Goal: Task Accomplishment & Management: Manage account settings

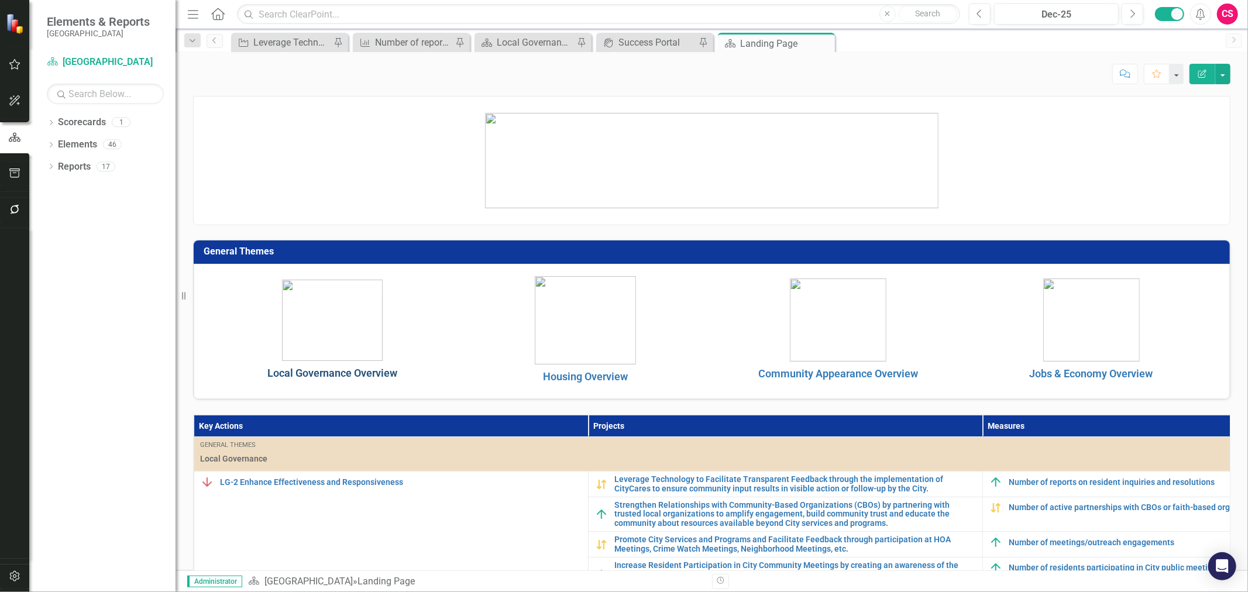
click at [350, 374] on link "Local Governance Overview" at bounding box center [332, 373] width 130 height 12
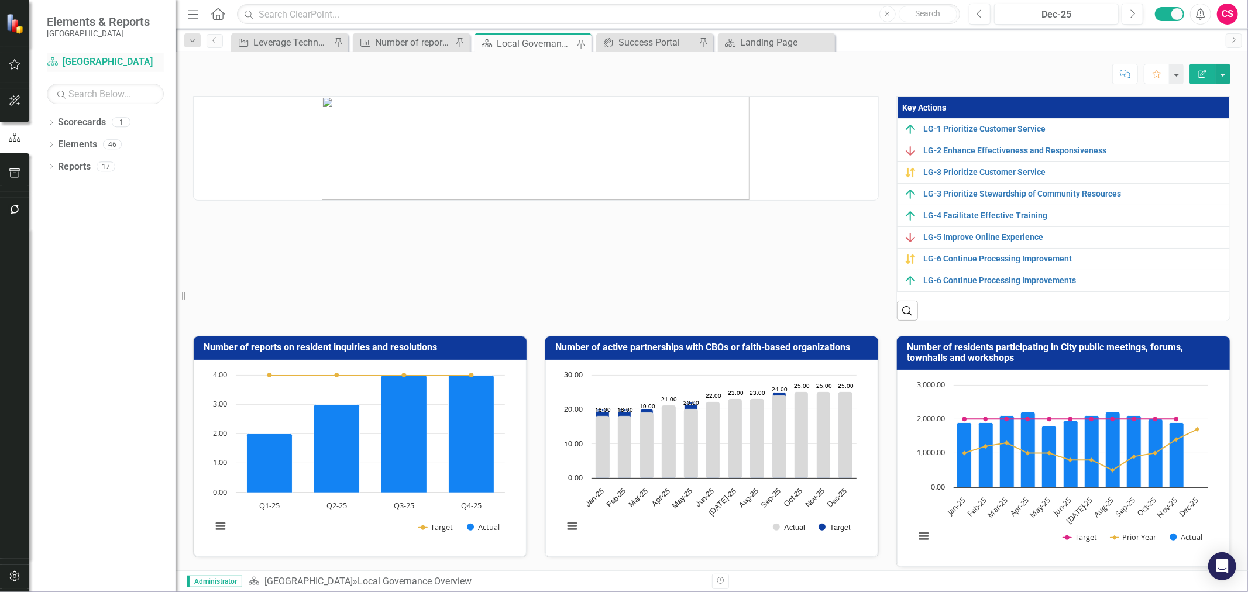
click at [80, 59] on link "Scorecard [GEOGRAPHIC_DATA]" at bounding box center [105, 62] width 117 height 13
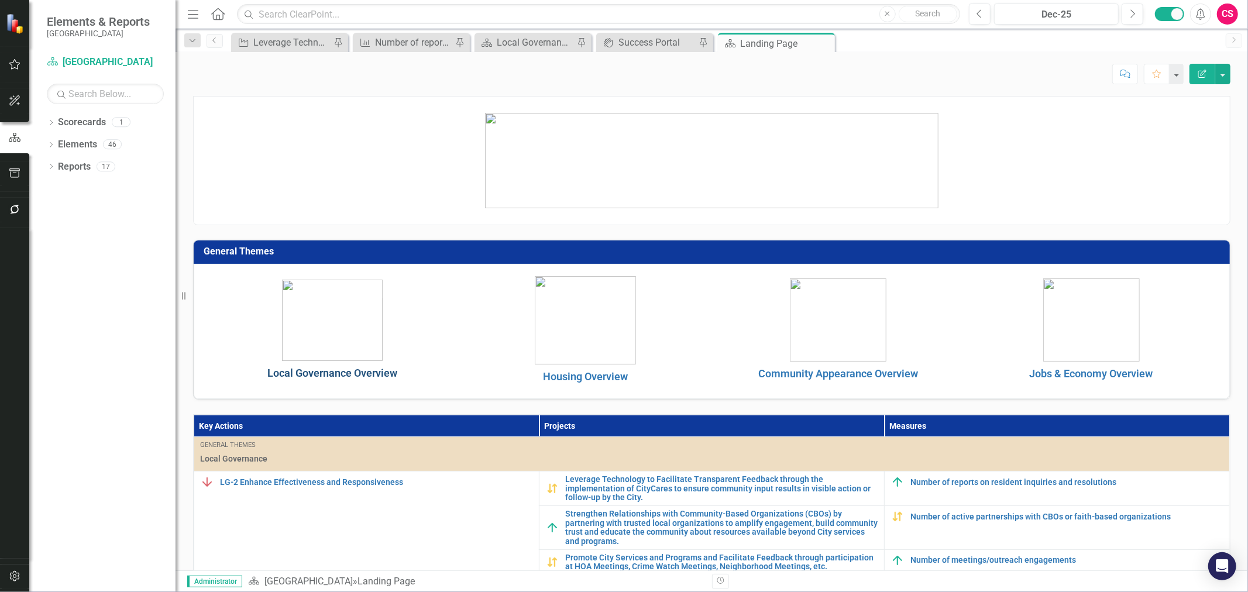
click at [336, 376] on link "Local Governance Overview" at bounding box center [332, 373] width 130 height 12
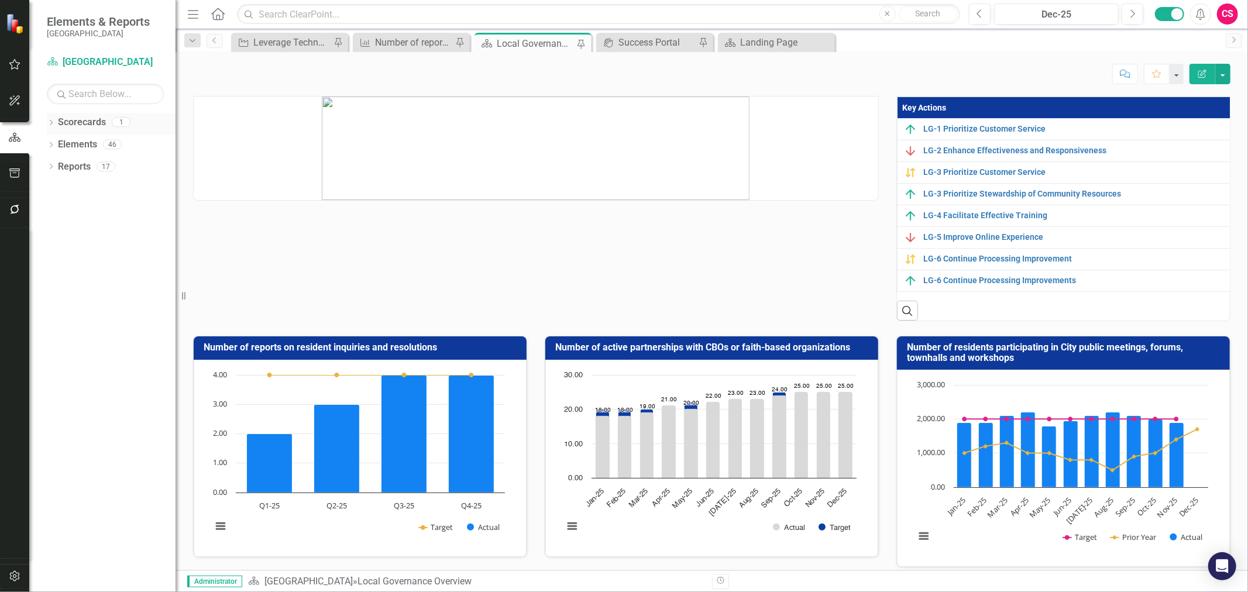
click at [84, 116] on link "Scorecards" at bounding box center [82, 122] width 48 height 13
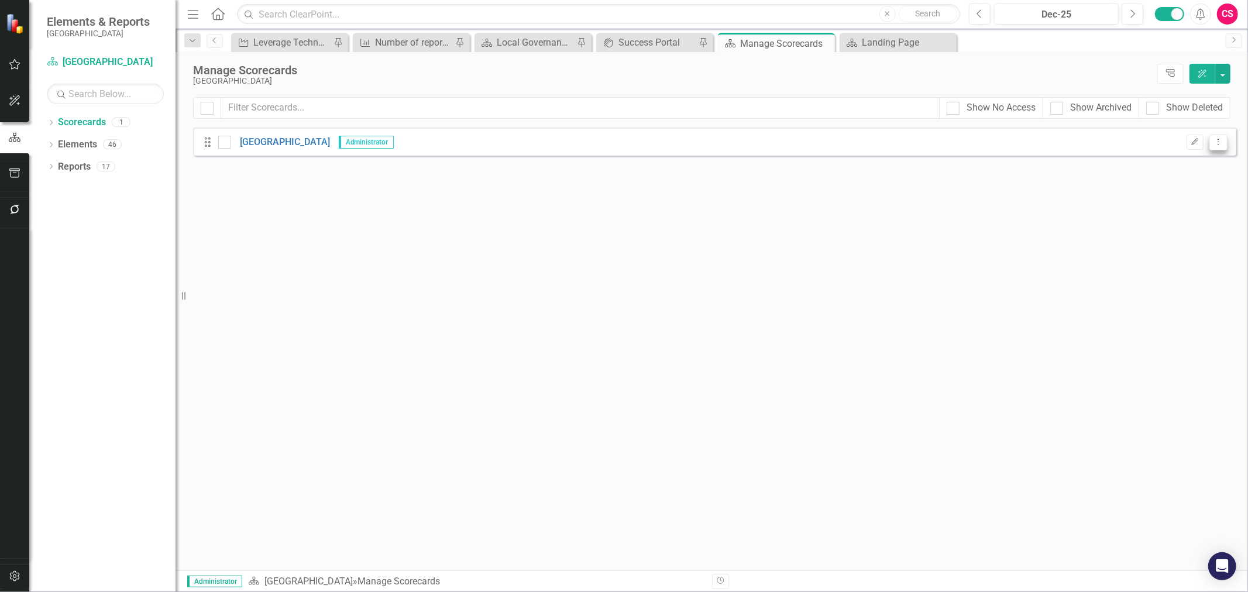
click at [935, 147] on button "Dropdown Menu" at bounding box center [1218, 143] width 18 height 16
click at [935, 185] on link "Copy Duplicate Scorecard" at bounding box center [1162, 184] width 129 height 22
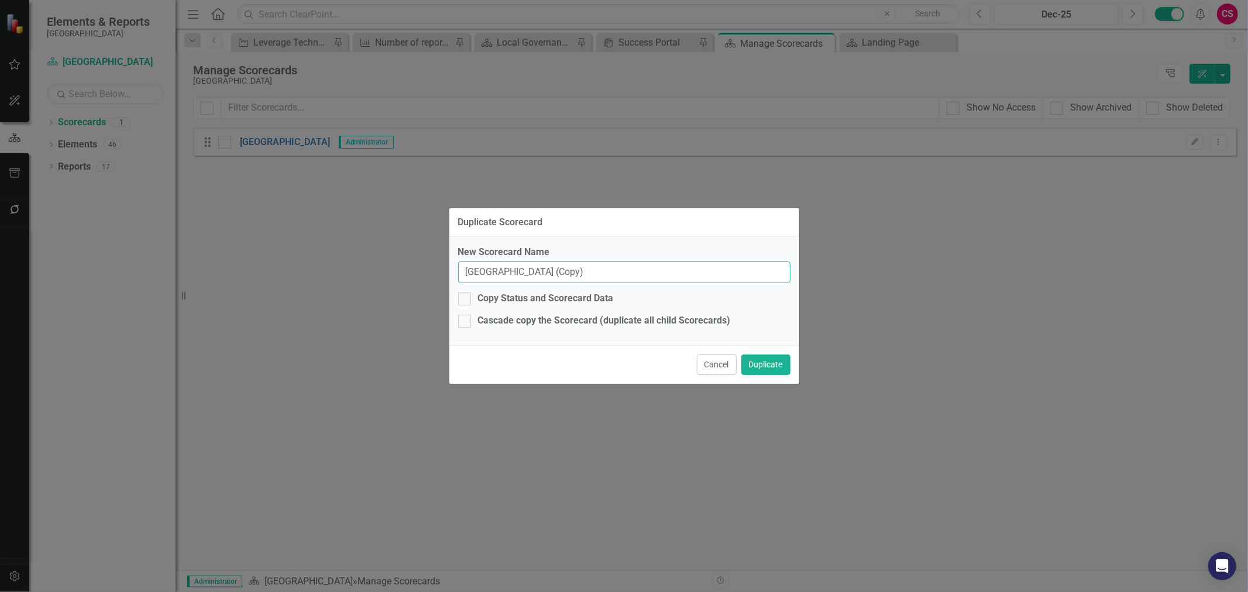
drag, startPoint x: 573, startPoint y: 274, endPoint x: 452, endPoint y: 260, distance: 122.4
click at [451, 261] on div "New Scorecard Name Miami Gardens (Copy) Copy Status and Scorecard Data Cascade …" at bounding box center [624, 291] width 350 height 108
type input "Civic Engagement"
click at [517, 297] on div "Copy Status and Scorecard Data" at bounding box center [546, 298] width 136 height 13
click at [466, 297] on input "Copy Status and Scorecard Data" at bounding box center [462, 296] width 8 height 8
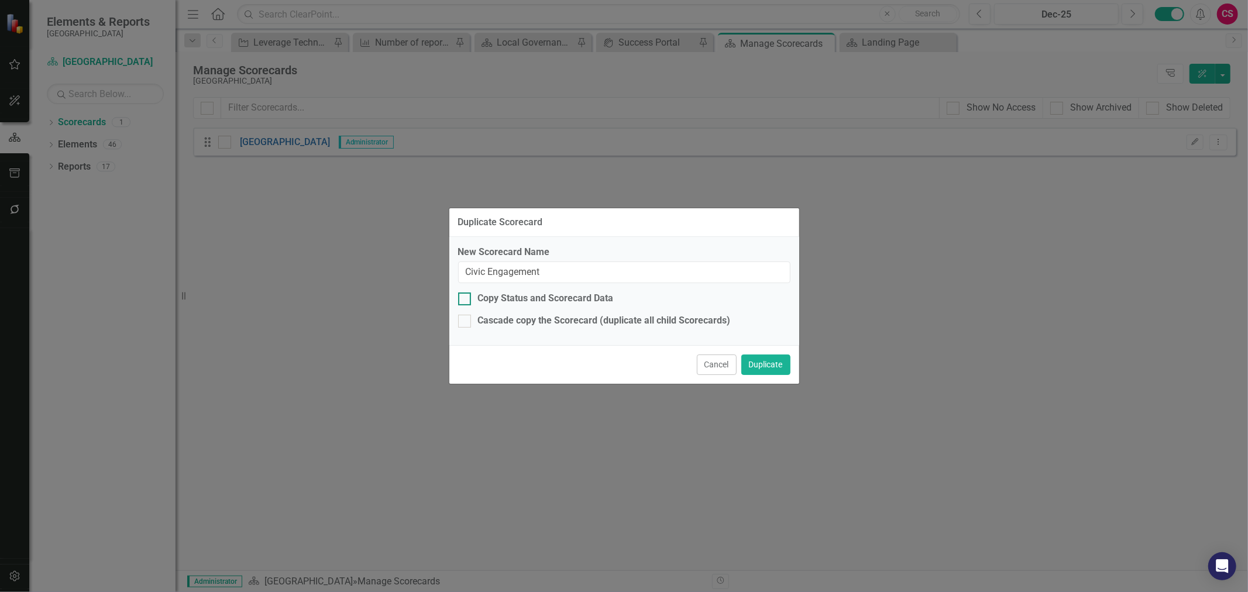
checkbox input "true"
click at [512, 313] on div "New Scorecard Name Civic Engagement Copy Status and Scorecard Data Cascade copy…" at bounding box center [624, 291] width 350 height 108
click at [770, 367] on button "Duplicate" at bounding box center [765, 365] width 49 height 20
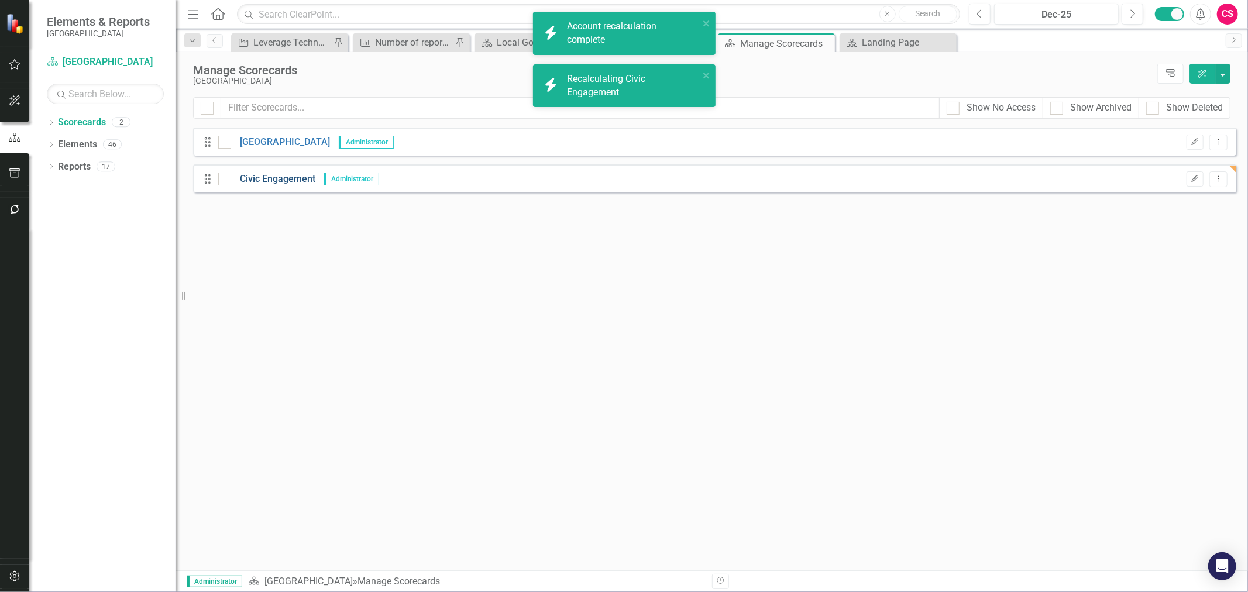
click at [267, 175] on link "Civic Engagement" at bounding box center [273, 179] width 84 height 13
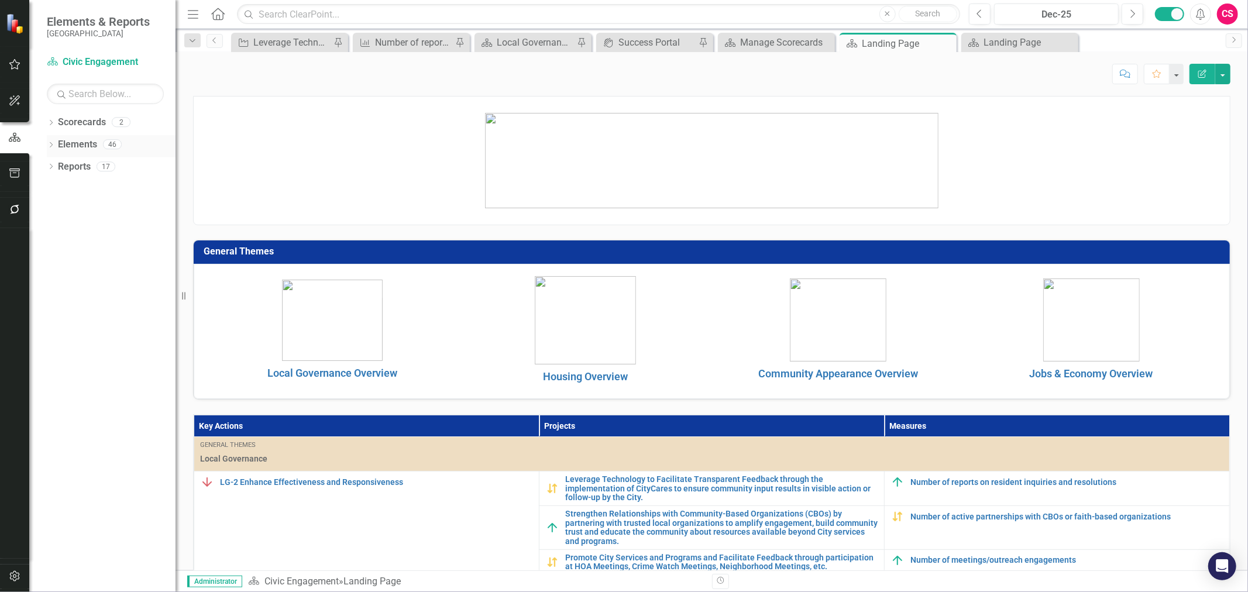
click at [80, 140] on link "Elements" at bounding box center [77, 144] width 39 height 13
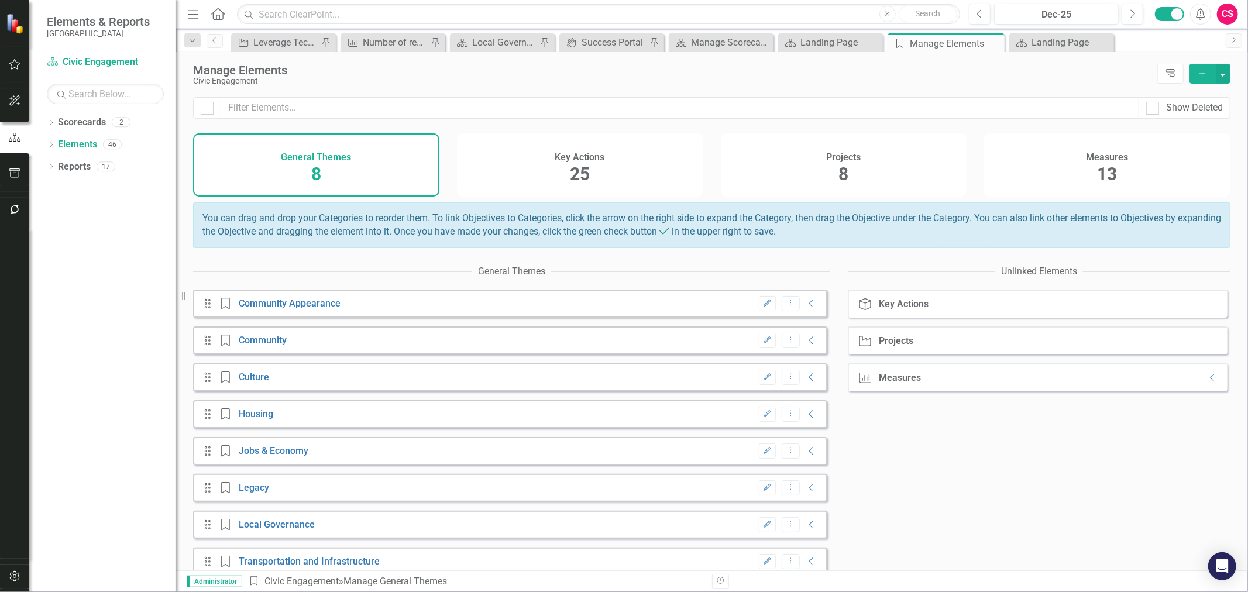
click at [552, 182] on div "Key Actions 25" at bounding box center [580, 164] width 246 height 63
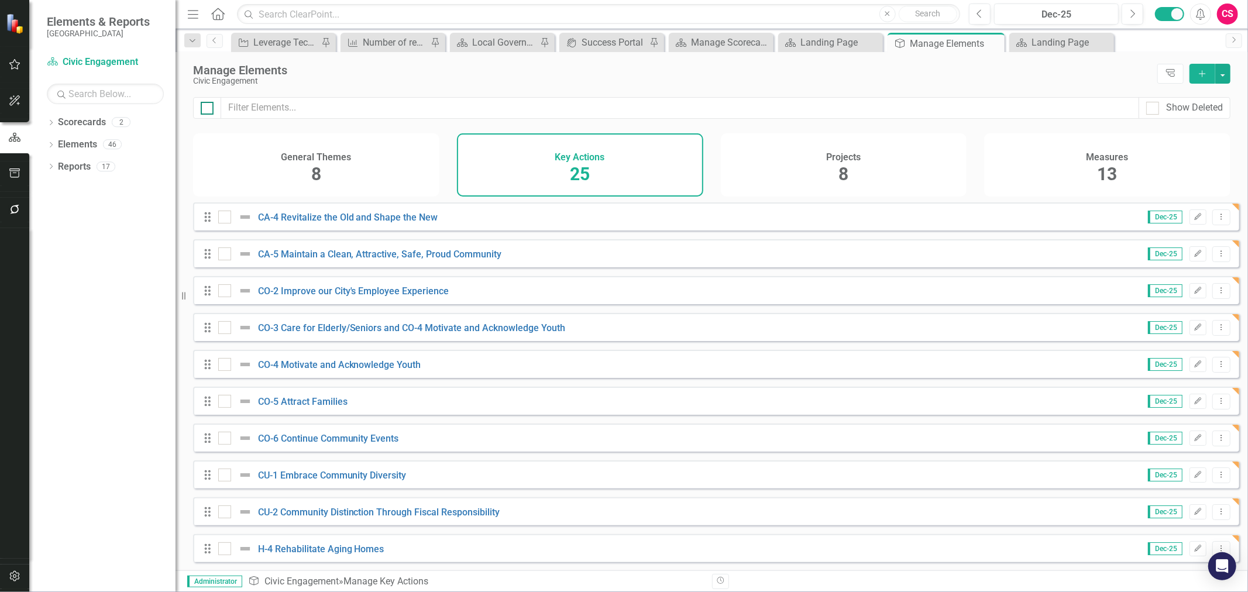
click at [205, 108] on input "checkbox" at bounding box center [205, 106] width 8 height 8
checkbox input "true"
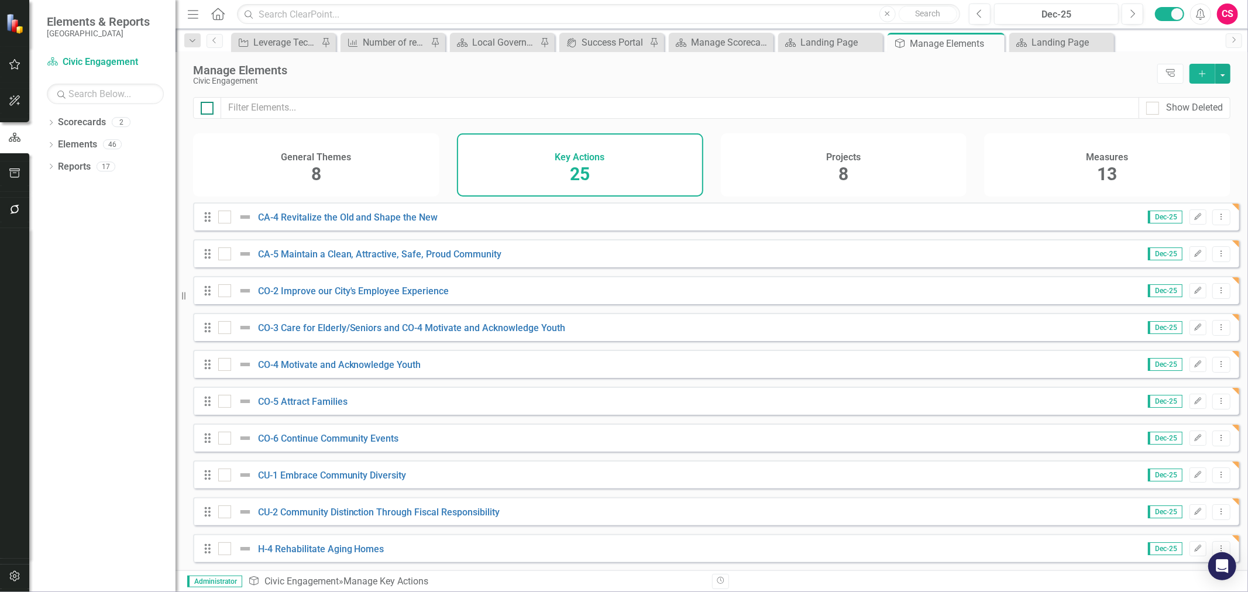
checkbox input "true"
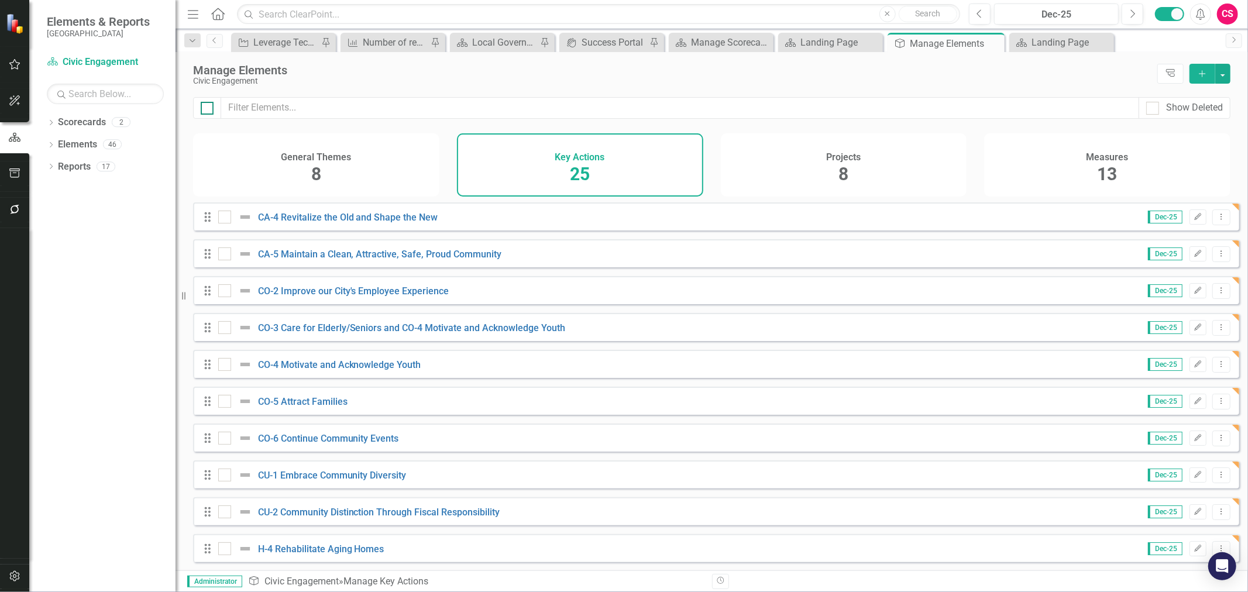
checkbox input "true"
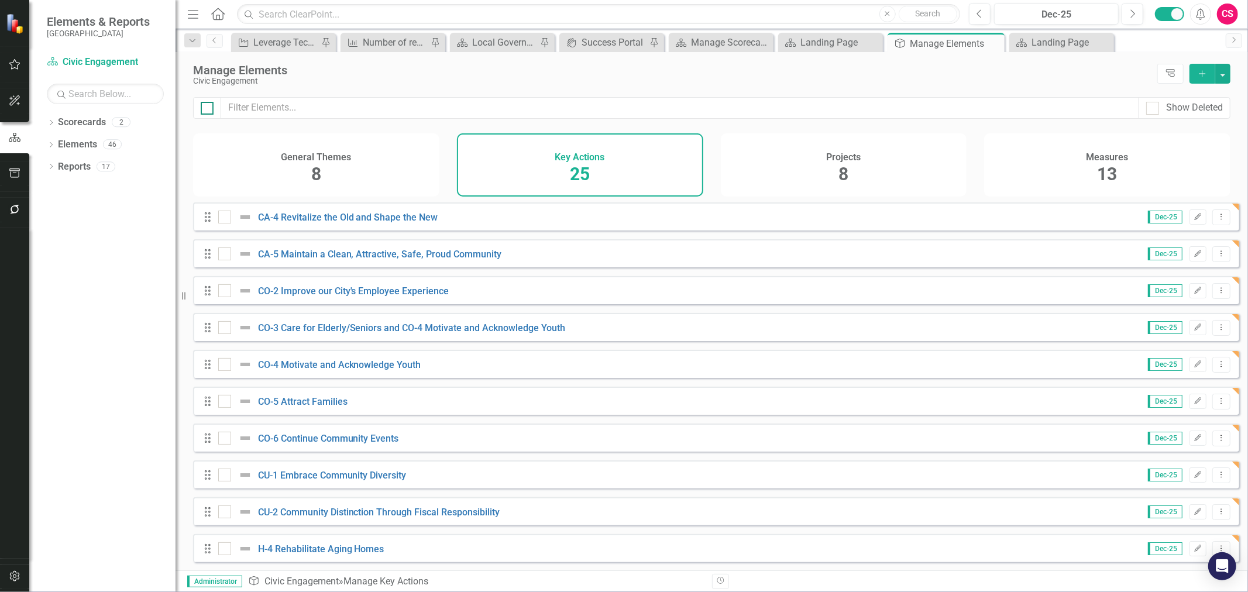
checkbox input "true"
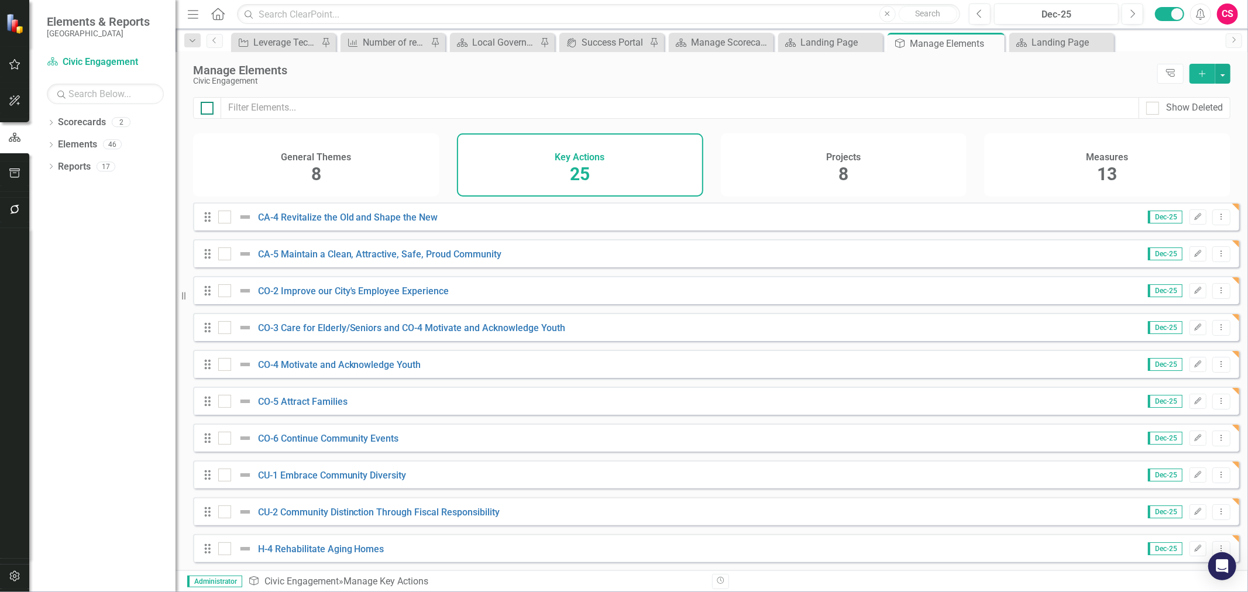
checkbox input "true"
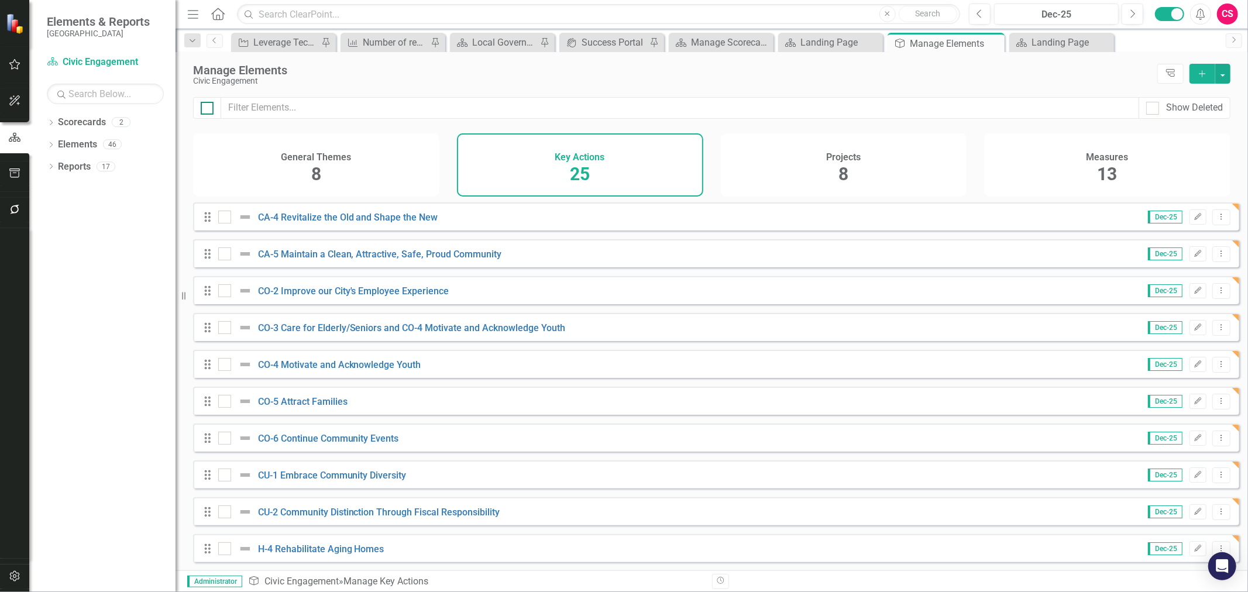
checkbox input "true"
click at [935, 73] on button "Add" at bounding box center [1202, 74] width 26 height 20
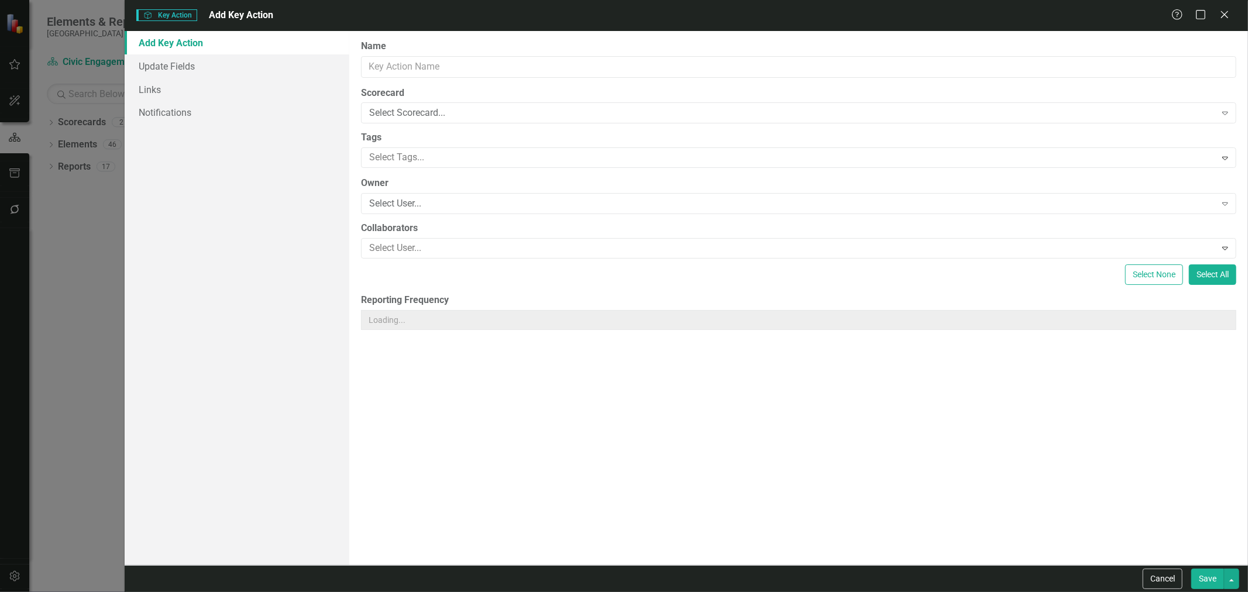
click at [935, 80] on div "Key Action Key Action Add Key Action Help Maximize Close Add Key Action Update …" at bounding box center [624, 296] width 1248 height 592
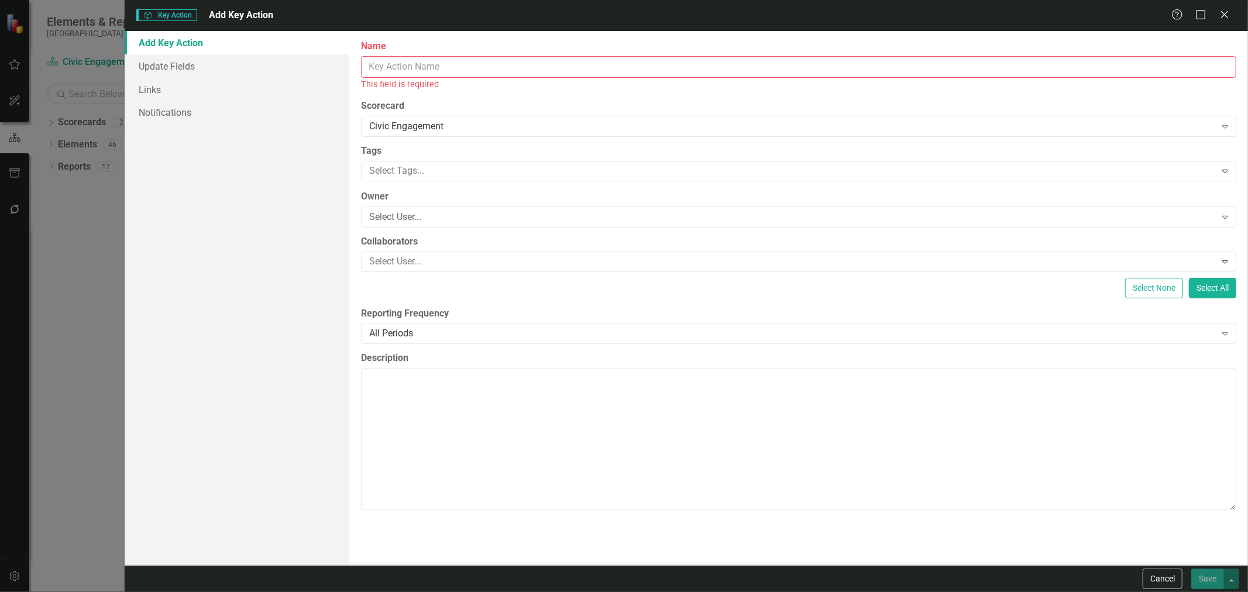
click at [935, 6] on div "Key Action Key Action Add Key Action Help Maximize Close" at bounding box center [686, 15] width 1123 height 31
click at [935, 12] on icon "Close" at bounding box center [1224, 14] width 15 height 11
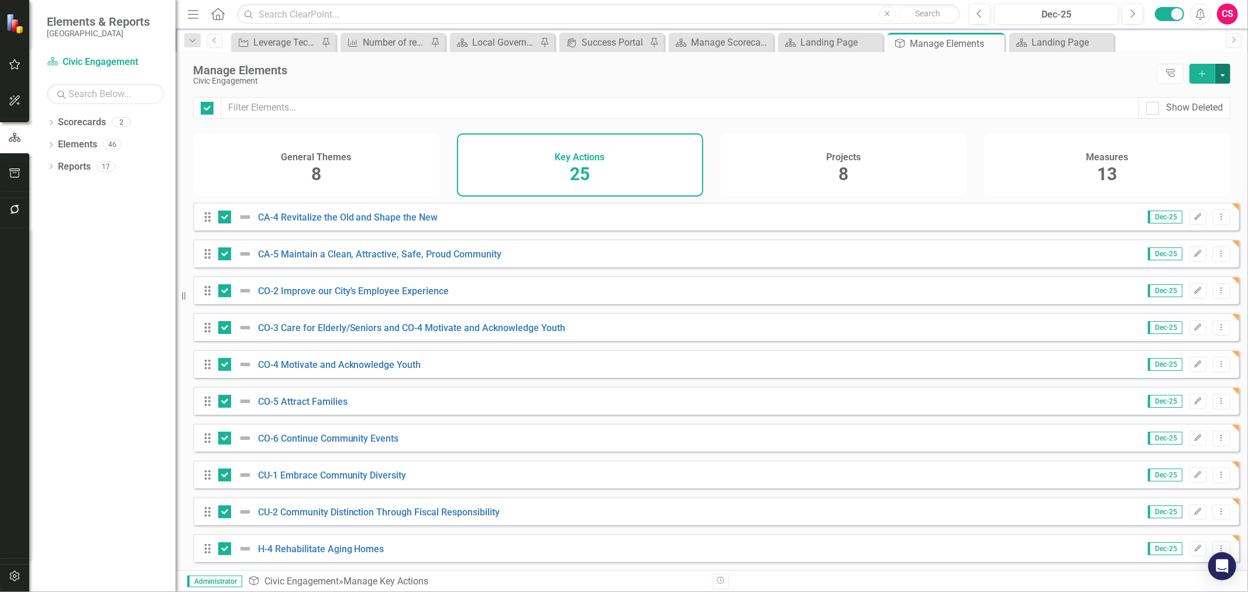
click at [935, 67] on button "button" at bounding box center [1222, 74] width 15 height 20
click at [935, 160] on link "Trash Delete Multiple" at bounding box center [1183, 160] width 92 height 22
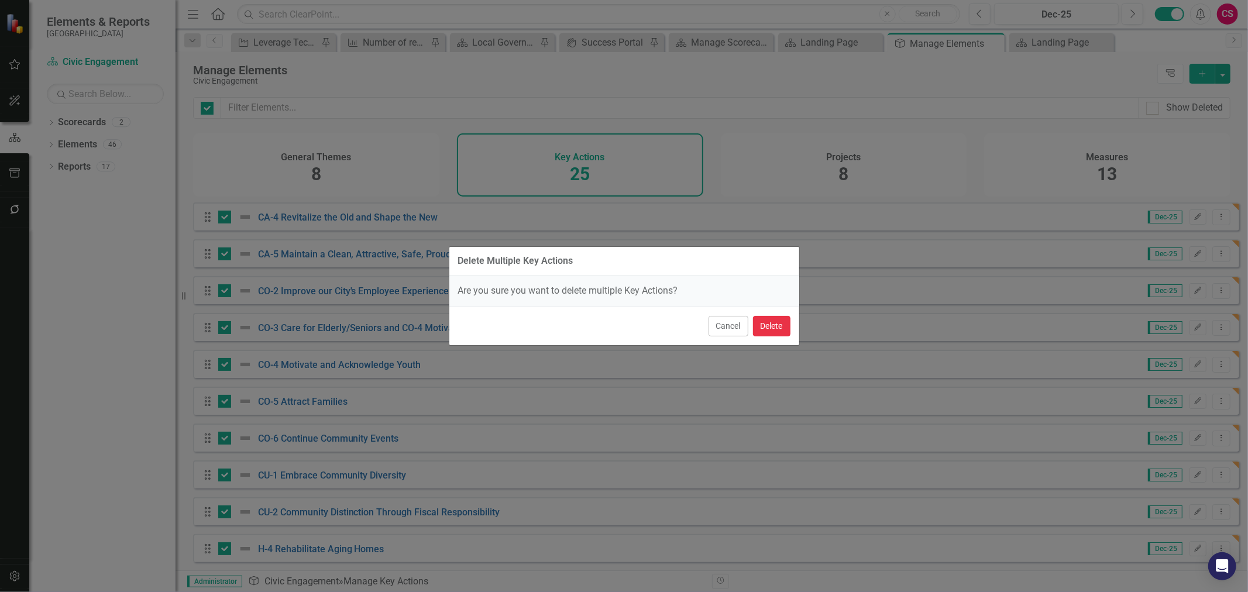
click at [779, 329] on button "Delete" at bounding box center [771, 326] width 37 height 20
checkbox input "false"
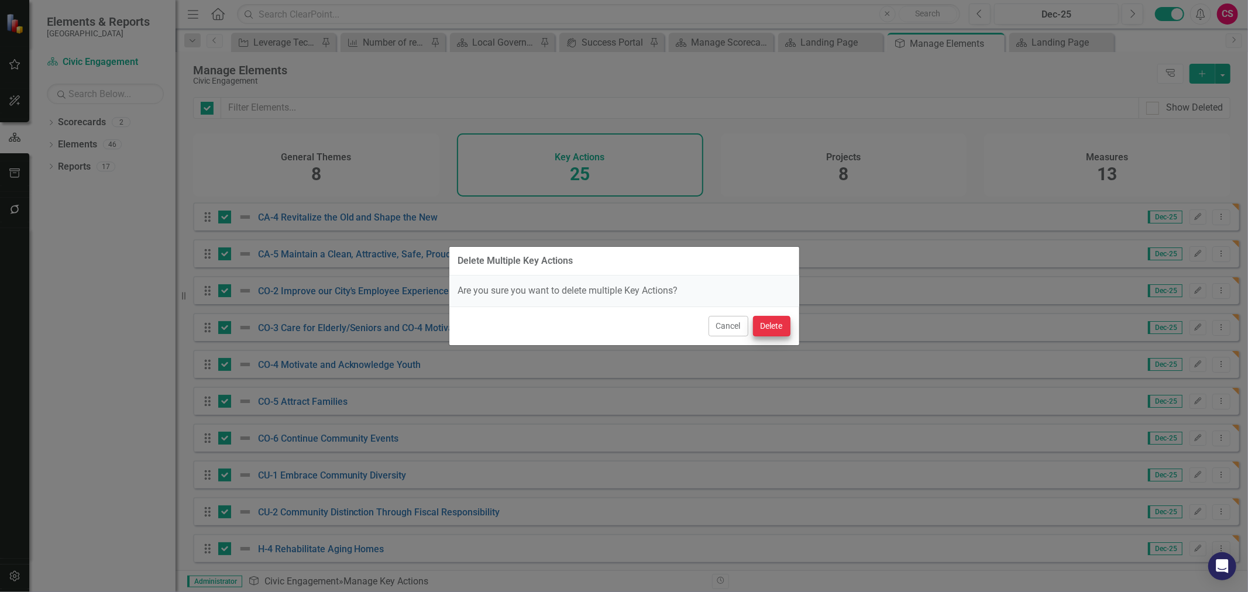
checkbox input "false"
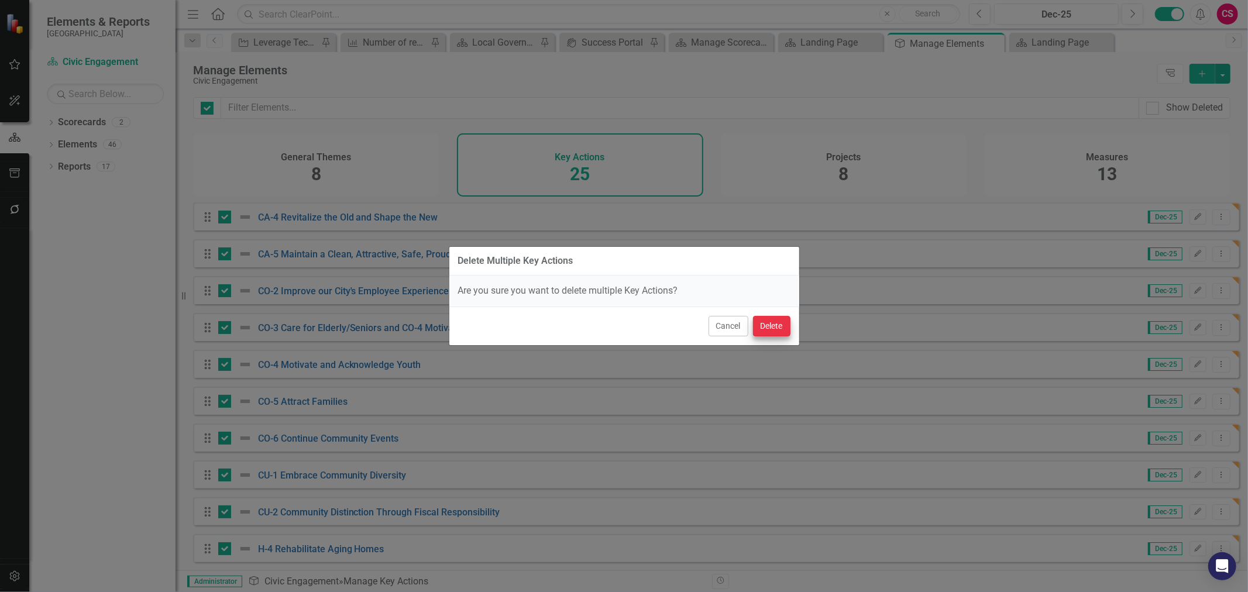
checkbox input "false"
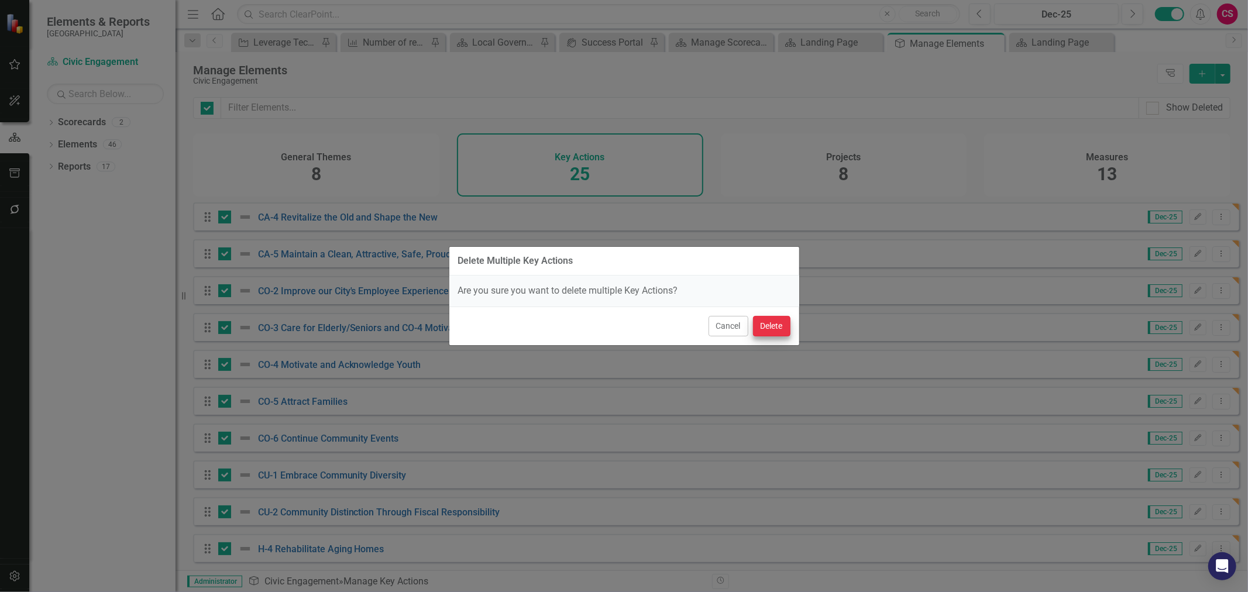
checkbox input "false"
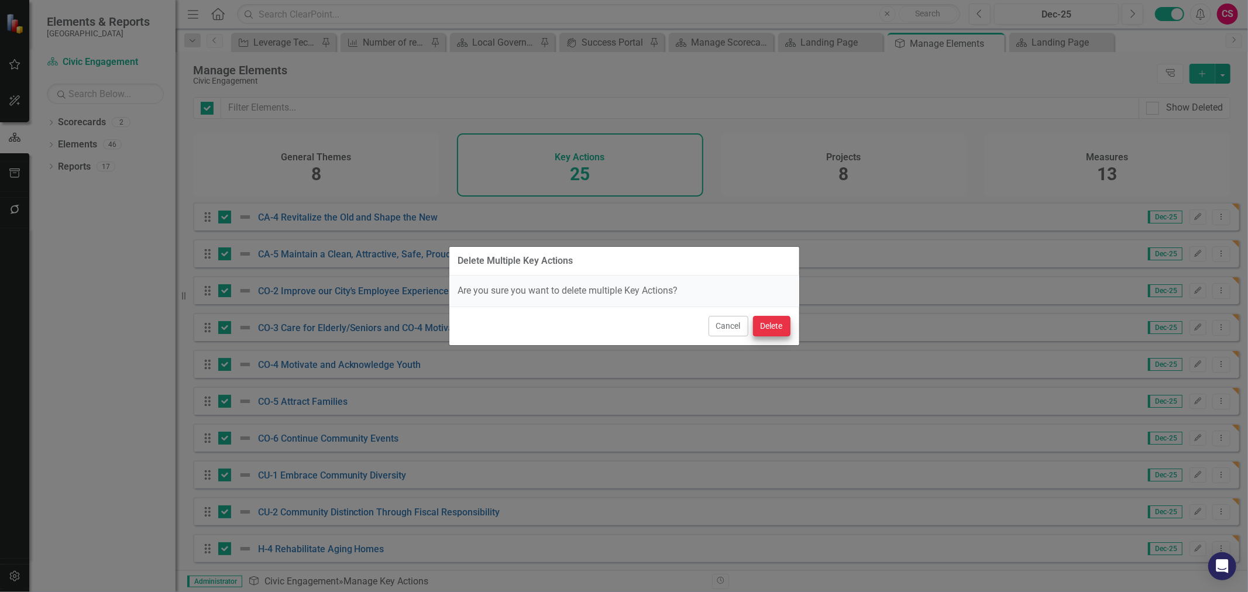
checkbox input "false"
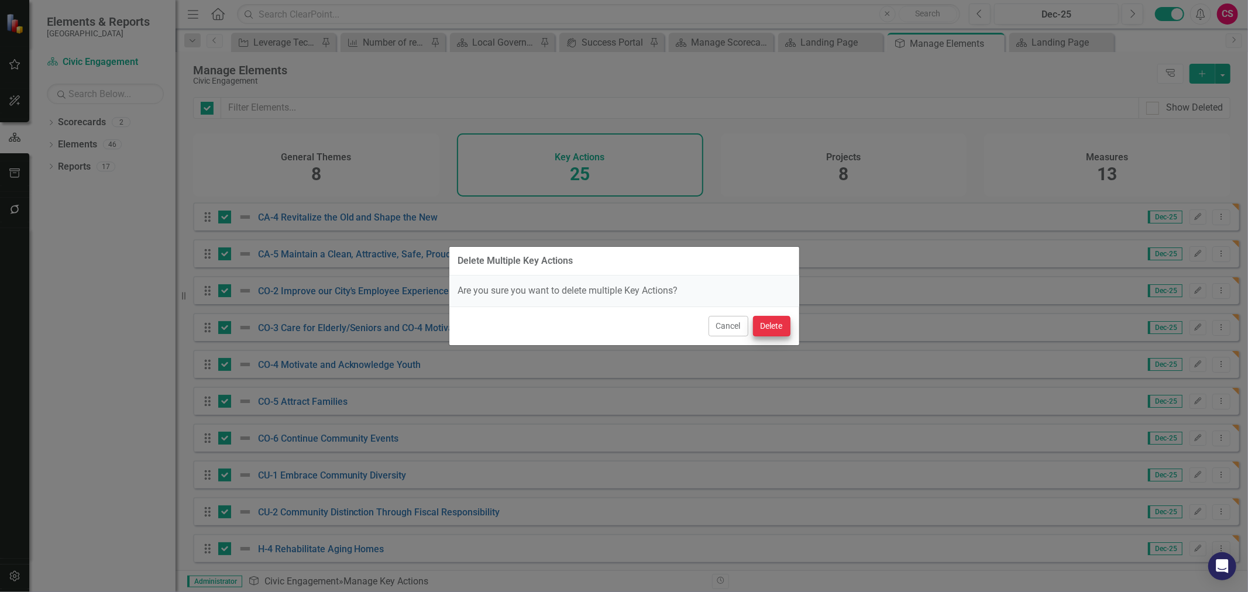
checkbox input "false"
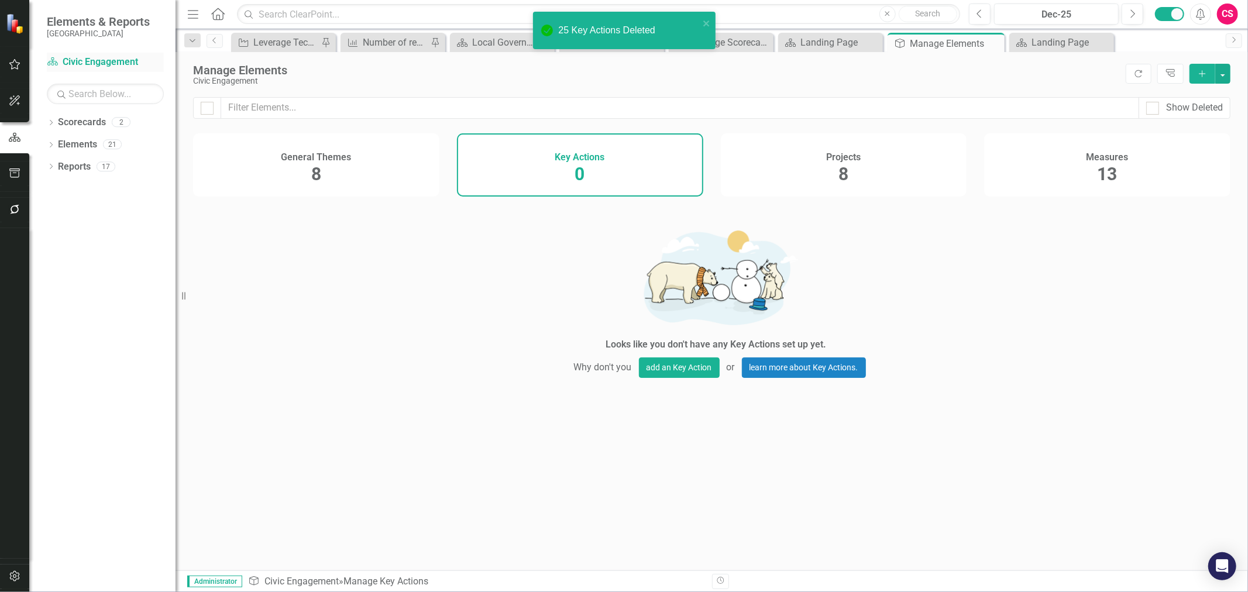
click at [111, 60] on link "Scorecard Civic Engagement" at bounding box center [105, 62] width 117 height 13
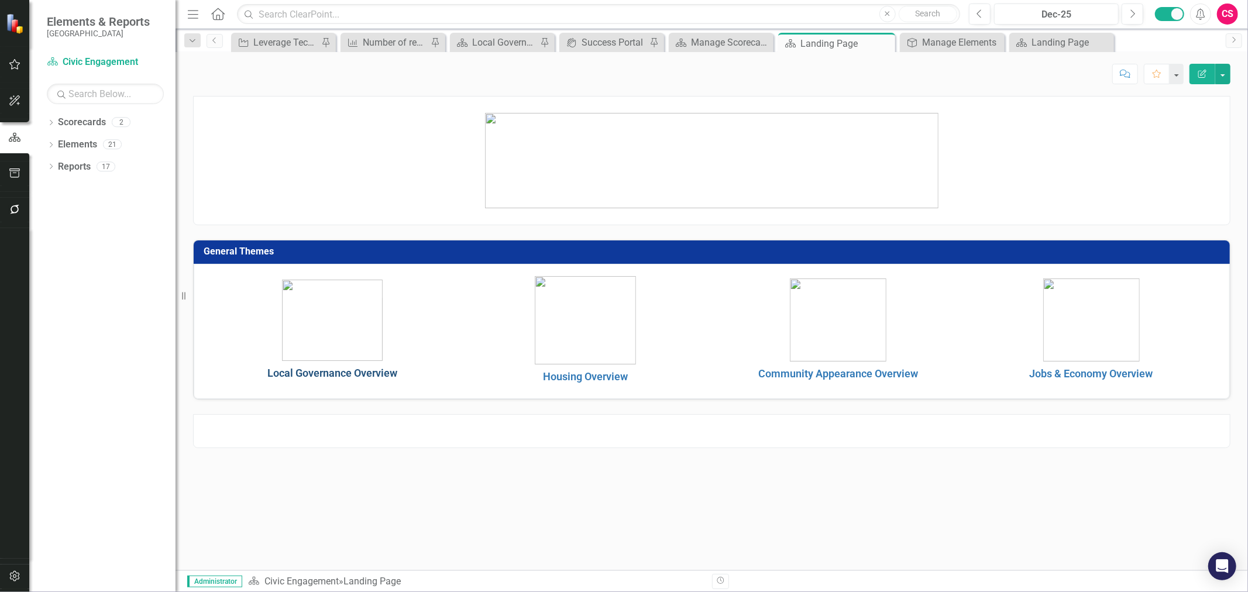
click at [340, 376] on link "Local Governance Overview" at bounding box center [332, 373] width 130 height 12
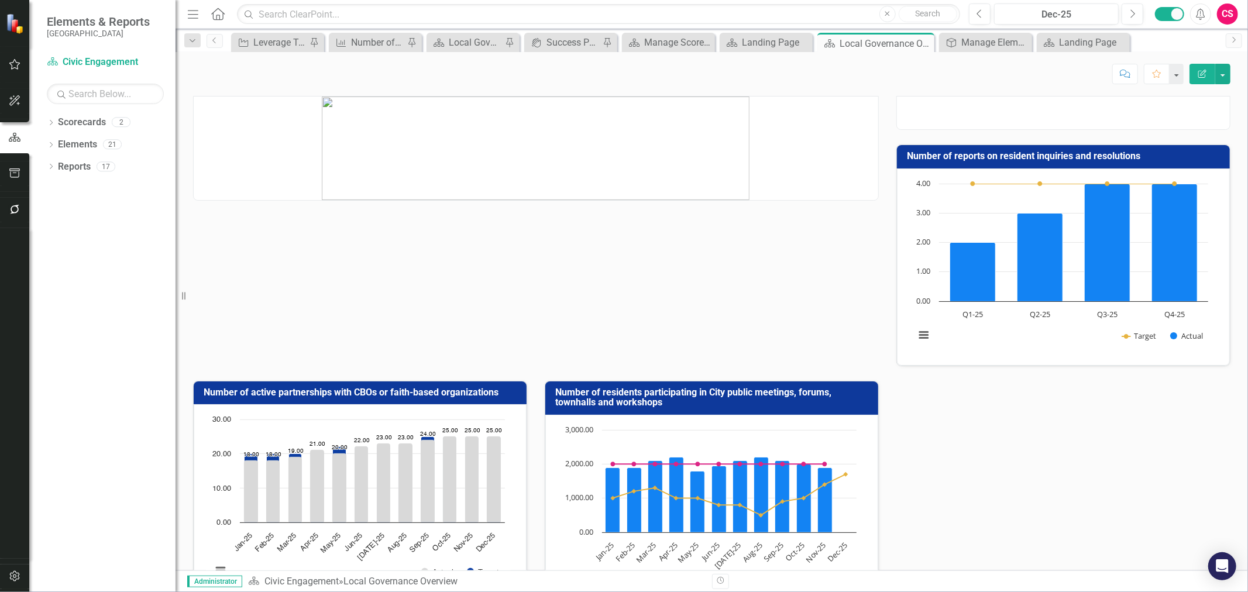
click at [935, 75] on button "Edit Report" at bounding box center [1202, 74] width 26 height 20
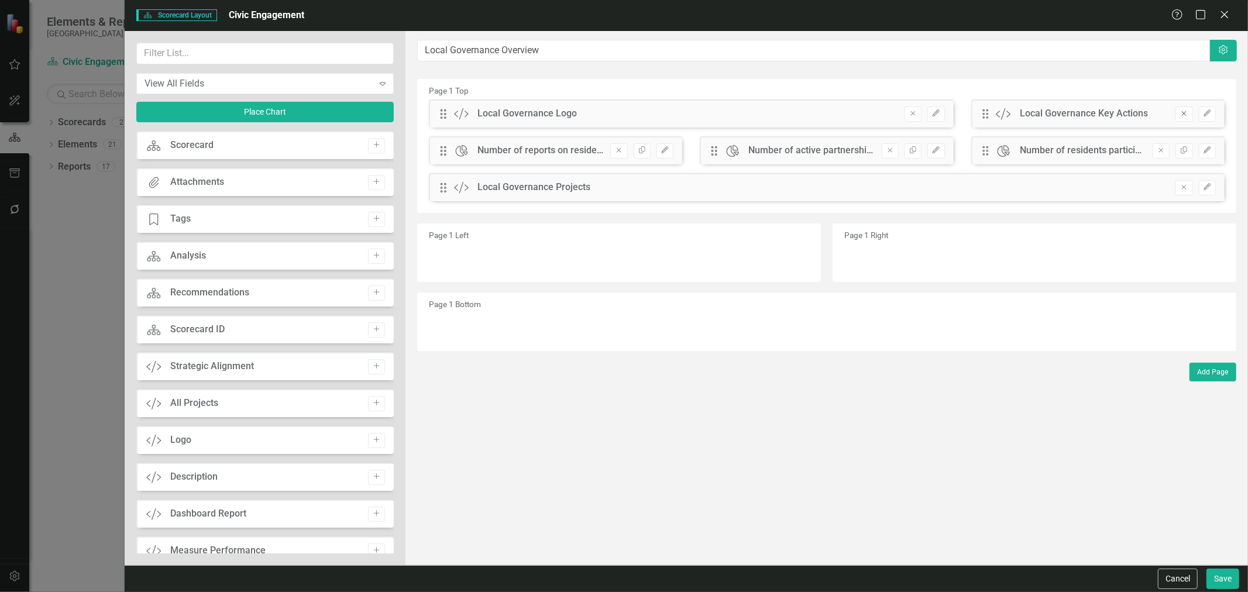
click at [935, 112] on icon "Remove" at bounding box center [1183, 113] width 9 height 7
click at [935, 112] on icon "Edit" at bounding box center [935, 113] width 9 height 7
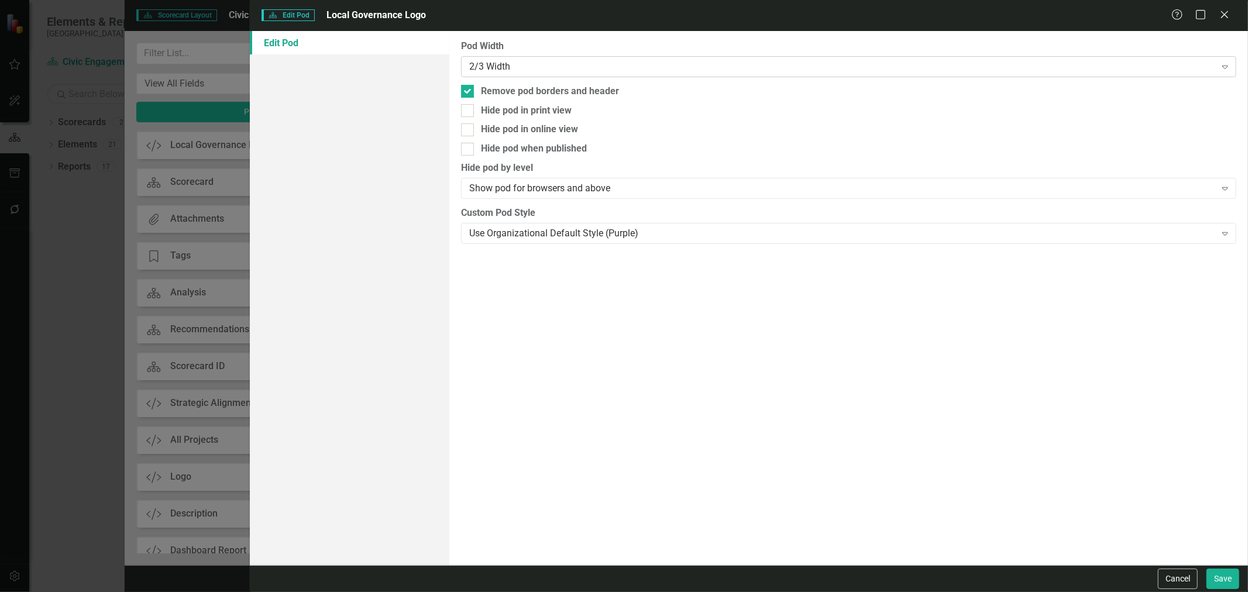
click at [510, 73] on div "2/3 Width" at bounding box center [842, 66] width 746 height 13
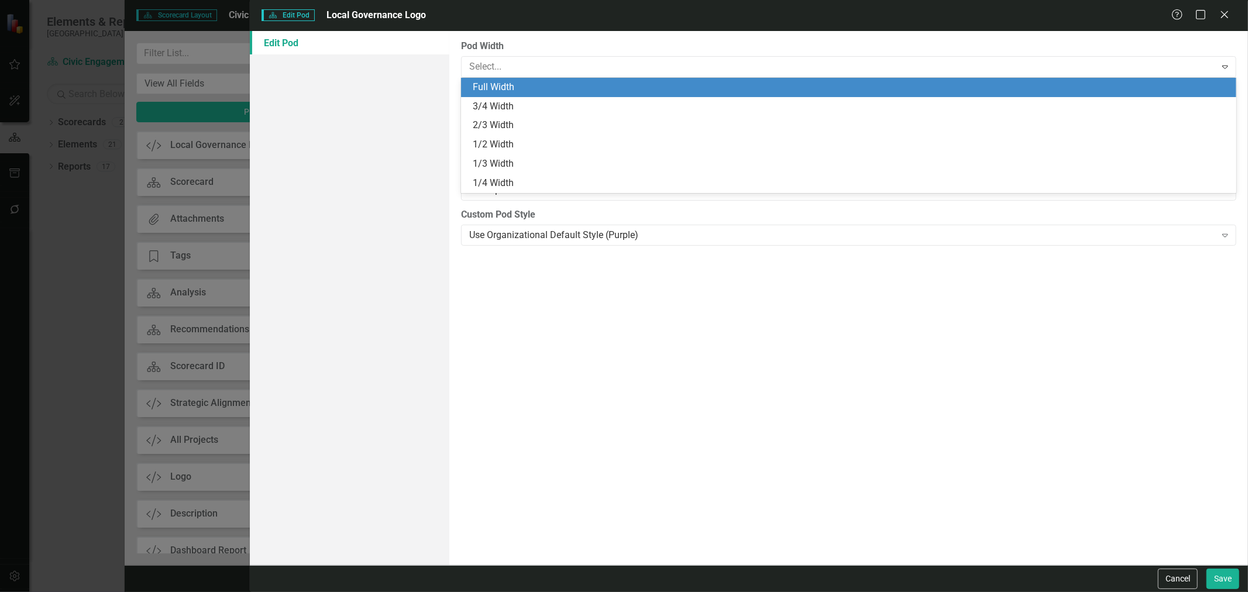
click at [499, 90] on div "Full Width" at bounding box center [851, 87] width 756 height 13
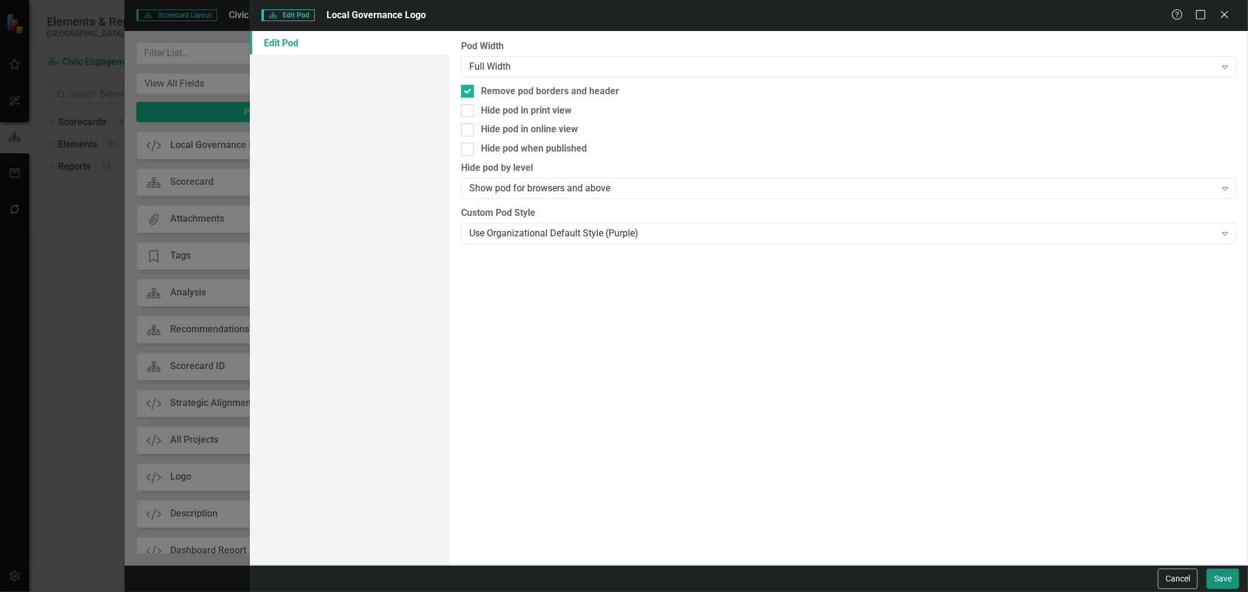
click at [935, 402] on button "Save" at bounding box center [1222, 579] width 33 height 20
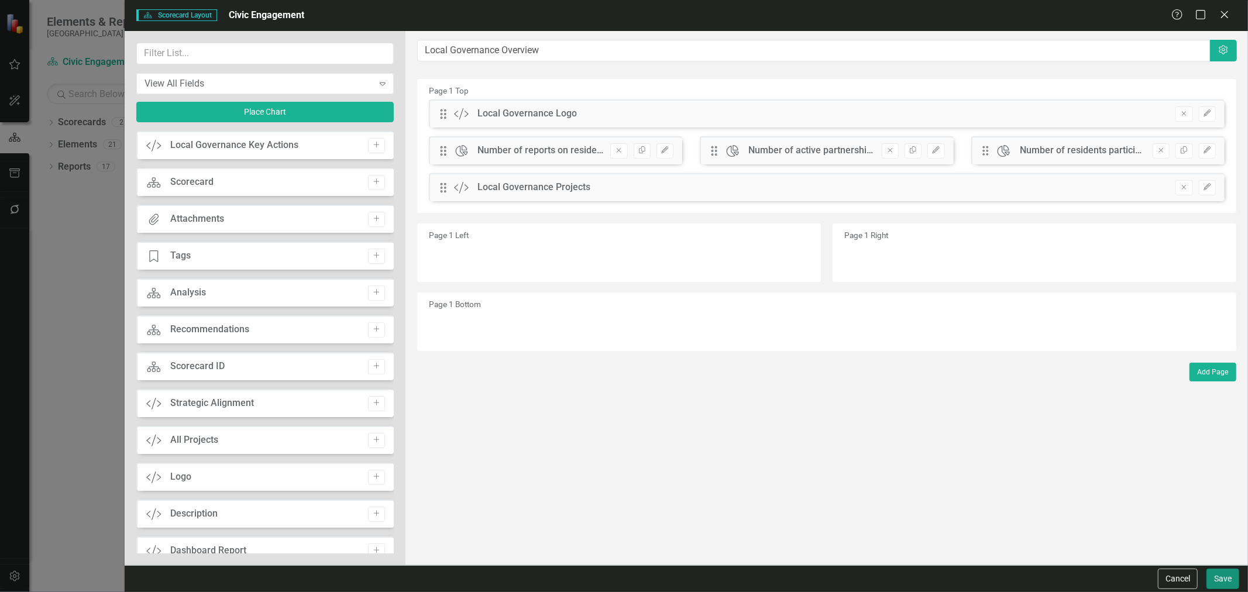
click at [935, 402] on button "Save" at bounding box center [1222, 579] width 33 height 20
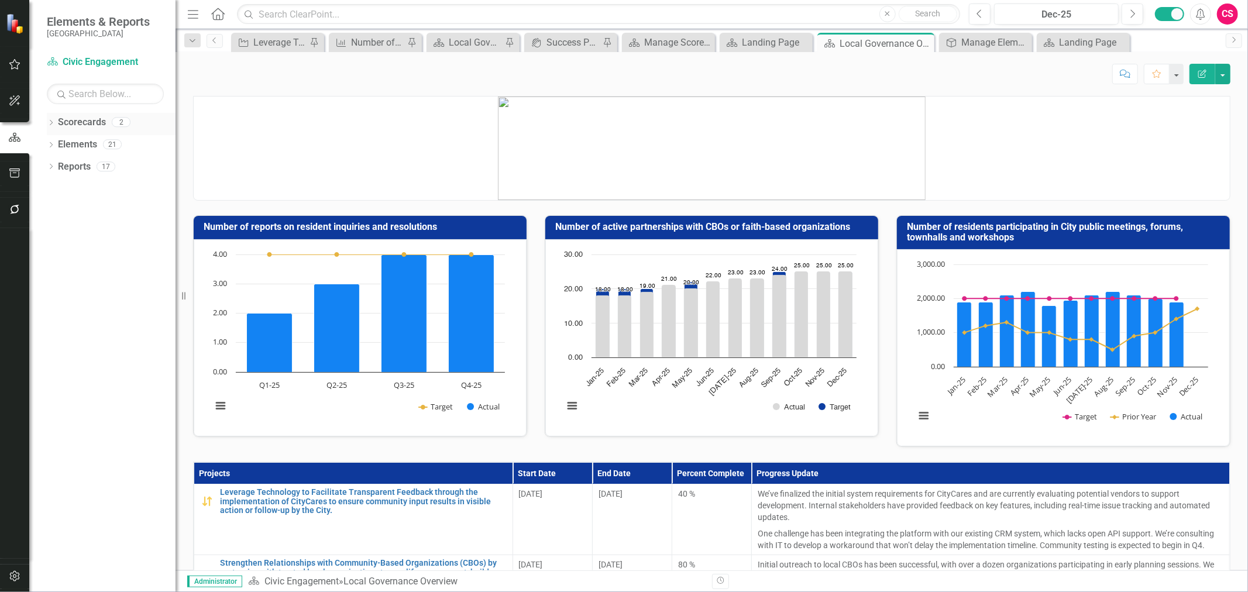
click at [49, 121] on icon "Dropdown" at bounding box center [51, 124] width 8 height 6
click at [77, 148] on link "[GEOGRAPHIC_DATA]" at bounding box center [119, 144] width 111 height 13
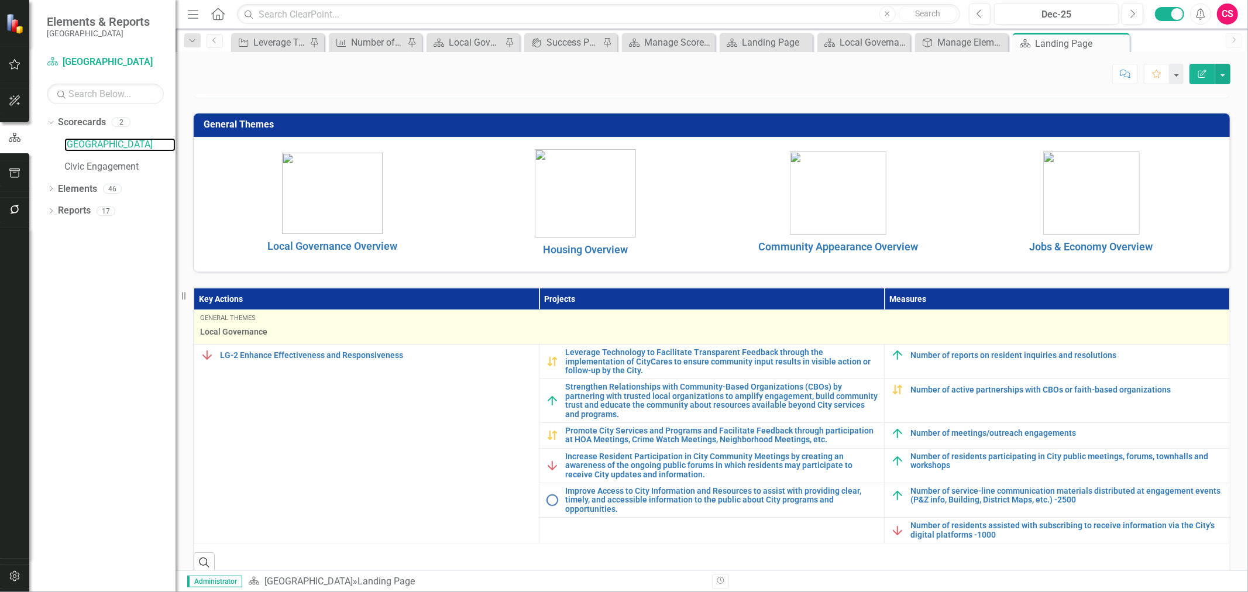
scroll to position [130, 0]
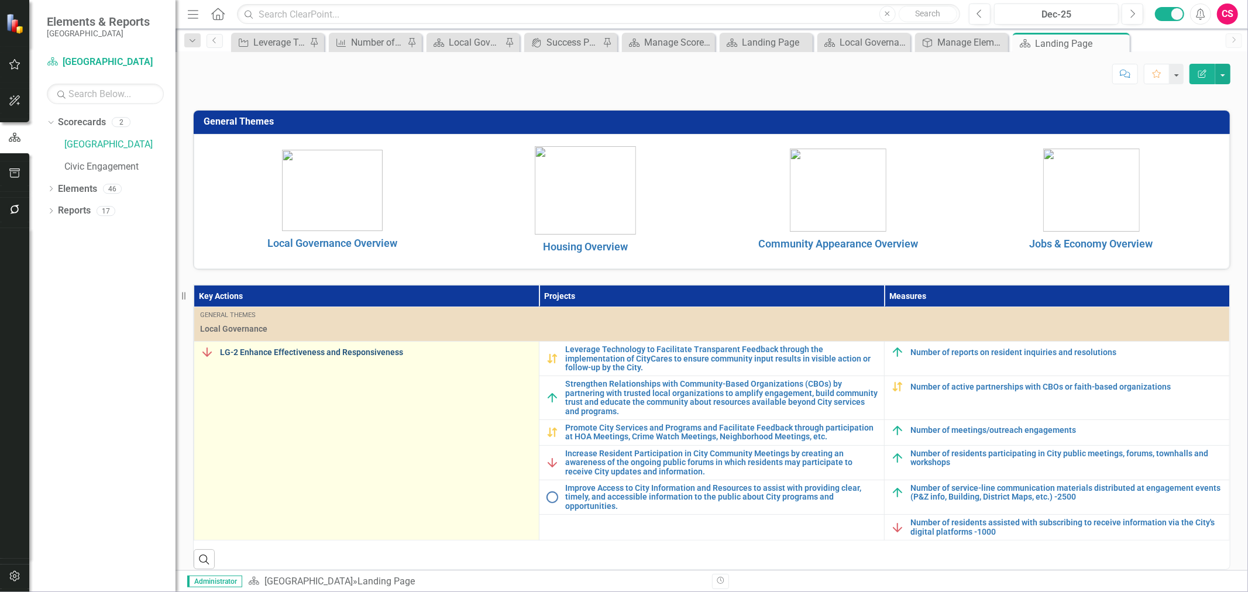
click at [336, 354] on link "LG-2 Enhance Effectiveness and Responsiveness" at bounding box center [376, 352] width 313 height 9
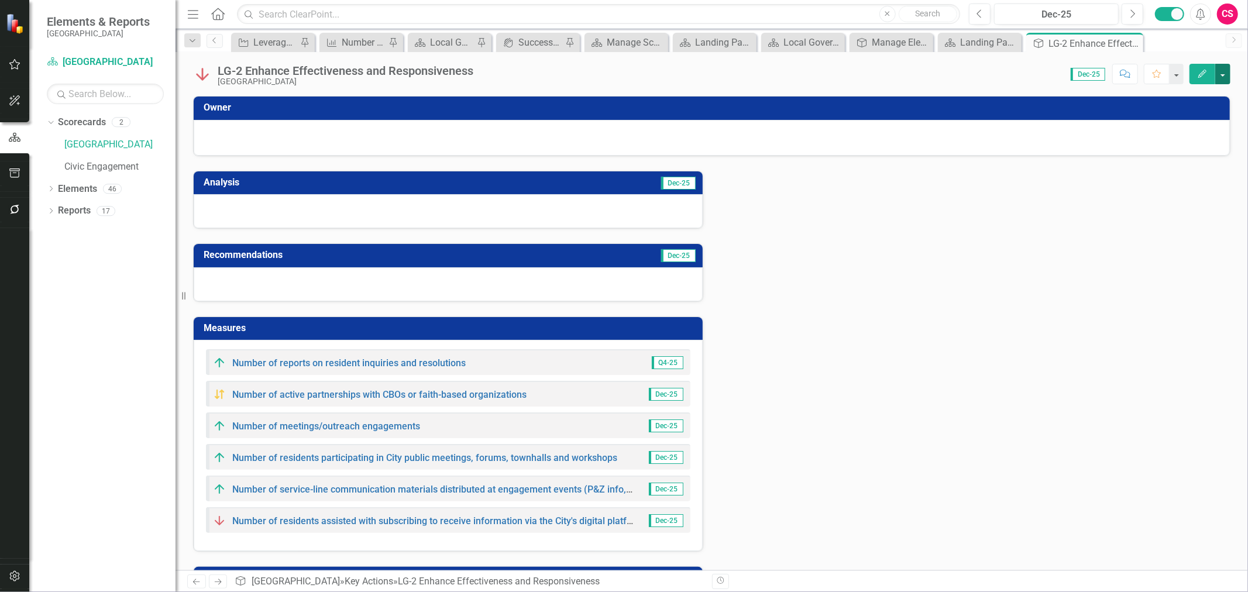
click at [935, 78] on button "button" at bounding box center [1222, 74] width 15 height 20
click at [935, 108] on link "Edit Report Edit Layout" at bounding box center [1182, 117] width 95 height 22
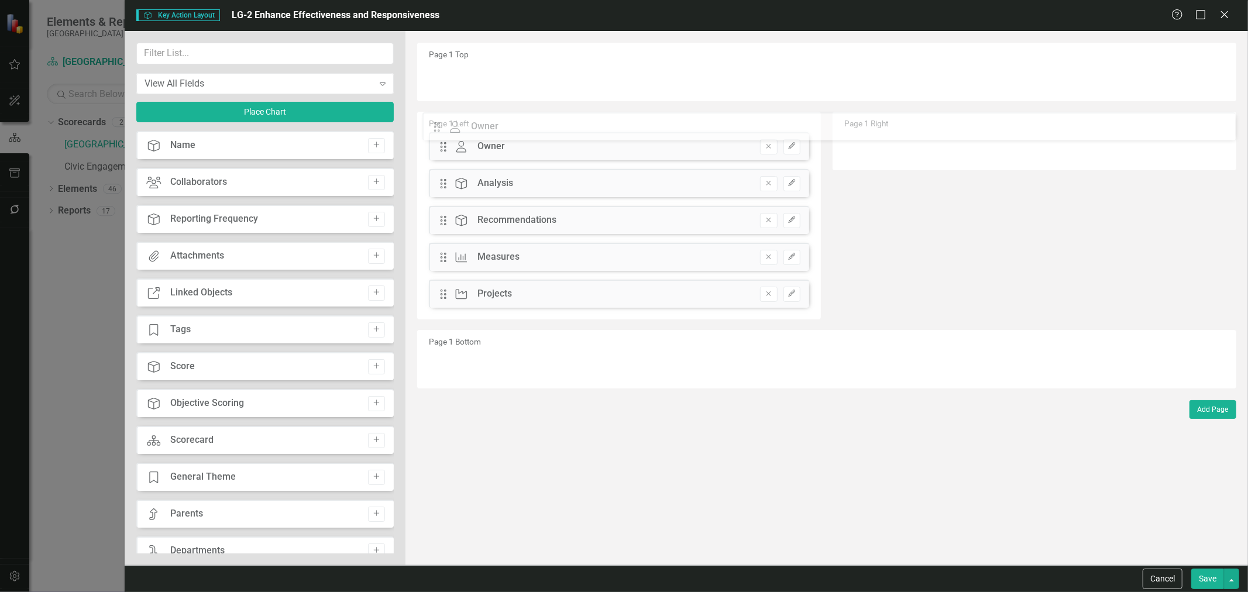
drag, startPoint x: 445, startPoint y: 80, endPoint x: 448, endPoint y: 129, distance: 49.2
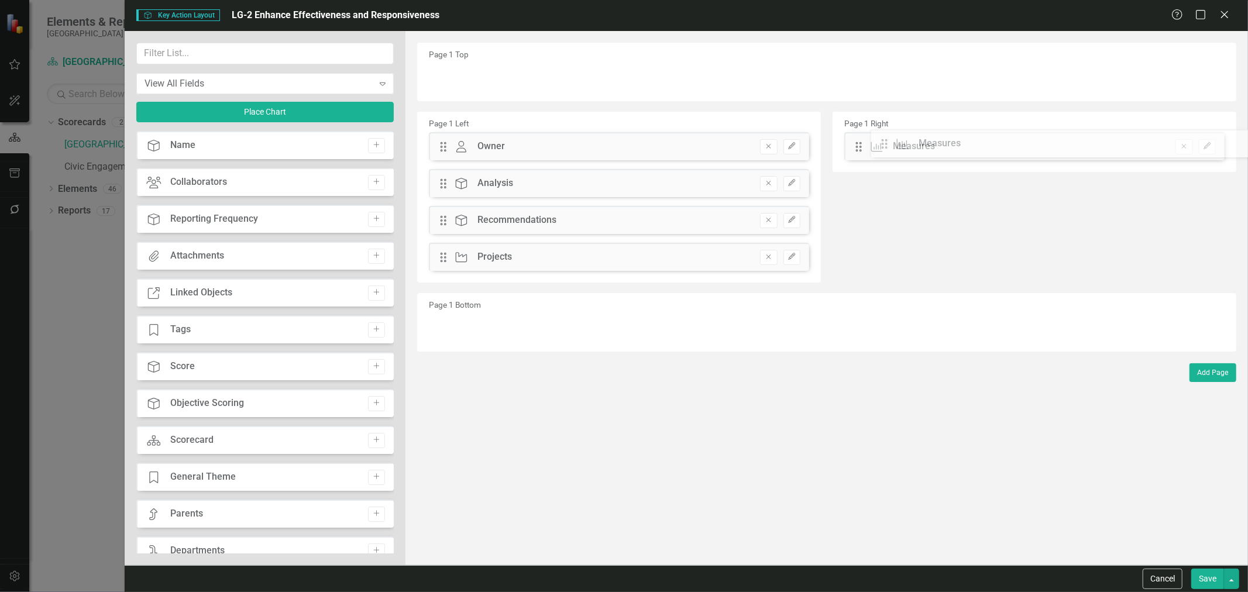
drag, startPoint x: 446, startPoint y: 259, endPoint x: 763, endPoint y: 202, distance: 322.6
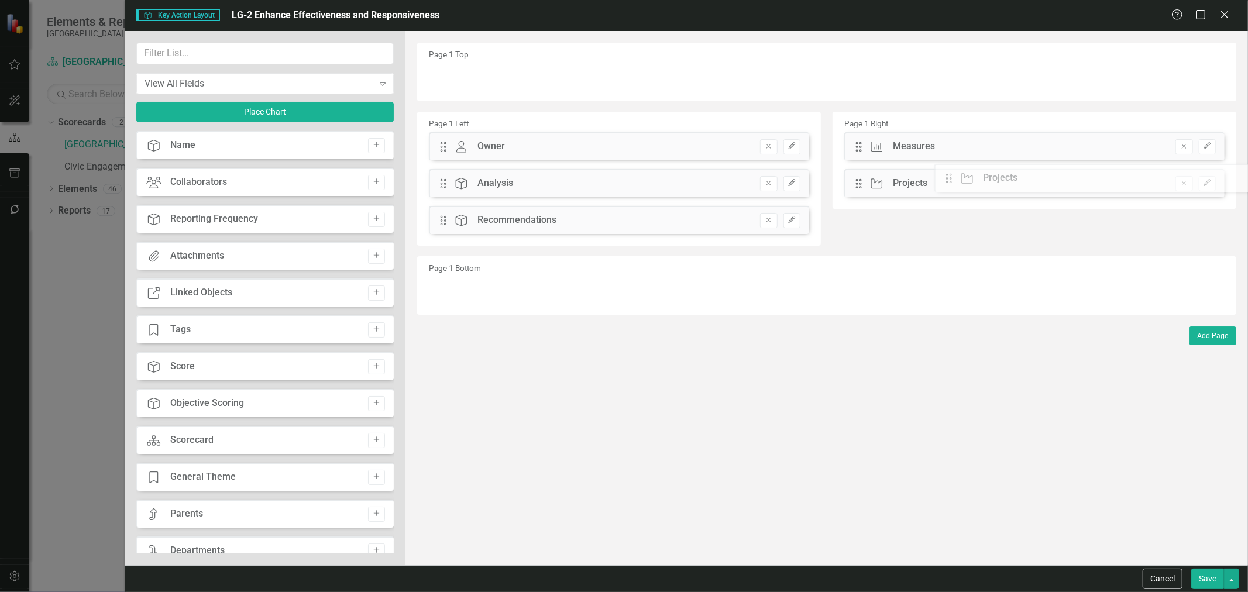
drag, startPoint x: 439, startPoint y: 254, endPoint x: 951, endPoint y: 195, distance: 514.7
click at [935, 402] on button "Save" at bounding box center [1207, 579] width 33 height 20
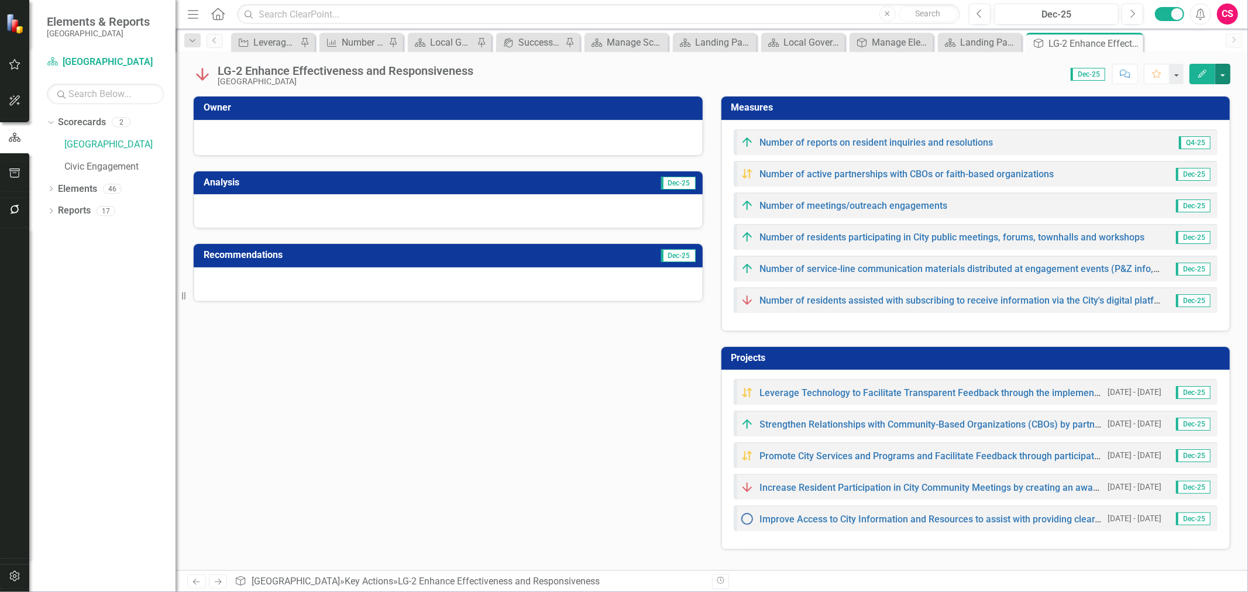
drag, startPoint x: 1229, startPoint y: 76, endPoint x: 1223, endPoint y: 84, distance: 10.4
click at [935, 76] on button "button" at bounding box center [1222, 74] width 15 height 20
click at [935, 124] on link "Edit Report Edit Layout" at bounding box center [1182, 117] width 95 height 22
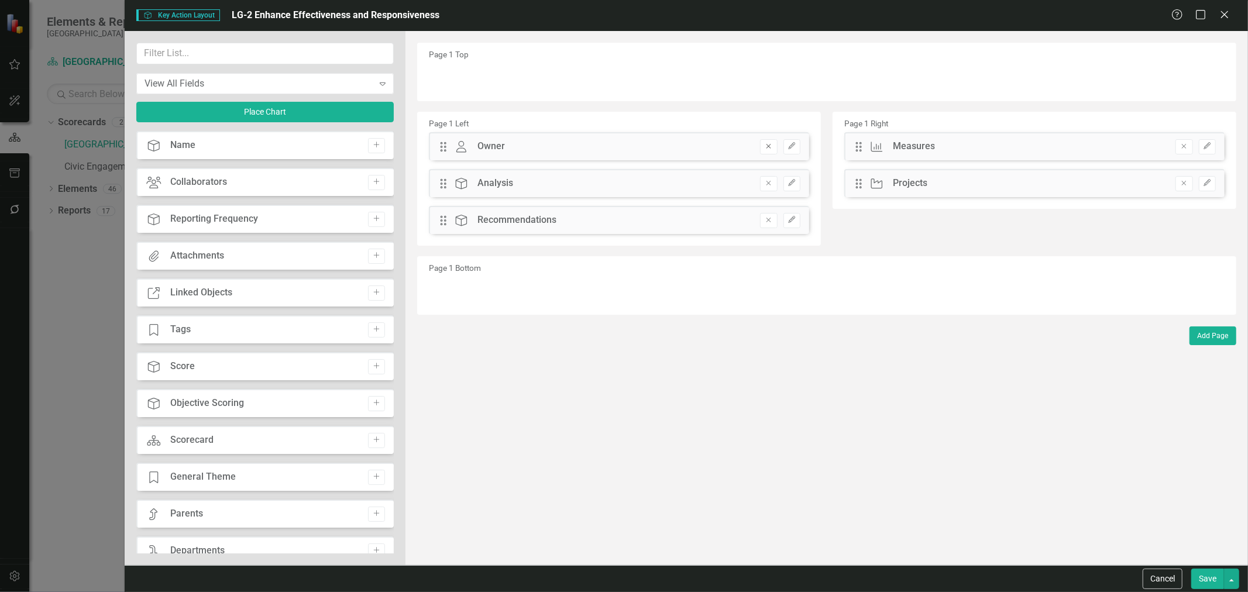
click at [766, 144] on icon "Remove" at bounding box center [768, 146] width 9 height 7
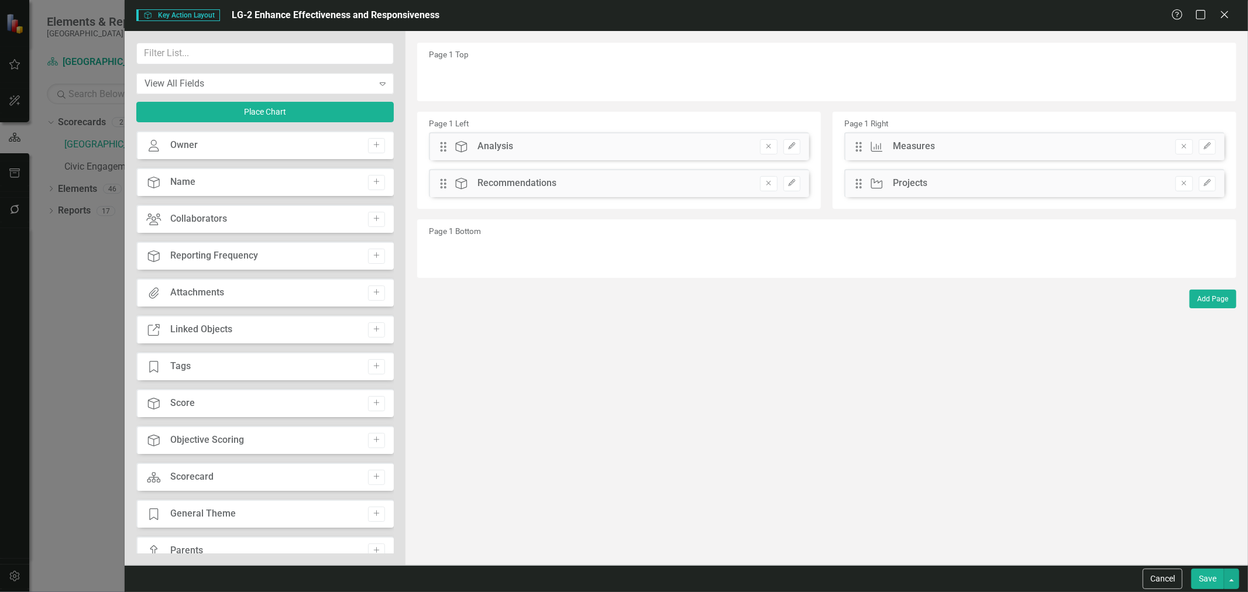
click at [766, 144] on icon "Remove" at bounding box center [768, 146] width 9 height 7
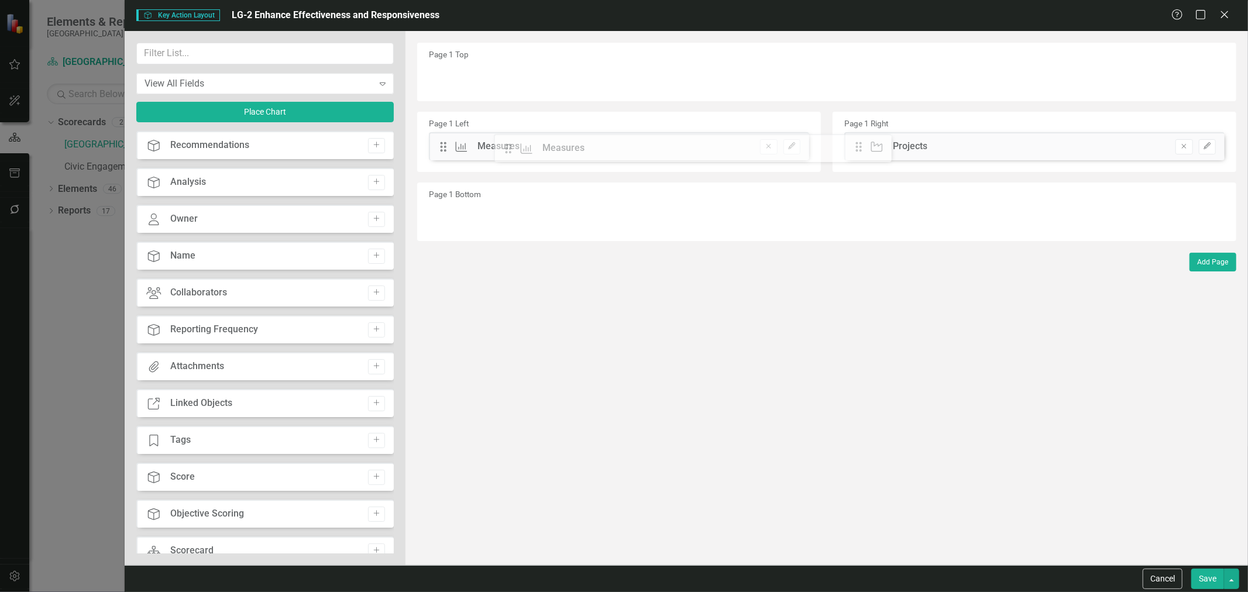
drag, startPoint x: 863, startPoint y: 151, endPoint x: 513, endPoint y: 149, distance: 349.8
click at [935, 402] on button "button" at bounding box center [1231, 579] width 15 height 20
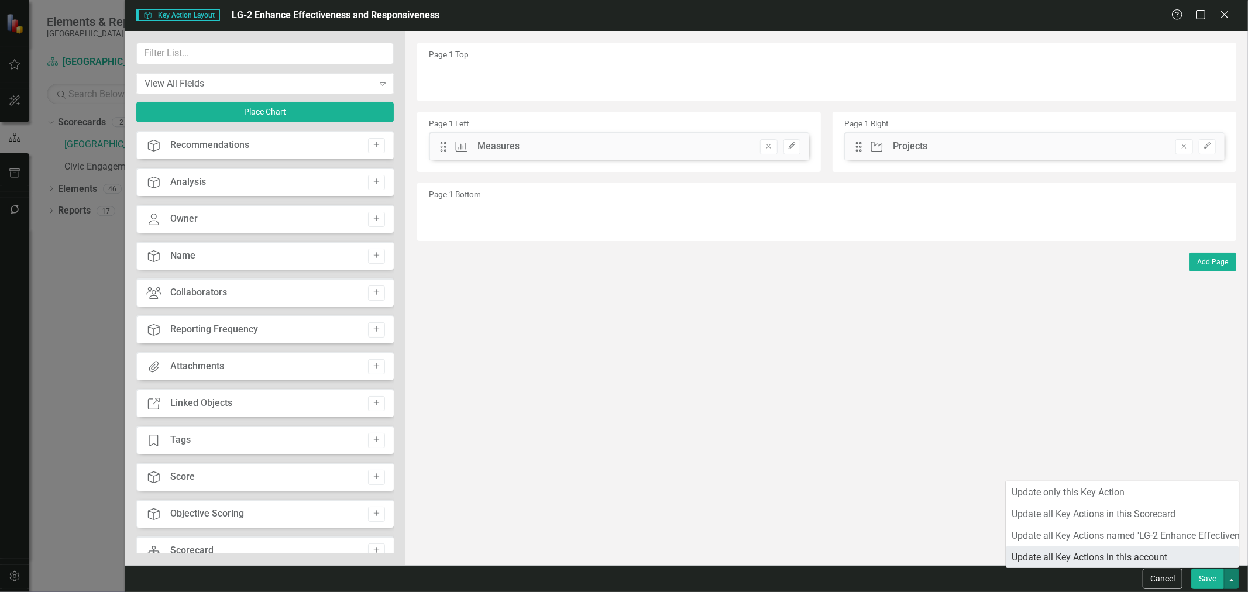
click at [935, 402] on link "Update all Key Actions in this account" at bounding box center [1122, 557] width 233 height 22
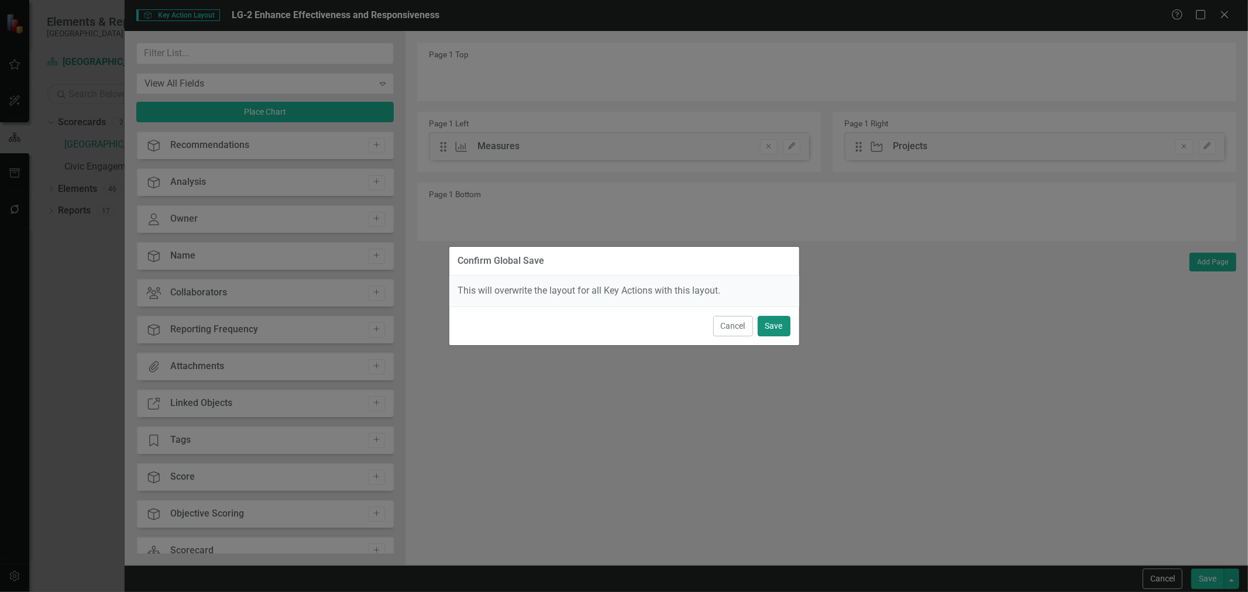
click at [769, 316] on button "Save" at bounding box center [774, 326] width 33 height 20
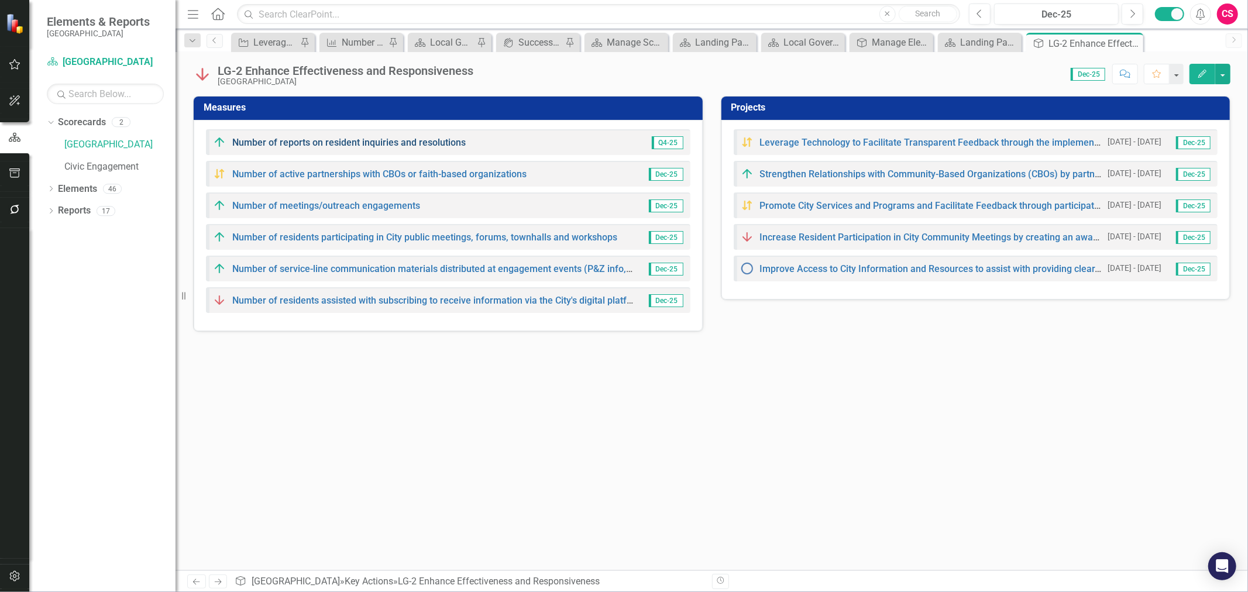
click at [404, 144] on link "Number of reports on resident inquiries and resolutions" at bounding box center [348, 142] width 233 height 11
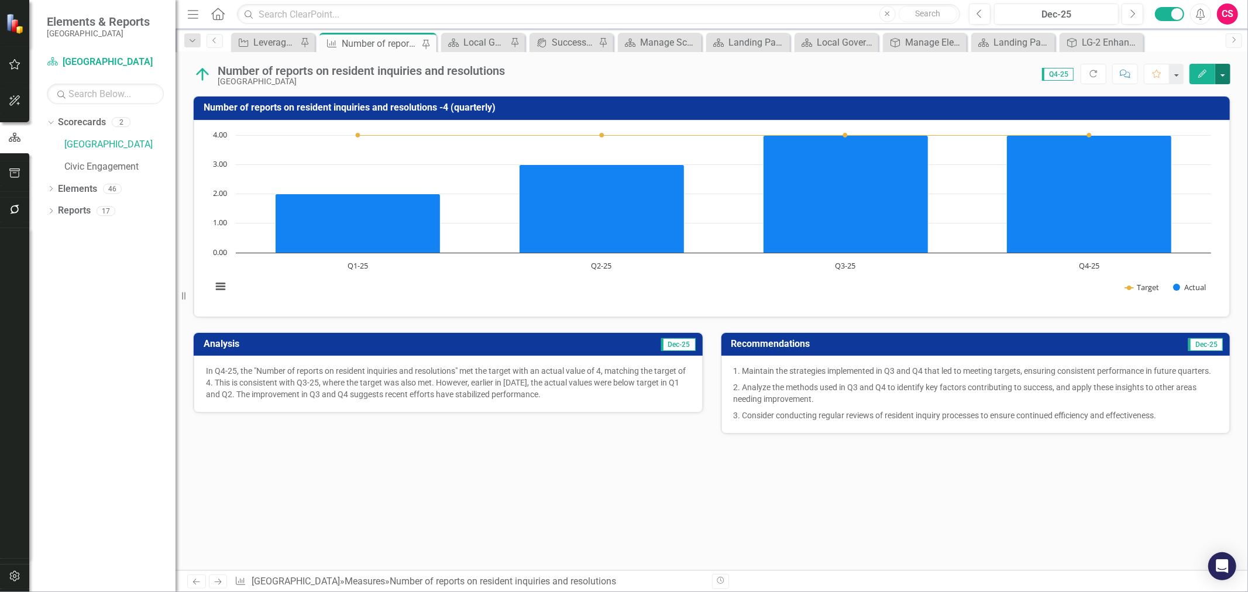
click at [935, 79] on button "button" at bounding box center [1222, 74] width 15 height 20
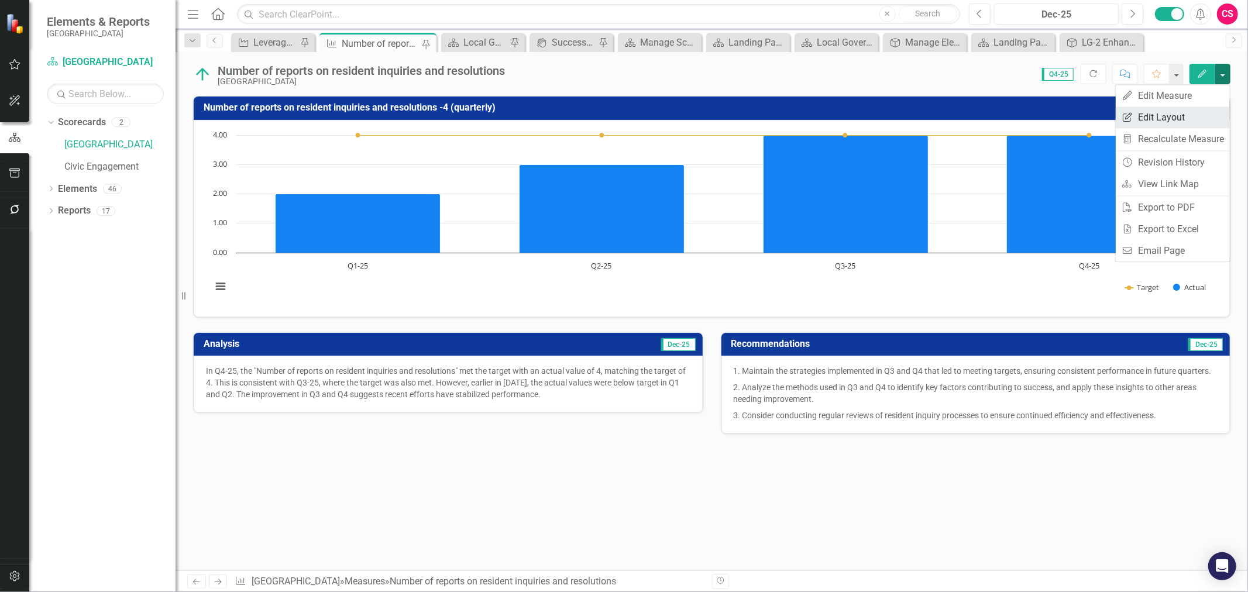
click at [935, 113] on link "Edit Report Edit Layout" at bounding box center [1173, 117] width 114 height 22
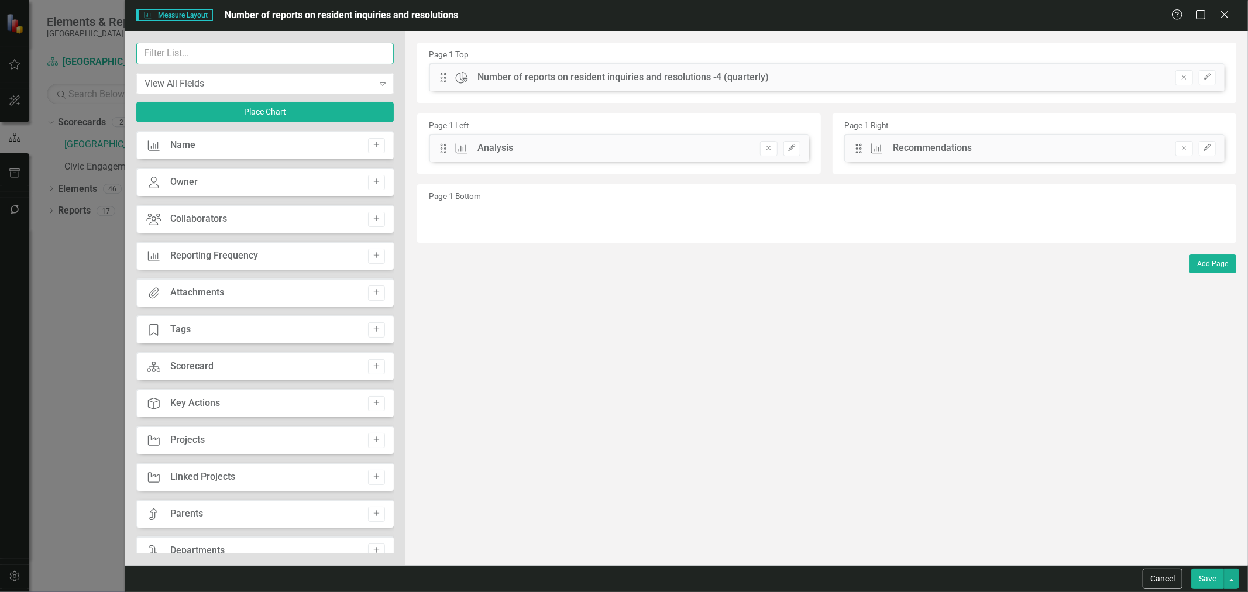
click at [223, 56] on input "text" at bounding box center [264, 54] width 257 height 22
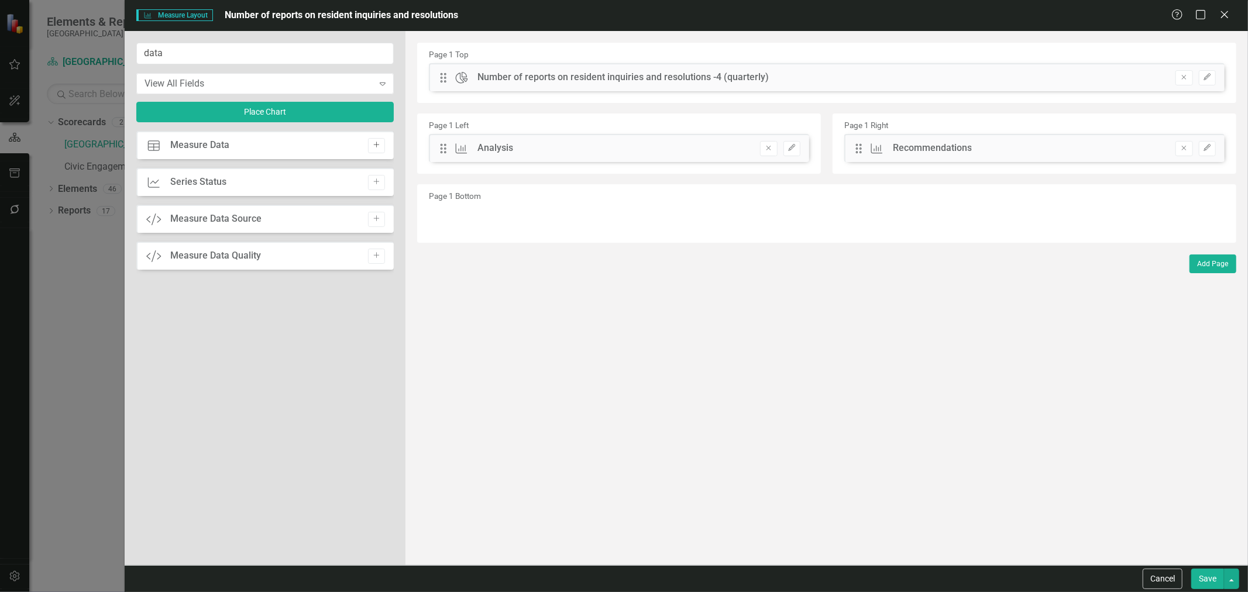
click at [379, 144] on icon "Add" at bounding box center [376, 145] width 9 height 7
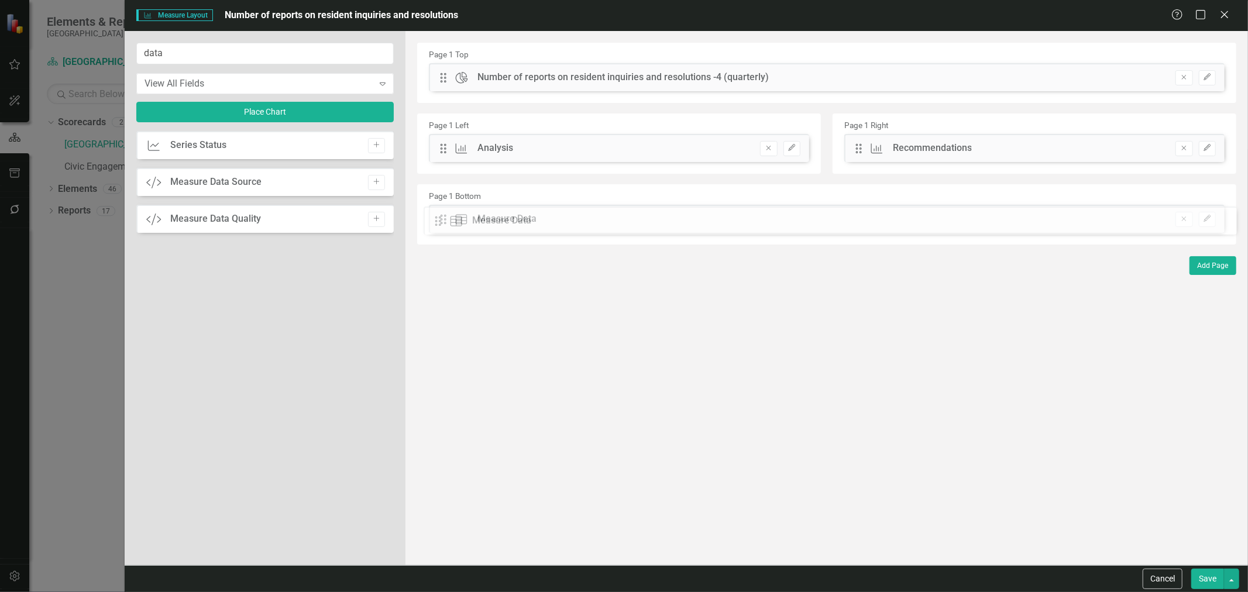
drag, startPoint x: 445, startPoint y: 82, endPoint x: 449, endPoint y: 225, distance: 143.4
drag, startPoint x: 232, startPoint y: 54, endPoint x: 56, endPoint y: 38, distance: 176.8
click at [56, 39] on div "Measure Measure Layout Number of reports on resident inquiries and resolutions …" at bounding box center [624, 296] width 1248 height 592
type input "owner"
click at [382, 147] on button "Add" at bounding box center [376, 145] width 17 height 15
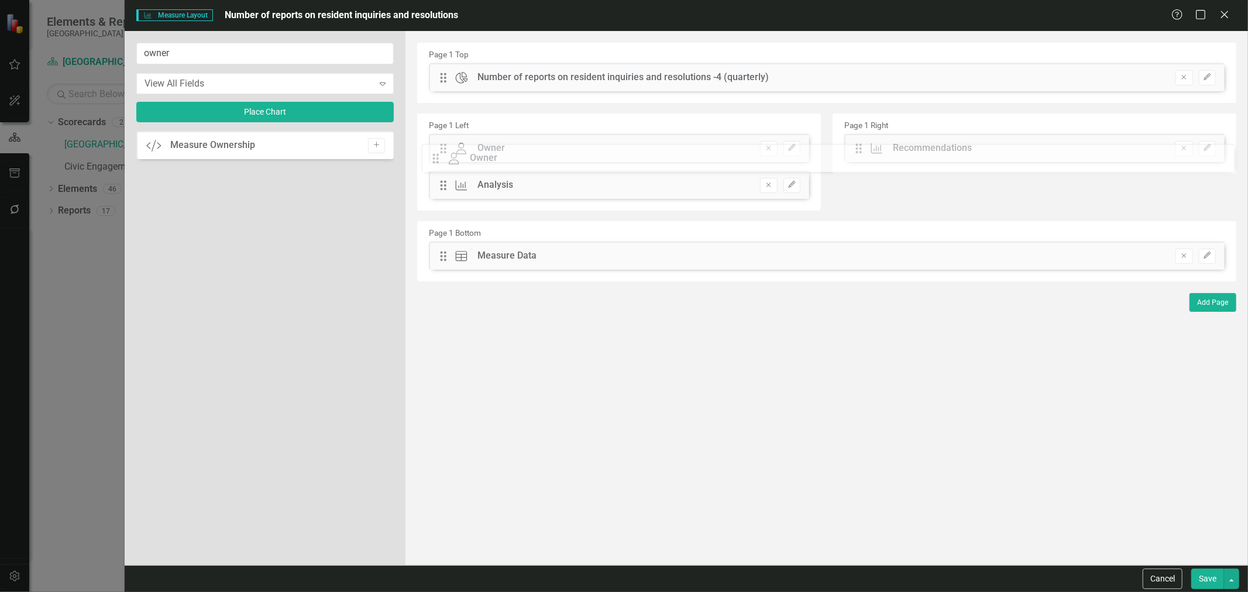
drag, startPoint x: 445, startPoint y: 78, endPoint x: 446, endPoint y: 159, distance: 80.7
click at [442, 146] on div "The fields (or pods) that are available for you to include on the detail page a…" at bounding box center [826, 298] width 842 height 534
drag, startPoint x: 208, startPoint y: 54, endPoint x: 95, endPoint y: 50, distance: 112.4
click at [95, 51] on div "Measure Measure Layout Number of reports on resident inquiries and resolutions …" at bounding box center [624, 296] width 1248 height 592
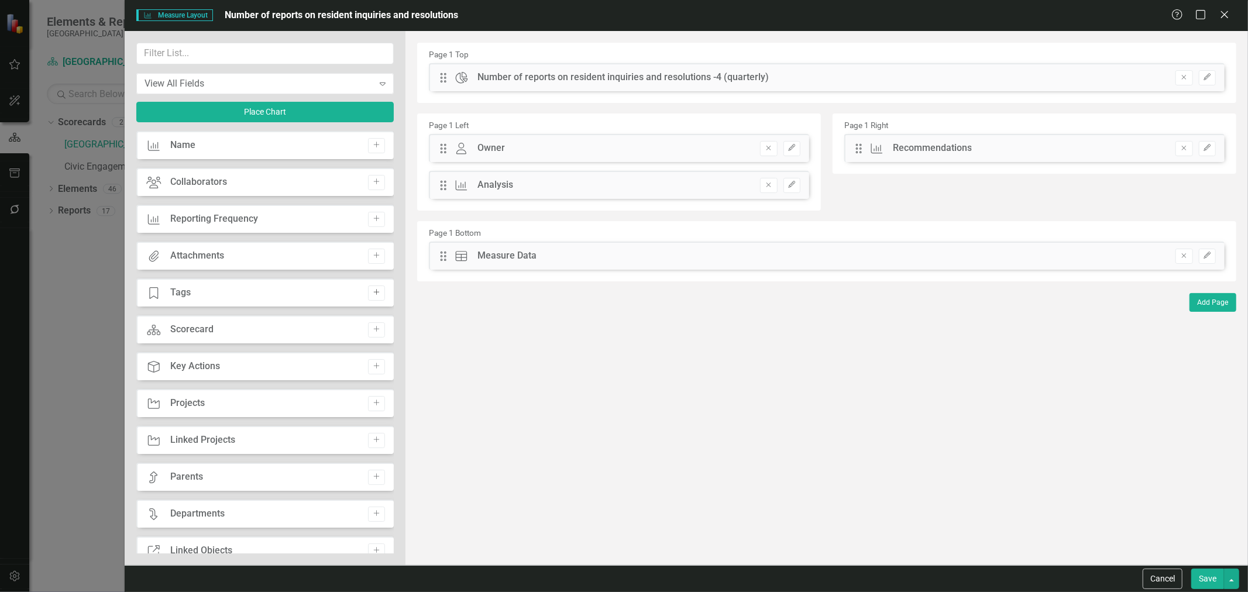
click at [379, 297] on button "Add" at bounding box center [376, 292] width 17 height 15
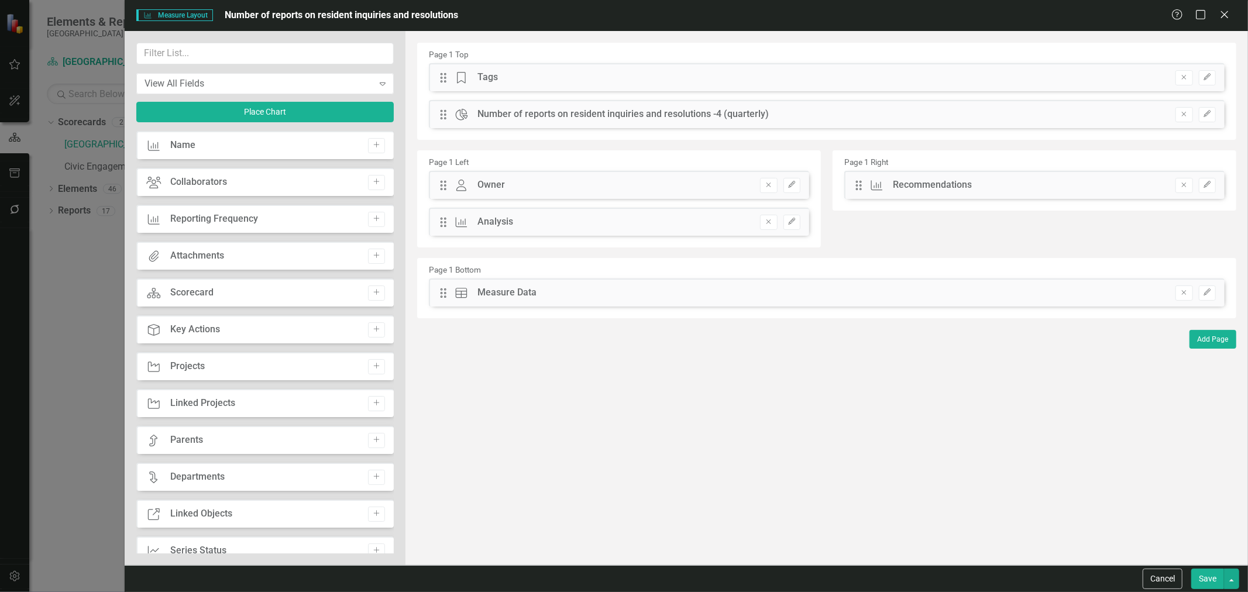
drag, startPoint x: 443, startPoint y: 88, endPoint x: 455, endPoint y: 77, distance: 16.6
click at [461, 77] on div "Drag Tage Tags Hidden Pod Online Hidden Pod Printed Hidden Pod Published Remove…" at bounding box center [827, 77] width 796 height 28
drag, startPoint x: 446, startPoint y: 84, endPoint x: 522, endPoint y: 81, distance: 76.1
click at [642, 84] on div "Drag Tage Tags Hidden Pod Online Hidden Pod Printed Hidden Pod Published Remove…" at bounding box center [827, 77] width 796 height 28
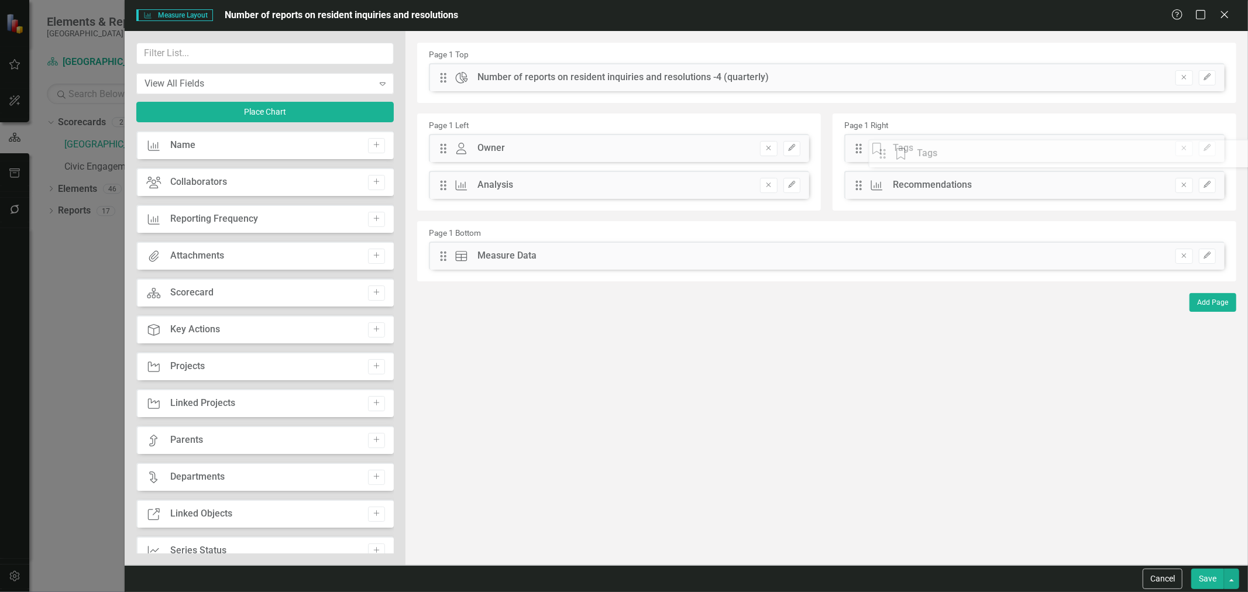
drag, startPoint x: 442, startPoint y: 75, endPoint x: 890, endPoint y: 154, distance: 455.6
click at [796, 153] on button "Edit" at bounding box center [791, 148] width 17 height 15
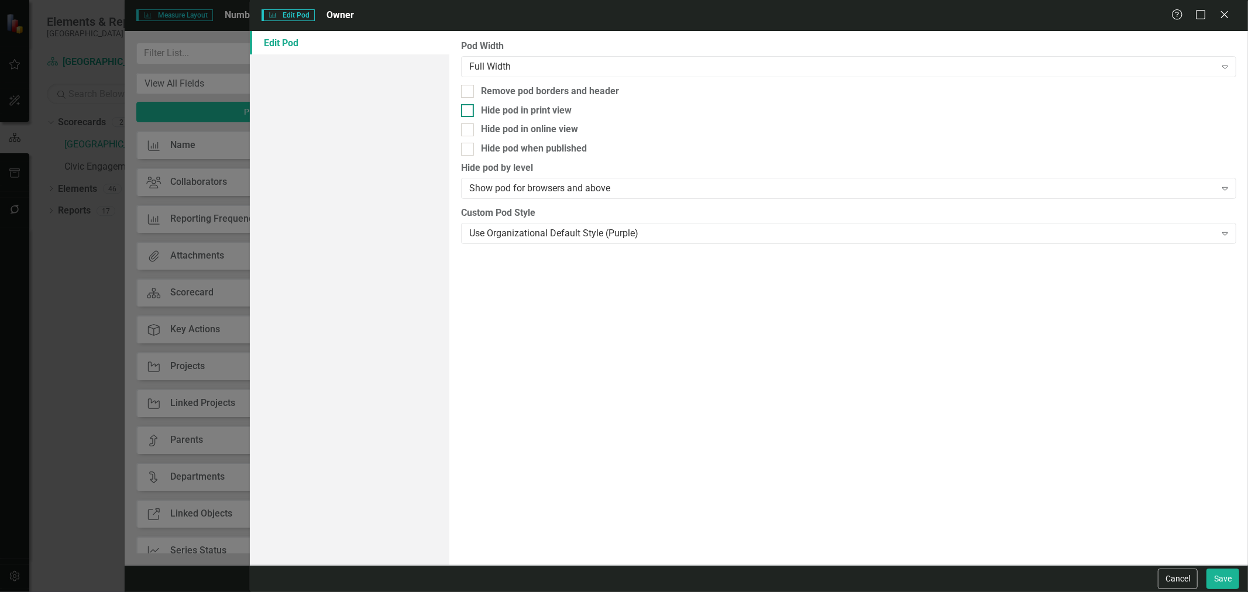
click at [532, 113] on div "Hide pod in print view" at bounding box center [526, 110] width 91 height 13
click at [469, 112] on input "Hide pod in print view" at bounding box center [465, 108] width 8 height 8
checkbox input "true"
click at [521, 147] on div "Hide pod when published" at bounding box center [534, 148] width 106 height 13
click at [469, 147] on input "Hide pod when published" at bounding box center [465, 147] width 8 height 8
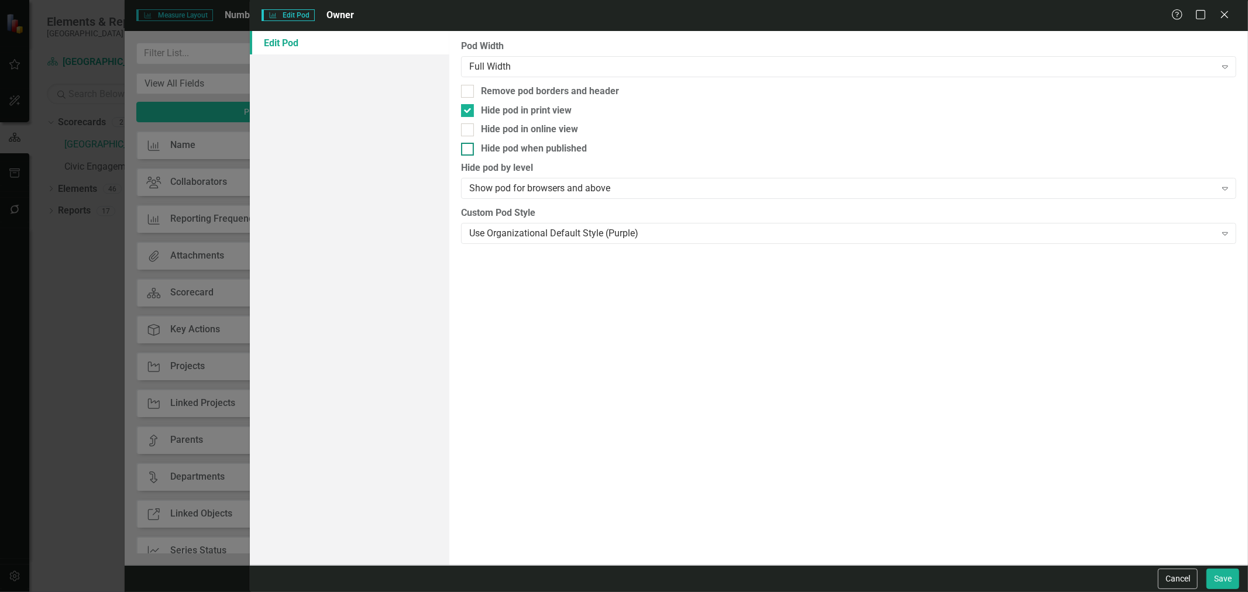
checkbox input "true"
click at [935, 402] on button "Save" at bounding box center [1222, 579] width 33 height 20
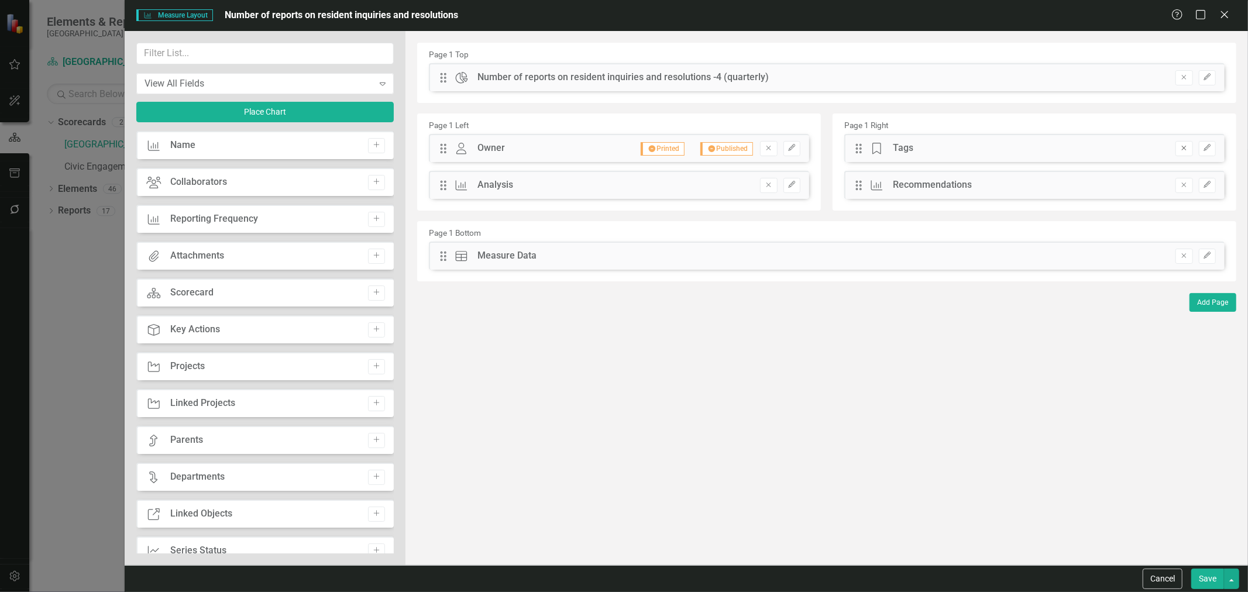
click at [935, 144] on button "Remove" at bounding box center [1183, 148] width 17 height 15
click at [250, 54] on input "text" at bounding box center [264, 54] width 257 height 22
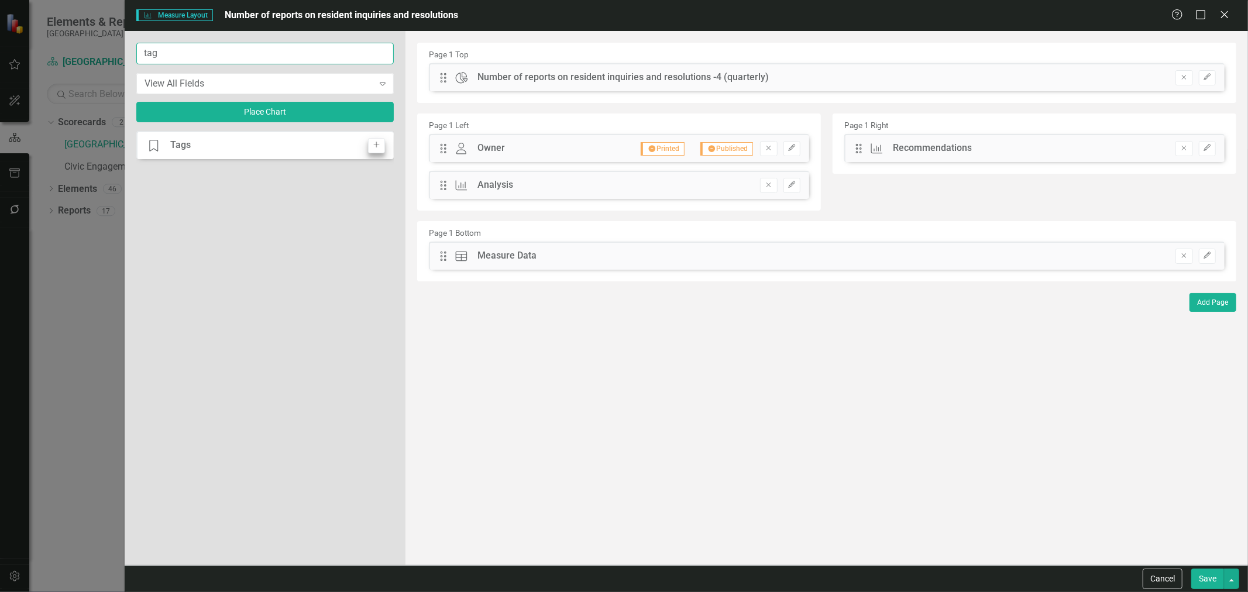
type input "tag"
click at [383, 142] on button "Add" at bounding box center [376, 145] width 17 height 15
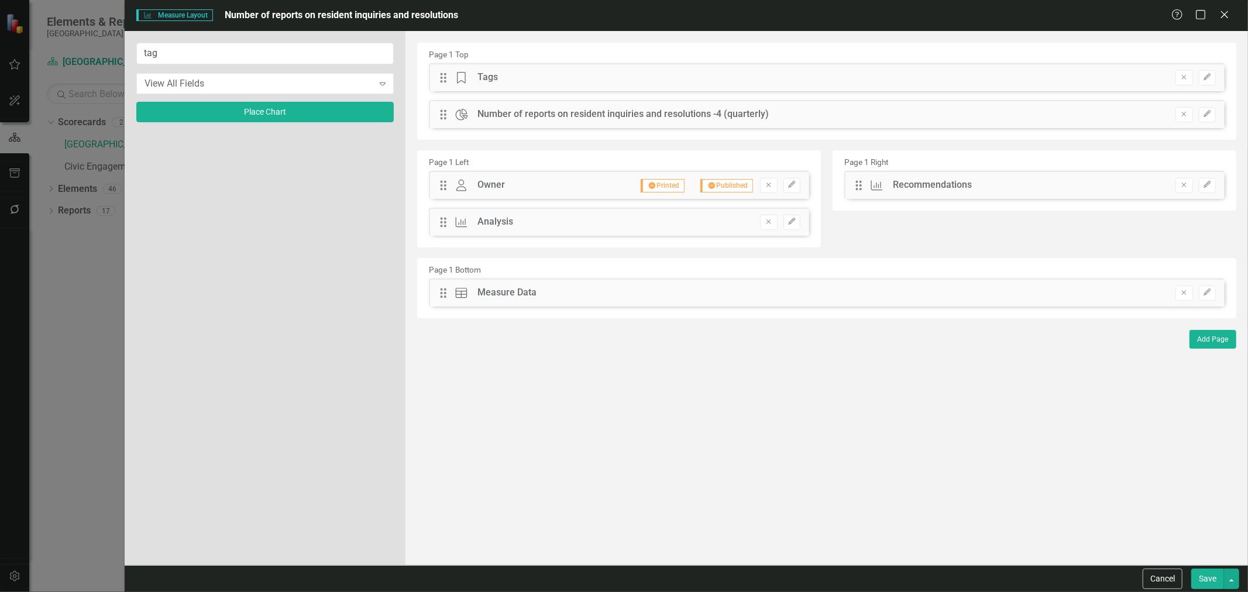
drag, startPoint x: 453, startPoint y: 75, endPoint x: 446, endPoint y: 75, distance: 6.4
click at [450, 75] on div "Drag Tage Tags" at bounding box center [468, 77] width 59 height 13
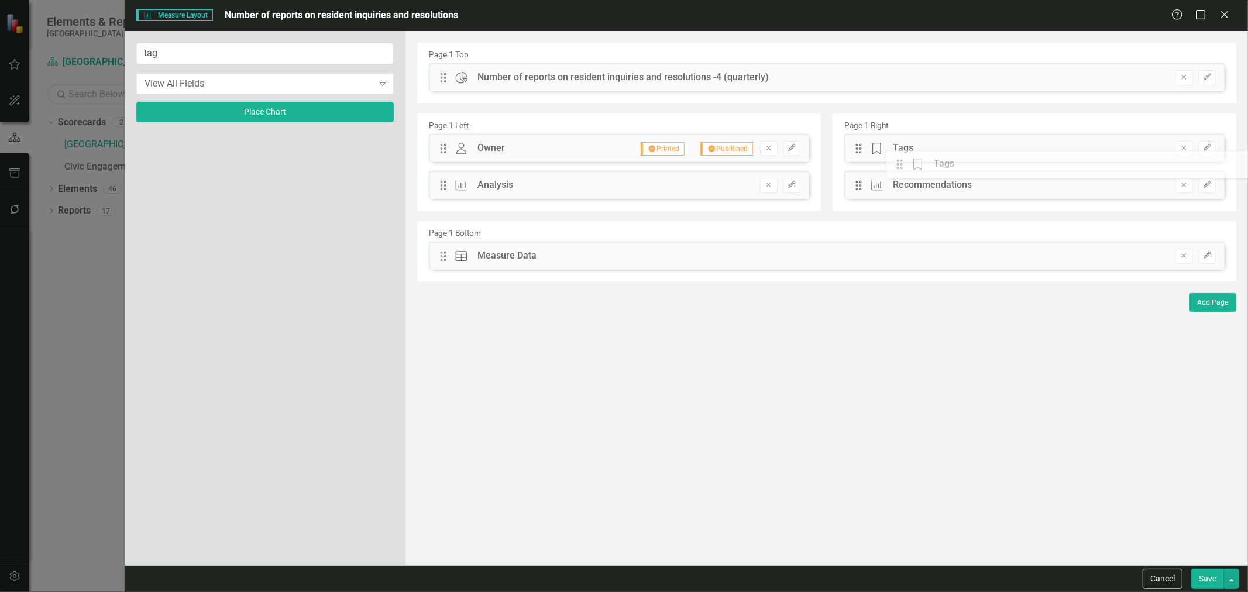
drag, startPoint x: 443, startPoint y: 77, endPoint x: 908, endPoint y: 164, distance: 473.1
click at [935, 152] on button "Edit" at bounding box center [1207, 148] width 17 height 15
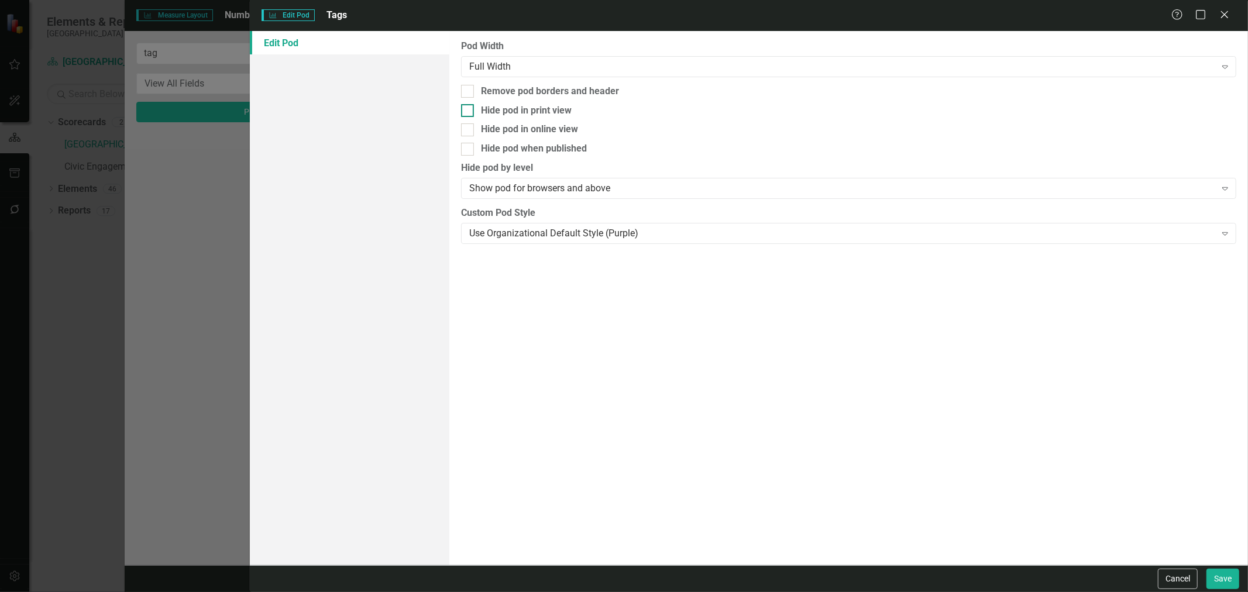
drag, startPoint x: 523, startPoint y: 106, endPoint x: 521, endPoint y: 115, distance: 8.5
click at [522, 106] on div "Hide pod in print view" at bounding box center [526, 110] width 91 height 13
drag, startPoint x: 516, startPoint y: 152, endPoint x: 510, endPoint y: 143, distance: 10.5
click at [516, 151] on div "Hide pod when published" at bounding box center [534, 148] width 106 height 13
click at [469, 150] on input "Hide pod when published" at bounding box center [465, 147] width 8 height 8
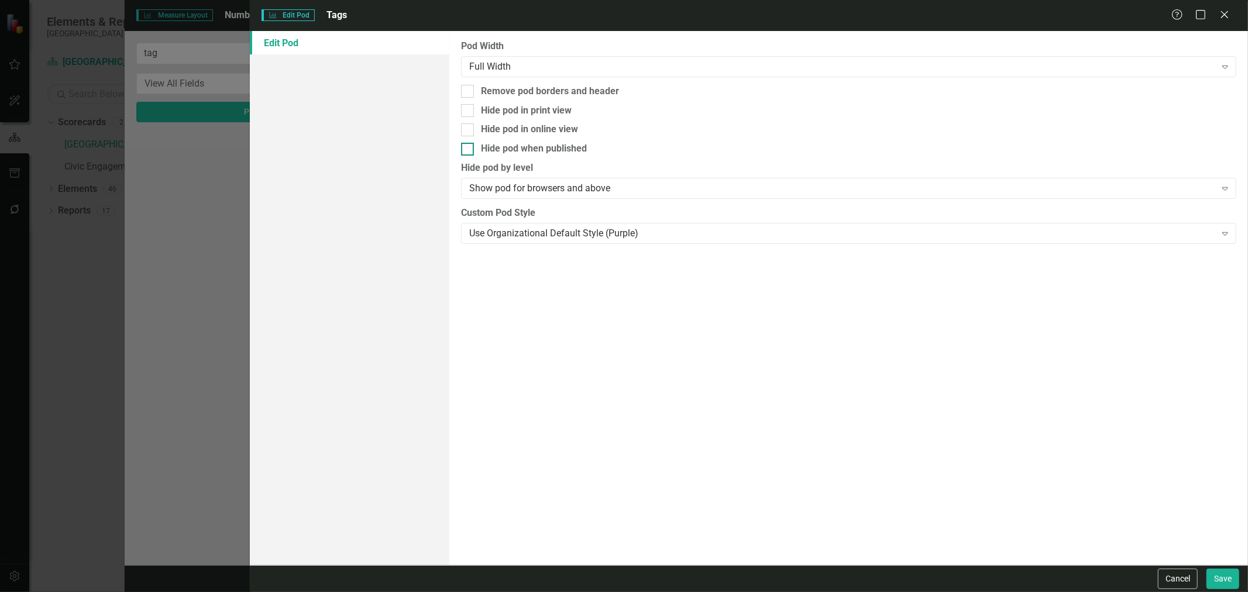
checkbox input "true"
drag, startPoint x: 512, startPoint y: 109, endPoint x: 593, endPoint y: 158, distance: 93.7
click at [512, 110] on div "Hide pod in print view" at bounding box center [526, 110] width 91 height 13
click at [469, 110] on input "Hide pod in print view" at bounding box center [465, 108] width 8 height 8
checkbox input "true"
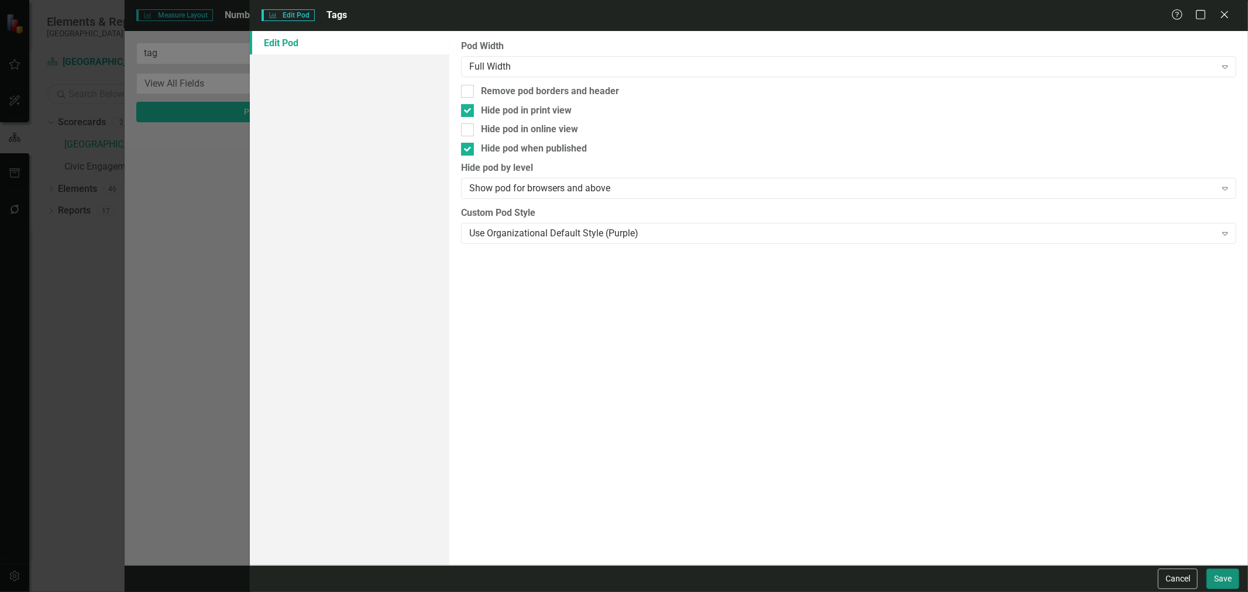
click at [935, 402] on button "Save" at bounding box center [1222, 579] width 33 height 20
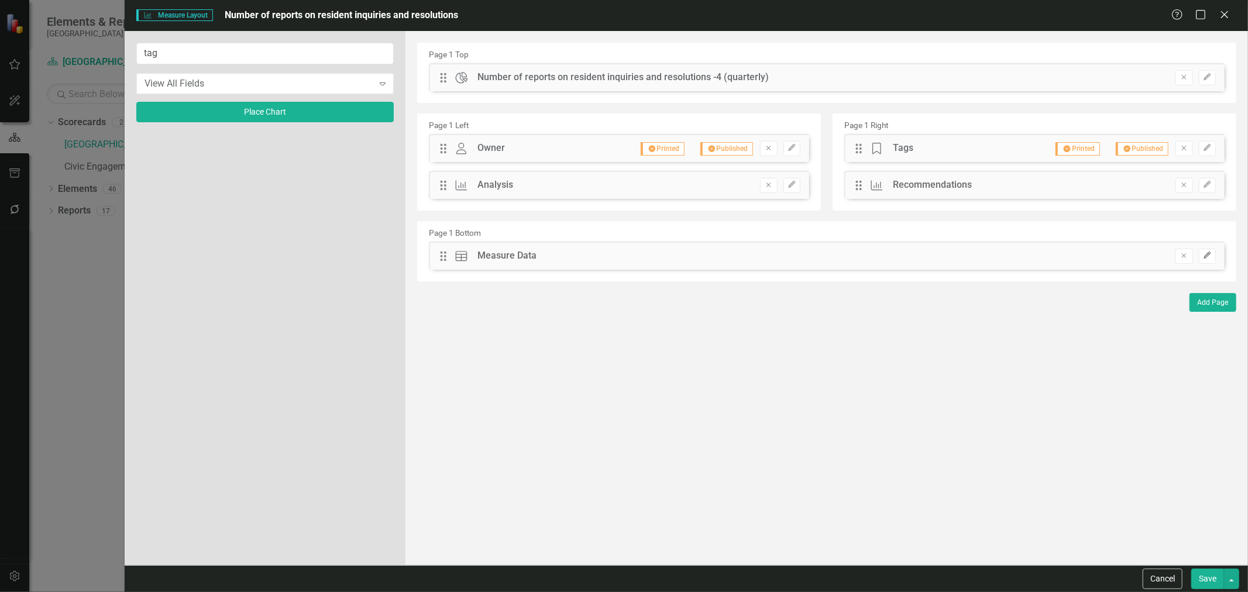
click at [935, 260] on button "Edit" at bounding box center [1207, 256] width 17 height 15
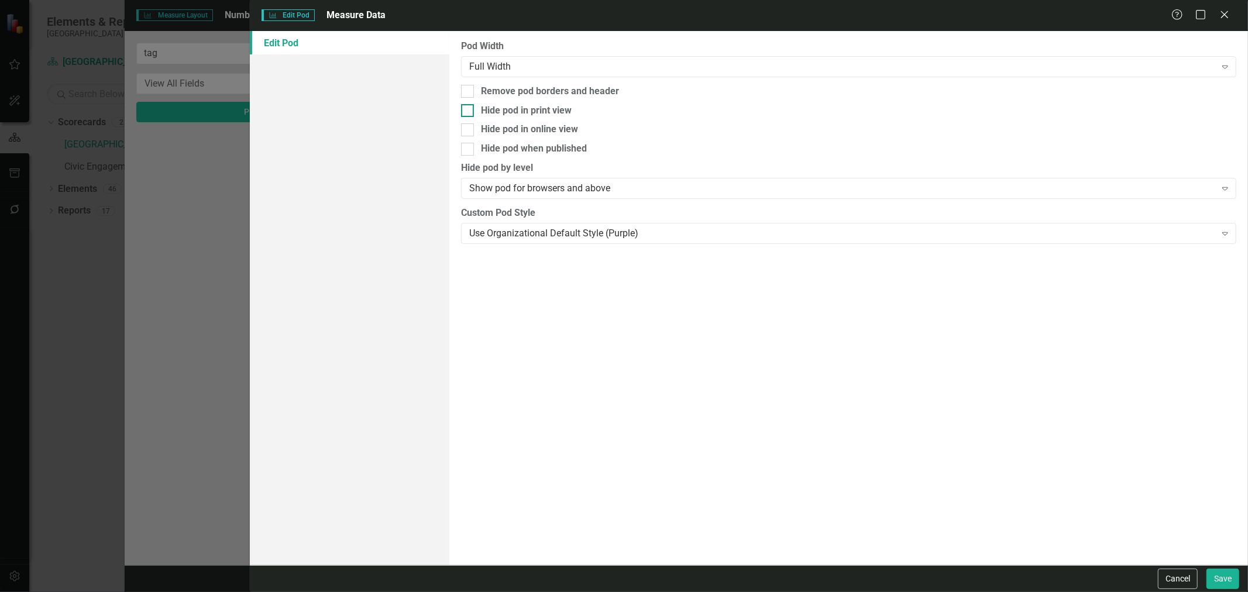
click at [511, 108] on div "Hide pod in print view" at bounding box center [526, 110] width 91 height 13
click at [469, 108] on input "Hide pod in print view" at bounding box center [465, 108] width 8 height 8
checkbox input "true"
click at [498, 149] on div "Hide pod when published" at bounding box center [534, 148] width 106 height 13
click at [469, 149] on input "Hide pod when published" at bounding box center [465, 147] width 8 height 8
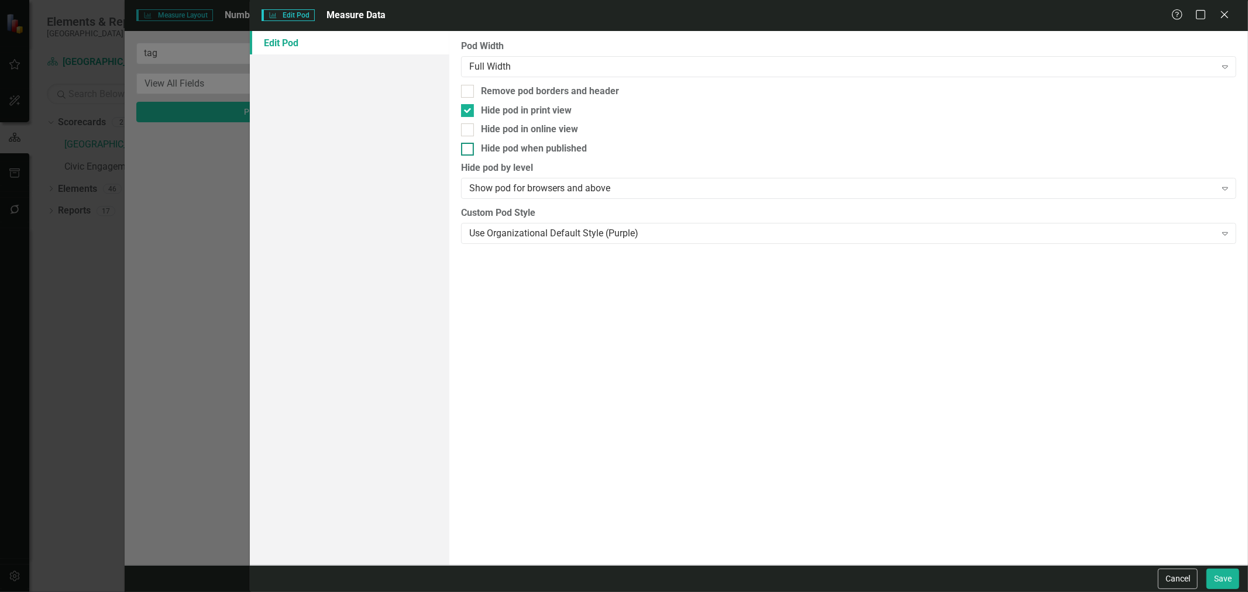
checkbox input "true"
click at [935, 402] on button "Save" at bounding box center [1222, 579] width 33 height 20
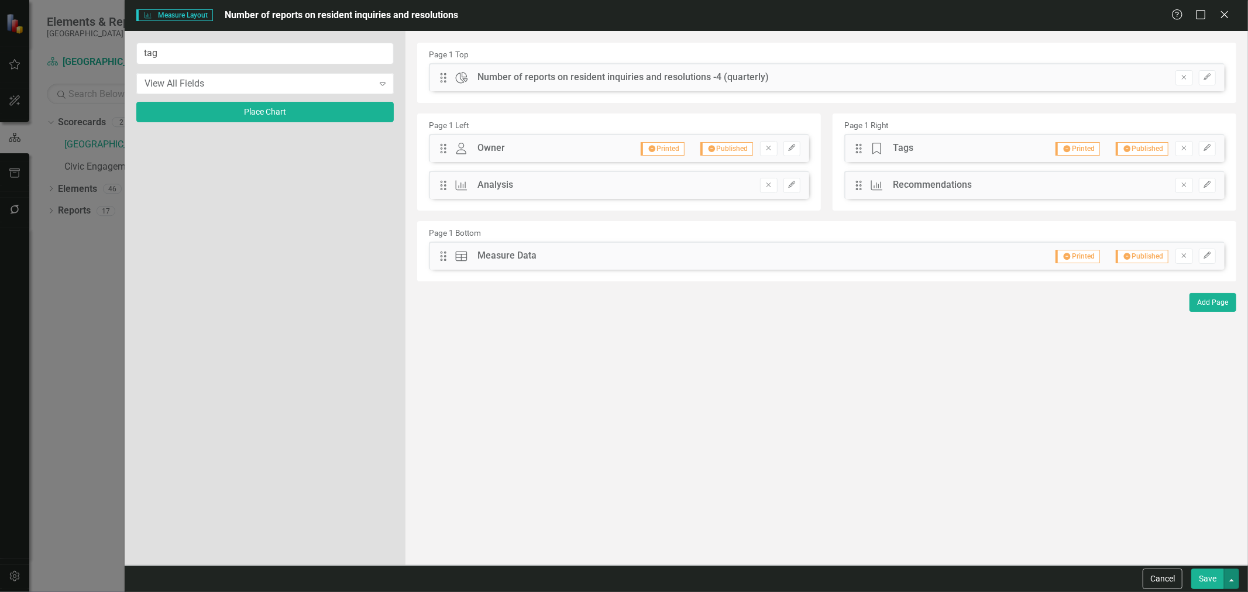
click at [935, 402] on button "button" at bounding box center [1231, 579] width 15 height 20
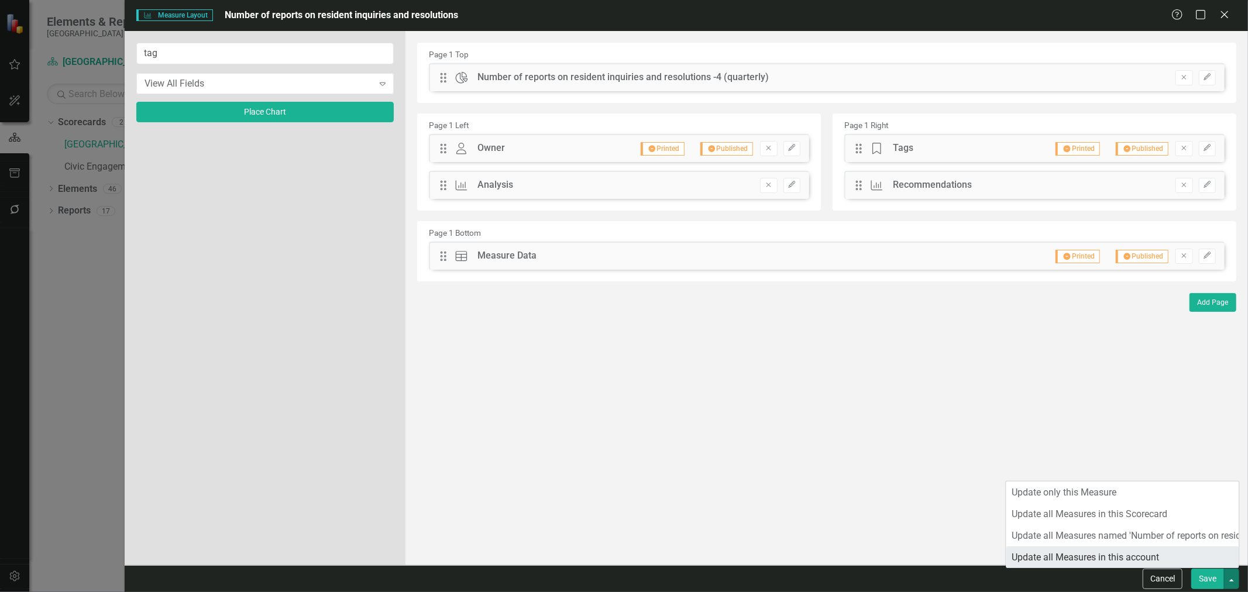
click at [935, 402] on link "Update all Measures in this account" at bounding box center [1122, 557] width 233 height 22
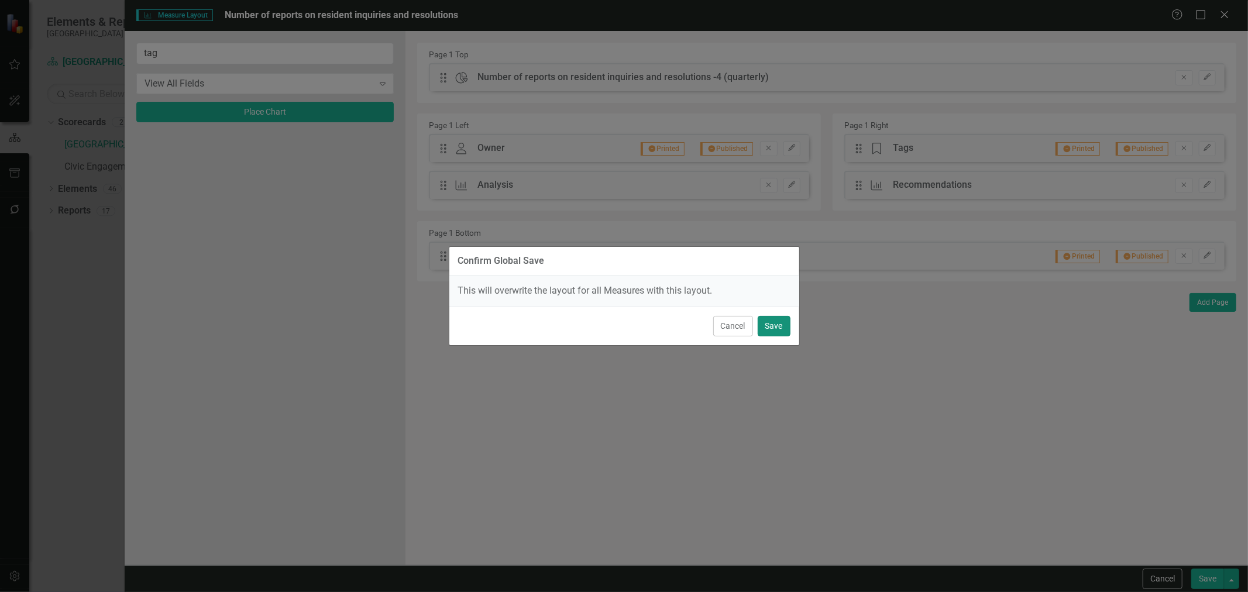
click at [786, 328] on button "Save" at bounding box center [774, 326] width 33 height 20
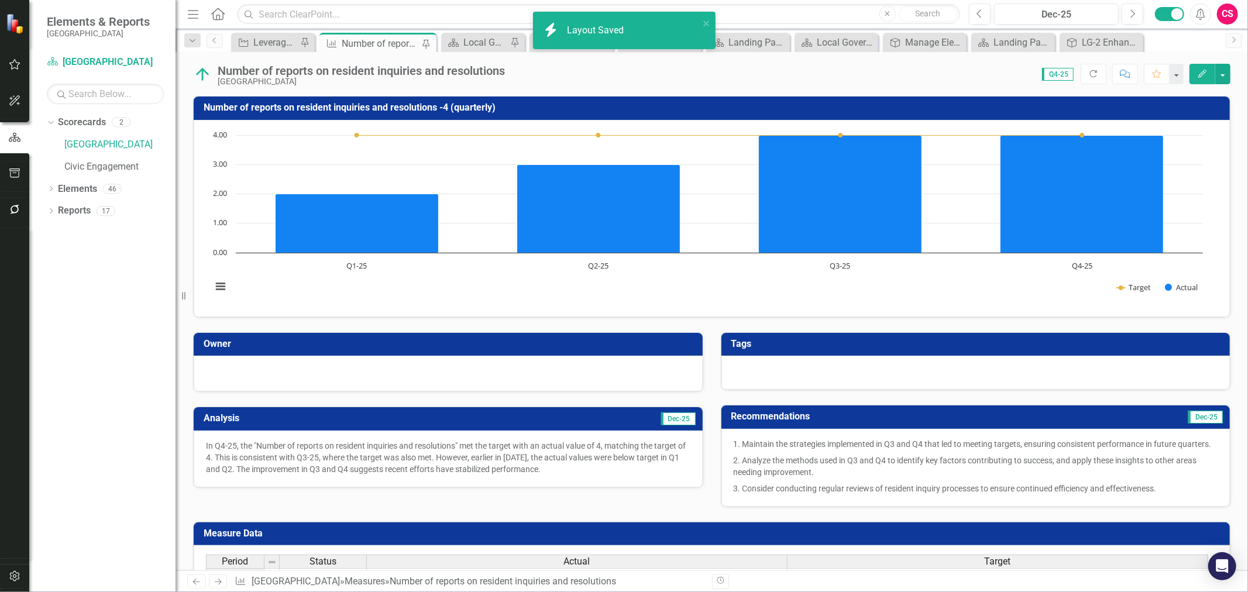
click at [336, 364] on div at bounding box center [448, 374] width 509 height 36
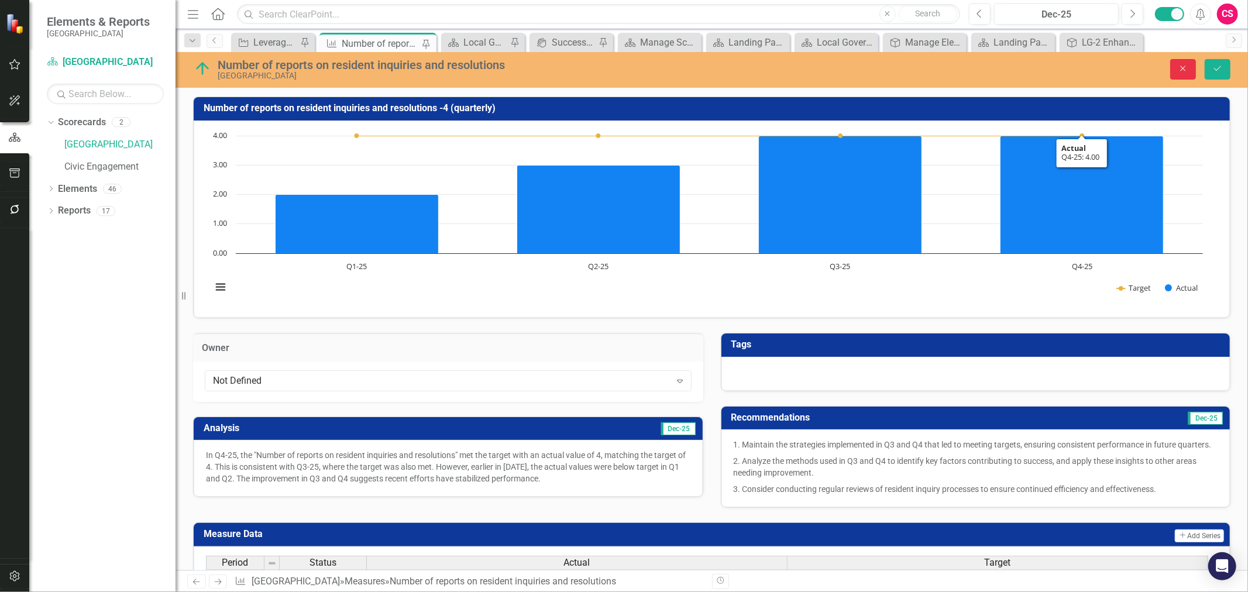
click at [935, 78] on button "Close" at bounding box center [1183, 69] width 26 height 20
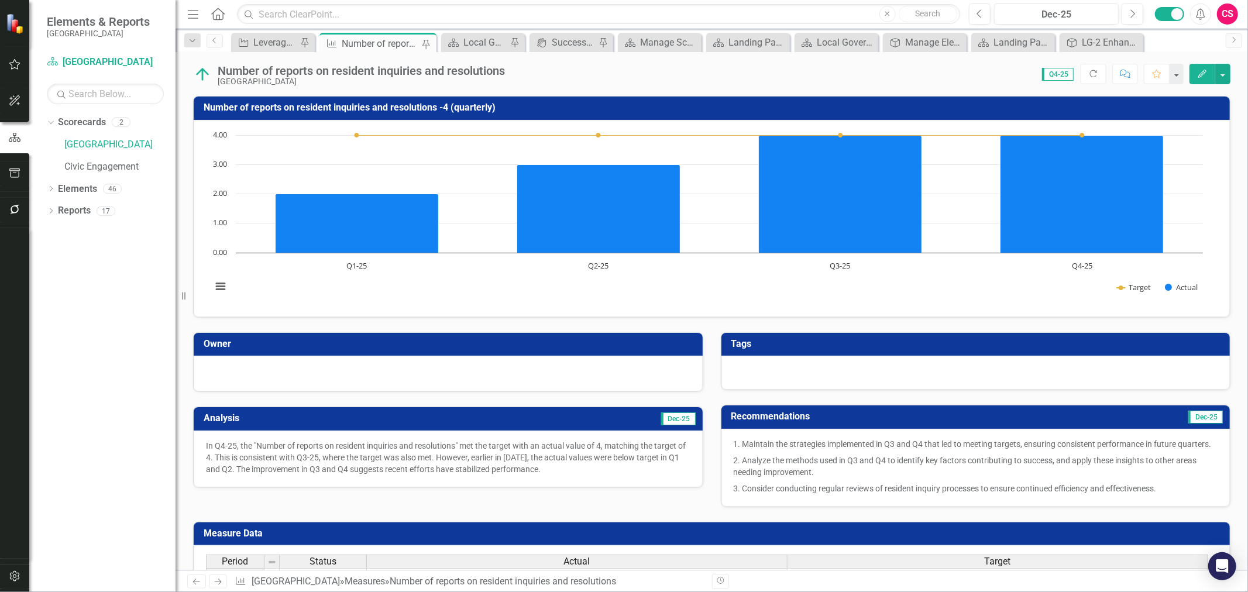
click at [771, 367] on div at bounding box center [975, 373] width 509 height 34
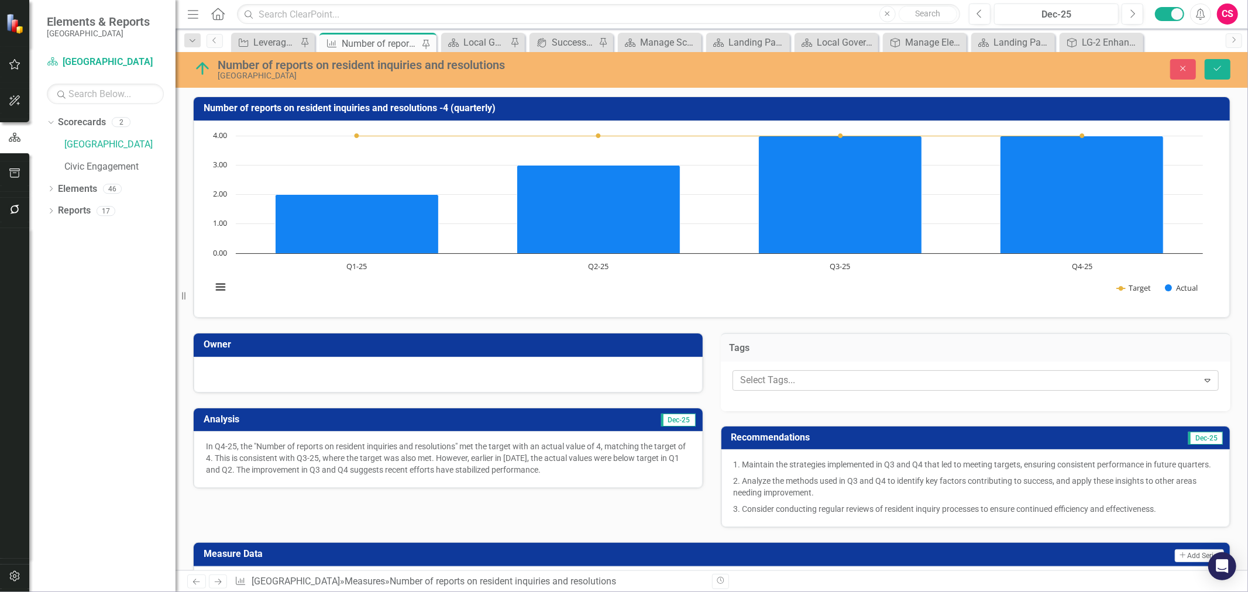
click at [773, 384] on div at bounding box center [967, 381] width 462 height 16
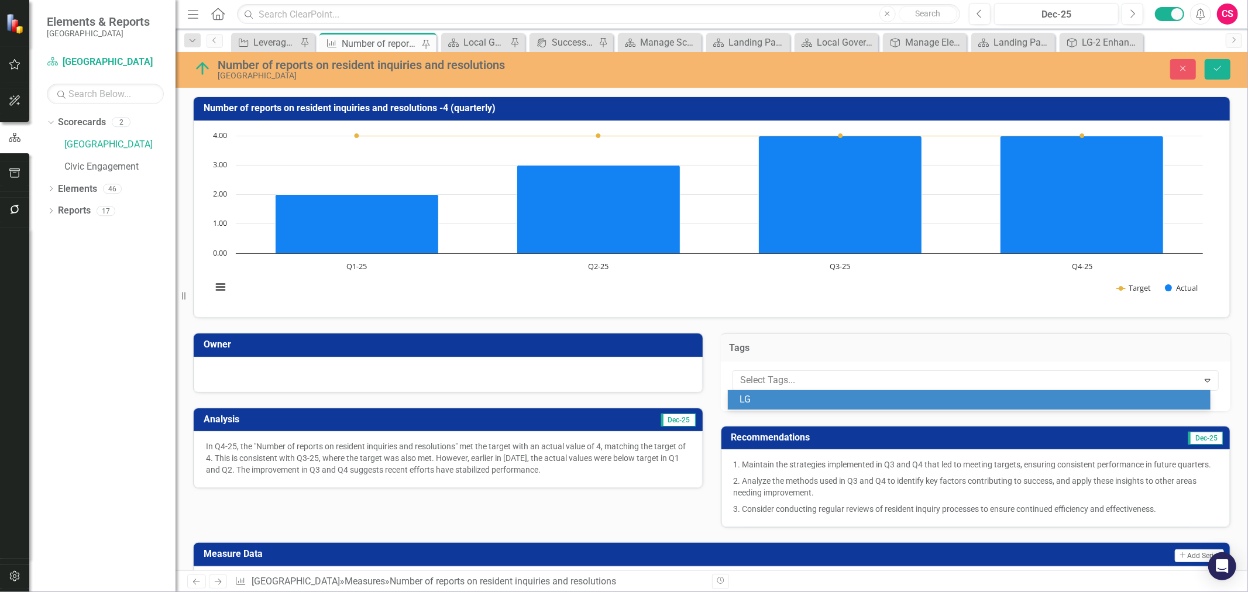
click at [758, 394] on div "LG" at bounding box center [970, 399] width 463 height 13
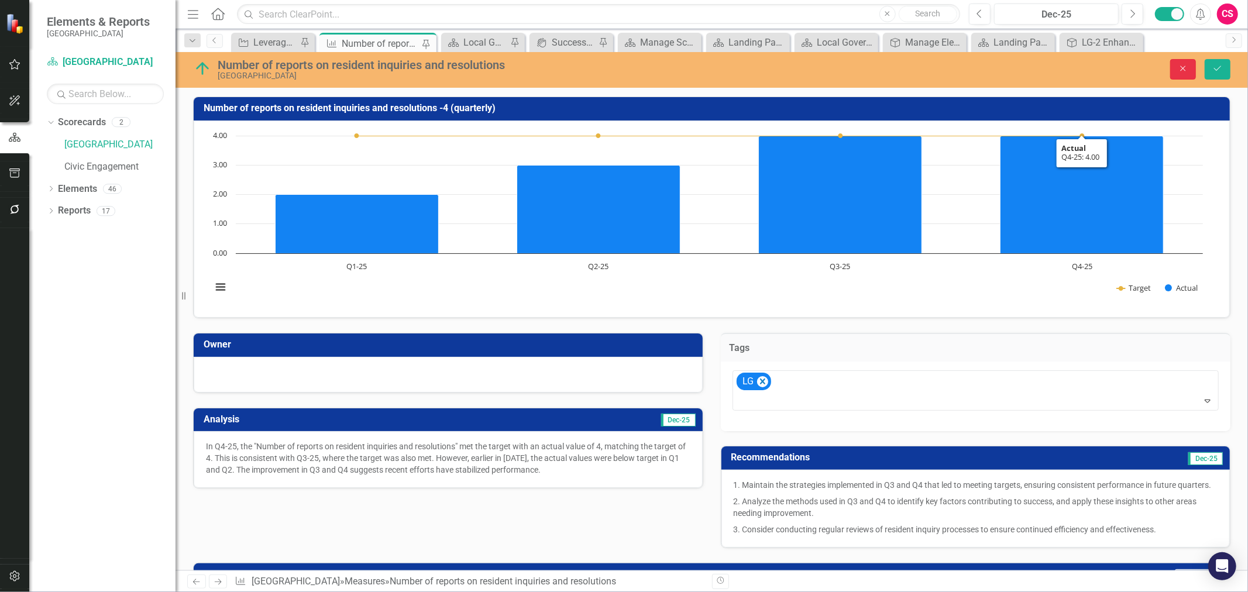
click at [935, 75] on button "Close" at bounding box center [1183, 69] width 26 height 20
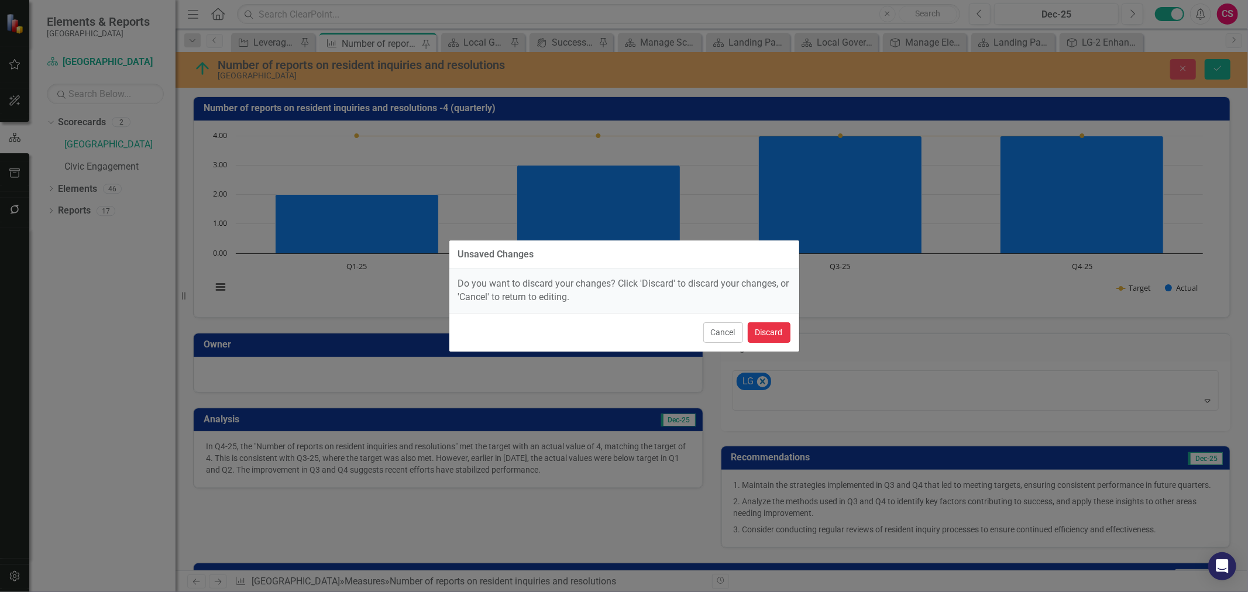
click at [763, 335] on button "Discard" at bounding box center [769, 332] width 43 height 20
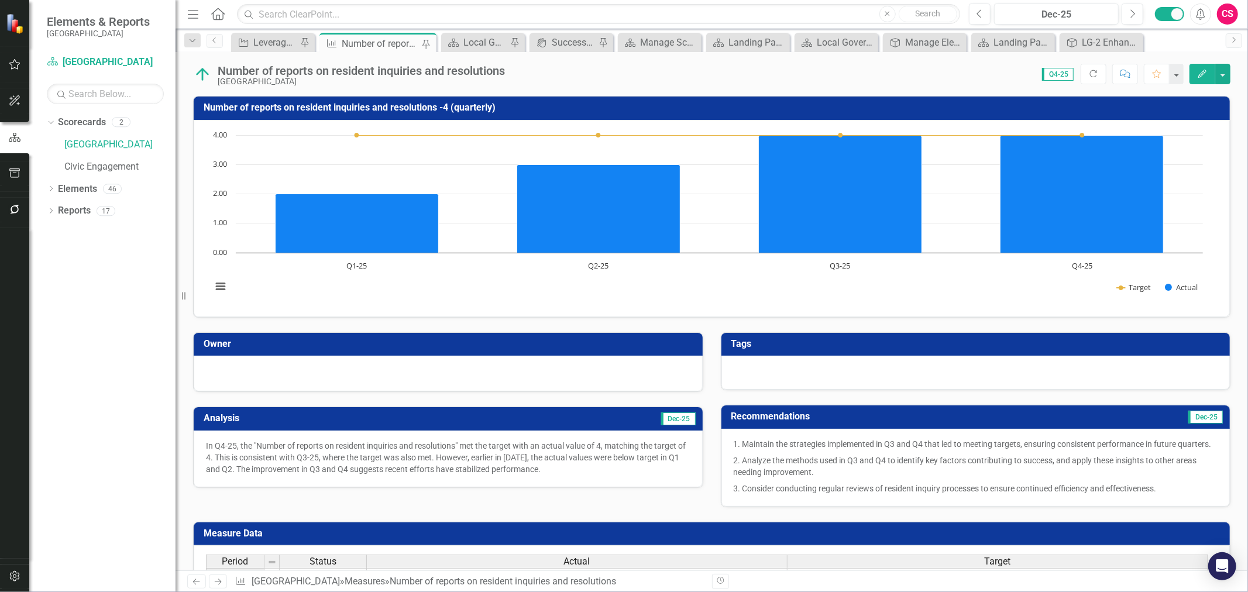
click at [18, 402] on icon "button" at bounding box center [14, 576] width 10 height 11
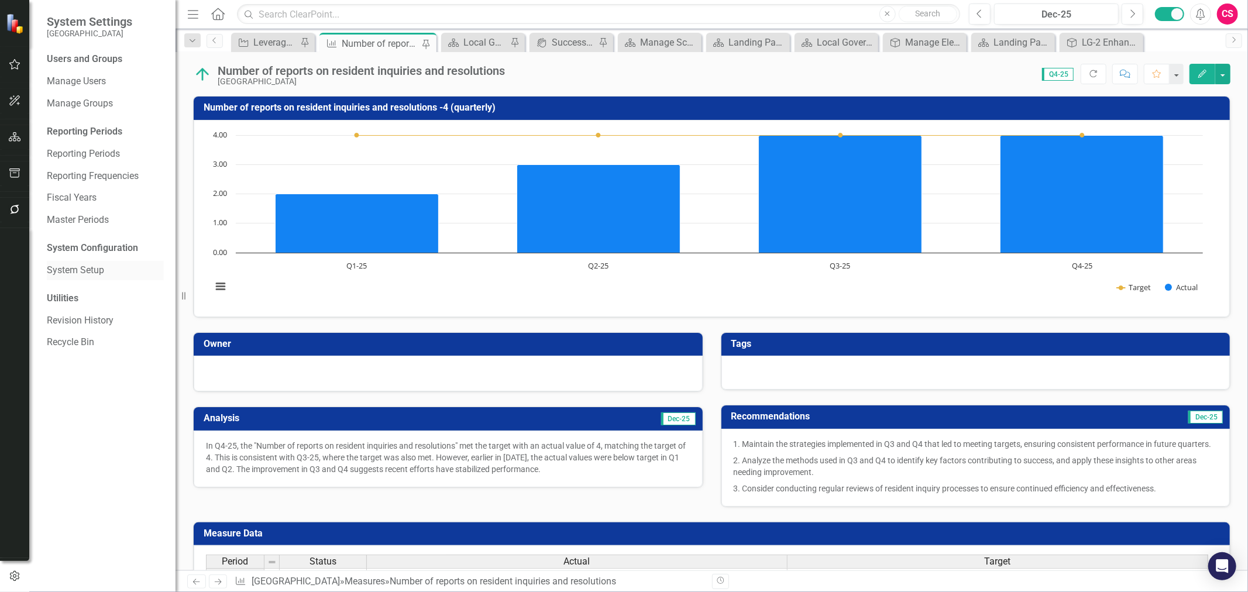
click at [73, 267] on link "System Setup" at bounding box center [105, 270] width 117 height 13
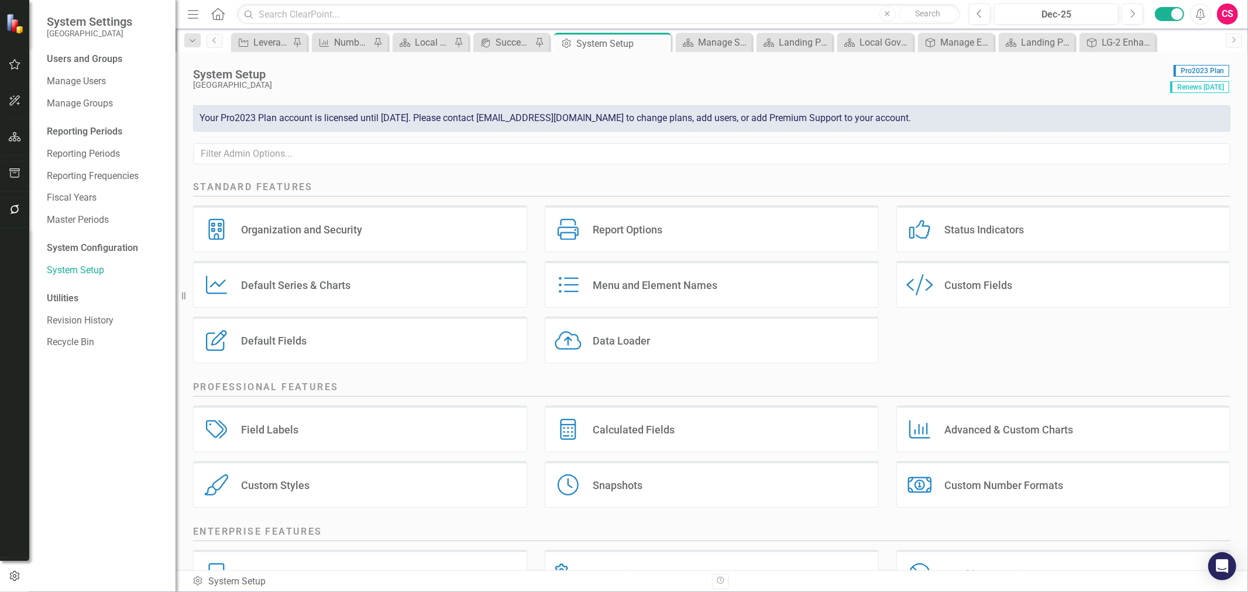
click at [935, 278] on div "Custom Style Custom Fields" at bounding box center [1063, 284] width 334 height 47
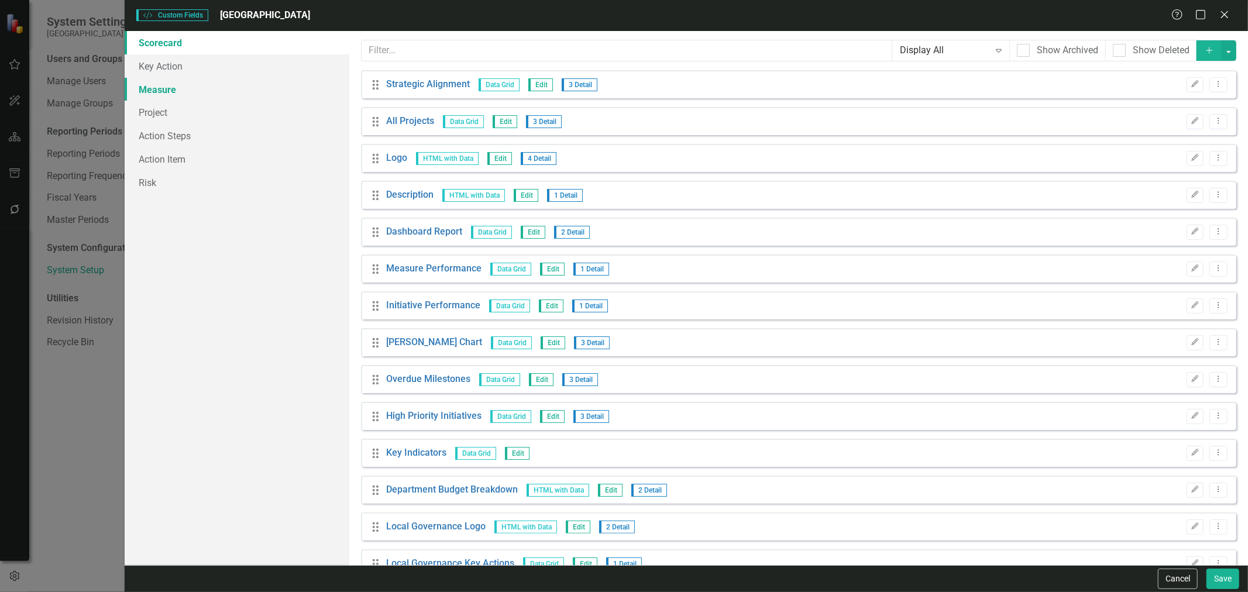
click at [218, 80] on link "Measure" at bounding box center [237, 89] width 225 height 23
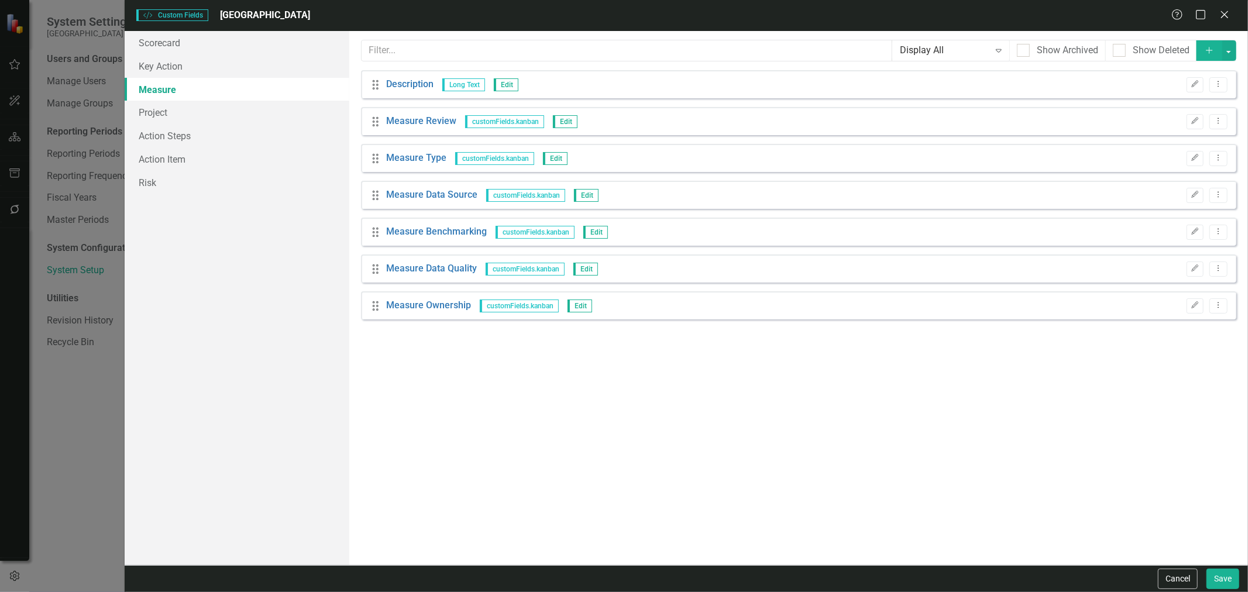
click at [935, 51] on button "Add" at bounding box center [1209, 50] width 26 height 20
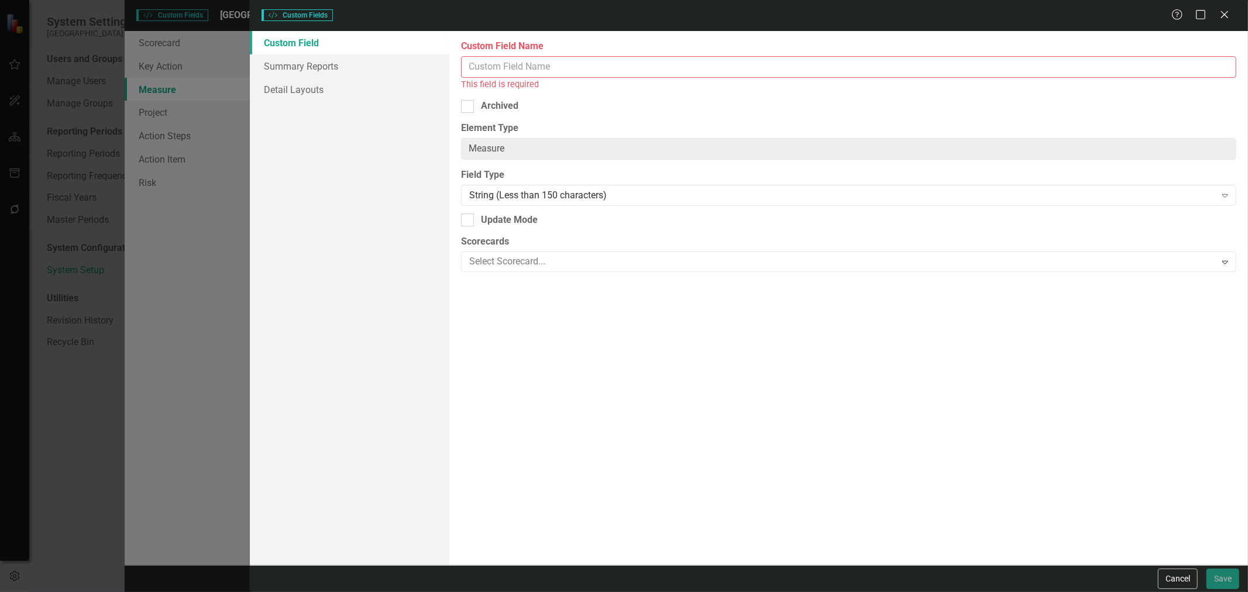
click at [572, 68] on input "Custom Field Name" at bounding box center [848, 67] width 775 height 22
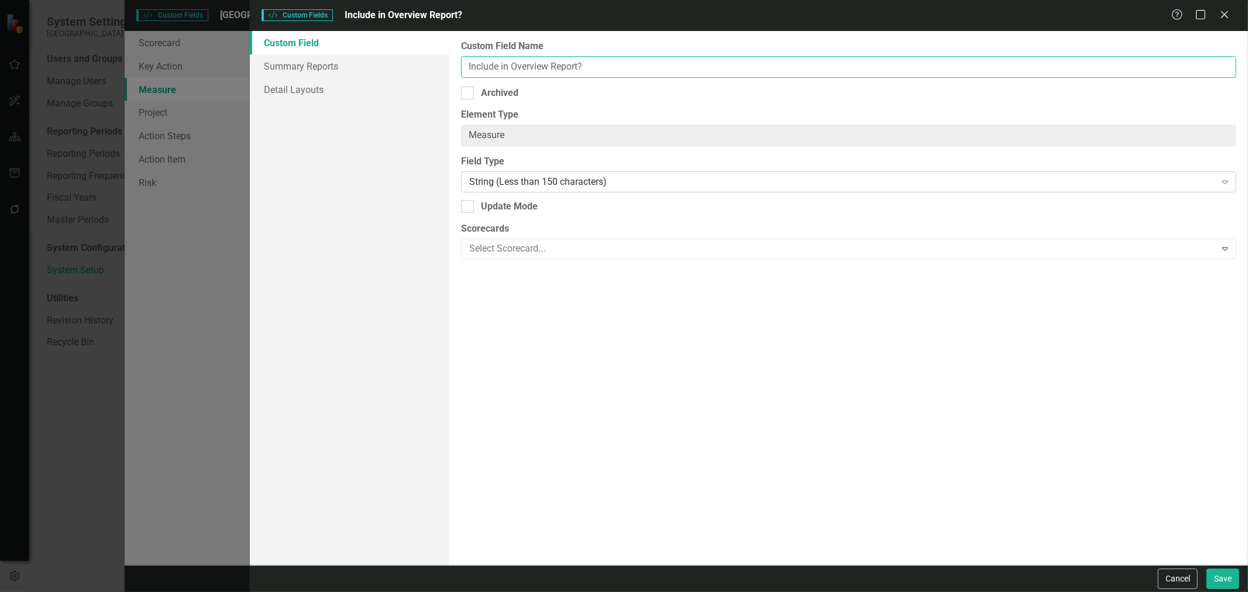
type input "Include in Overview Report?"
click at [550, 180] on div "String (Less than 150 characters)" at bounding box center [842, 181] width 746 height 13
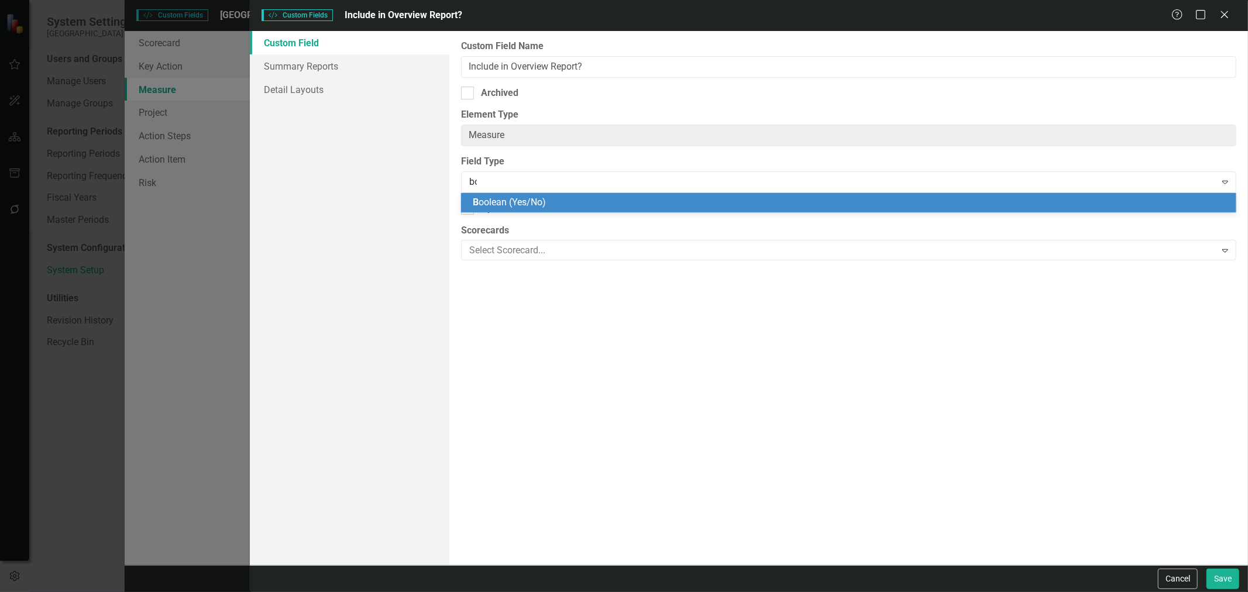
type input "bool"
click at [534, 198] on span "Bool ean (Yes/No)" at bounding box center [509, 202] width 73 height 11
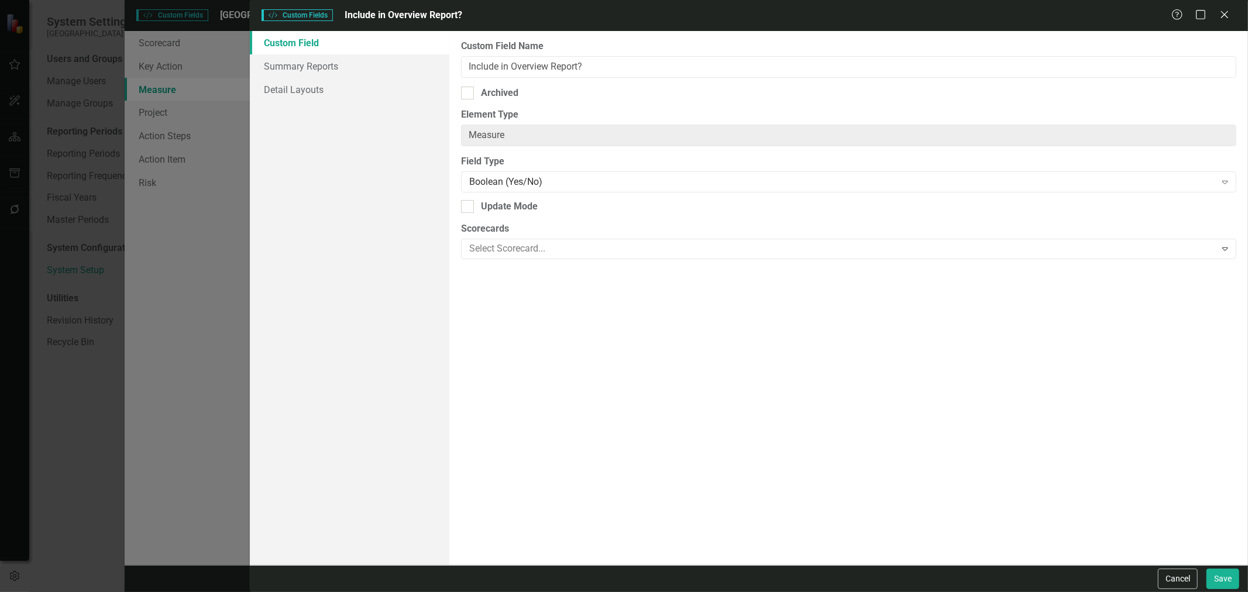
click at [459, 206] on div "Custom Field Name Include in Overview Report? Archived Element Type Measure Cle…" at bounding box center [848, 298] width 799 height 534
click at [477, 204] on div "Update Mode" at bounding box center [848, 206] width 775 height 13
click at [469, 204] on input "Update Mode" at bounding box center [465, 204] width 8 height 8
checkbox input "true"
click at [935, 402] on button "Save" at bounding box center [1222, 579] width 33 height 20
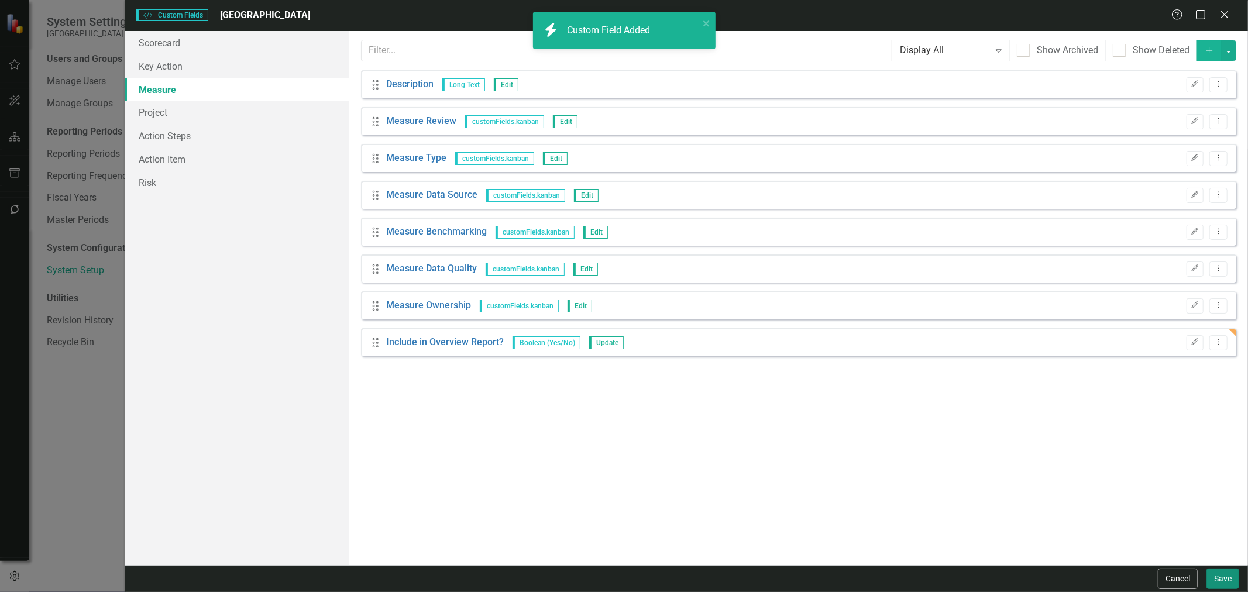
click at [935, 402] on button "Save" at bounding box center [1222, 579] width 33 height 20
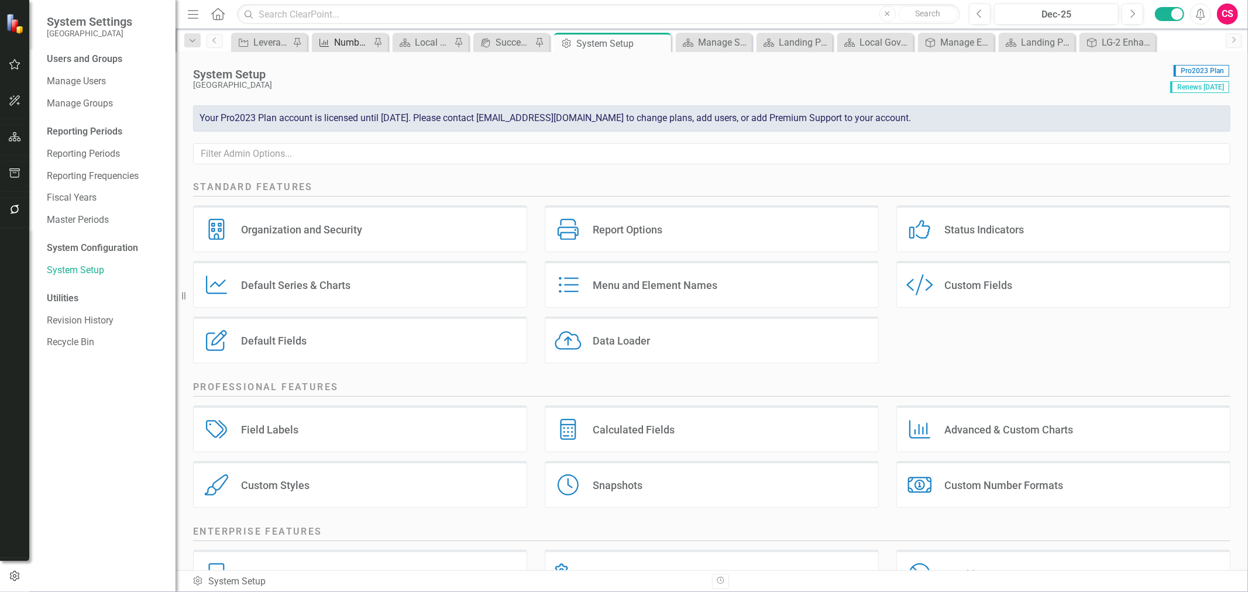
click at [340, 42] on div "Number of reports on resident inquiries and resolutions" at bounding box center [352, 42] width 36 height 15
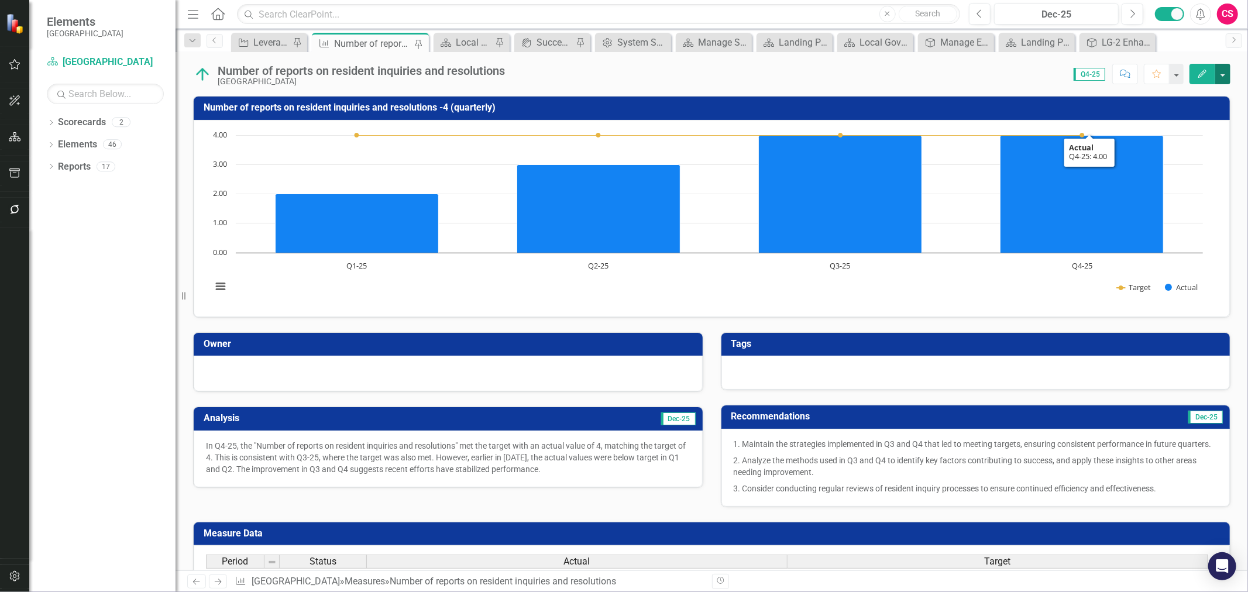
click at [1224, 78] on button "button" at bounding box center [1222, 74] width 15 height 20
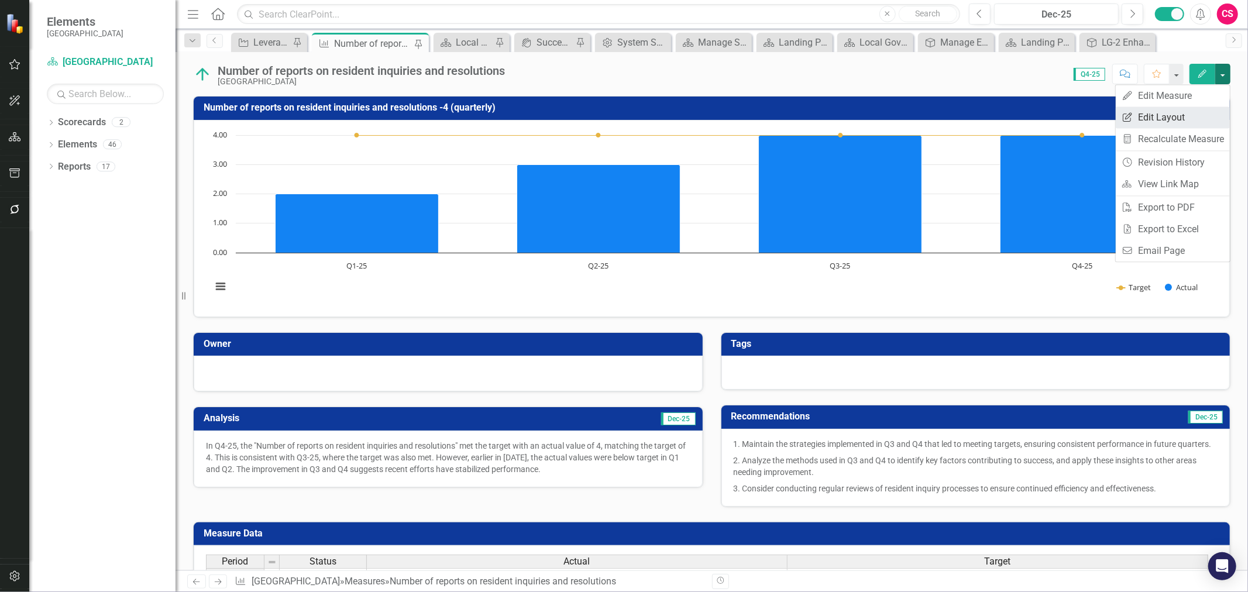
click at [1190, 108] on link "Edit Report Edit Layout" at bounding box center [1173, 117] width 114 height 22
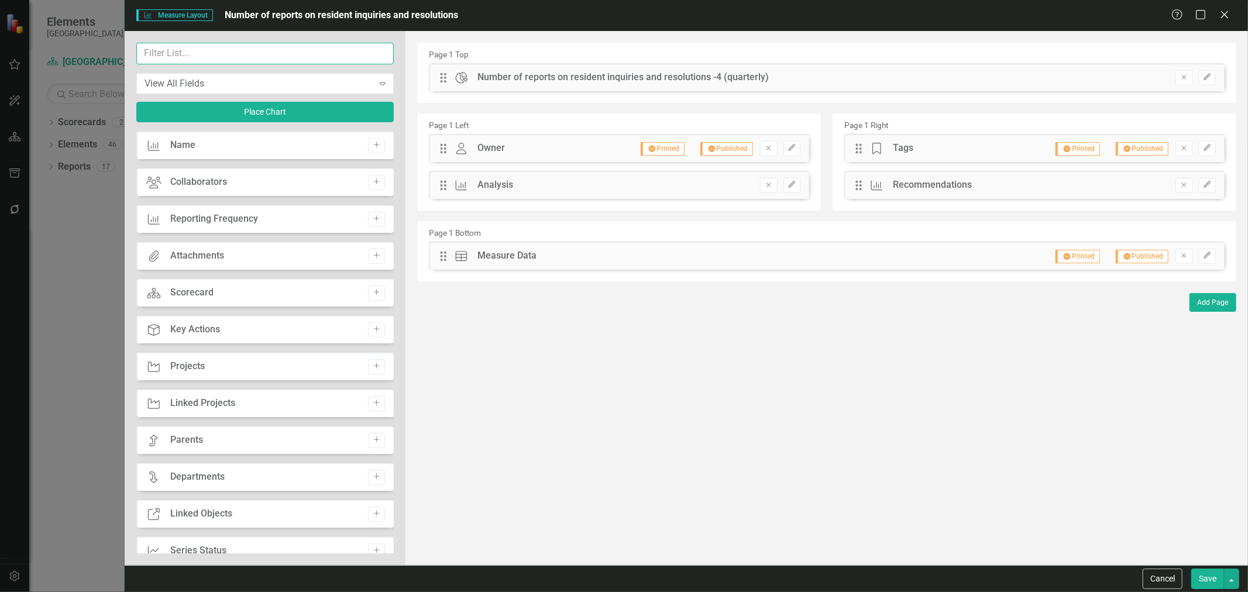
click at [191, 53] on input "text" at bounding box center [264, 54] width 257 height 22
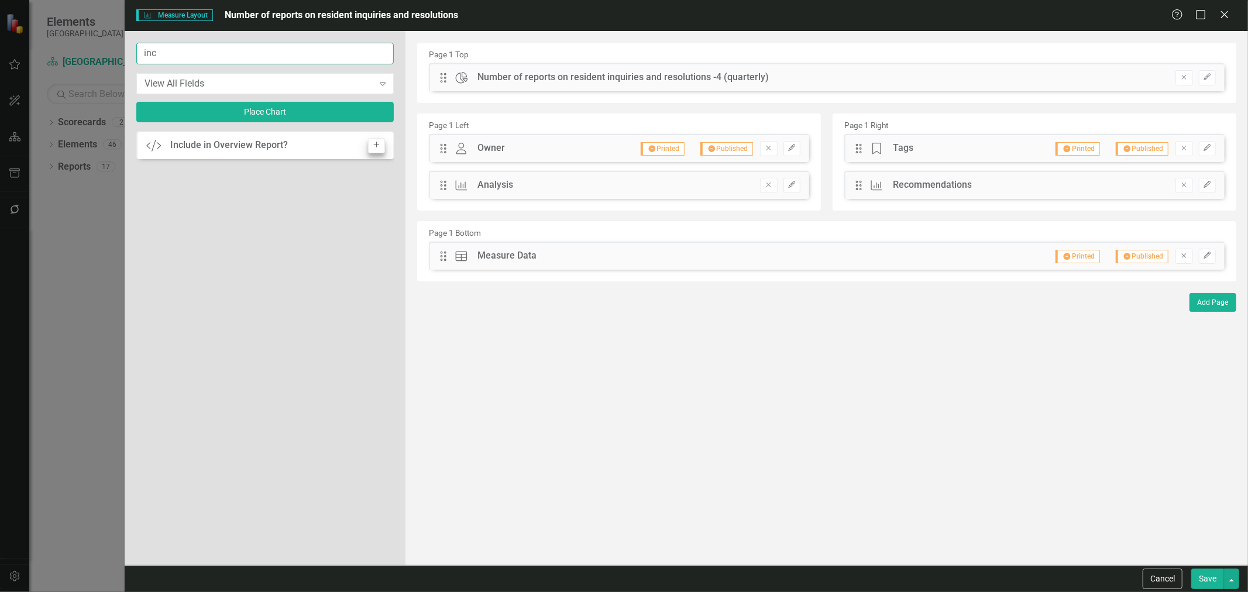
type input "inc"
click at [374, 144] on icon "Add" at bounding box center [376, 145] width 9 height 7
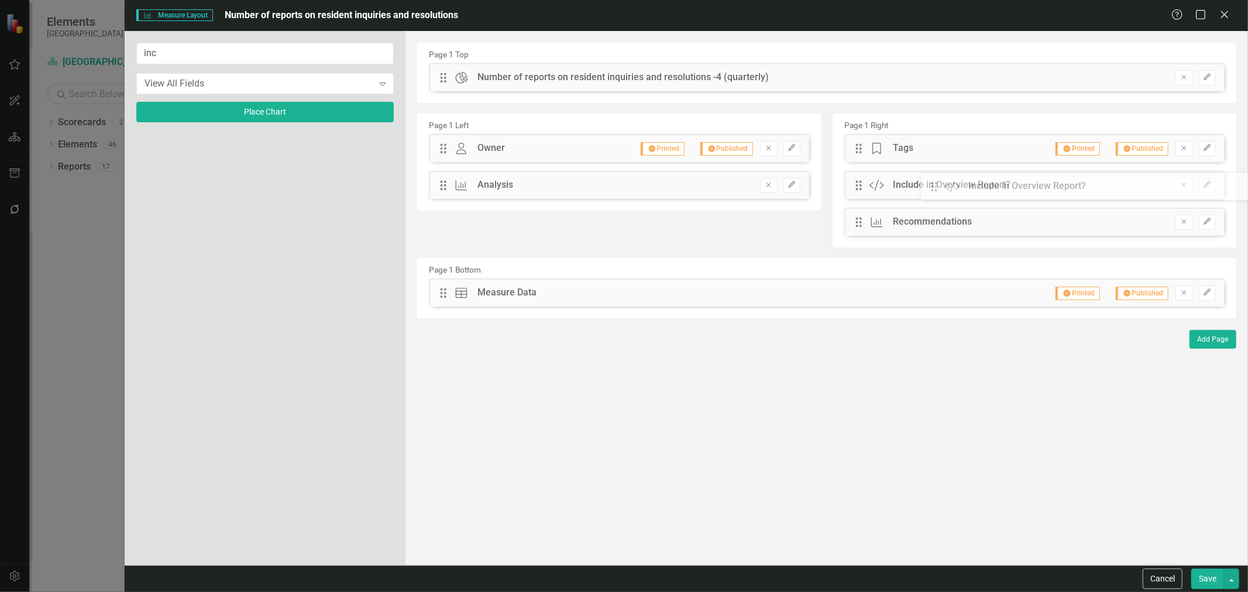
drag, startPoint x: 445, startPoint y: 75, endPoint x: 944, endPoint y: 184, distance: 511.3
click at [1212, 178] on button "Edit" at bounding box center [1207, 185] width 17 height 15
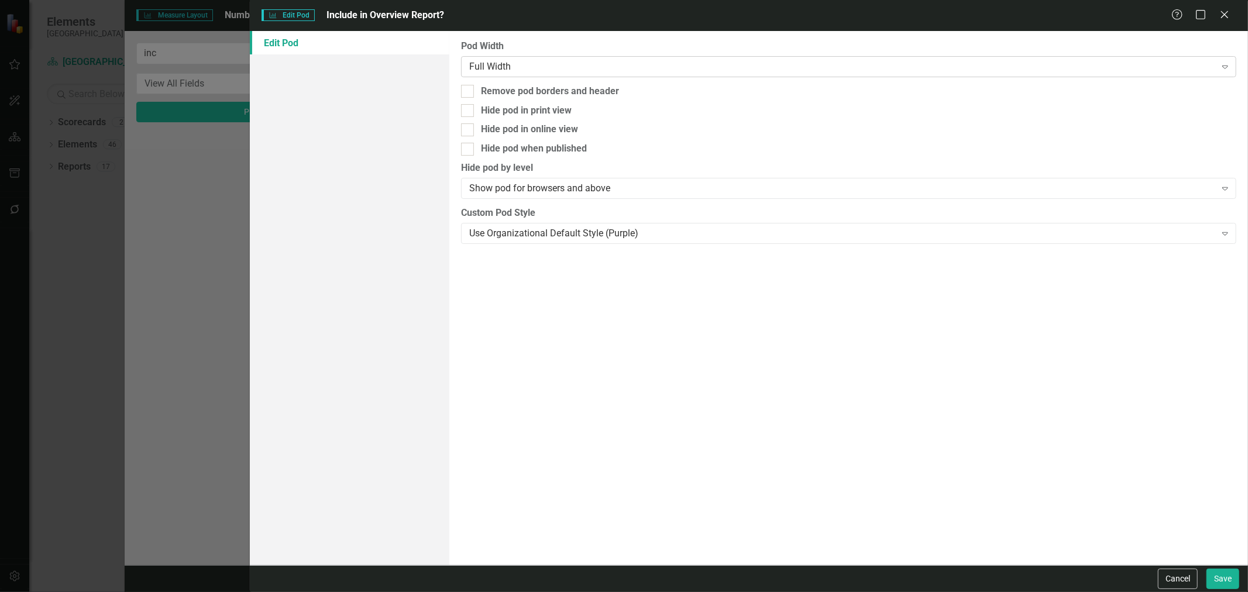
click at [659, 64] on div "Full Width" at bounding box center [842, 66] width 746 height 13
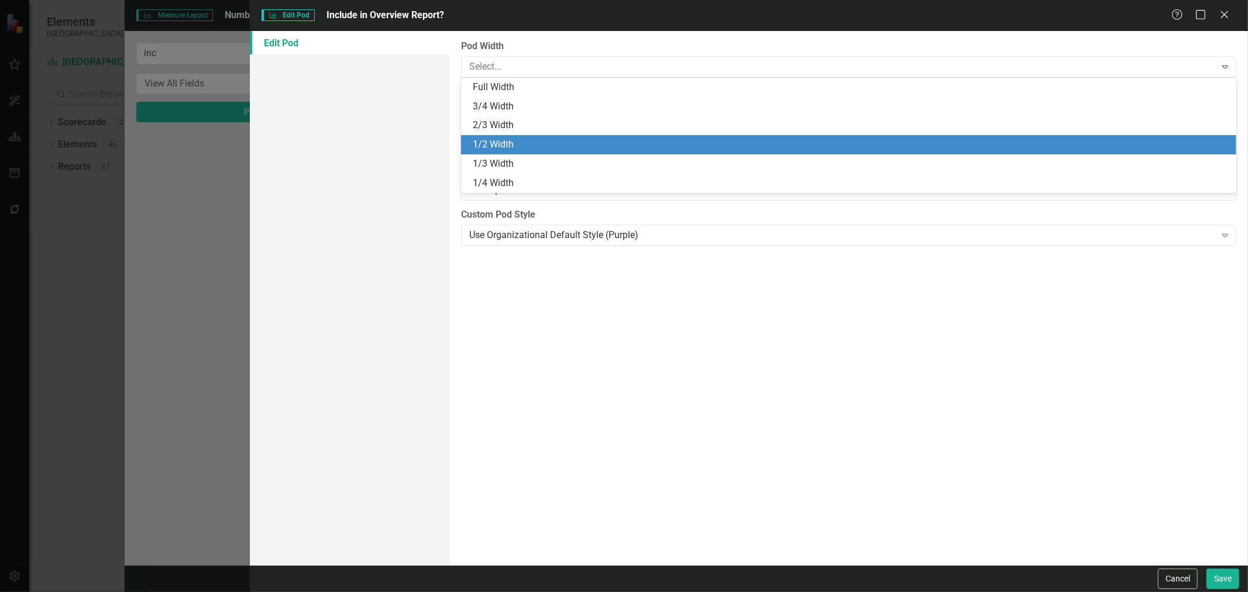
click at [546, 146] on div "1/2 Width" at bounding box center [851, 144] width 756 height 13
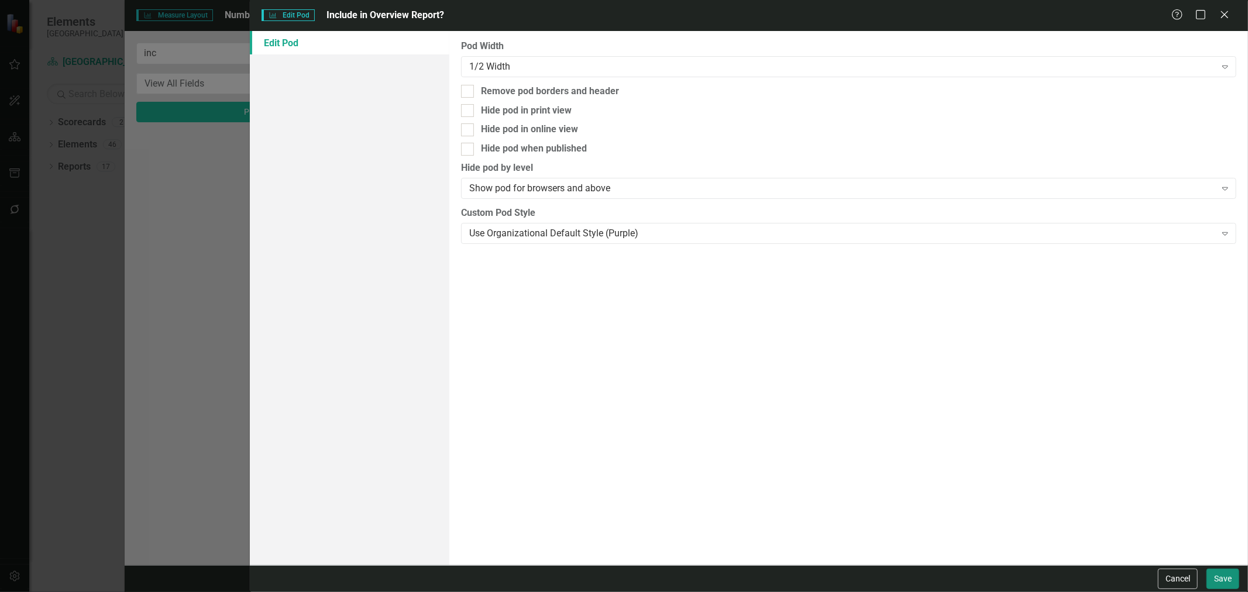
click at [1212, 581] on button "Save" at bounding box center [1222, 579] width 33 height 20
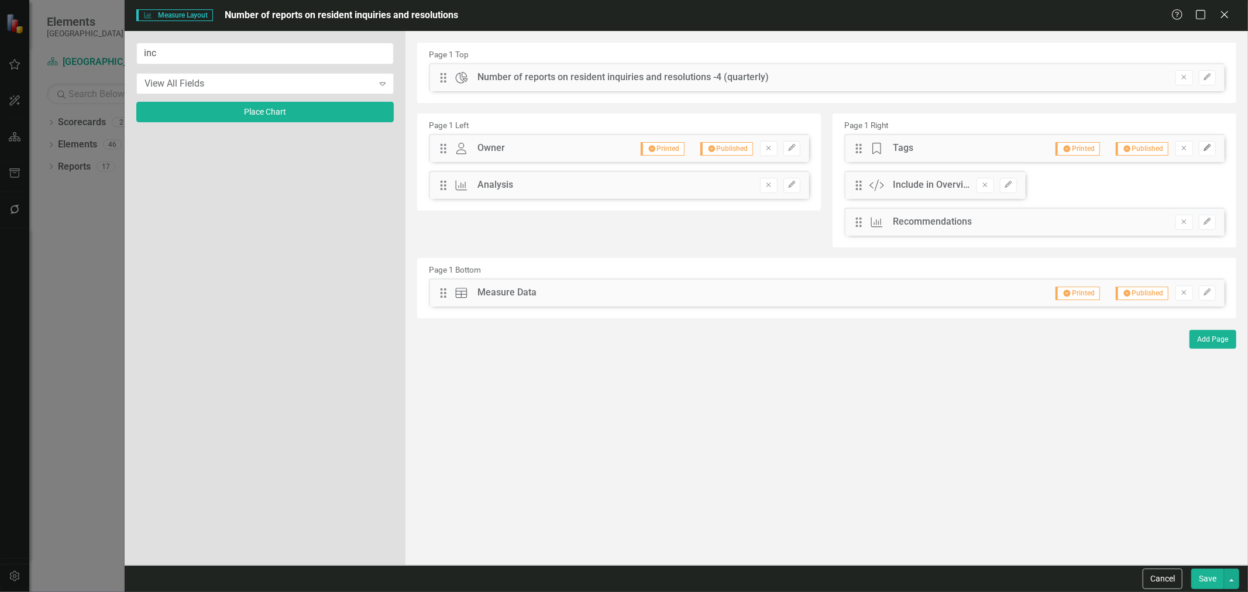
click at [1209, 153] on button "Edit" at bounding box center [1207, 148] width 17 height 15
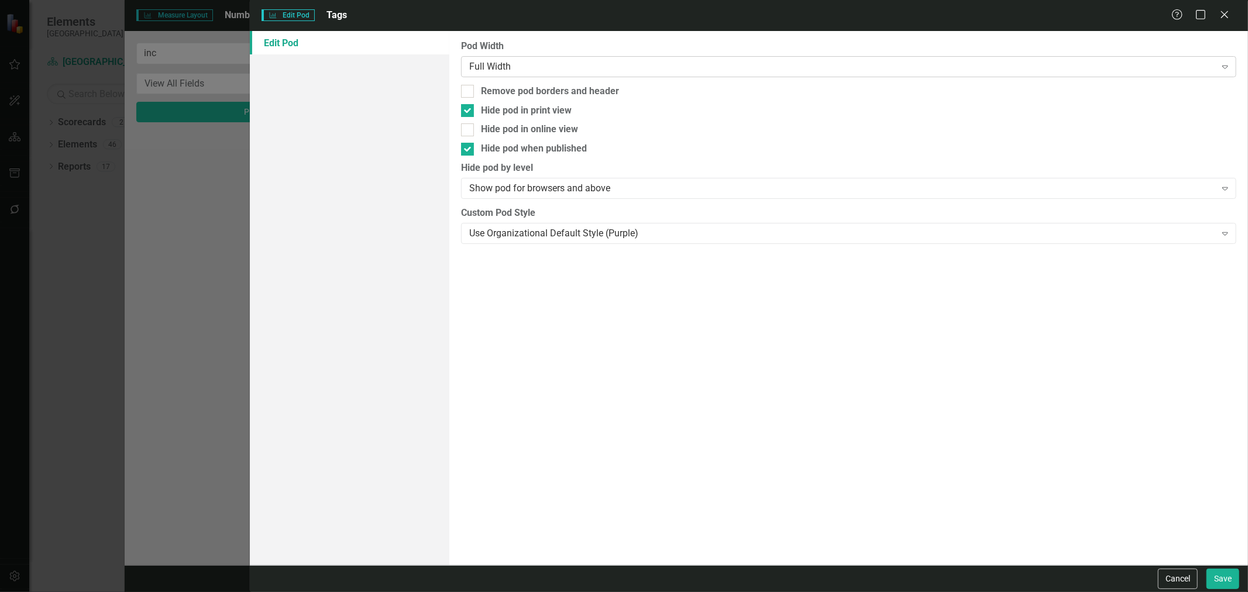
click at [504, 73] on div "Full Width Expand" at bounding box center [848, 66] width 775 height 21
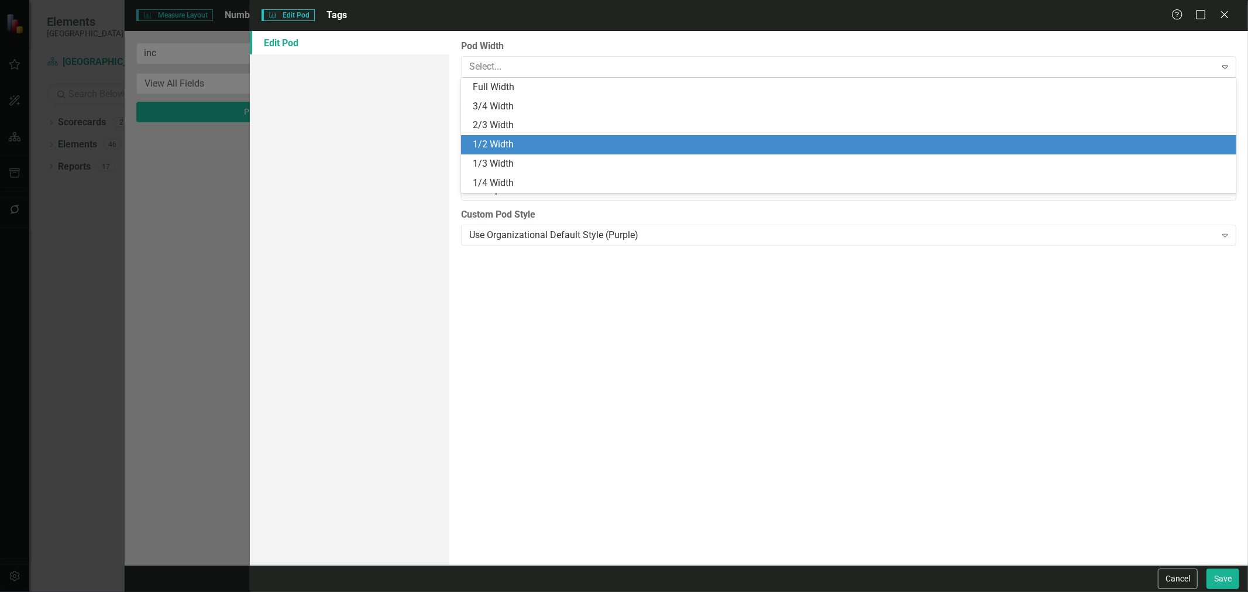
click at [480, 143] on div "1/2 Width" at bounding box center [851, 144] width 756 height 13
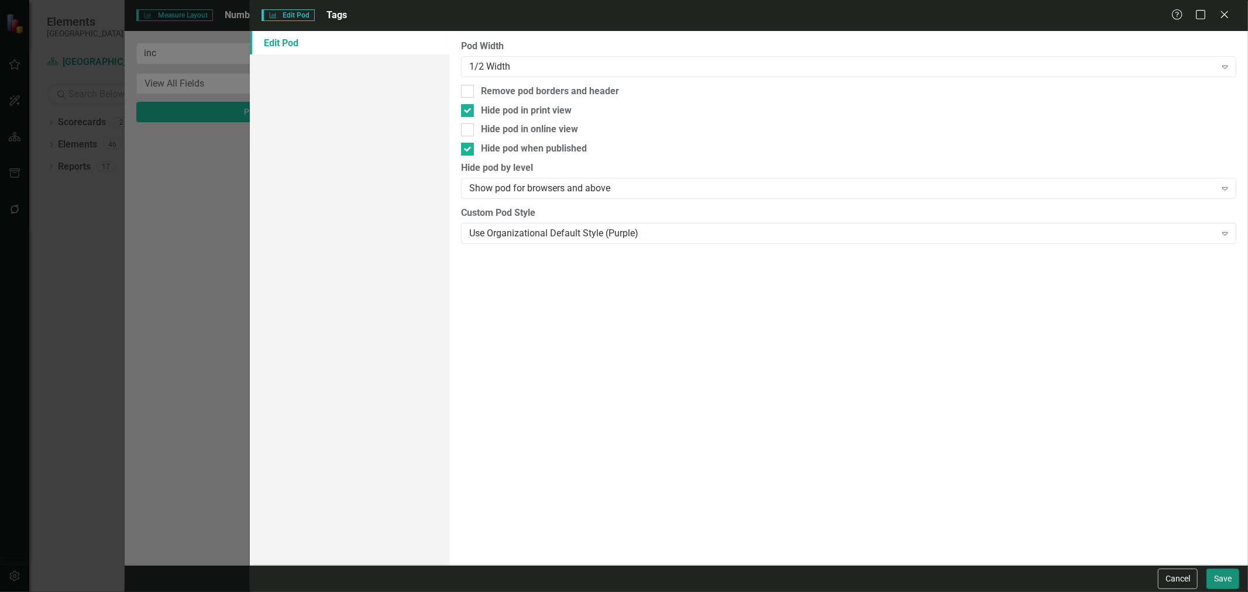
click at [1228, 586] on button "Save" at bounding box center [1222, 579] width 33 height 20
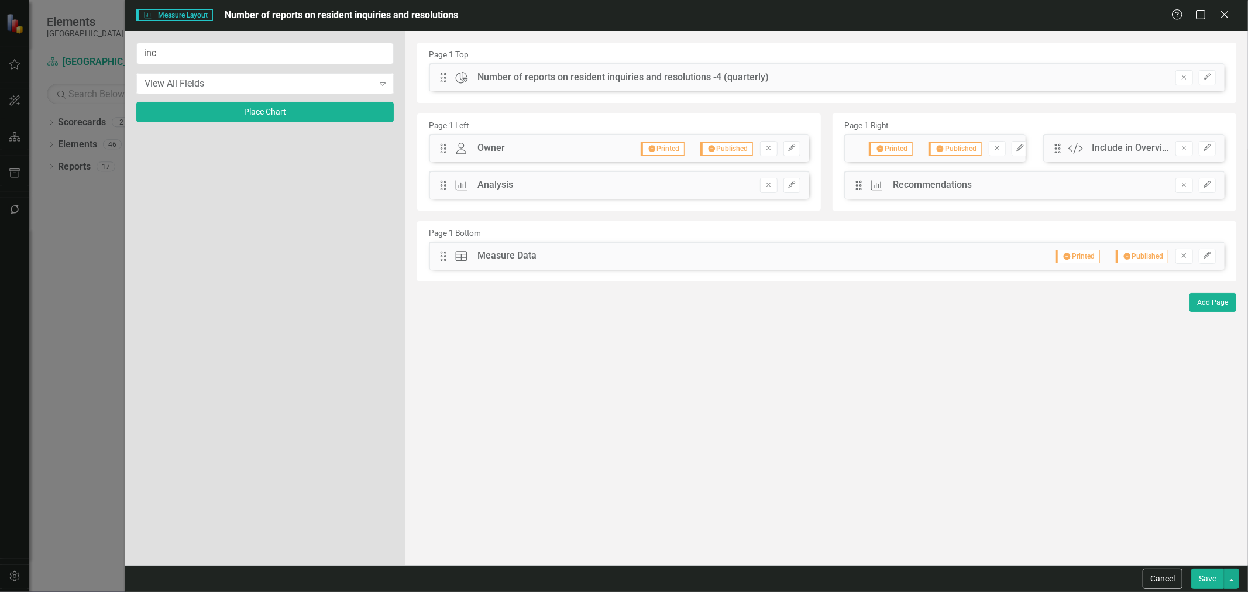
click at [1223, 580] on button "Save" at bounding box center [1207, 579] width 33 height 20
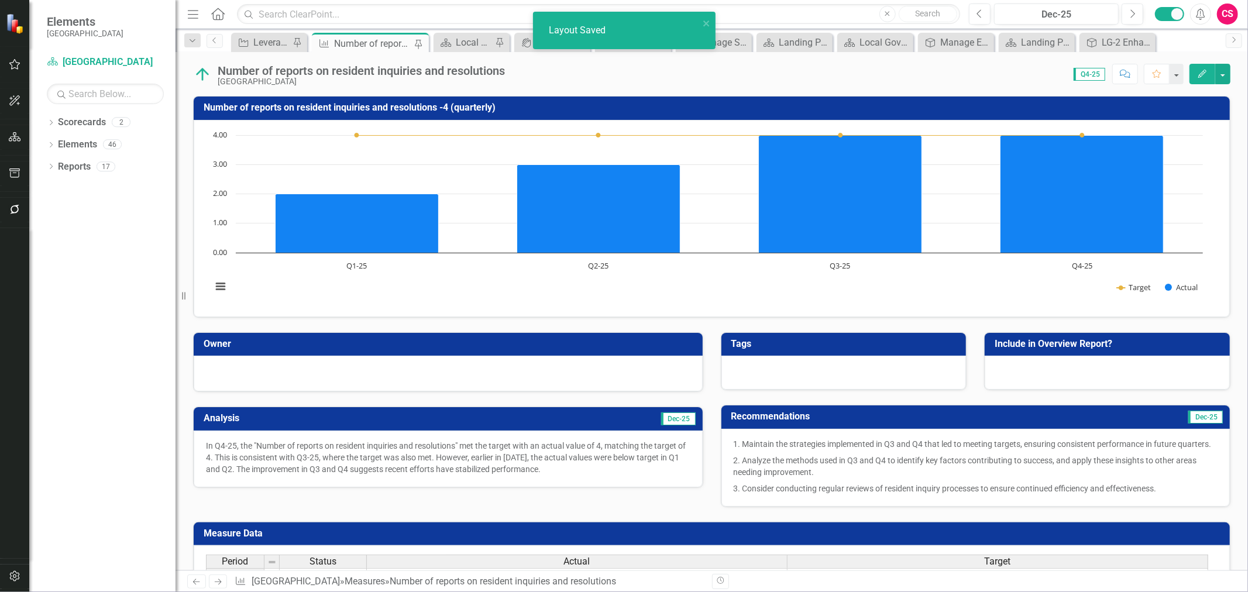
click at [1015, 364] on div at bounding box center [1107, 373] width 245 height 34
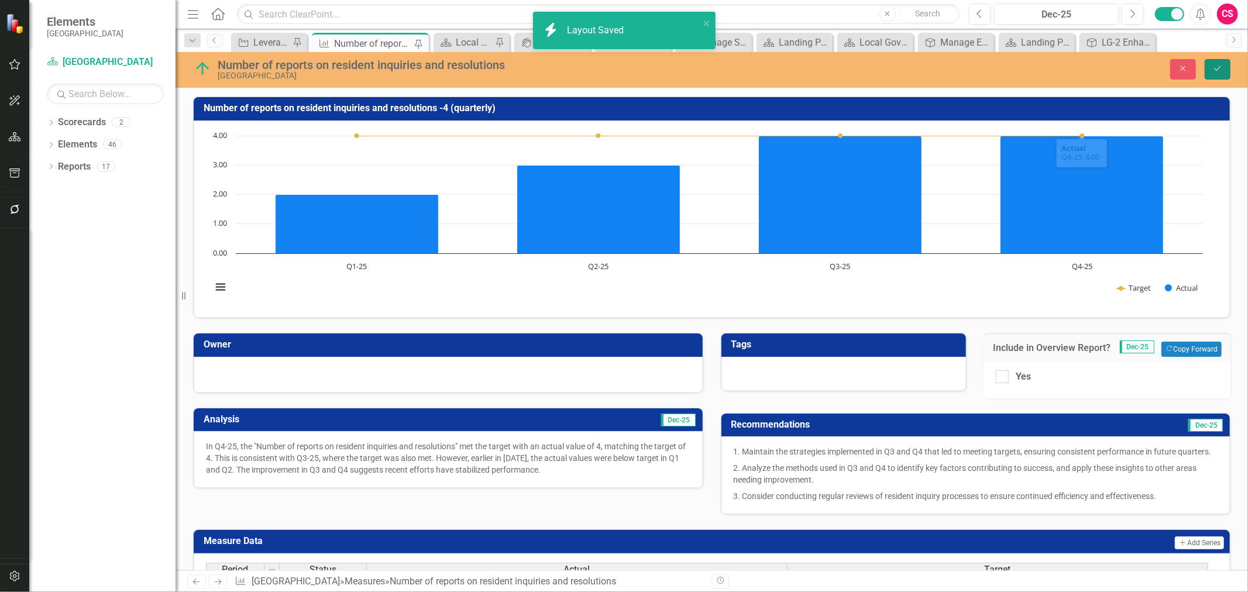
click at [1220, 67] on icon "submit" at bounding box center [1217, 68] width 7 height 5
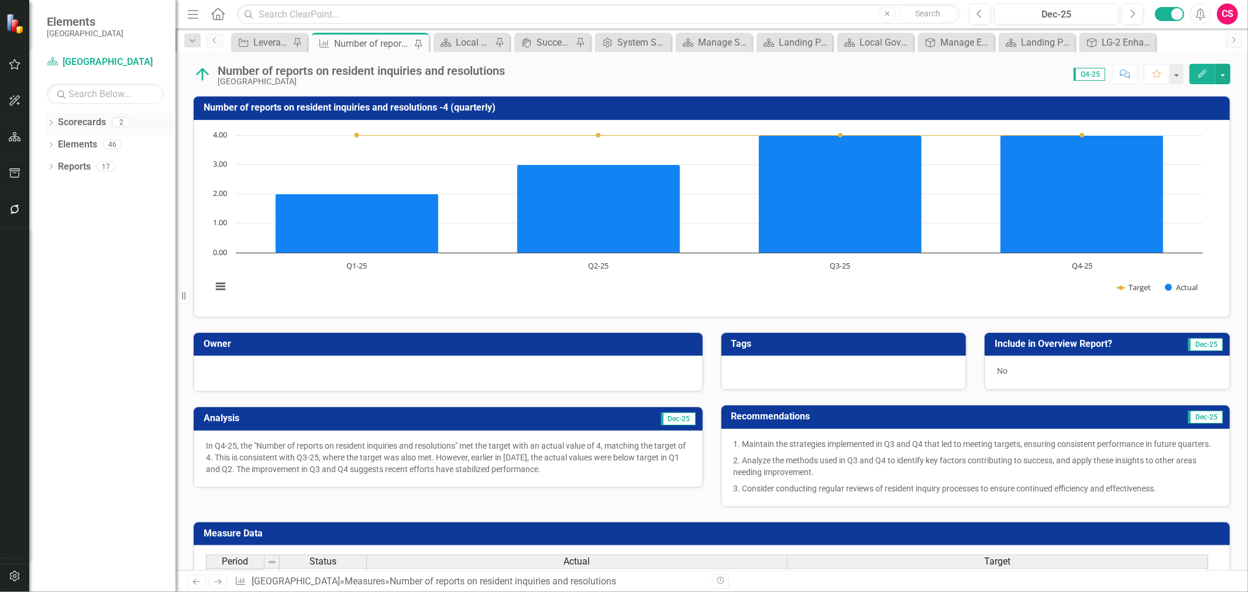
click at [51, 125] on icon "Dropdown" at bounding box center [51, 124] width 8 height 6
click at [83, 144] on link "[GEOGRAPHIC_DATA]" at bounding box center [119, 144] width 111 height 13
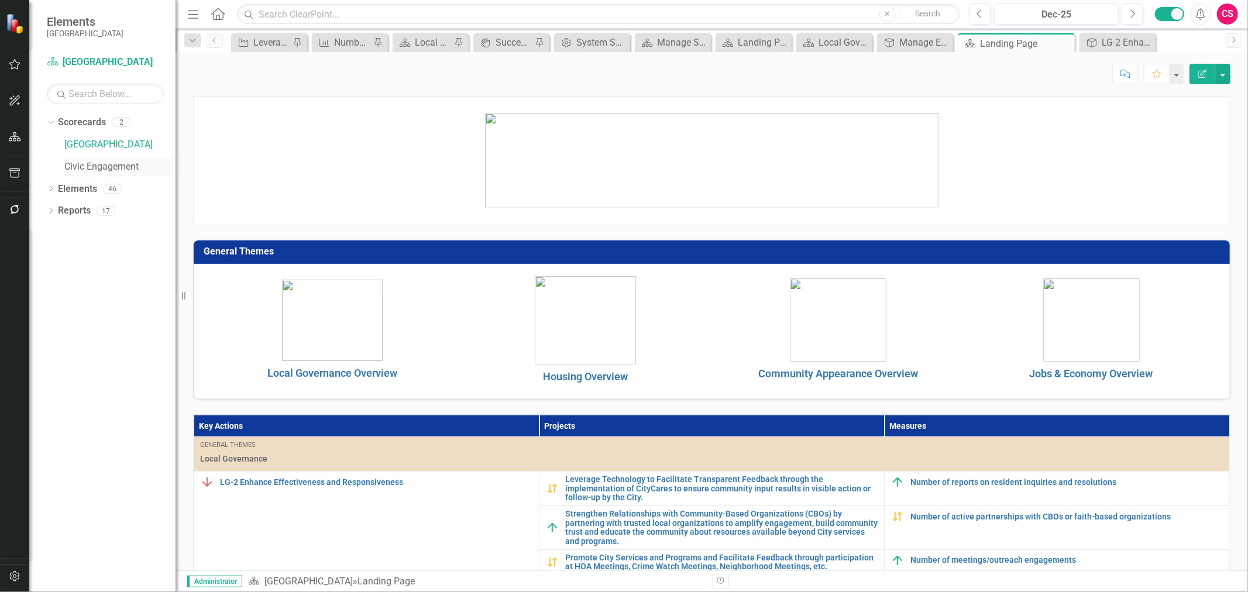
click at [118, 173] on link "Civic Engagement" at bounding box center [119, 166] width 111 height 13
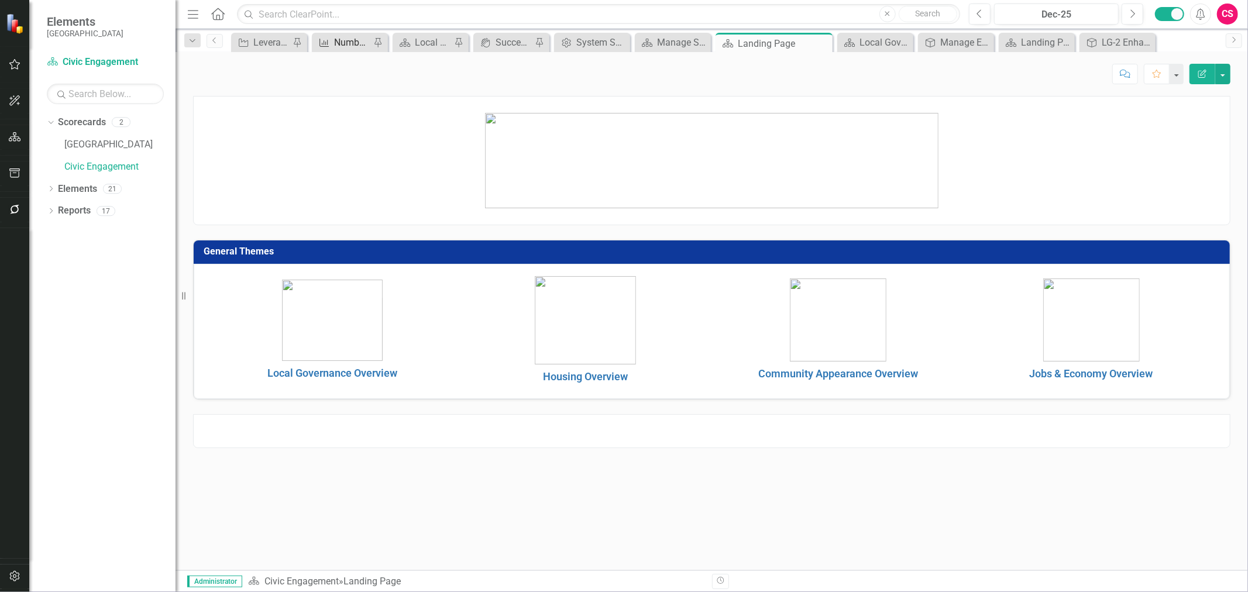
click at [352, 37] on div "Number of reports on resident inquiries and resolutions" at bounding box center [352, 42] width 36 height 15
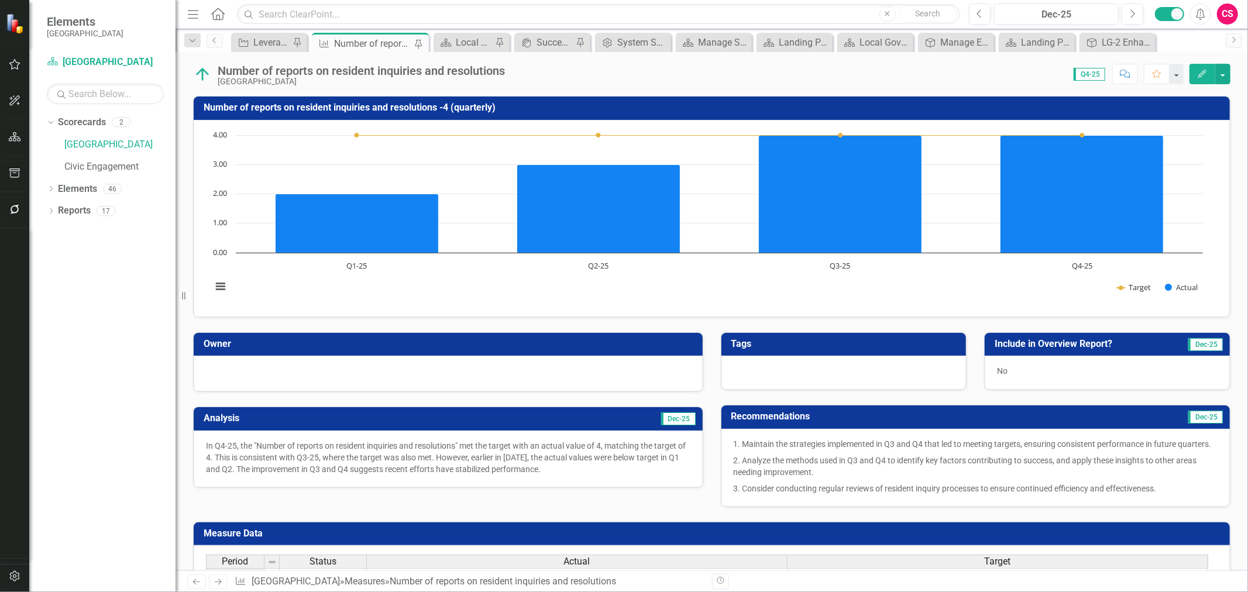
click at [1220, 61] on div "Number of reports on resident inquiries and resolutions Miami Gardens Score: 0.…" at bounding box center [711, 69] width 1072 height 35
click at [1224, 77] on button "button" at bounding box center [1222, 74] width 15 height 20
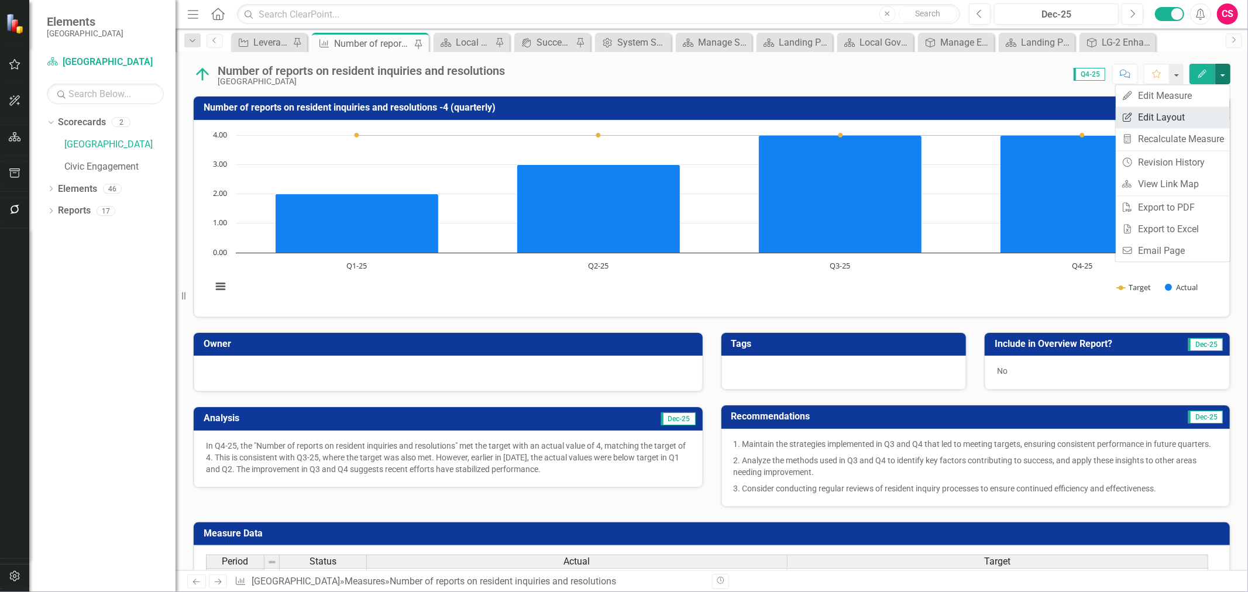
click at [1190, 118] on link "Edit Report Edit Layout" at bounding box center [1173, 117] width 114 height 22
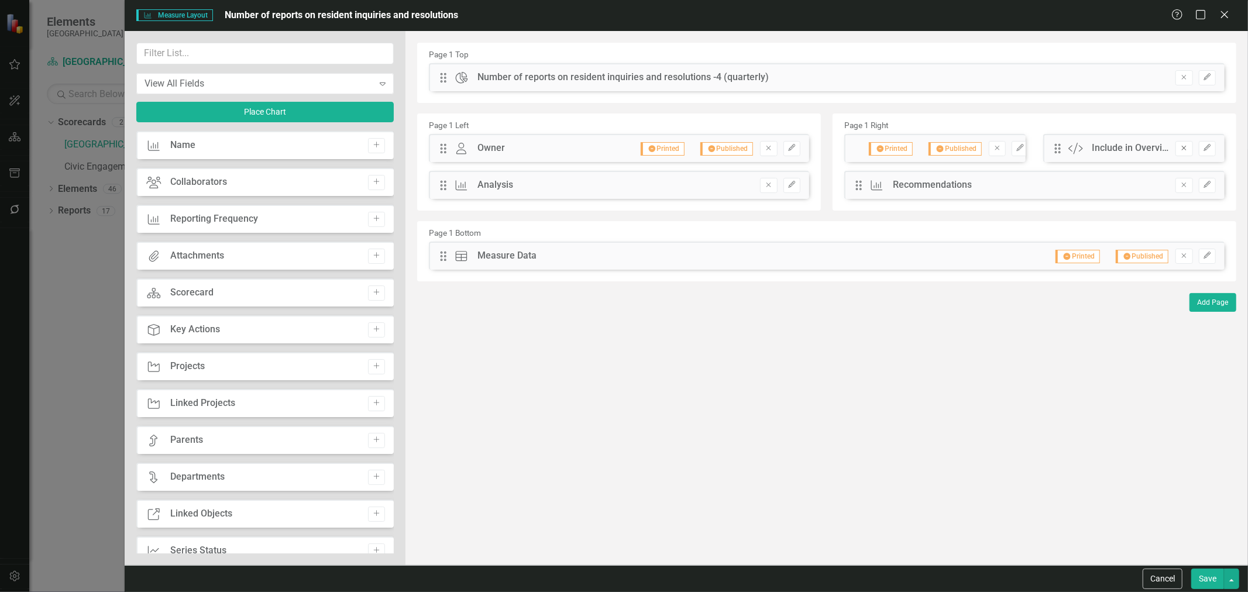
click at [1186, 145] on icon "Remove" at bounding box center [1183, 147] width 9 height 7
click at [1016, 148] on button "Edit" at bounding box center [1019, 148] width 17 height 15
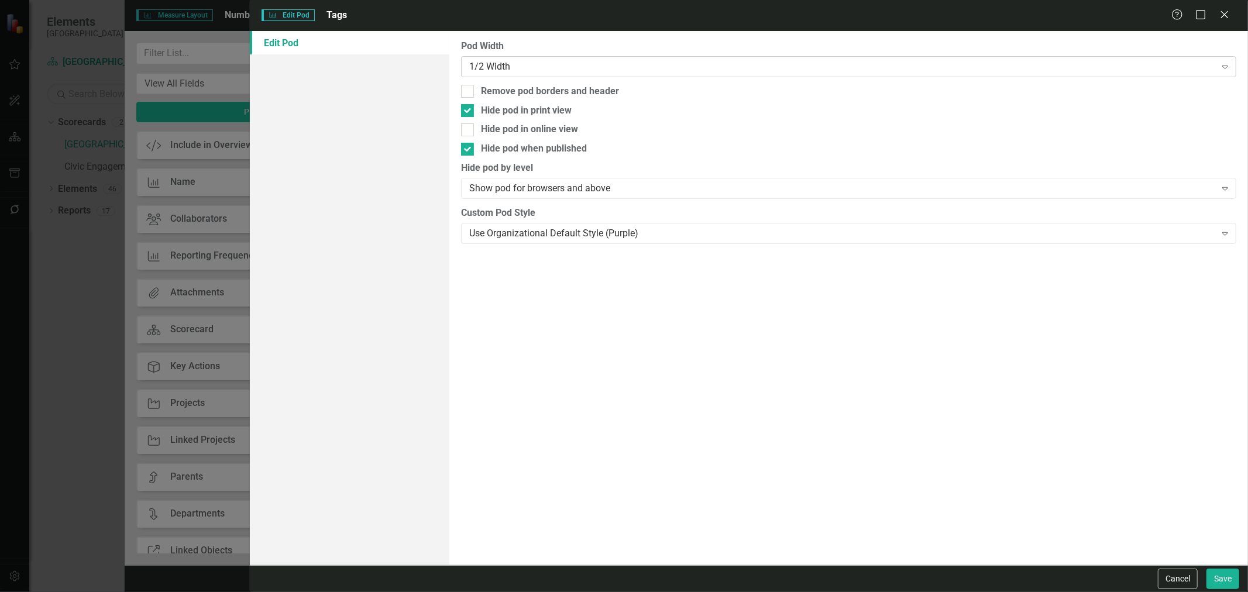
click at [575, 68] on div "1/2 Width" at bounding box center [842, 66] width 746 height 13
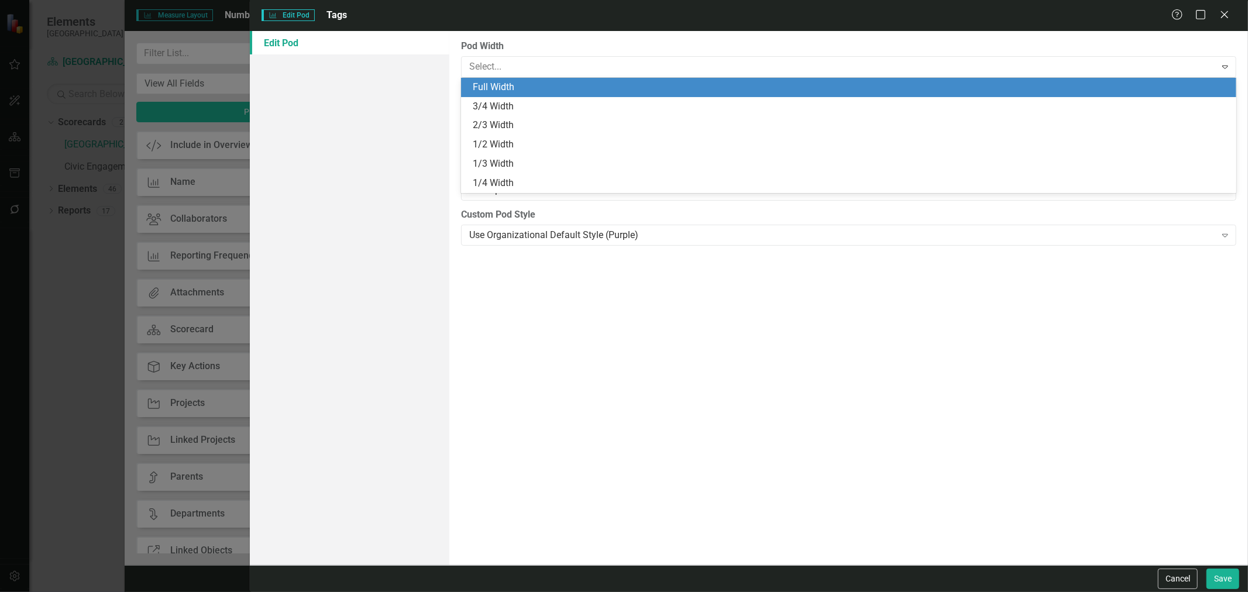
click at [557, 85] on div "Full Width" at bounding box center [851, 87] width 756 height 13
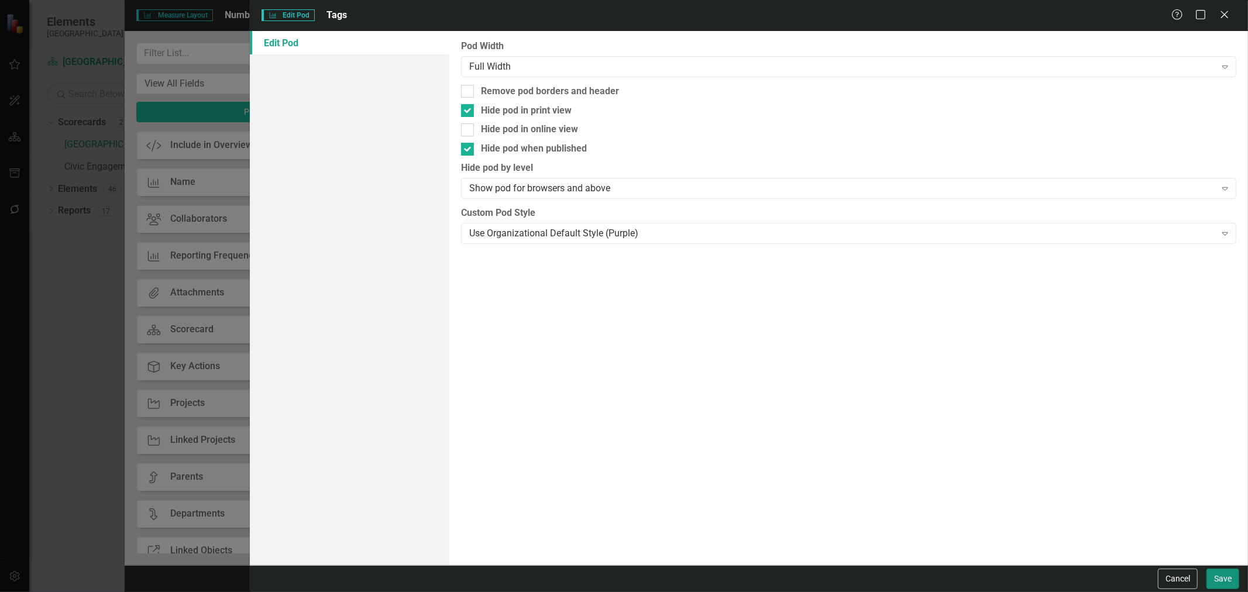
click at [1212, 570] on button "Save" at bounding box center [1222, 579] width 33 height 20
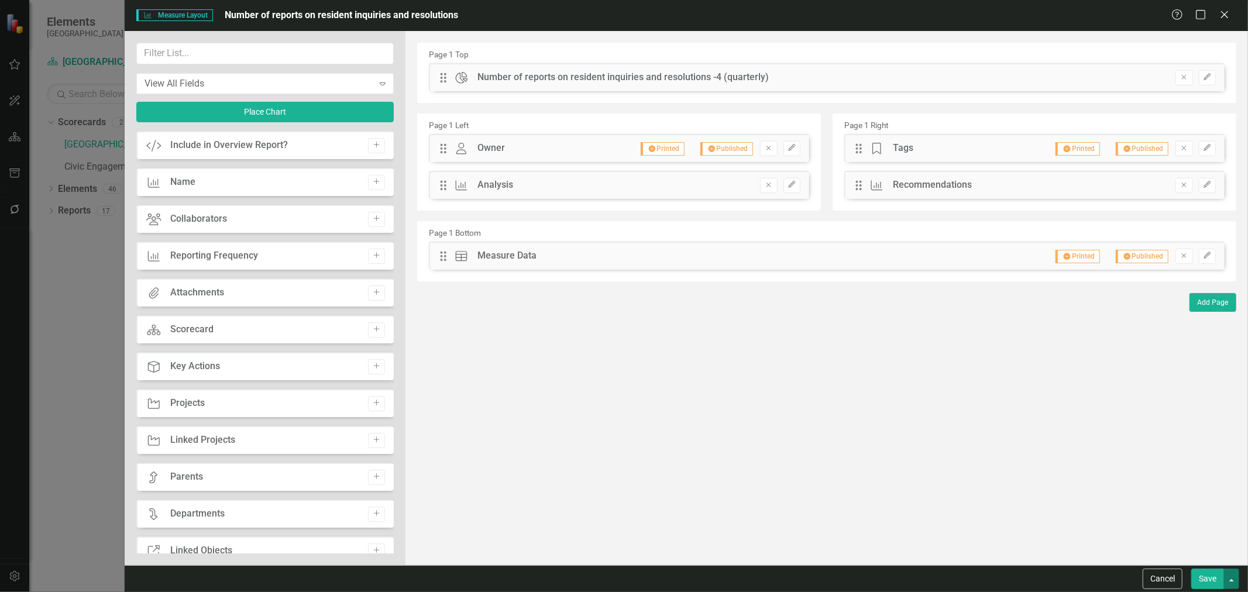
click at [1233, 586] on button "button" at bounding box center [1231, 579] width 15 height 20
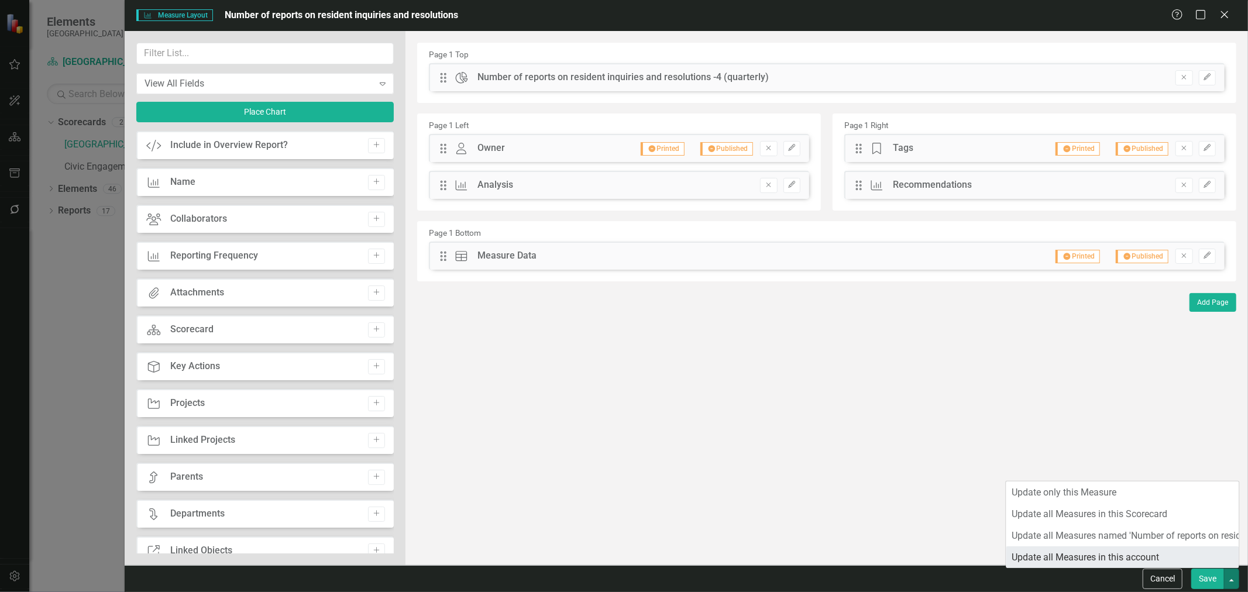
click at [1176, 552] on link "Update all Measures in this account" at bounding box center [1122, 557] width 233 height 22
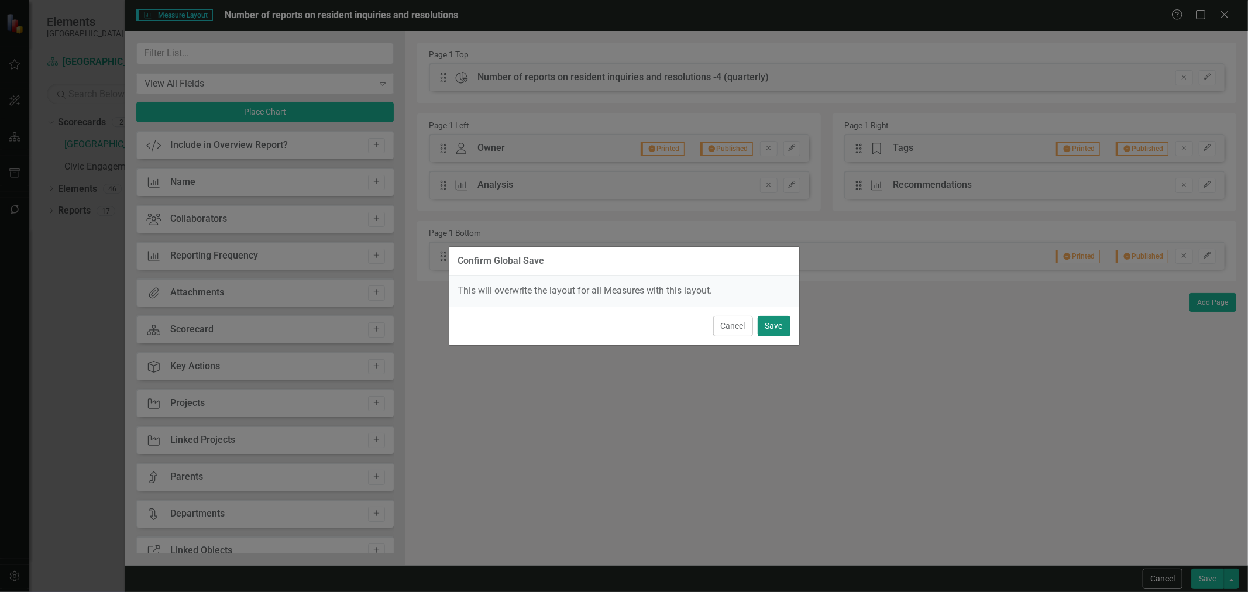
click at [769, 325] on button "Save" at bounding box center [774, 326] width 33 height 20
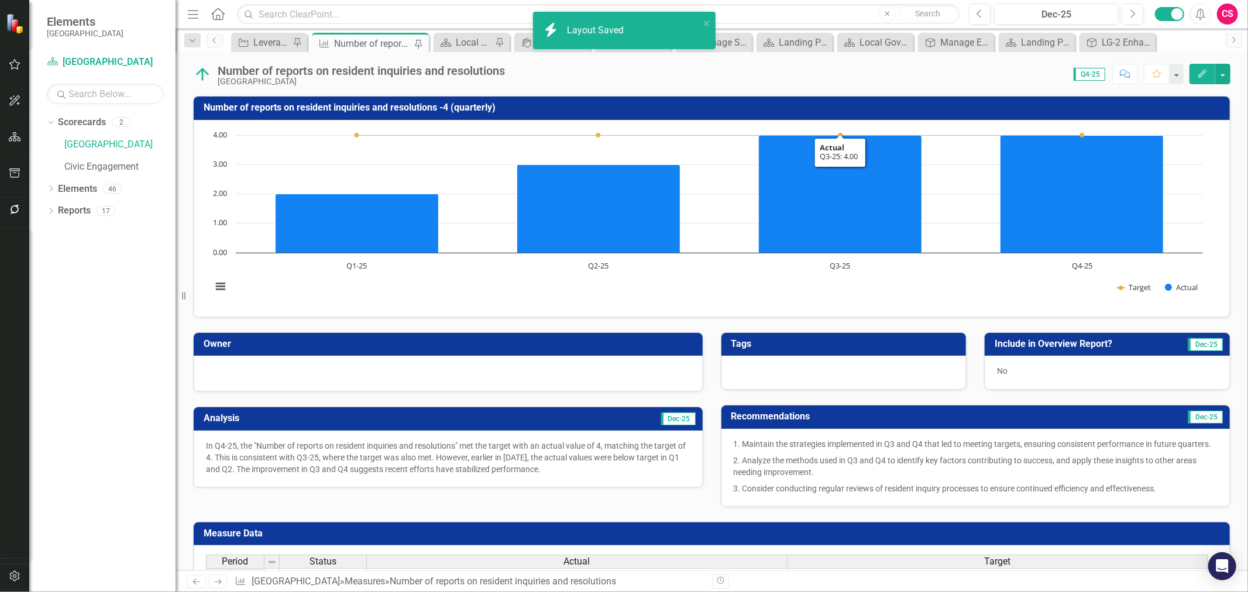
click at [651, 41] on div "icon.bolt Layout Saved" at bounding box center [624, 34] width 187 height 51
click at [711, 24] on Saved "icon.bolt Layout Saved" at bounding box center [624, 30] width 183 height 37
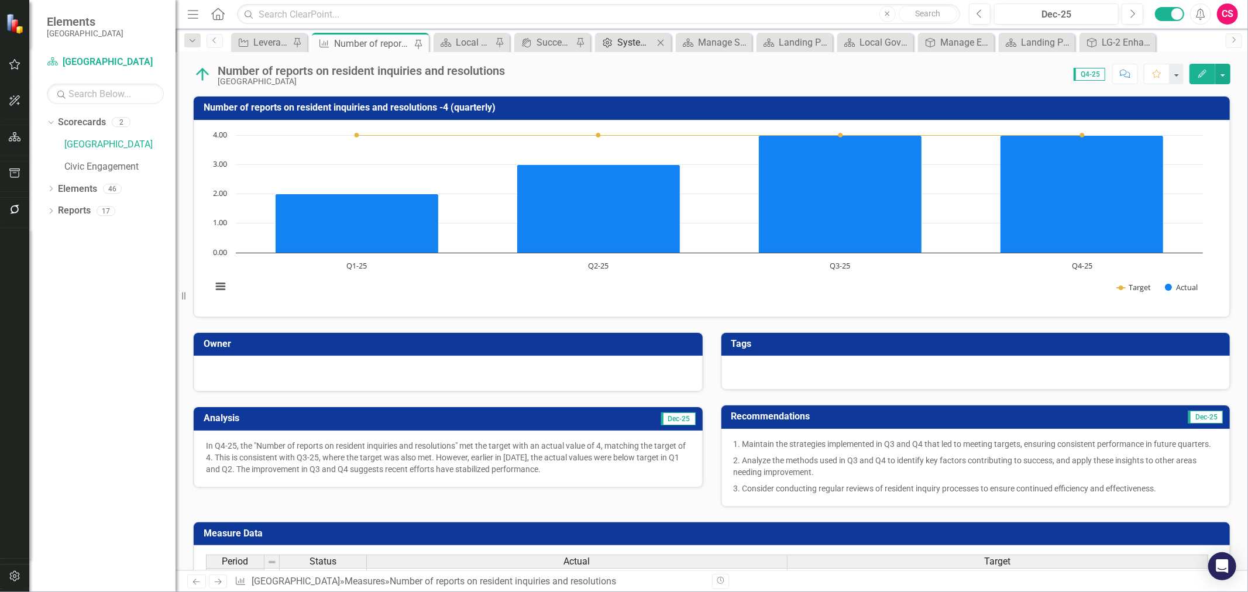
click at [628, 44] on div "icon.bolt Layout Saved Elements [GEOGRAPHIC_DATA] Scorecard [GEOGRAPHIC_DATA] S…" at bounding box center [624, 296] width 1248 height 592
click at [628, 44] on div "System Setup" at bounding box center [635, 42] width 36 height 15
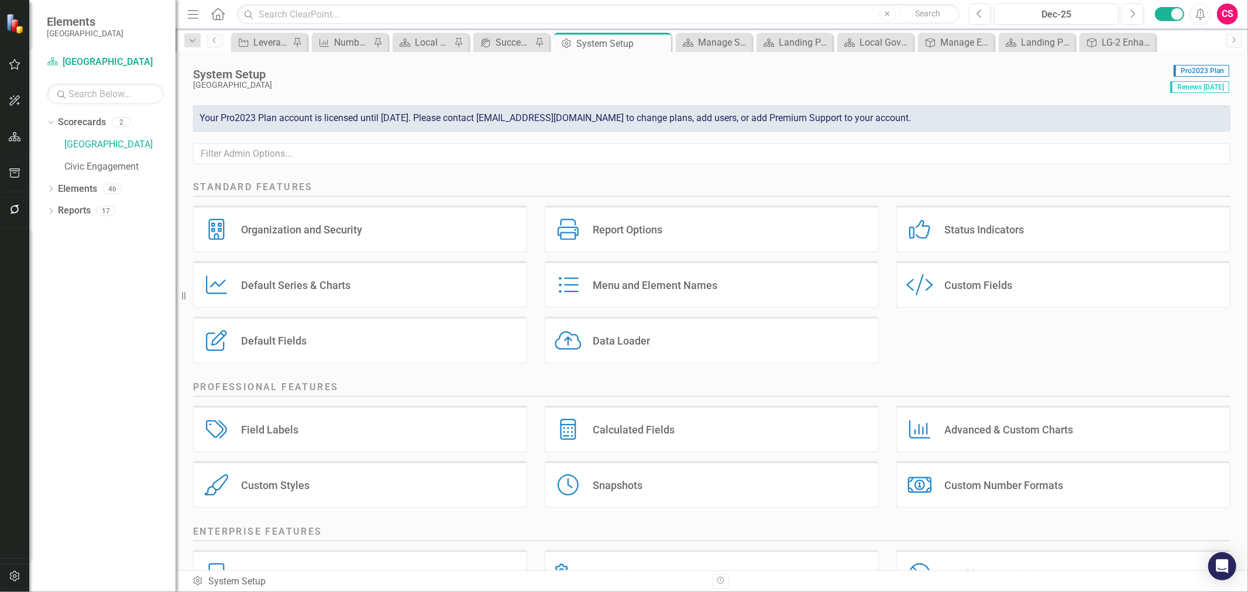
click at [993, 301] on div "Custom Style Custom Fields" at bounding box center [1063, 284] width 334 height 47
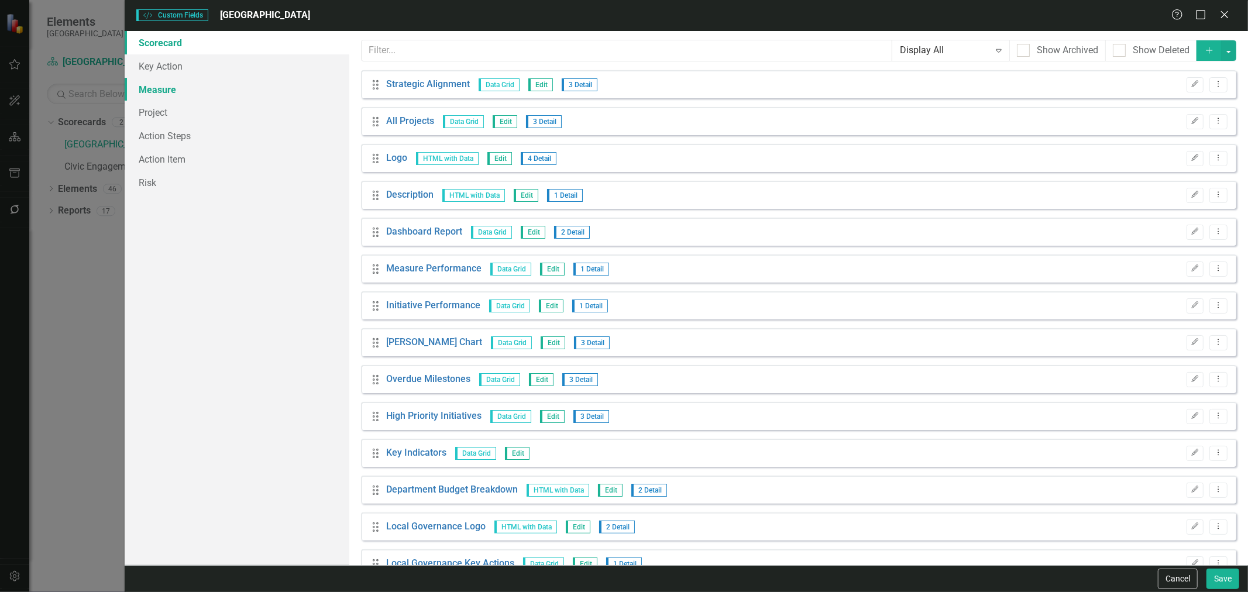
click at [190, 89] on link "Measure" at bounding box center [237, 89] width 225 height 23
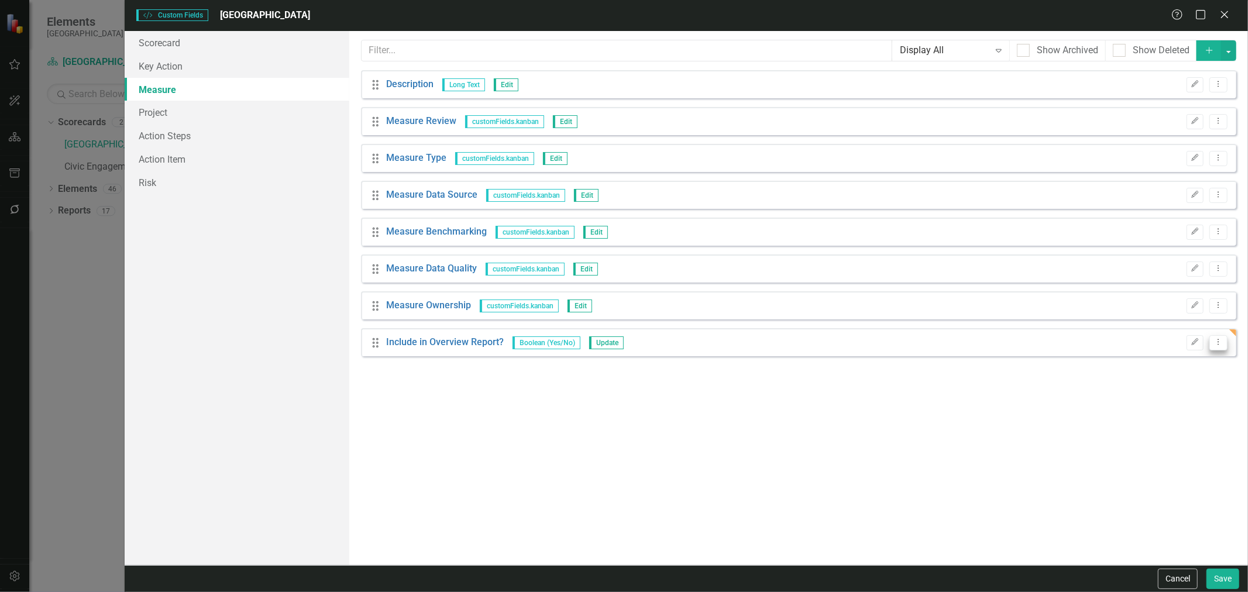
click at [1213, 343] on button "Dropdown Menu" at bounding box center [1218, 343] width 18 height 16
click at [1139, 408] on link "Trash Delete Custom Field" at bounding box center [1165, 405] width 124 height 22
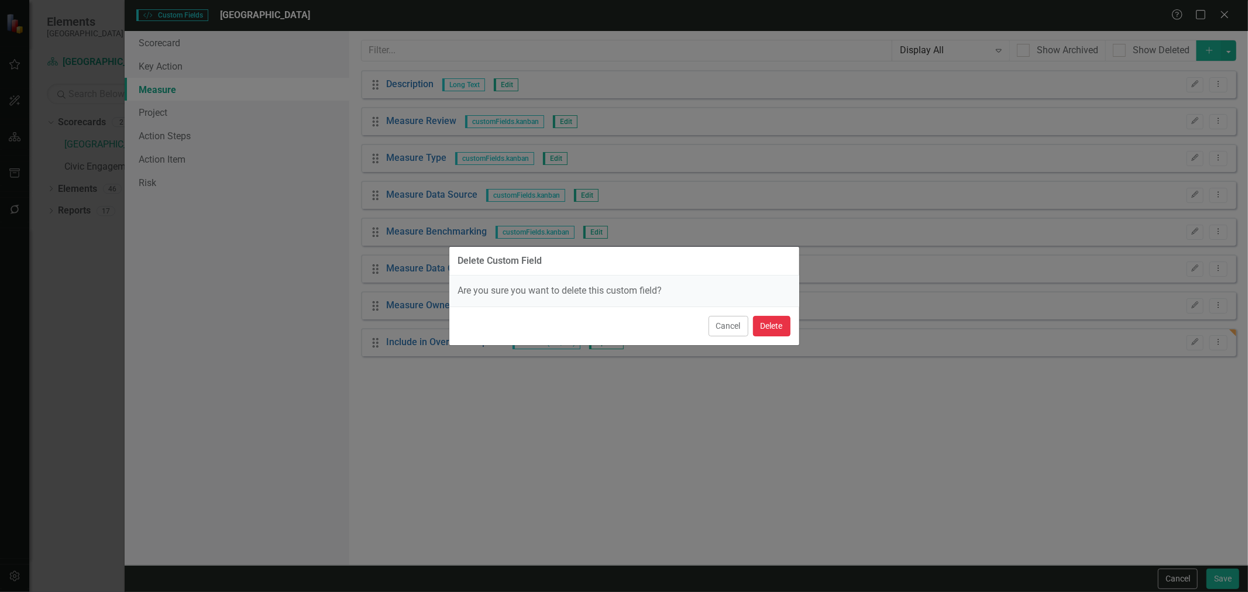
click at [761, 323] on button "Delete" at bounding box center [771, 326] width 37 height 20
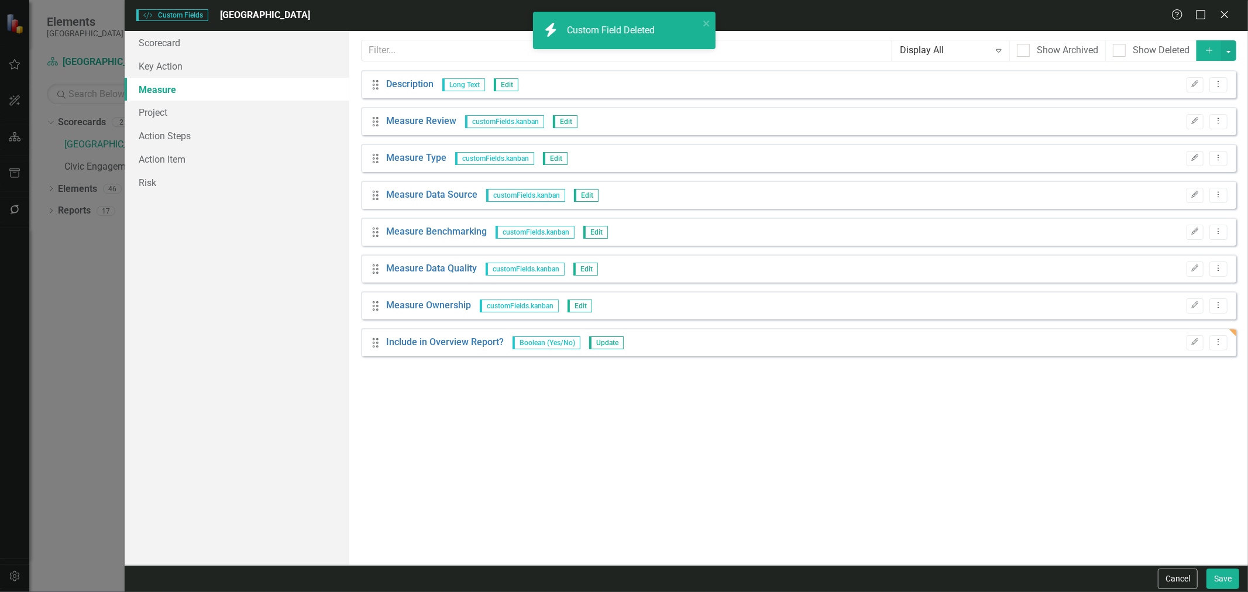
click at [1202, 569] on div "Cancel Save" at bounding box center [1197, 579] width 84 height 20
click at [1213, 575] on button "Save" at bounding box center [1222, 579] width 33 height 20
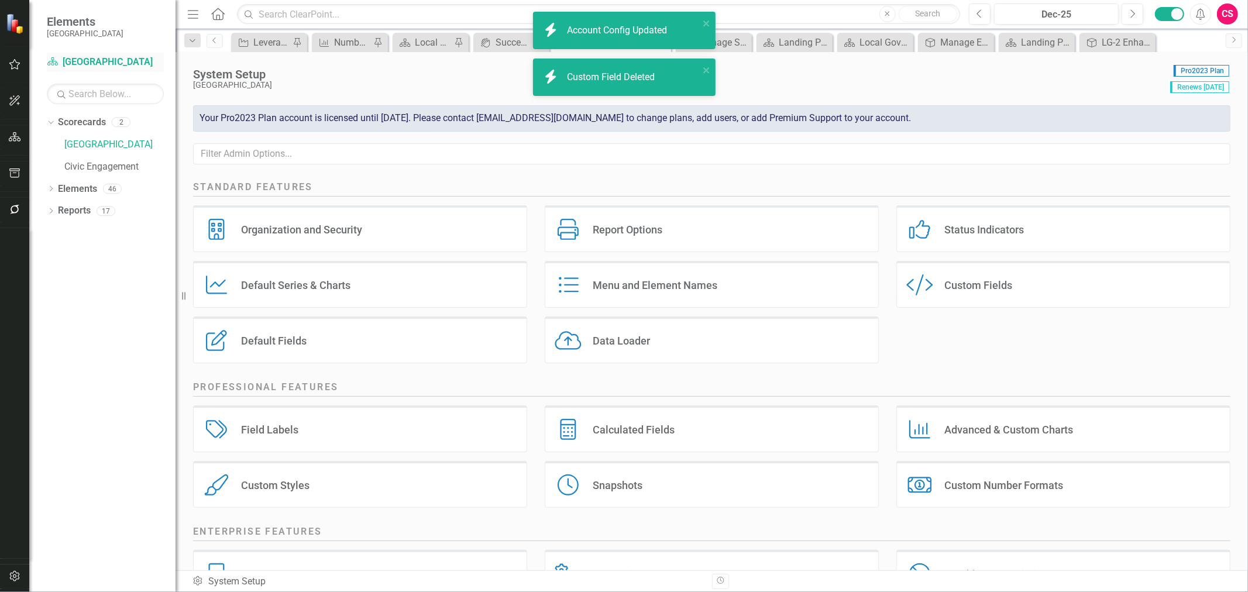
click at [101, 68] on link "Scorecard [GEOGRAPHIC_DATA]" at bounding box center [105, 62] width 117 height 13
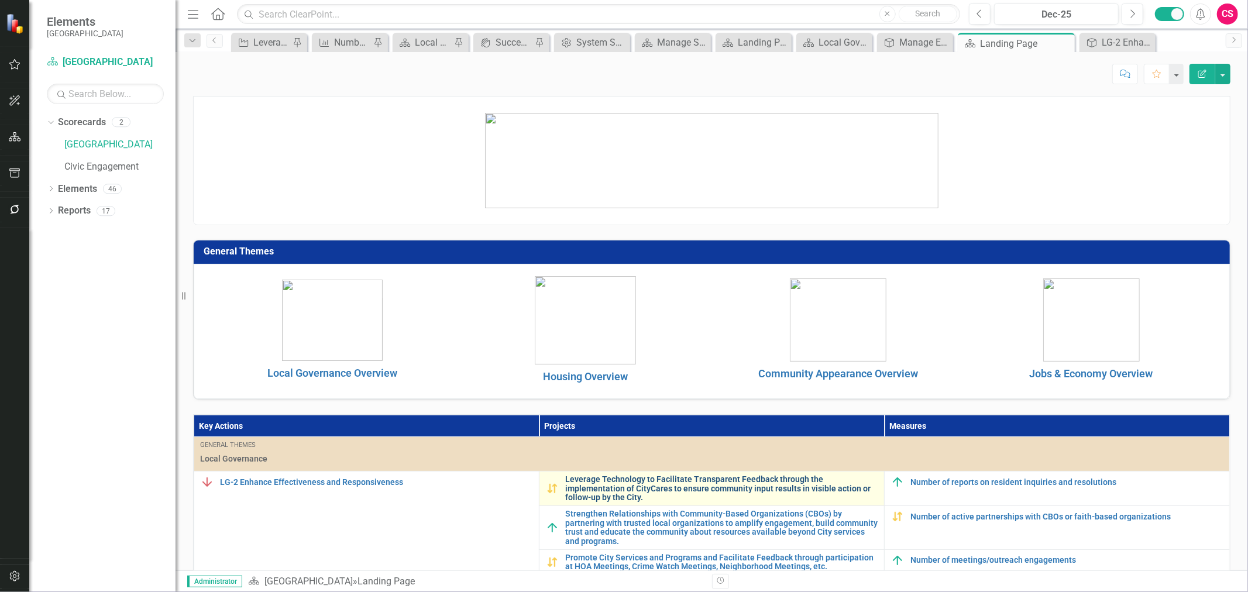
click at [615, 500] on link "Leverage Technology to Facilitate Transparent Feedback through the implementati…" at bounding box center [721, 488] width 313 height 27
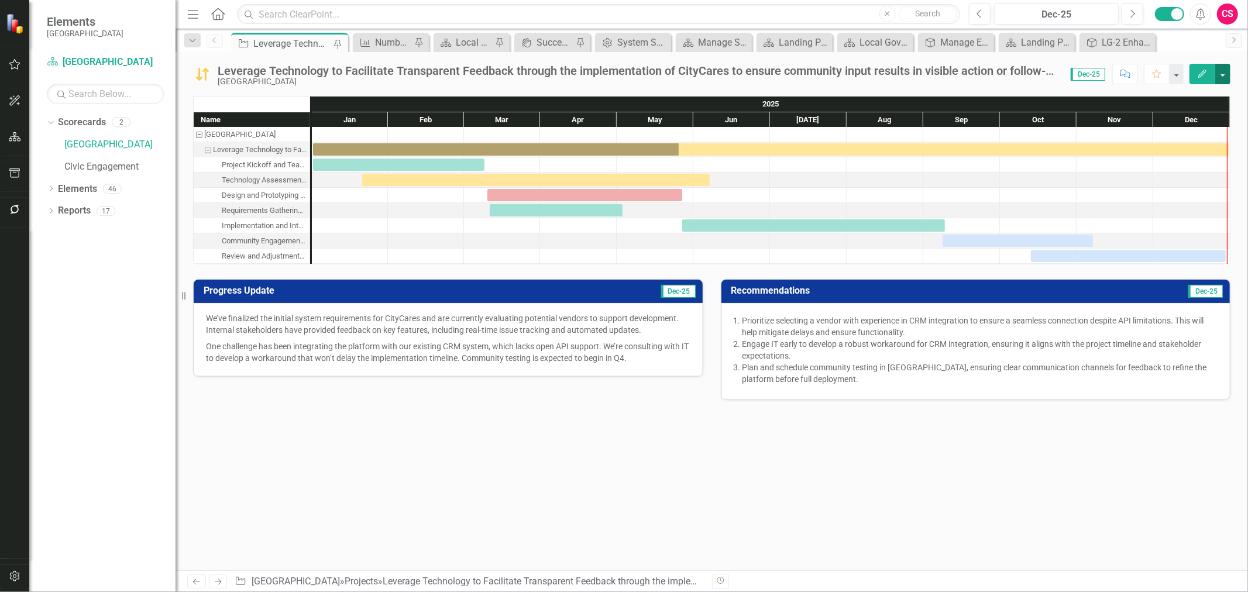
click at [1223, 80] on button "button" at bounding box center [1222, 74] width 15 height 20
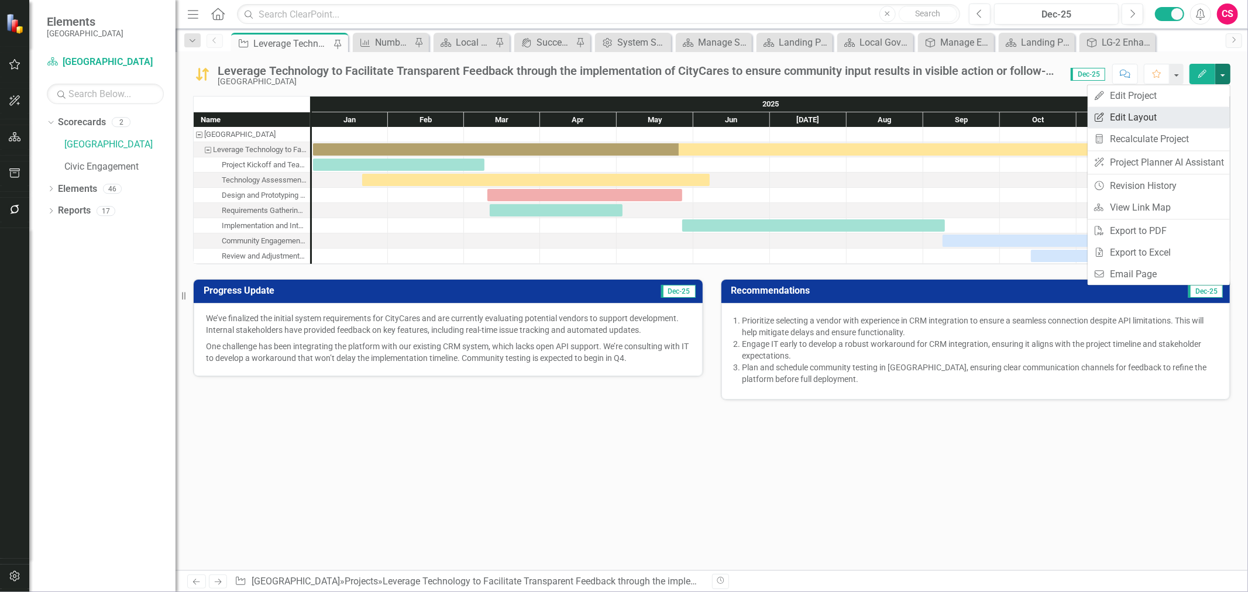
click at [1192, 115] on link "Edit Report Edit Layout" at bounding box center [1158, 117] width 142 height 22
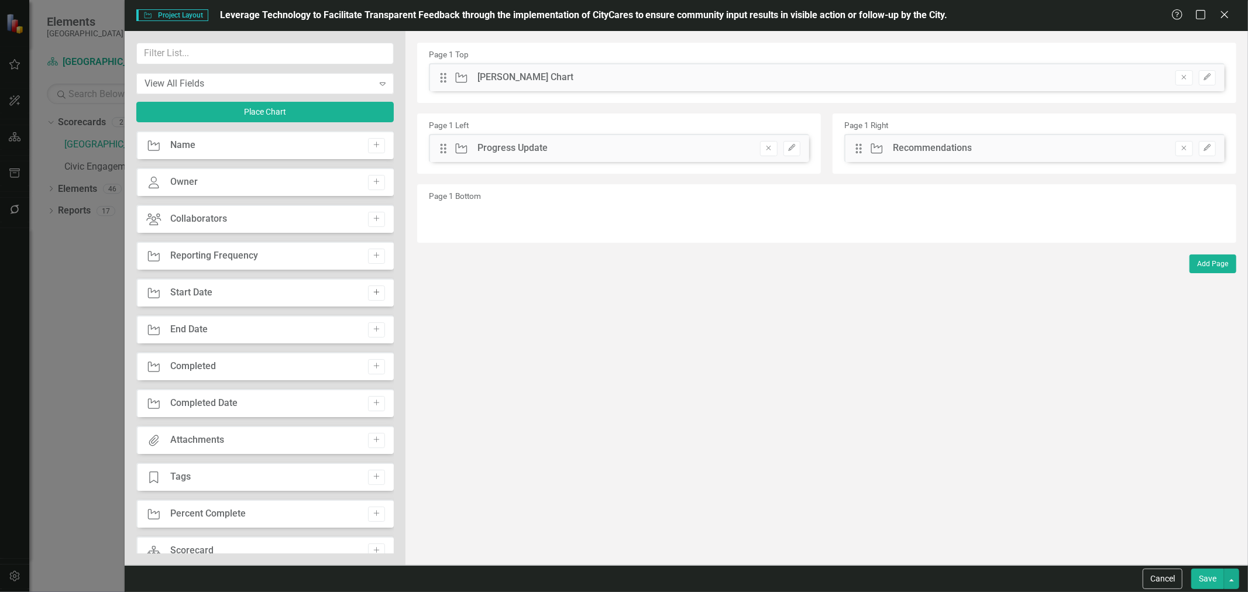
click at [373, 295] on button "Add" at bounding box center [376, 292] width 17 height 15
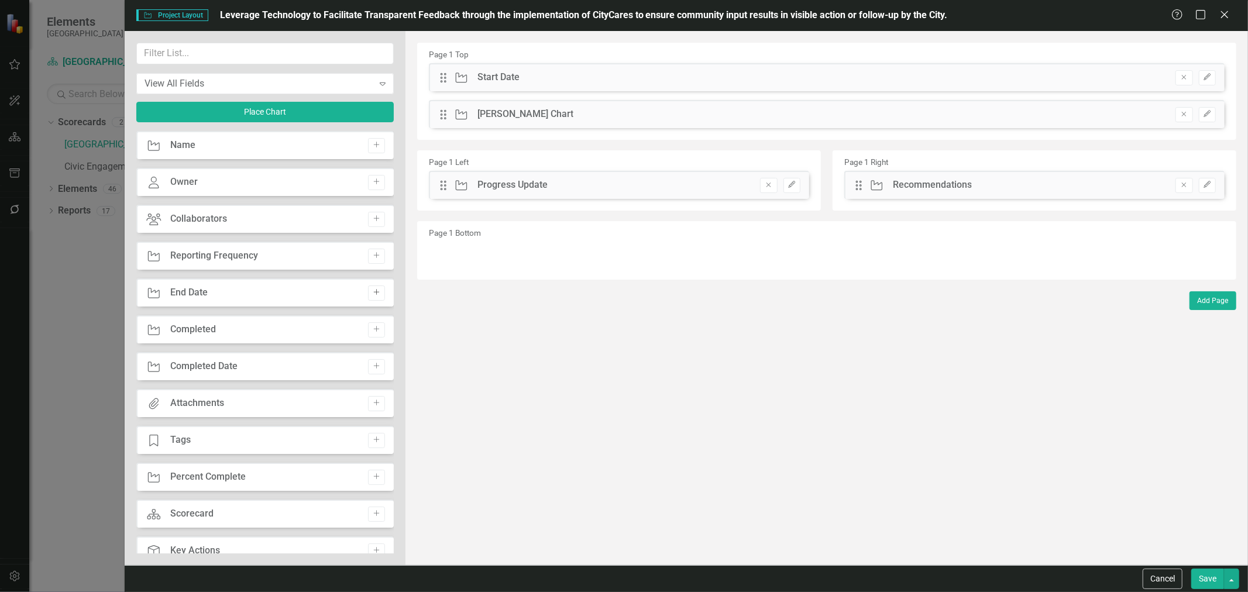
click at [371, 297] on button "Add" at bounding box center [376, 292] width 17 height 15
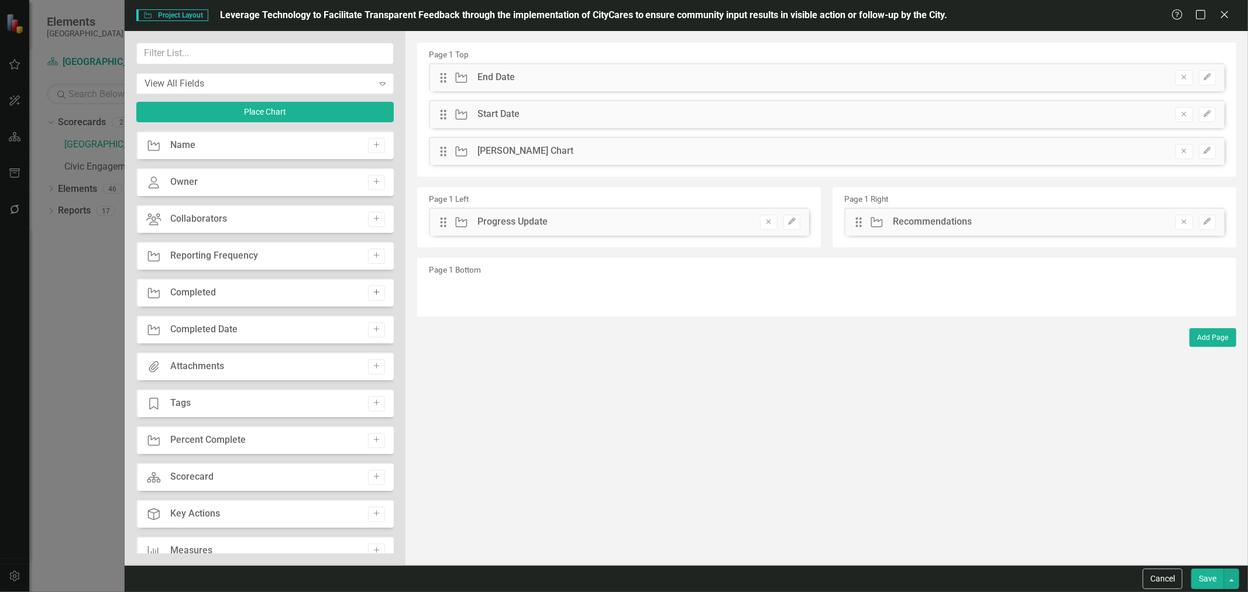
click at [369, 298] on button "Add" at bounding box center [376, 292] width 17 height 15
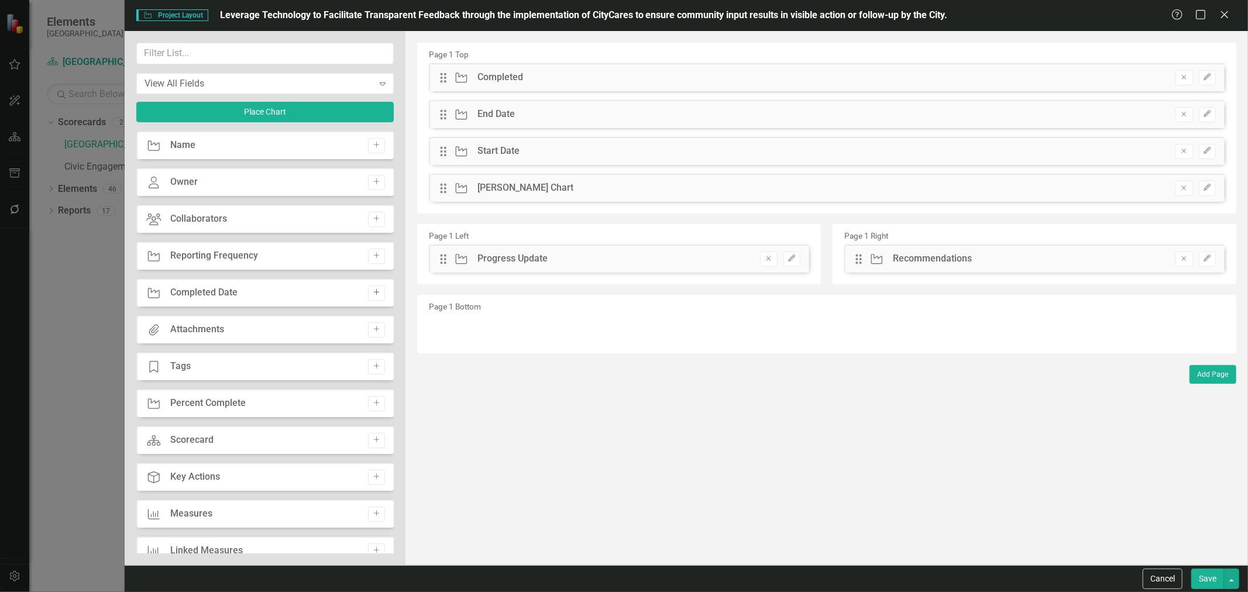
click at [369, 297] on button "Add" at bounding box center [376, 292] width 17 height 15
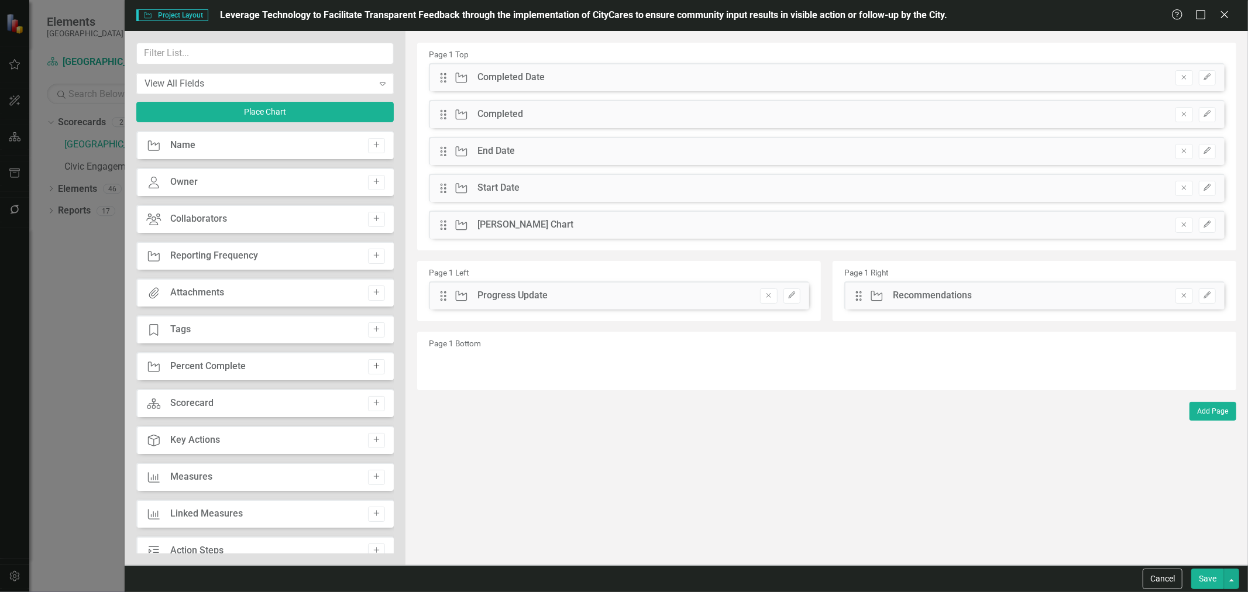
click at [373, 366] on icon "Add" at bounding box center [376, 366] width 9 height 7
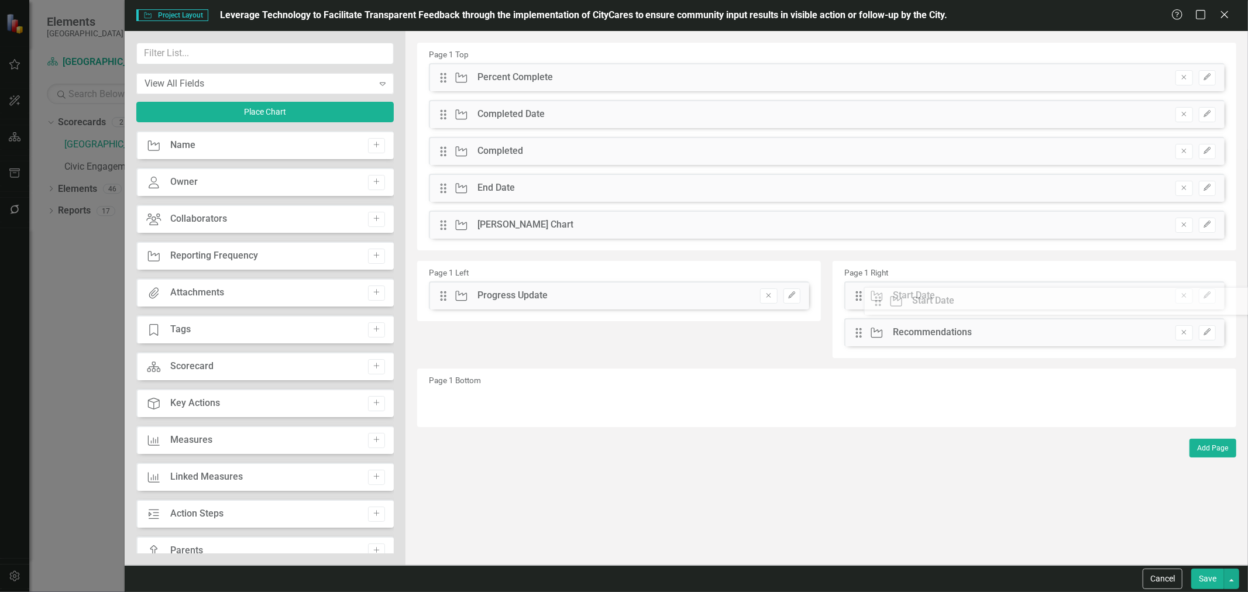
drag, startPoint x: 443, startPoint y: 229, endPoint x: 886, endPoint y: 305, distance: 449.9
drag, startPoint x: 442, startPoint y: 192, endPoint x: 979, endPoint y: 299, distance: 547.6
drag, startPoint x: 443, startPoint y: 153, endPoint x: 746, endPoint y: 233, distance: 314.0
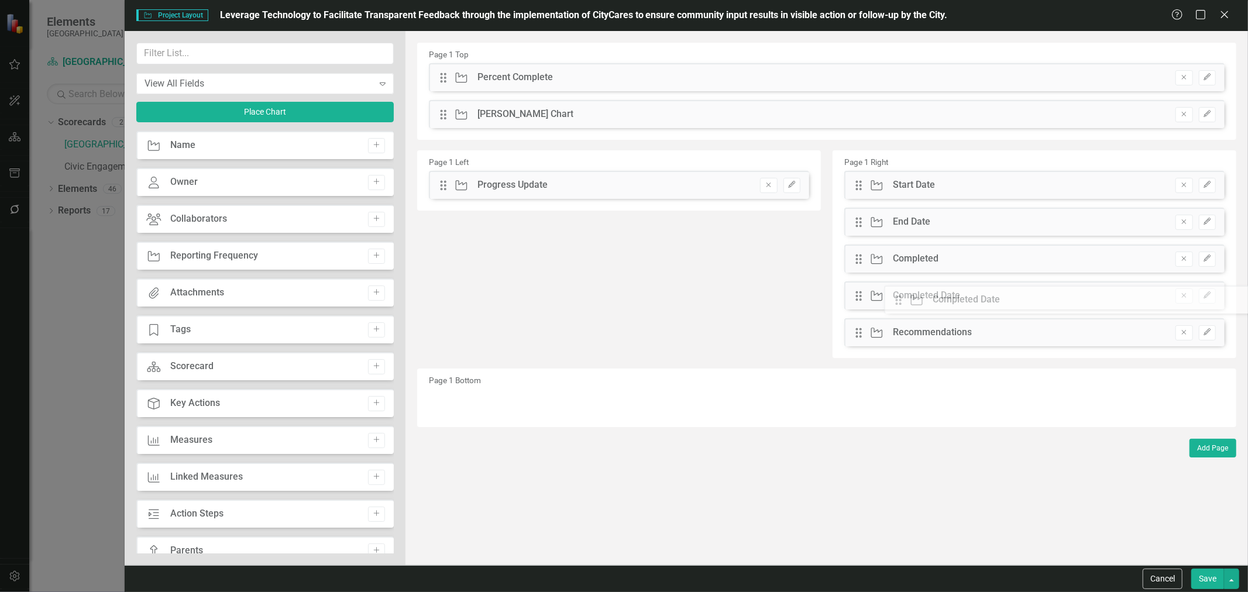
drag, startPoint x: 446, startPoint y: 119, endPoint x: 817, endPoint y: 257, distance: 395.9
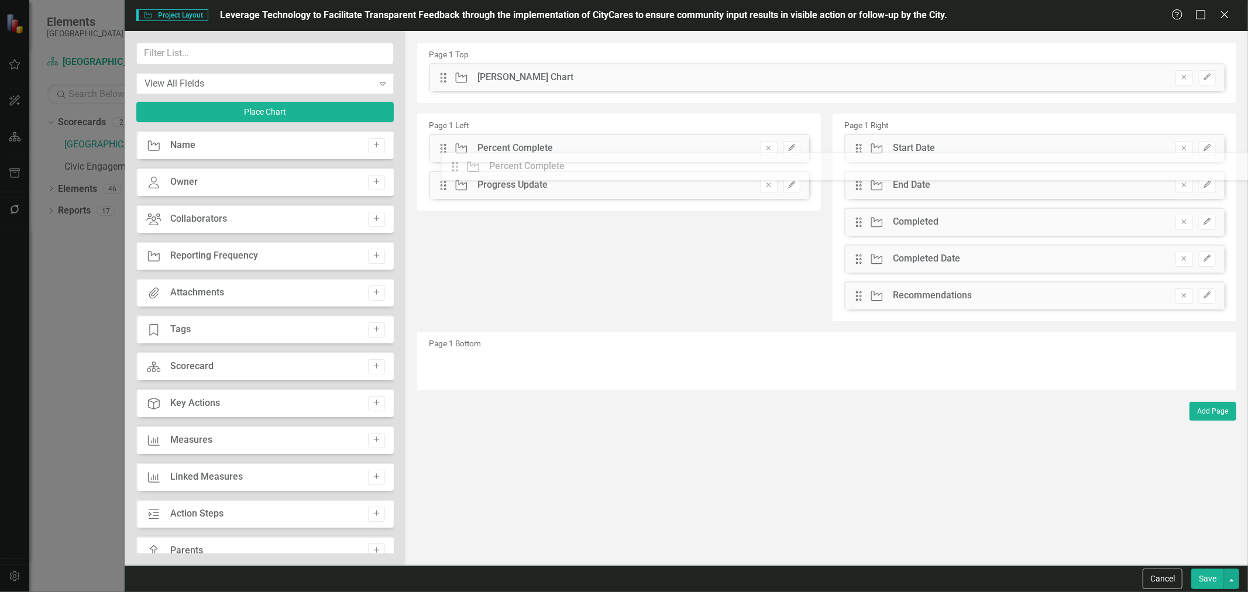
drag, startPoint x: 443, startPoint y: 78, endPoint x: 418, endPoint y: 168, distance: 93.5
click at [382, 179] on div "Owner Owner Add" at bounding box center [264, 182] width 257 height 28
click at [378, 180] on button "Add" at bounding box center [376, 182] width 17 height 15
drag, startPoint x: 443, startPoint y: 76, endPoint x: 454, endPoint y: 160, distance: 84.3
click at [372, 290] on icon "Add" at bounding box center [376, 292] width 9 height 7
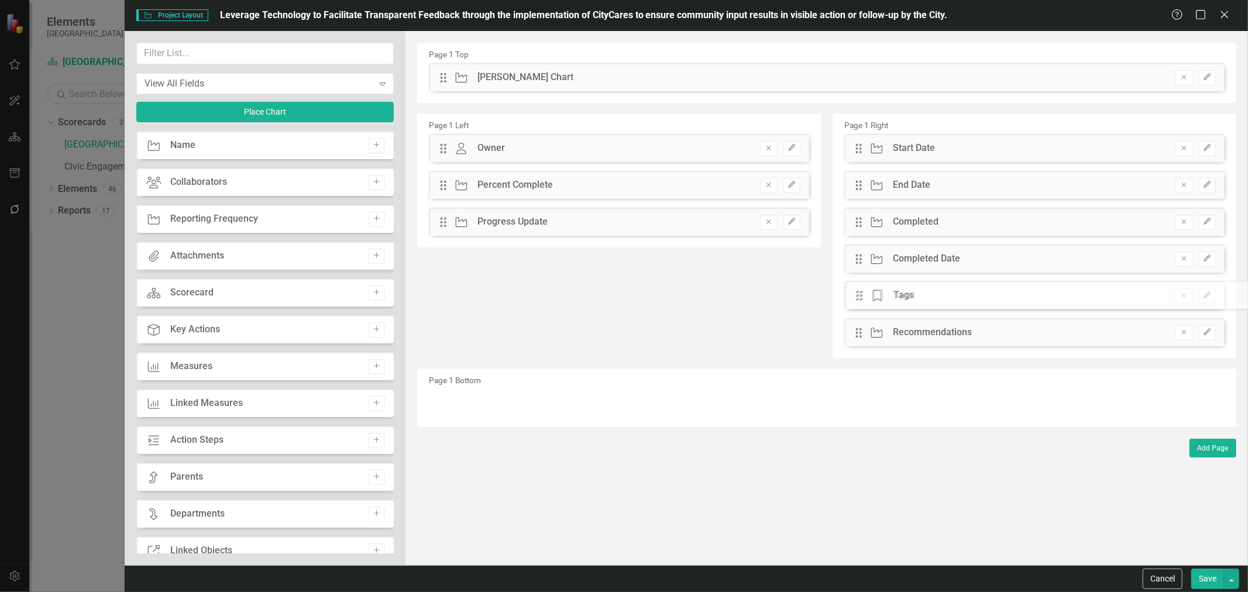
drag, startPoint x: 442, startPoint y: 73, endPoint x: 552, endPoint y: 161, distance: 140.7
drag, startPoint x: 552, startPoint y: 161, endPoint x: 565, endPoint y: 167, distance: 14.4
click at [560, 166] on div "Drag Owner Owner Hidden Pod Online Hidden Pod Printed Hidden Pod Published Remo…" at bounding box center [619, 189] width 398 height 111
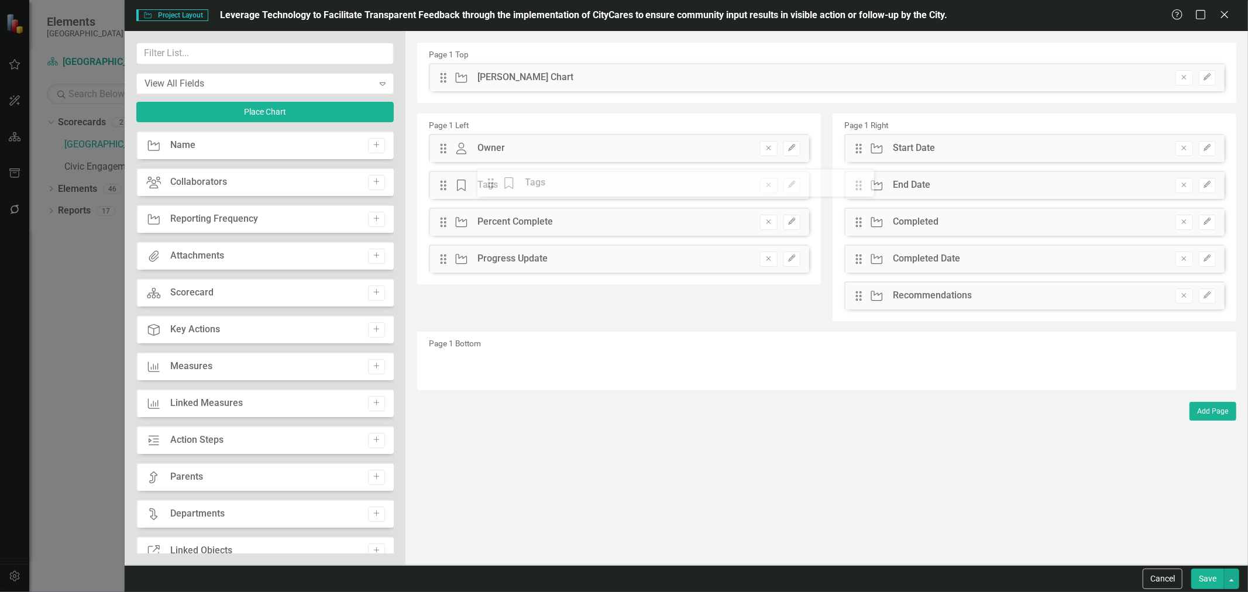
drag, startPoint x: 861, startPoint y: 261, endPoint x: 572, endPoint y: 176, distance: 301.9
click at [791, 156] on div "Drag Owner Owner Hidden Pod Online Hidden Pod Printed Hidden Pod Published Remo…" at bounding box center [619, 148] width 380 height 28
click at [799, 149] on button "Edit" at bounding box center [791, 148] width 17 height 15
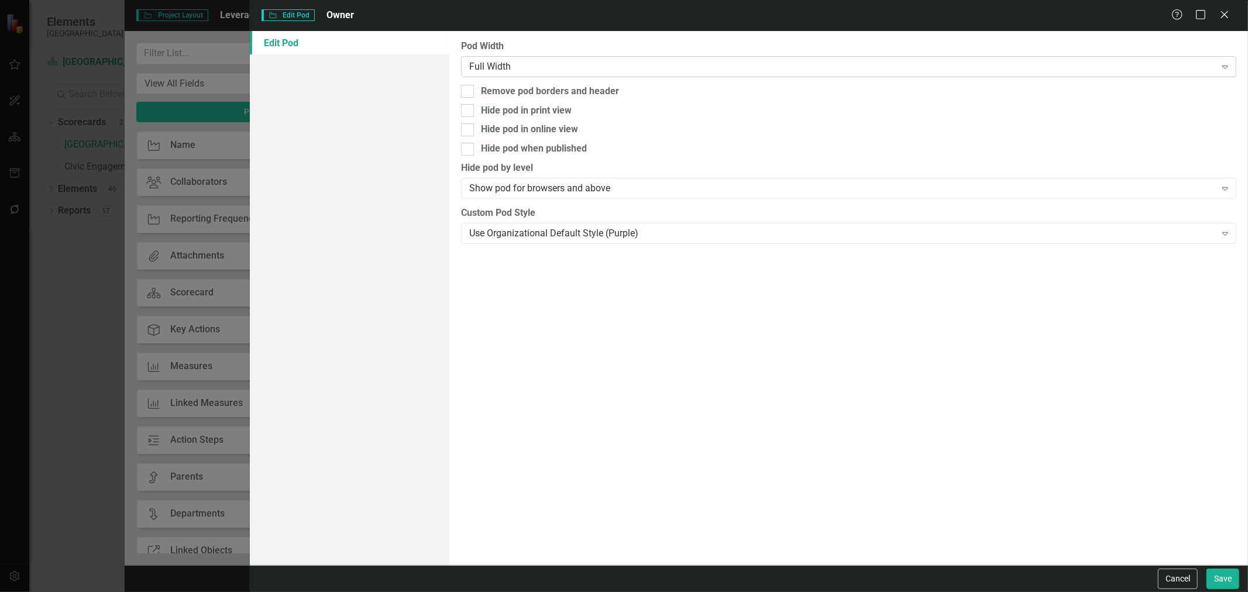
click at [612, 67] on div "Full Width" at bounding box center [842, 66] width 746 height 13
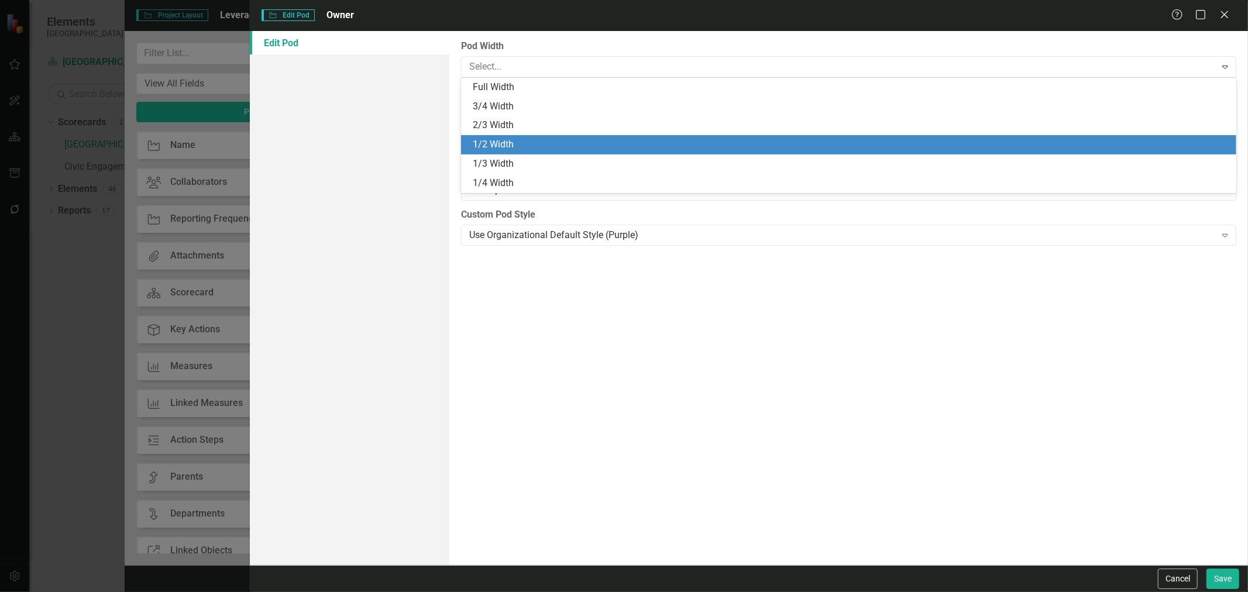
click at [540, 143] on div "1/2 Width" at bounding box center [851, 144] width 756 height 13
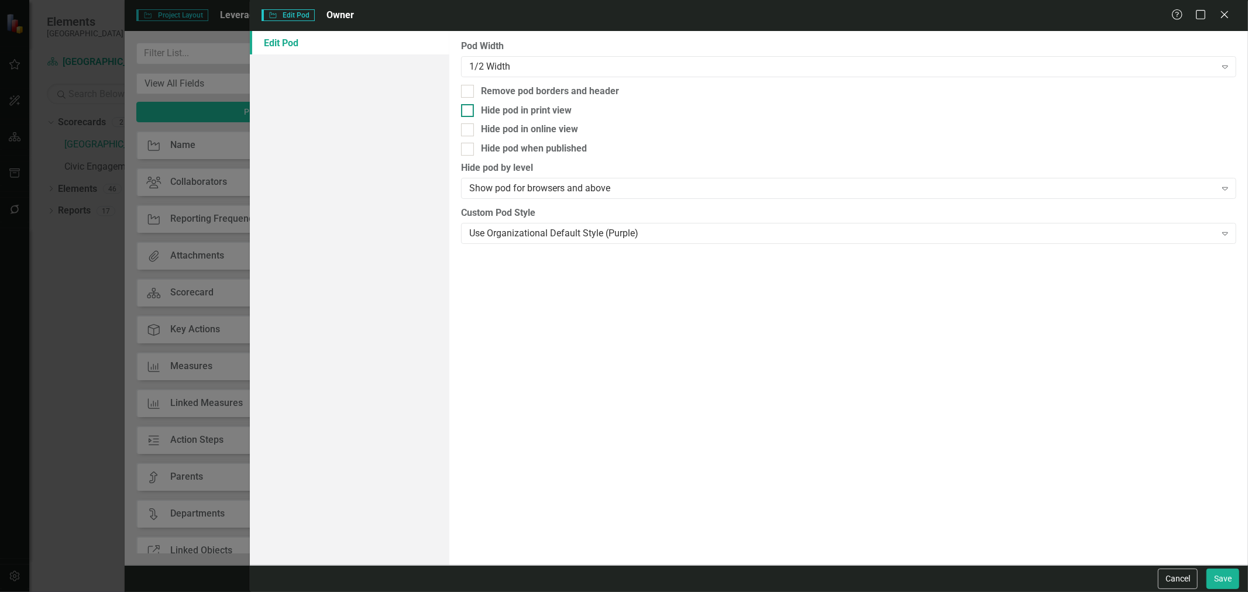
click at [548, 112] on div "Hide pod in print view" at bounding box center [526, 110] width 91 height 13
click at [469, 112] on input "Hide pod in print view" at bounding box center [465, 108] width 8 height 8
checkbox input "true"
click at [545, 154] on div "Hide pod when published" at bounding box center [534, 148] width 106 height 13
click at [469, 150] on input "Hide pod when published" at bounding box center [465, 147] width 8 height 8
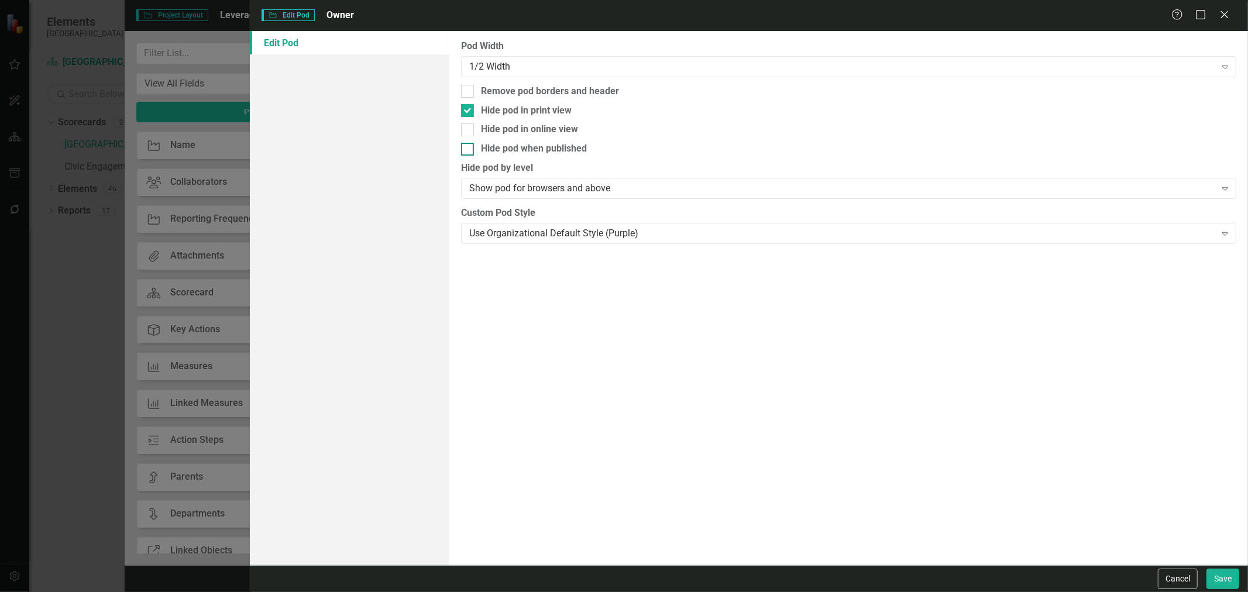
checkbox input "true"
click at [1214, 584] on button "Save" at bounding box center [1222, 579] width 33 height 20
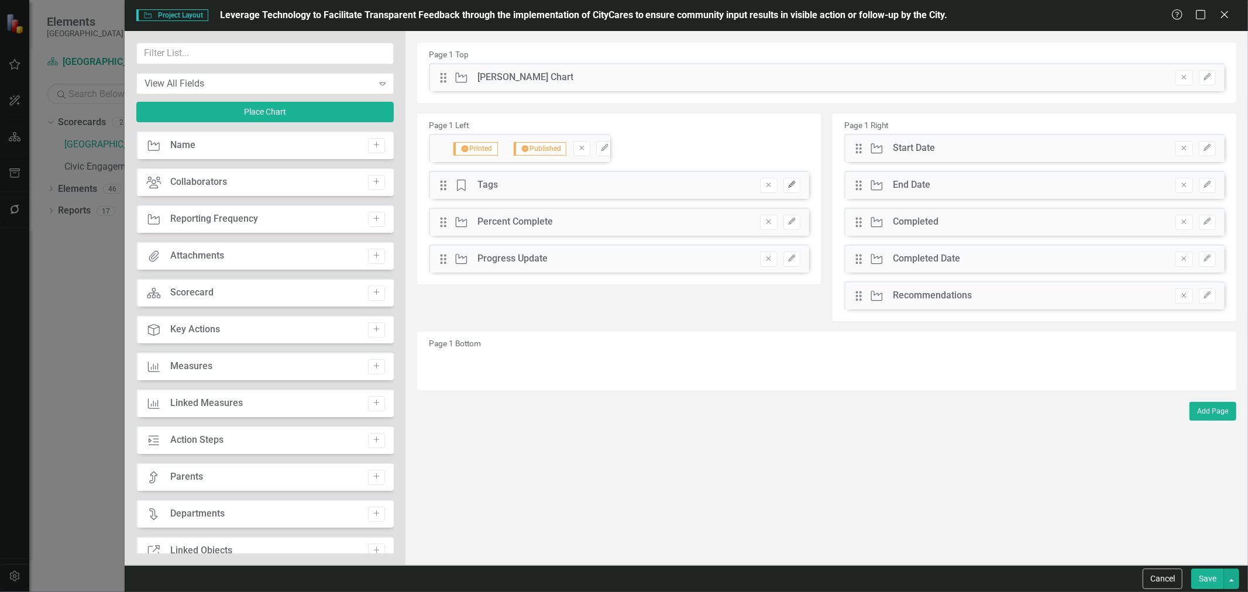
click at [787, 190] on button "Edit" at bounding box center [791, 185] width 17 height 15
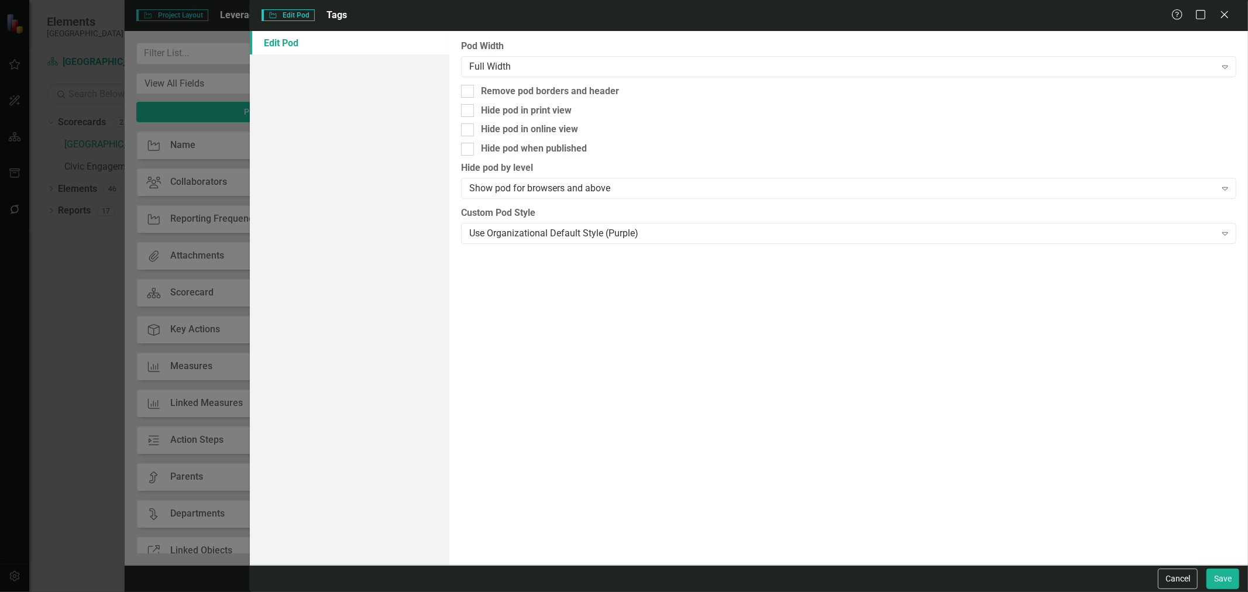
drag, startPoint x: 497, startPoint y: 106, endPoint x: 511, endPoint y: 122, distance: 20.7
click at [498, 106] on div "Hide pod in print view" at bounding box center [526, 110] width 91 height 13
click at [511, 153] on div "Hide pod when published" at bounding box center [534, 148] width 106 height 13
click at [469, 150] on input "Hide pod when published" at bounding box center [465, 147] width 8 height 8
checkbox input "true"
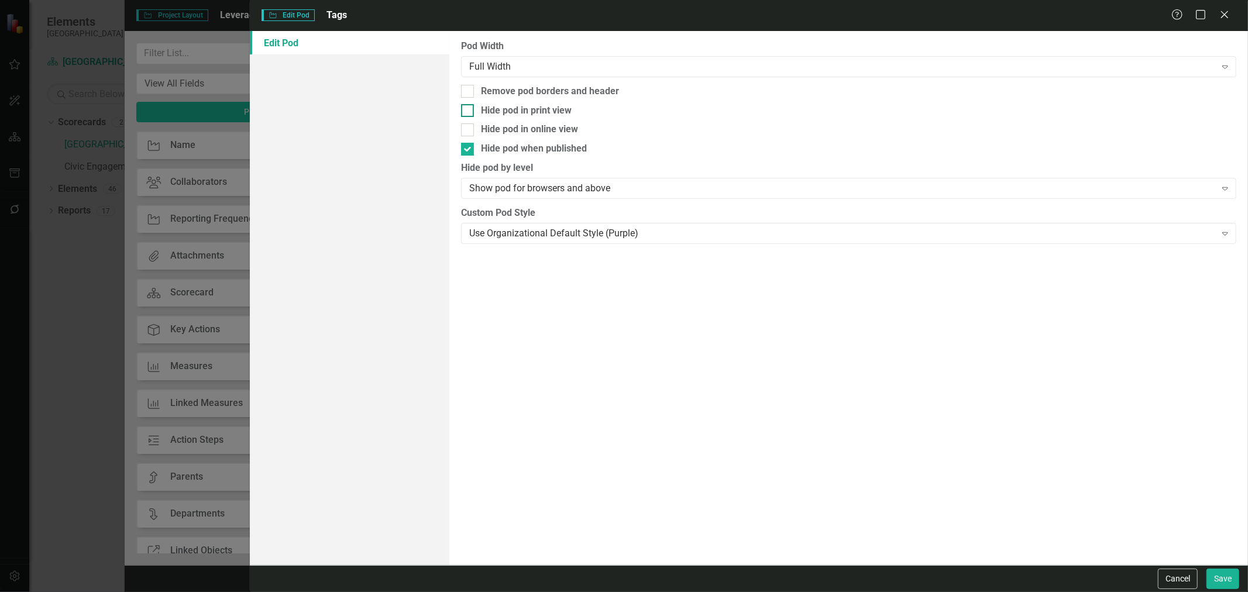
click at [511, 112] on div "Hide pod in print view" at bounding box center [526, 110] width 91 height 13
click at [469, 112] on input "Hide pod in print view" at bounding box center [465, 108] width 8 height 8
checkbox input "true"
click at [539, 58] on div "Full Width Expand" at bounding box center [848, 66] width 775 height 21
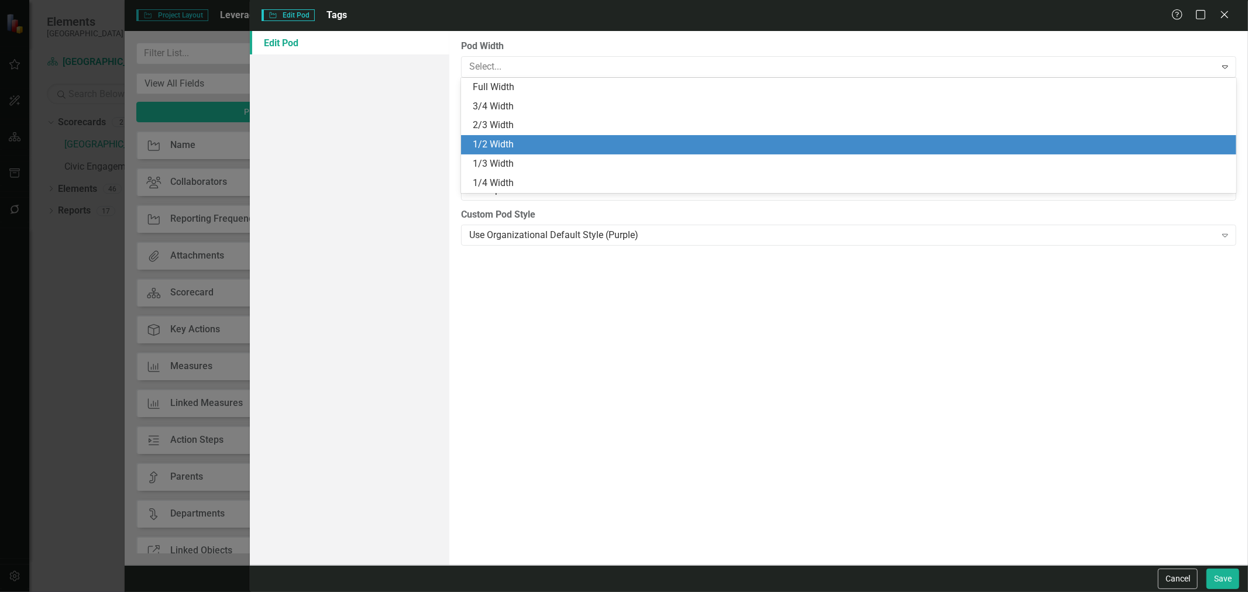
click at [532, 144] on div "1/2 Width" at bounding box center [851, 144] width 756 height 13
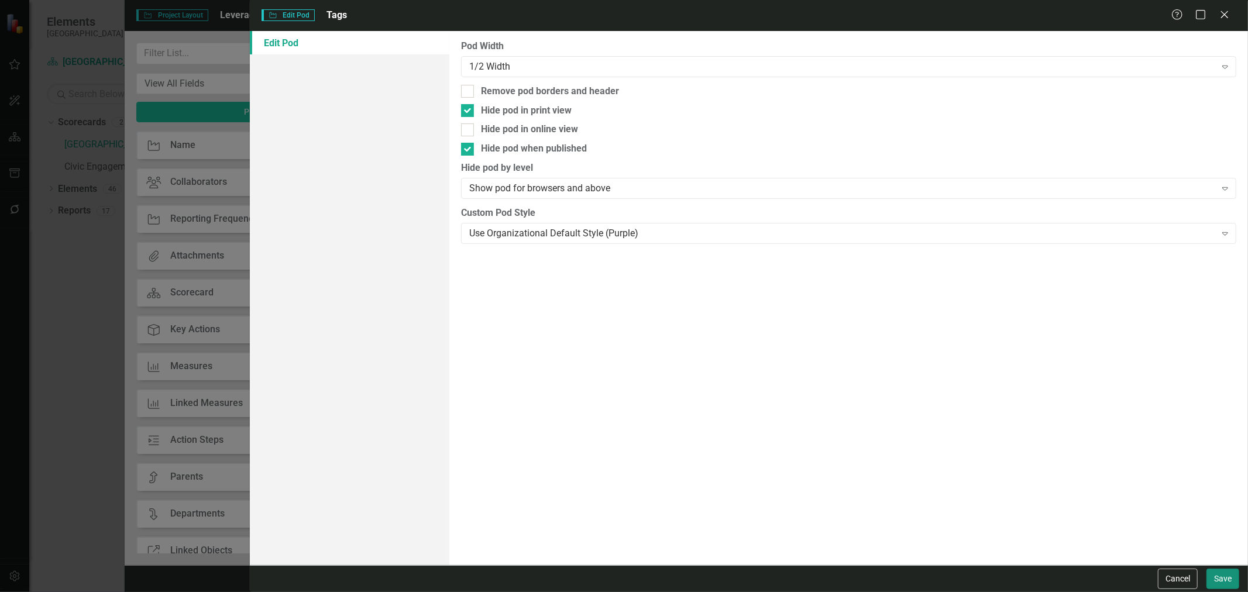
click at [1227, 576] on button "Save" at bounding box center [1222, 579] width 33 height 20
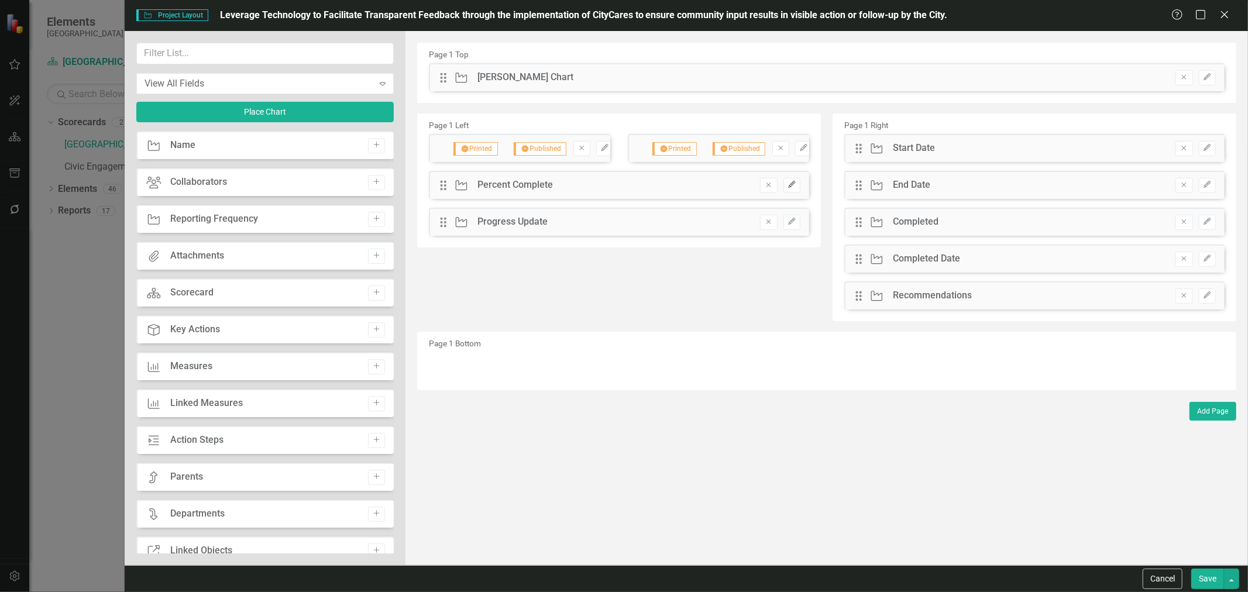
click at [793, 184] on icon "Edit" at bounding box center [791, 184] width 9 height 7
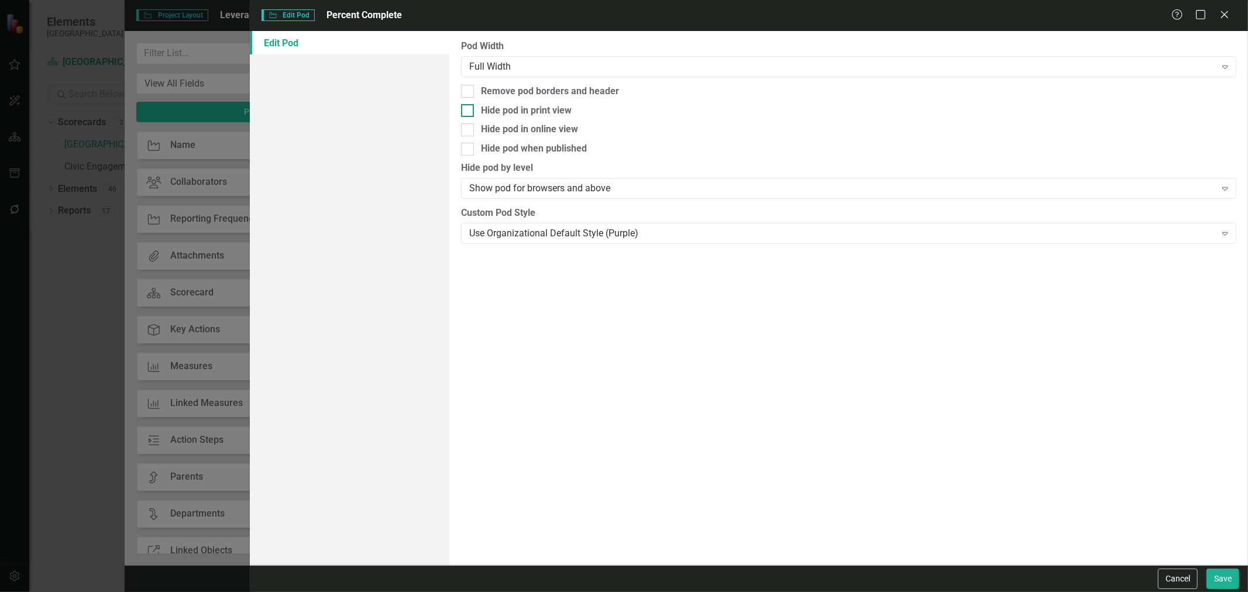
drag, startPoint x: 507, startPoint y: 122, endPoint x: 504, endPoint y: 115, distance: 7.8
click at [507, 118] on div "Pod Width Full Width Expand Remove pod borders and header Hide pod in print vie…" at bounding box center [848, 298] width 799 height 534
click at [504, 115] on div "Hide pod in print view" at bounding box center [526, 110] width 91 height 13
click at [469, 112] on input "Hide pod in print view" at bounding box center [465, 108] width 8 height 8
checkbox input "true"
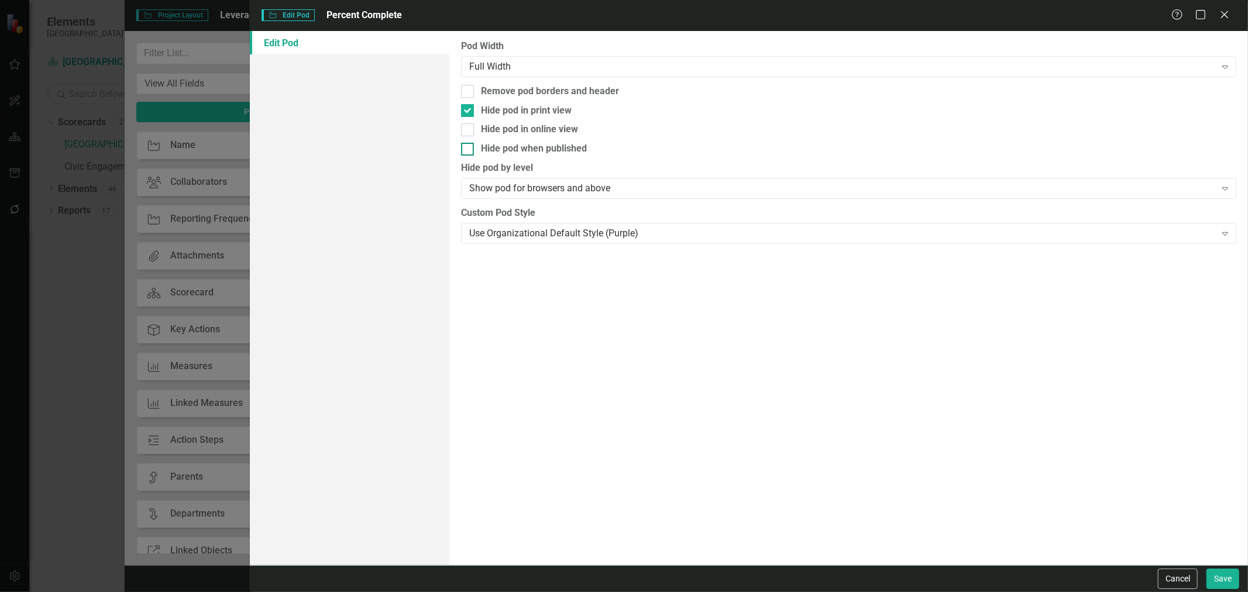
click at [514, 150] on div "Hide pod when published" at bounding box center [534, 148] width 106 height 13
click at [469, 150] on input "Hide pod when published" at bounding box center [465, 147] width 8 height 8
checkbox input "true"
click at [1214, 570] on button "Save" at bounding box center [1222, 579] width 33 height 20
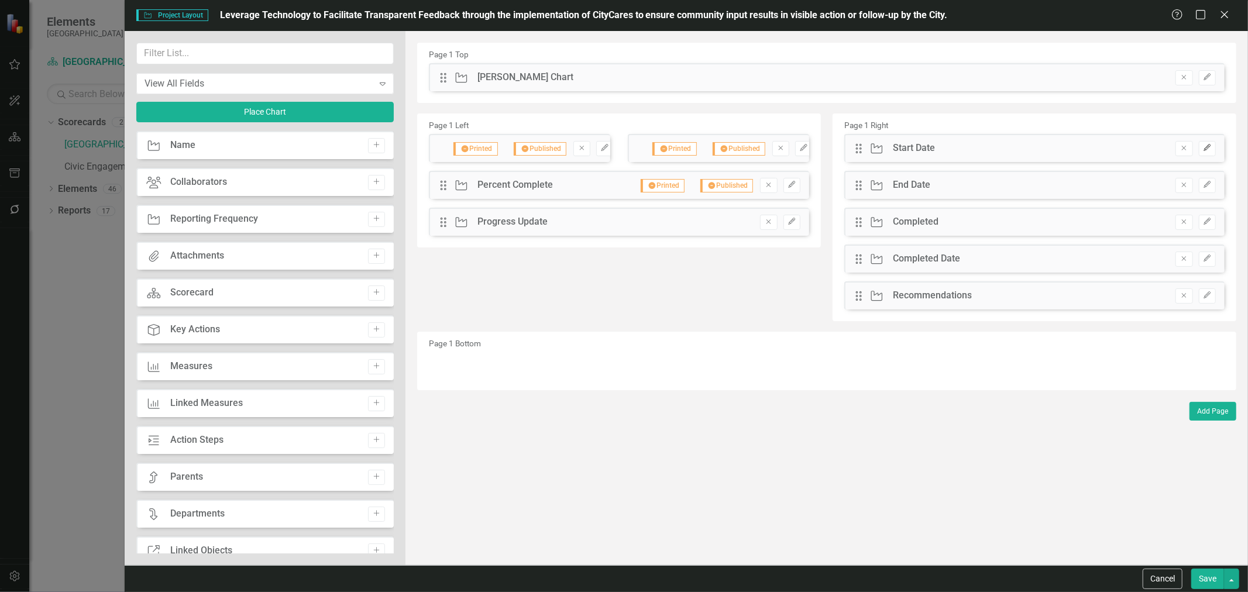
click at [1208, 147] on icon "button" at bounding box center [1206, 147] width 7 height 7
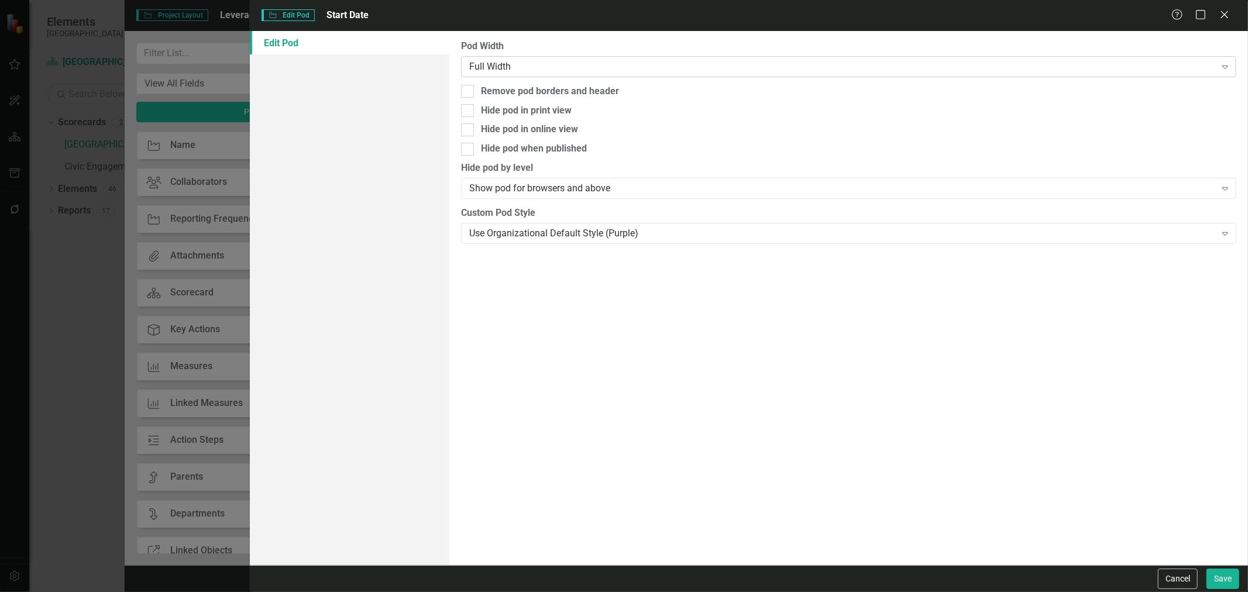
click at [565, 72] on div "Full Width" at bounding box center [842, 66] width 746 height 13
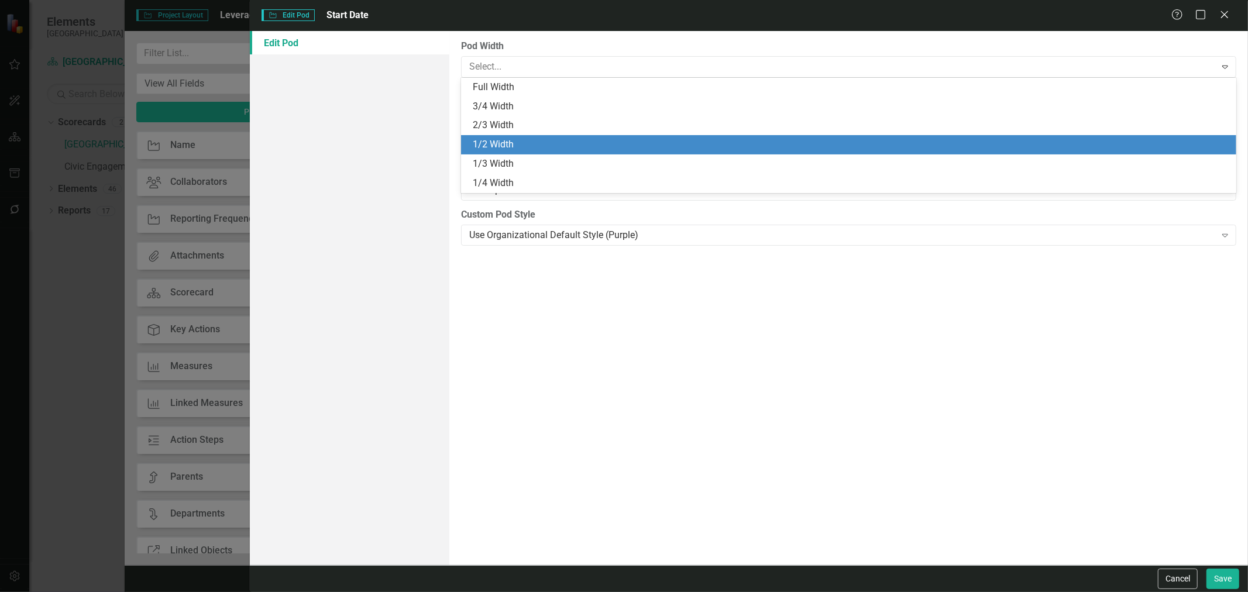
click at [489, 143] on div "1/2 Width" at bounding box center [851, 144] width 756 height 13
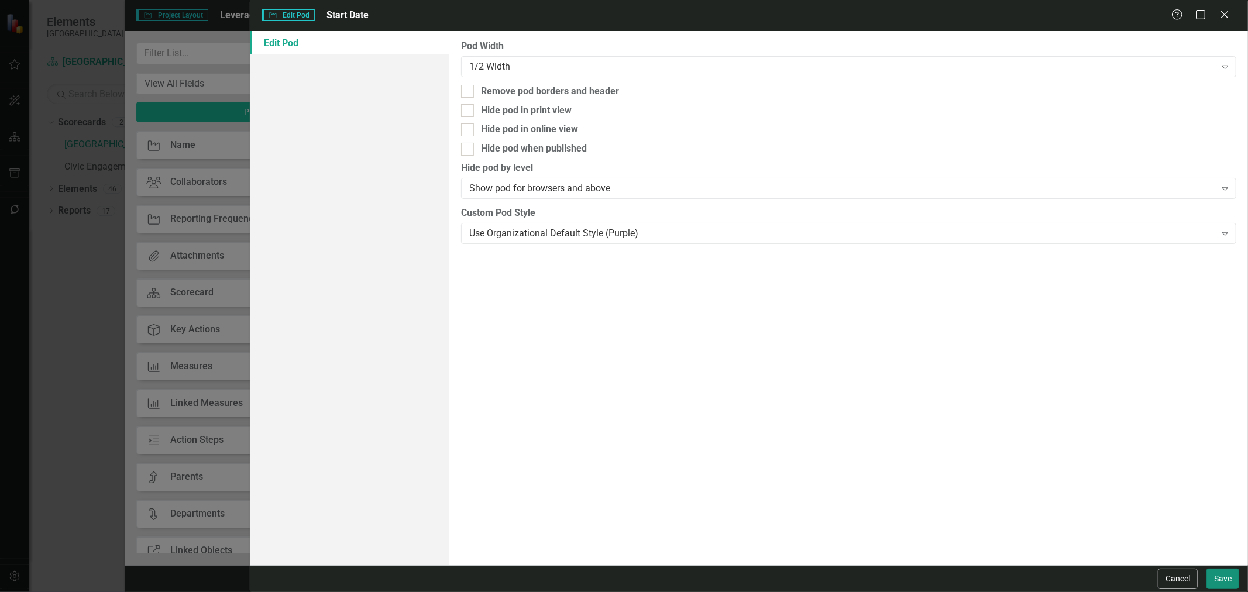
click at [1227, 588] on button "Save" at bounding box center [1222, 579] width 33 height 20
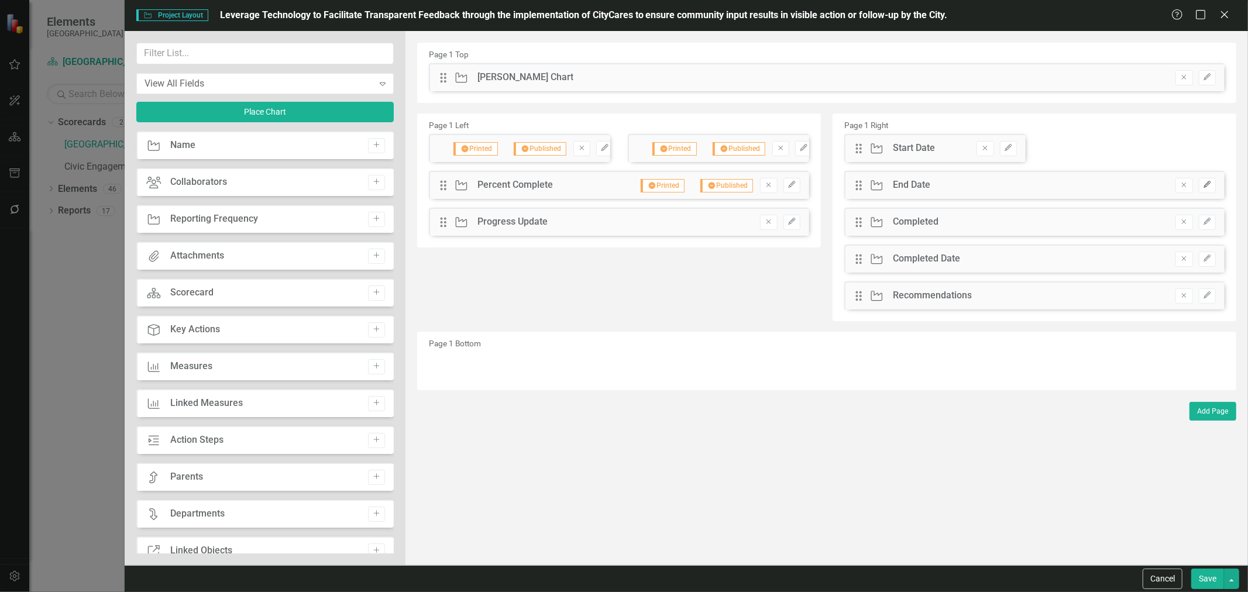
click at [1207, 183] on icon "button" at bounding box center [1206, 184] width 7 height 7
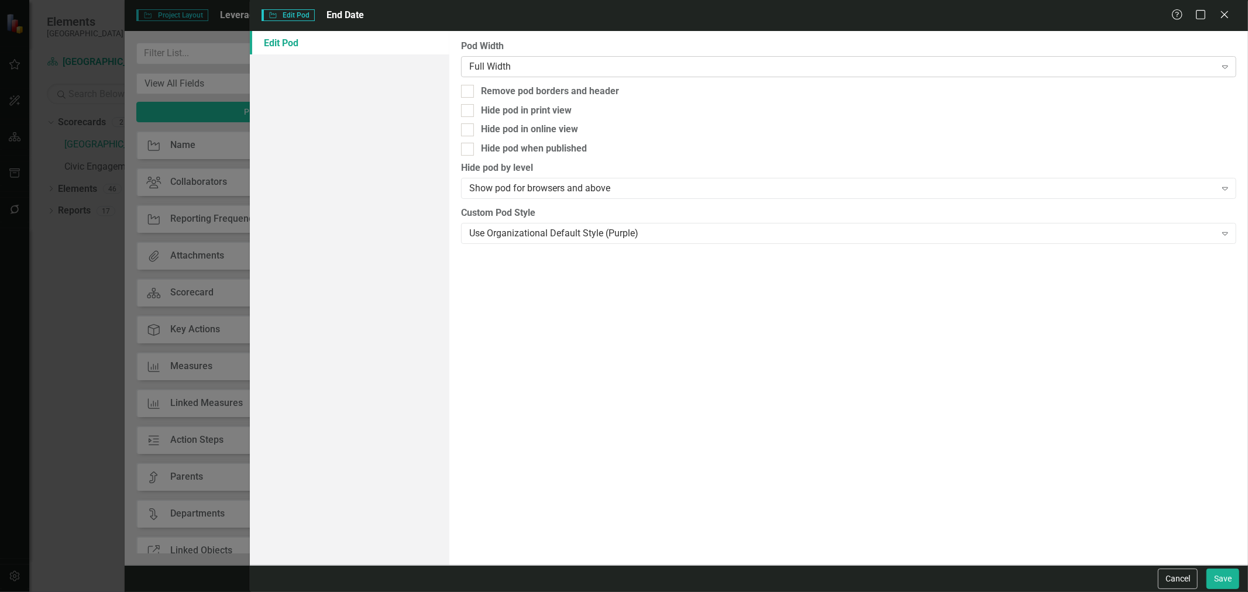
click at [638, 62] on div "Full Width" at bounding box center [842, 66] width 746 height 13
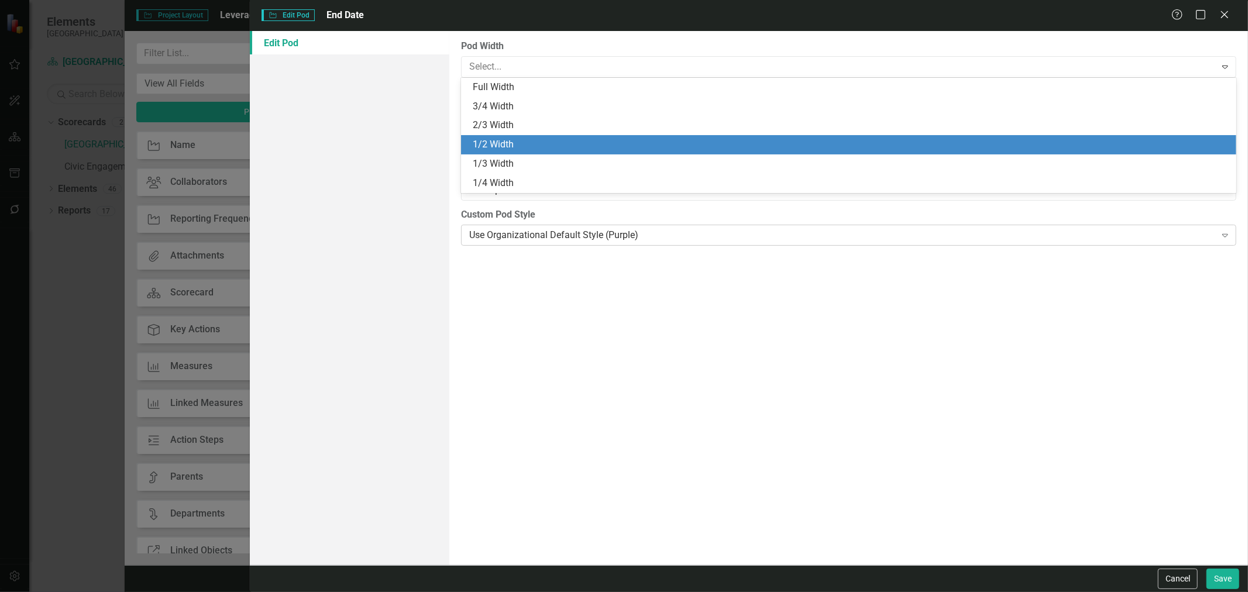
drag, startPoint x: 517, startPoint y: 142, endPoint x: 779, endPoint y: 229, distance: 276.0
click at [518, 142] on div "1/2 Width" at bounding box center [851, 144] width 756 height 13
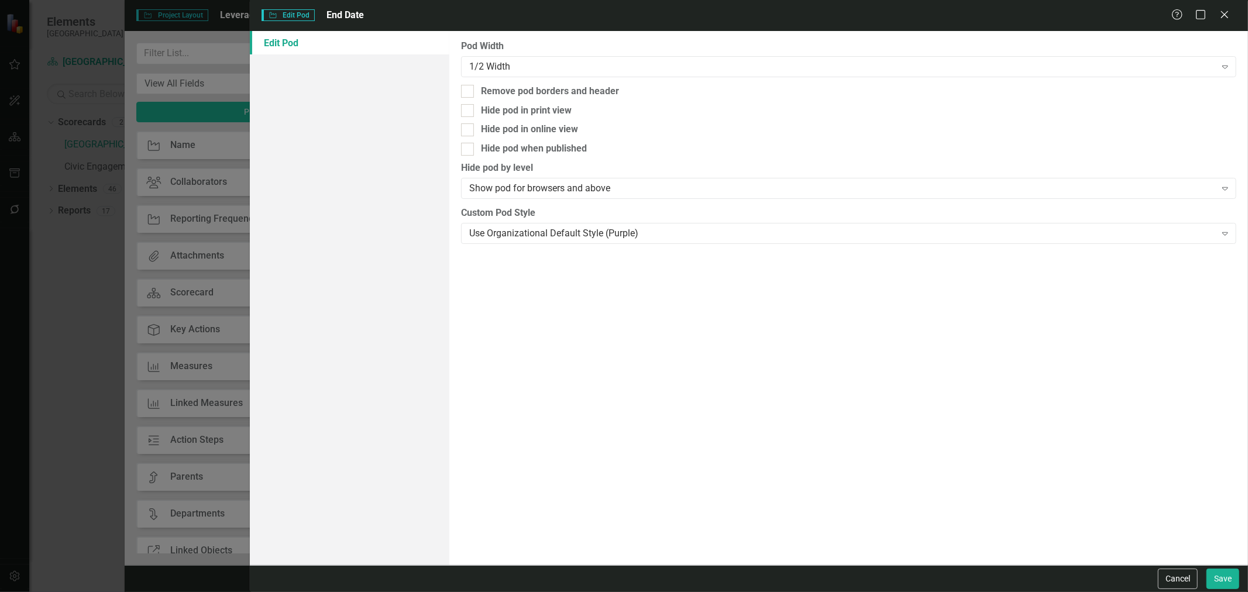
click at [1234, 589] on div "Cancel Save" at bounding box center [749, 578] width 998 height 27
click at [1218, 570] on button "Save" at bounding box center [1222, 579] width 33 height 20
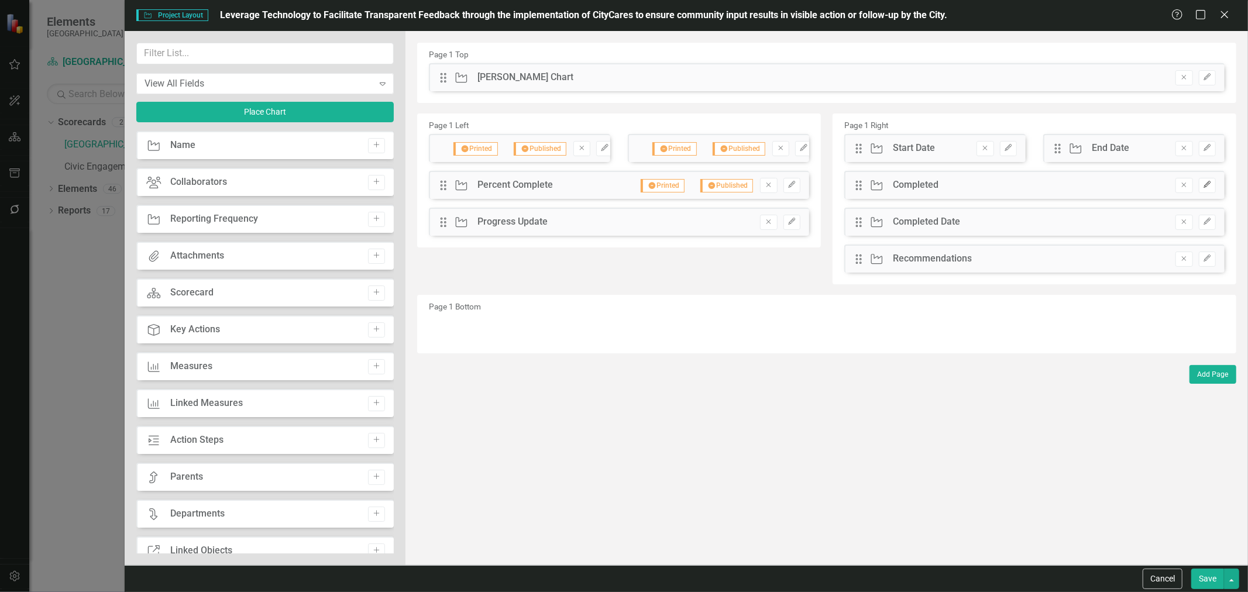
click at [1207, 184] on icon "button" at bounding box center [1206, 184] width 7 height 7
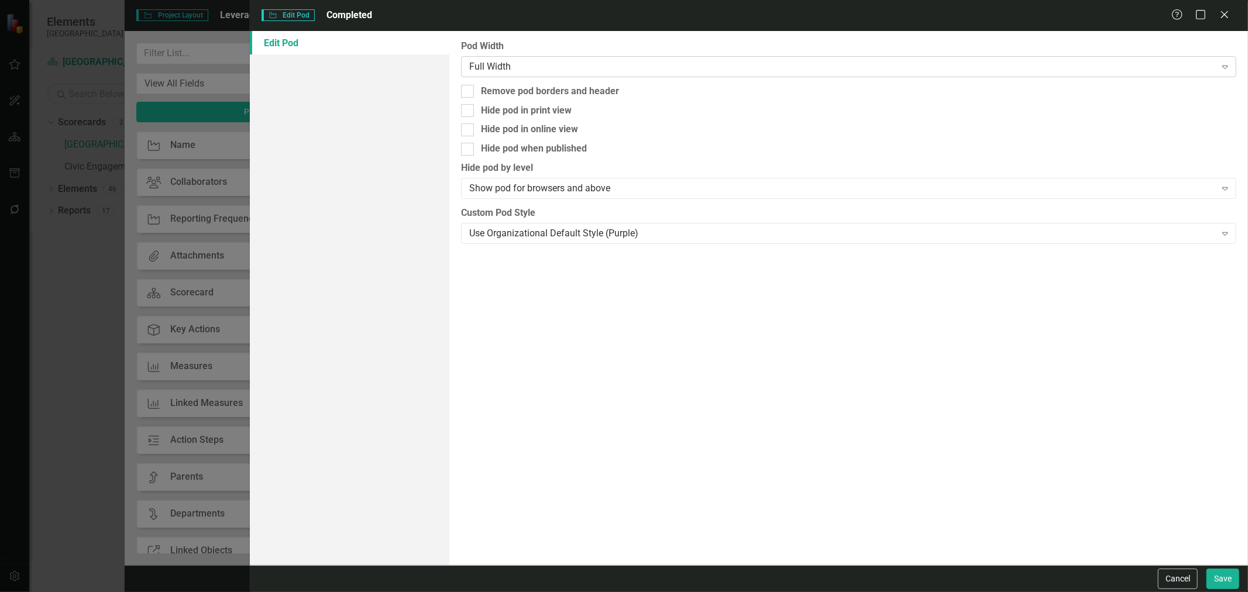
click at [687, 68] on div "Full Width" at bounding box center [842, 66] width 746 height 13
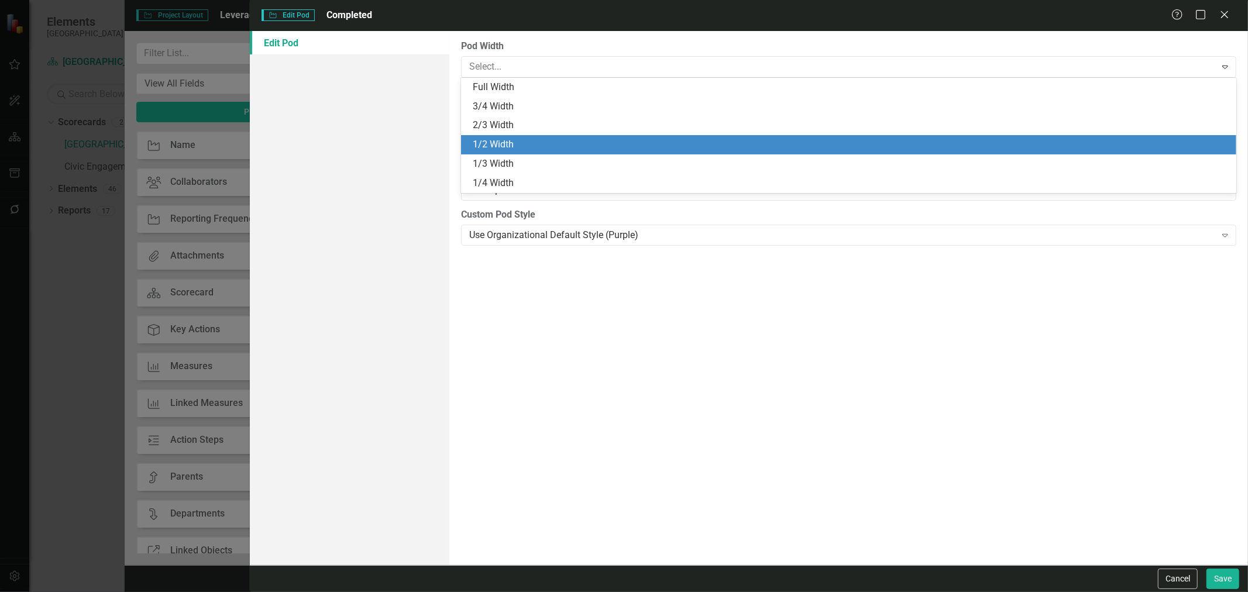
drag, startPoint x: 527, startPoint y: 145, endPoint x: 670, endPoint y: 175, distance: 145.9
click at [527, 144] on div "1/2 Width" at bounding box center [851, 144] width 756 height 13
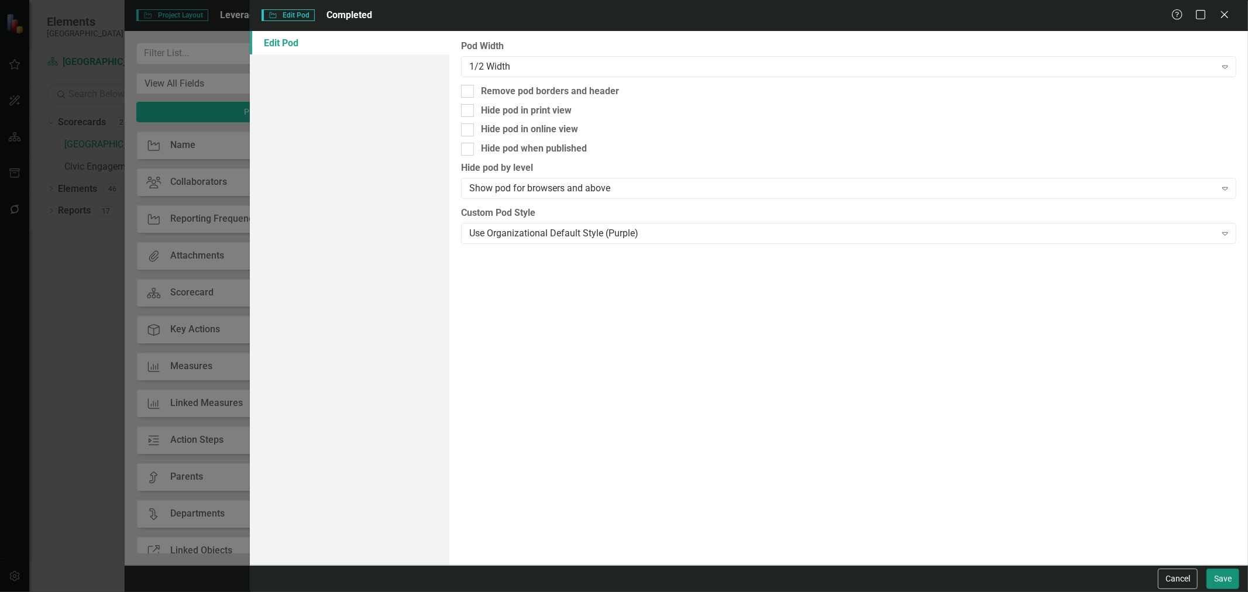
click at [1221, 569] on button "Save" at bounding box center [1222, 579] width 33 height 20
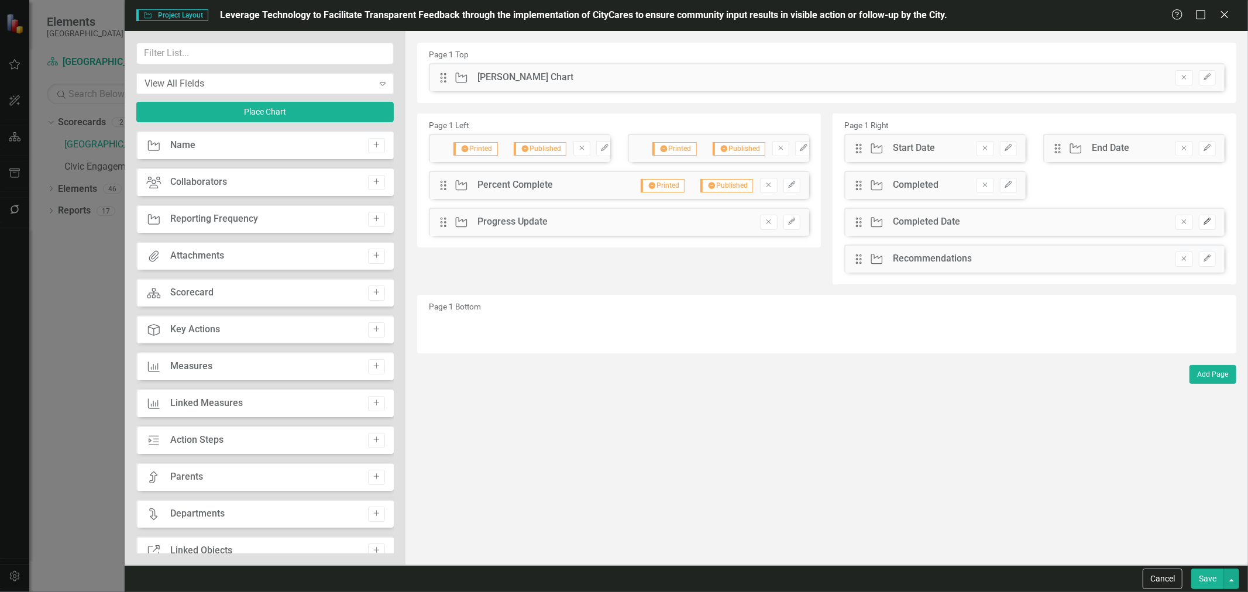
click at [1208, 228] on button "Edit" at bounding box center [1207, 222] width 17 height 15
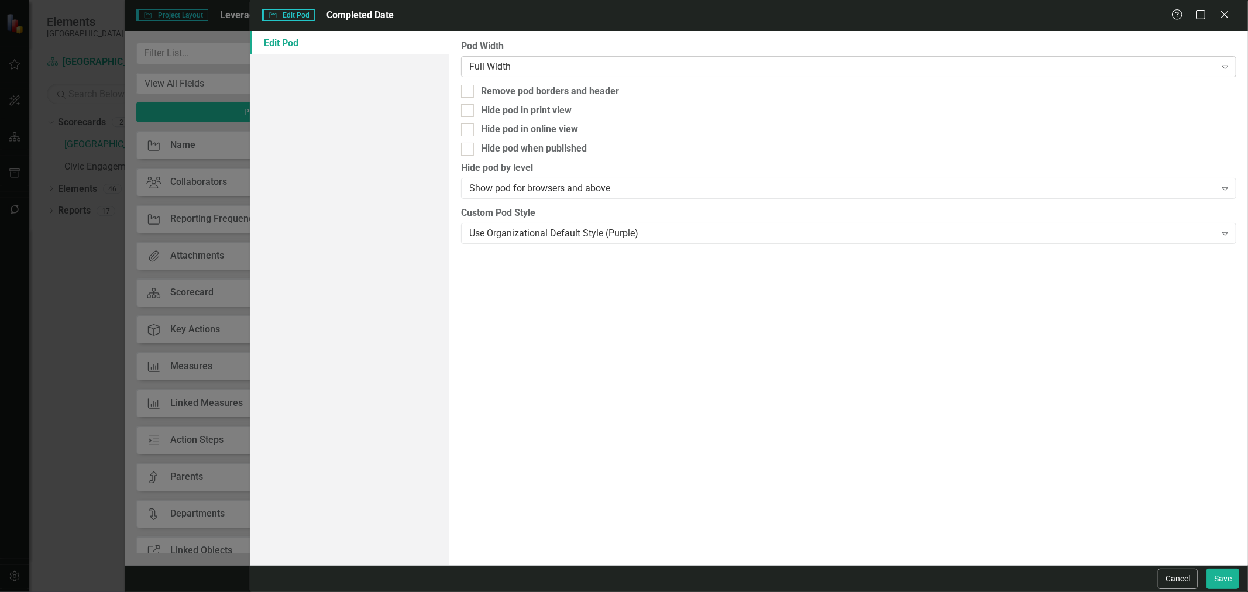
click at [643, 64] on div "Full Width" at bounding box center [842, 66] width 746 height 13
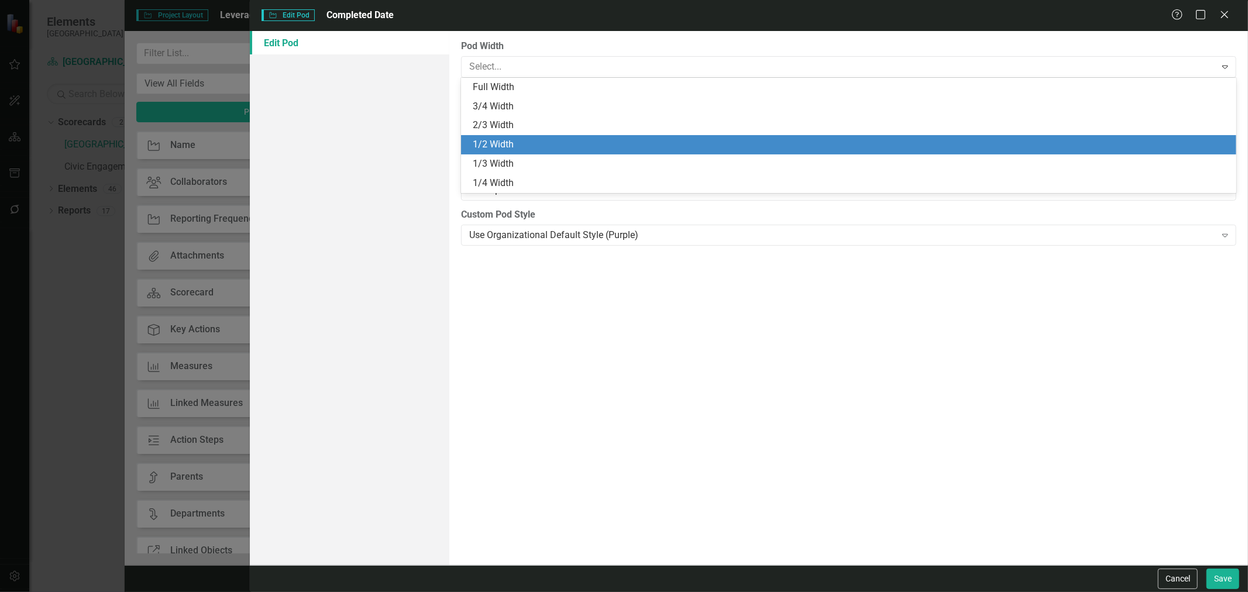
click at [570, 139] on div "1/2 Width" at bounding box center [851, 144] width 756 height 13
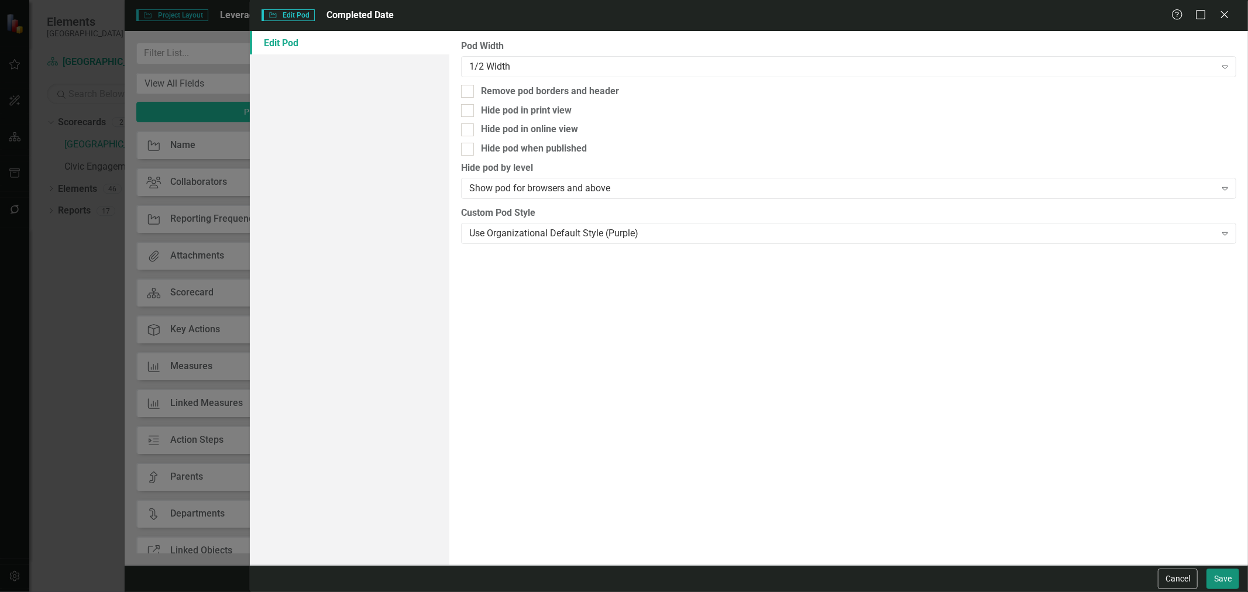
click at [1219, 583] on button "Save" at bounding box center [1222, 579] width 33 height 20
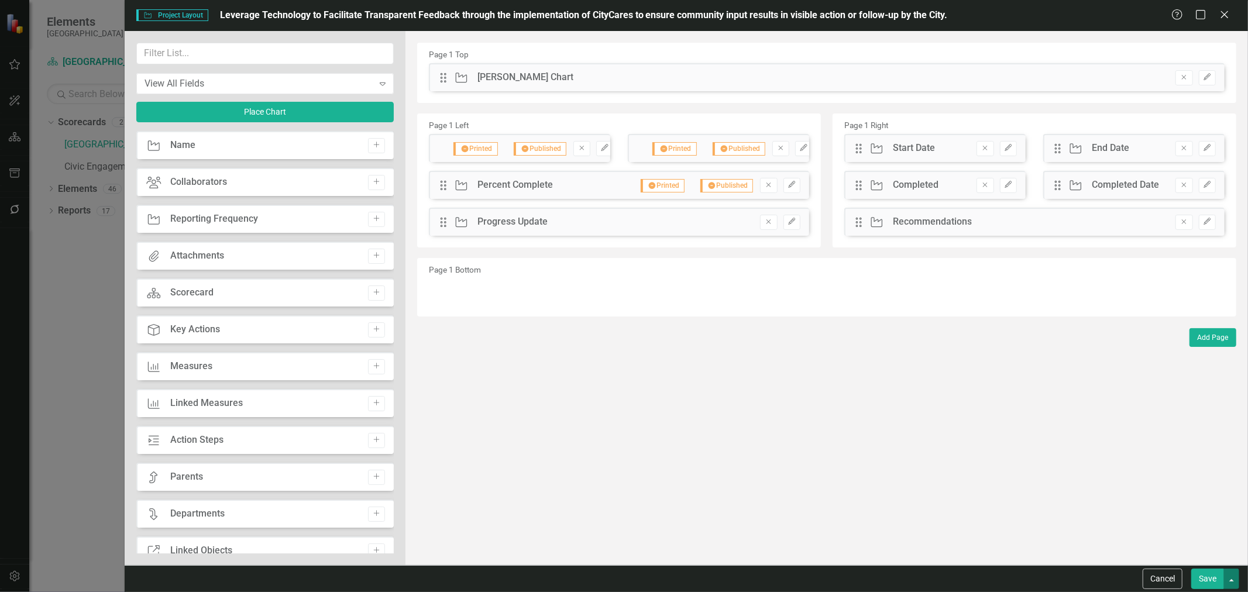
click at [1227, 581] on button "button" at bounding box center [1231, 579] width 15 height 20
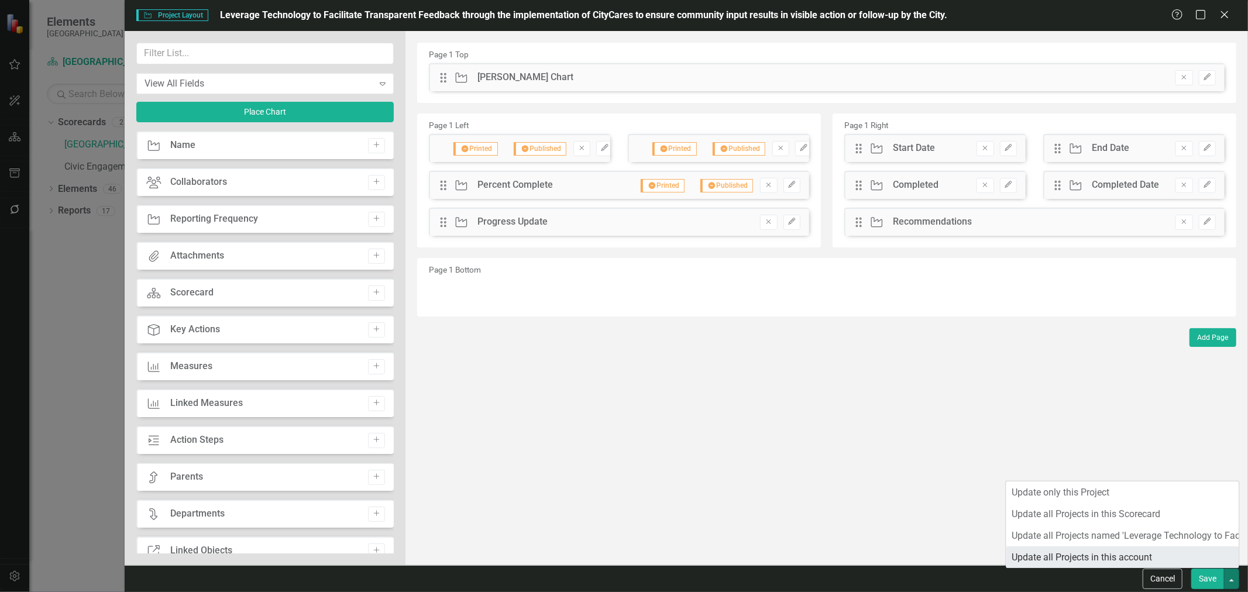
click at [1147, 556] on link "Update all Projects in this account" at bounding box center [1122, 557] width 233 height 22
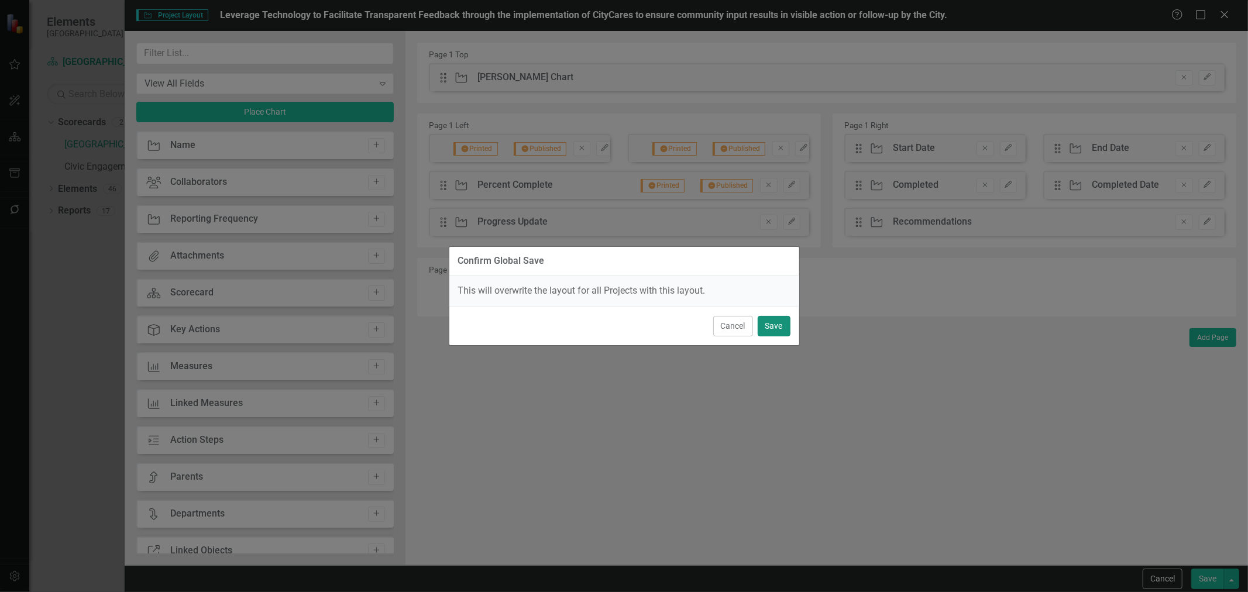
click at [766, 329] on button "Save" at bounding box center [774, 326] width 33 height 20
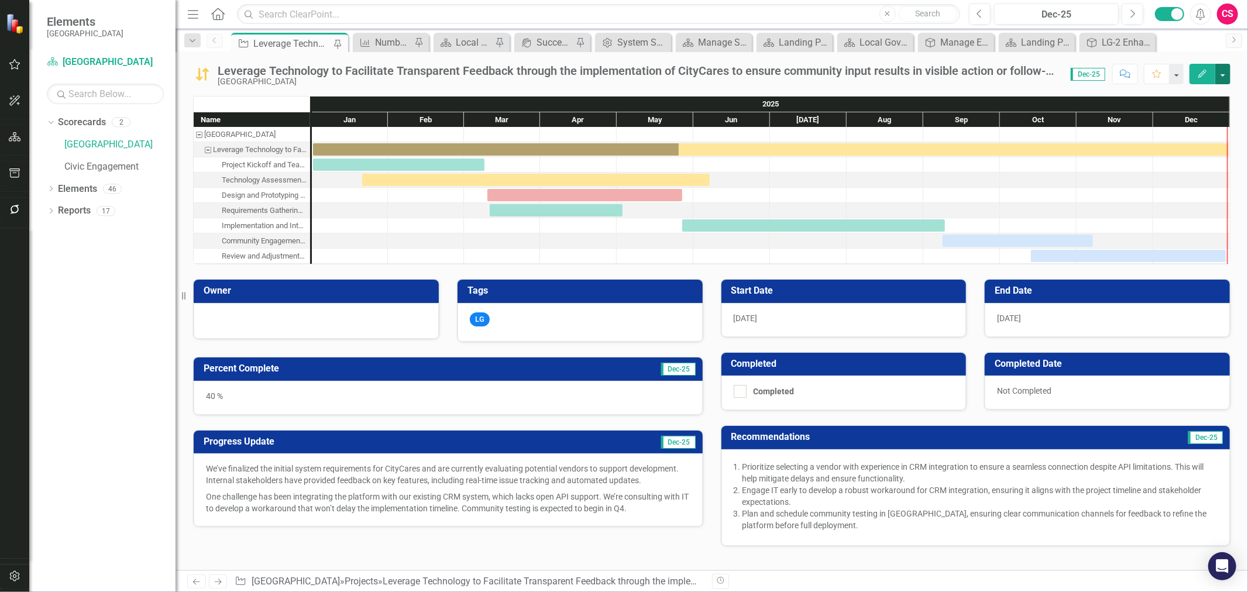
click at [1221, 77] on button "button" at bounding box center [1222, 74] width 15 height 20
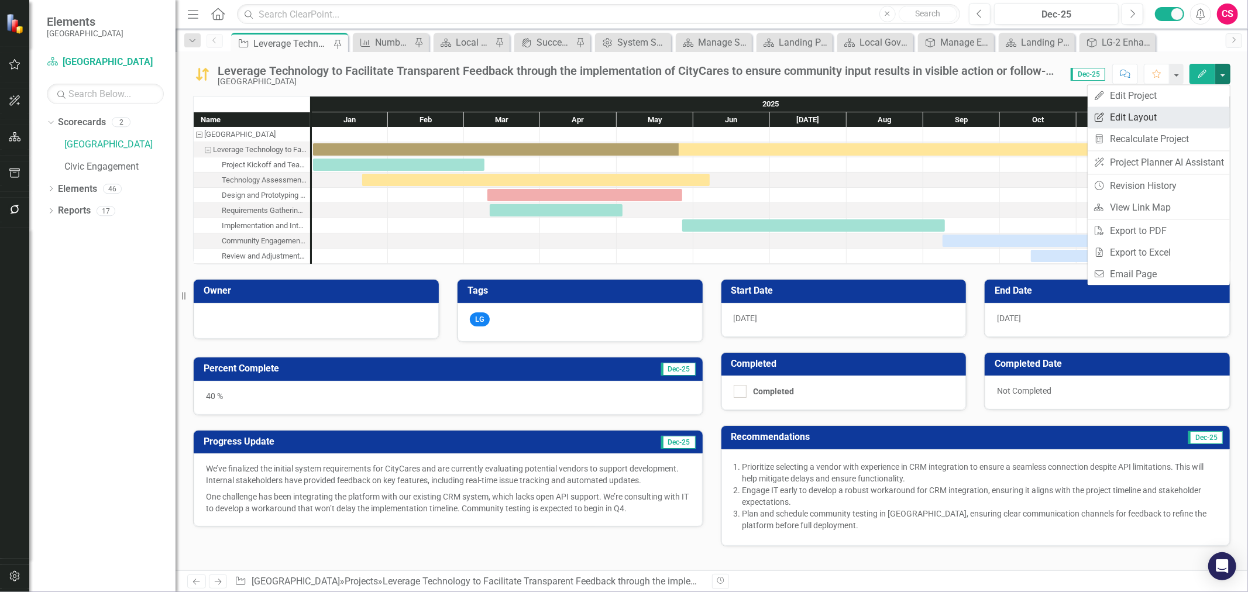
click at [1131, 109] on link "Edit Report Edit Layout" at bounding box center [1158, 117] width 142 height 22
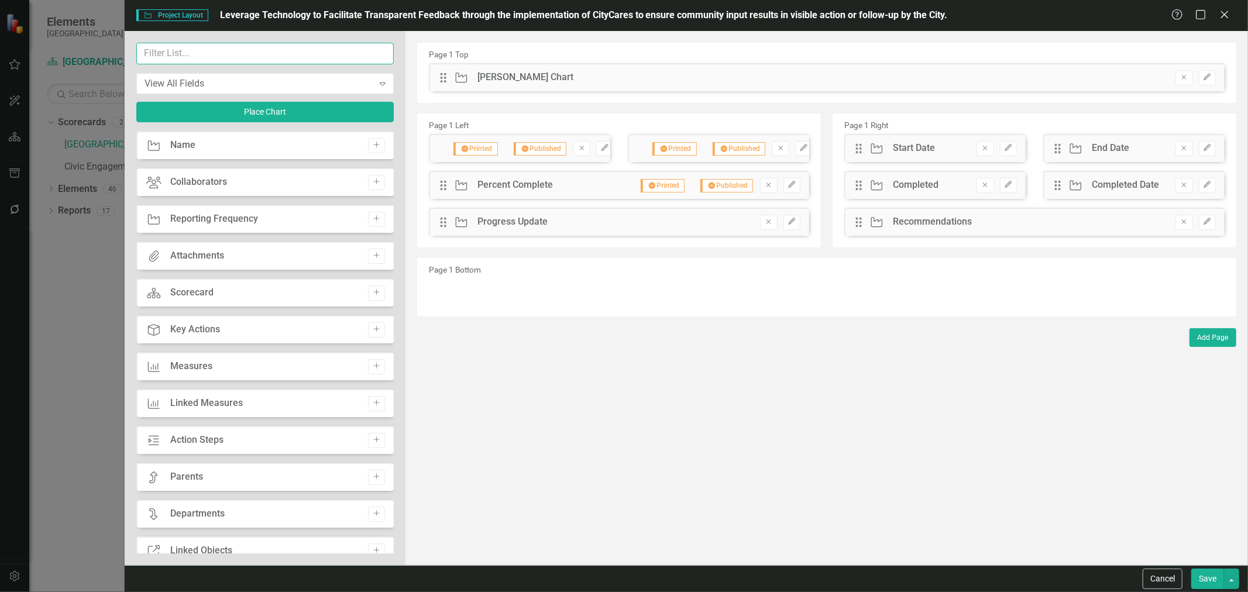
click at [301, 51] on input "text" at bounding box center [264, 54] width 257 height 22
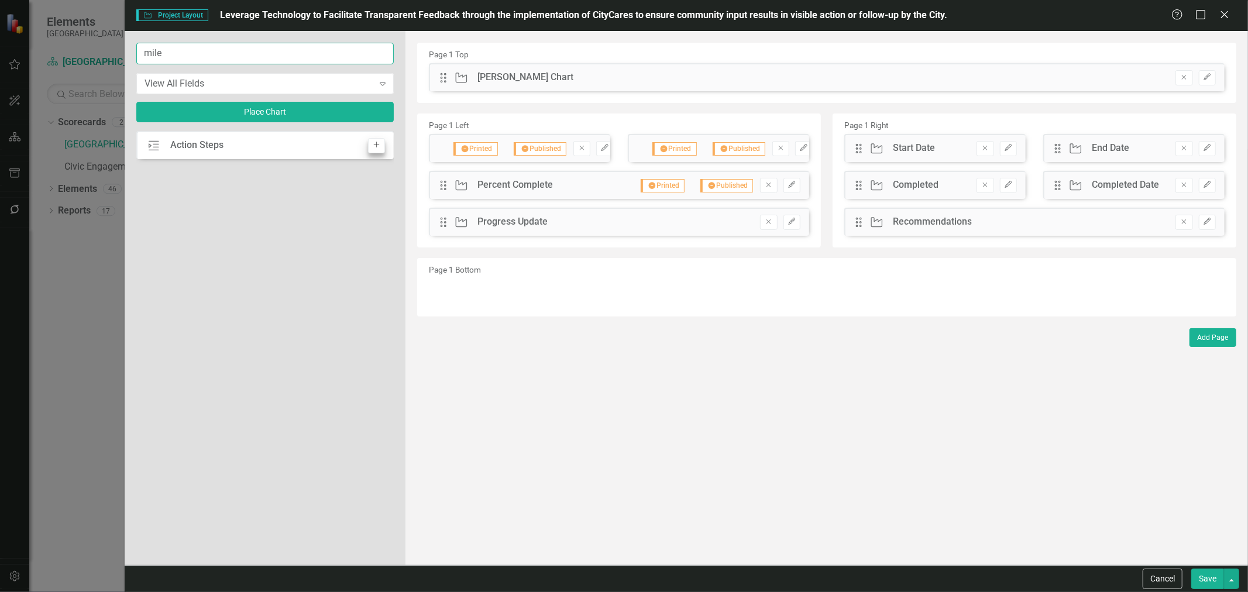
type input "mile"
click at [371, 151] on button "Add" at bounding box center [376, 145] width 17 height 15
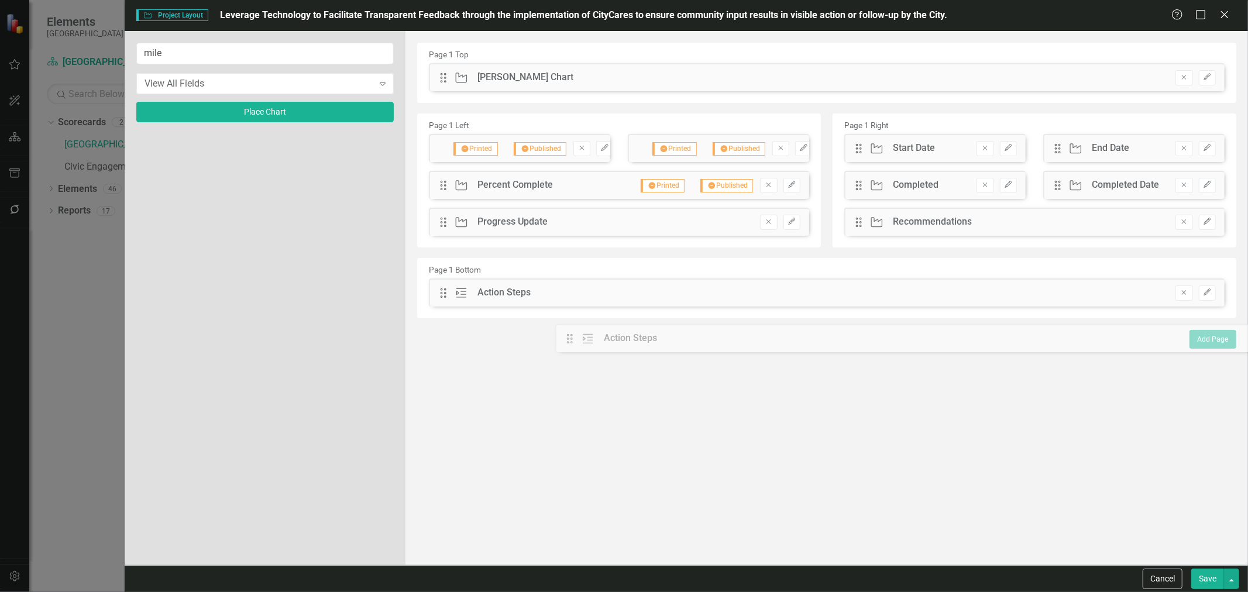
drag, startPoint x: 450, startPoint y: 80, endPoint x: 586, endPoint y: 340, distance: 293.8
click at [1230, 576] on button "button" at bounding box center [1231, 579] width 15 height 20
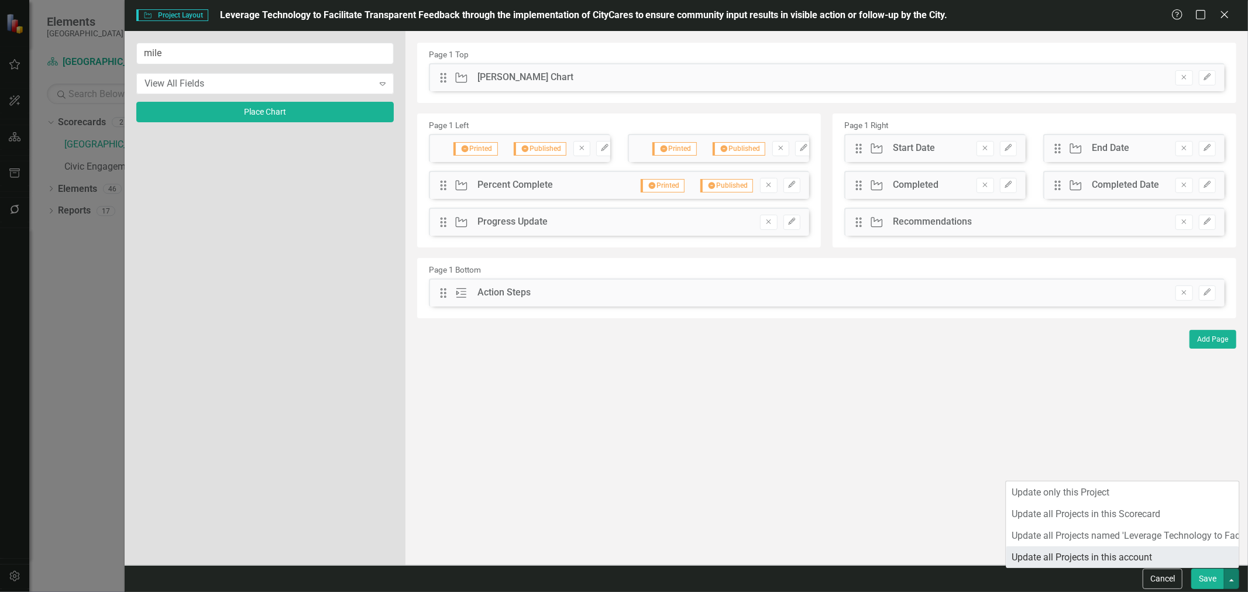
click at [1156, 557] on link "Update all Projects in this account" at bounding box center [1122, 557] width 233 height 22
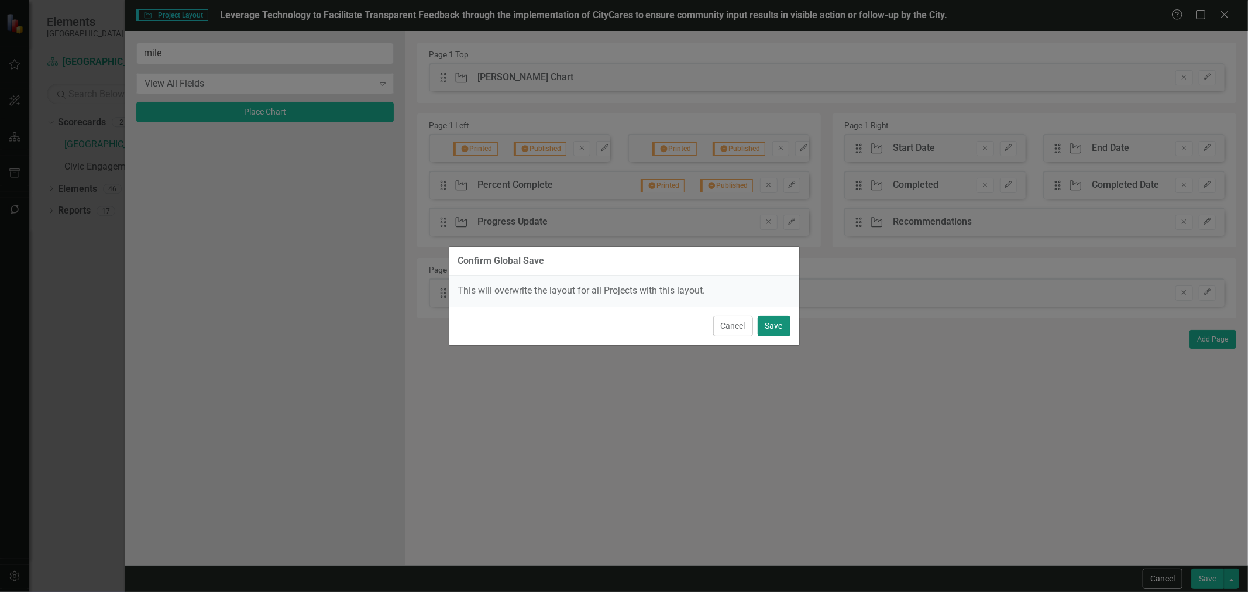
click at [779, 321] on button "Save" at bounding box center [774, 326] width 33 height 20
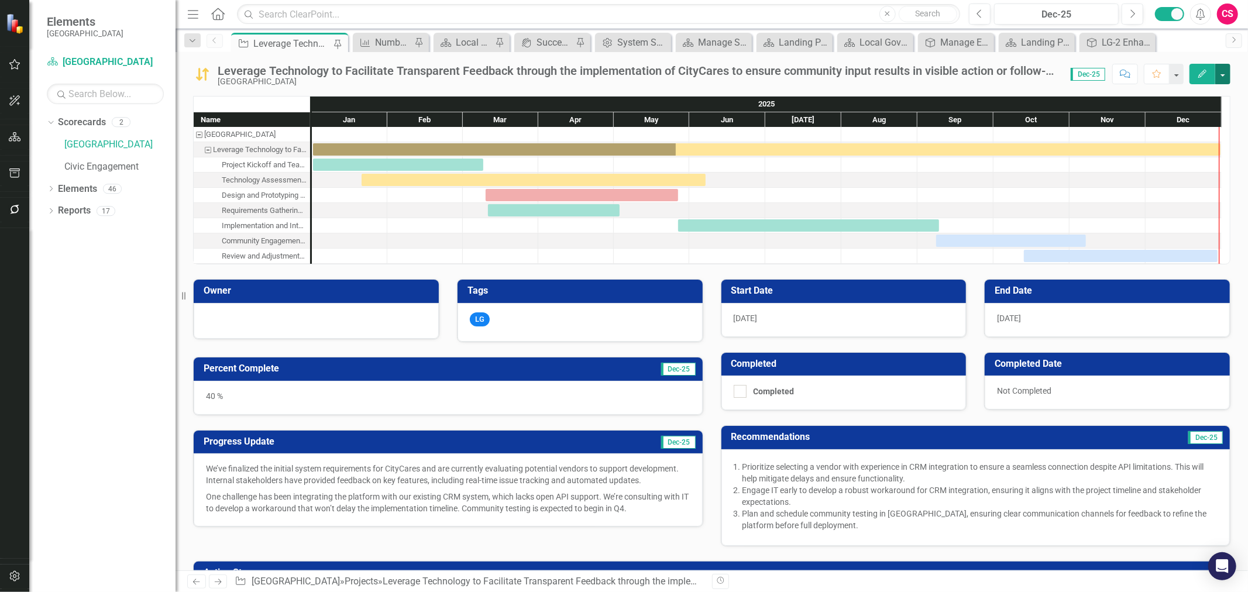
click at [1226, 70] on button "button" at bounding box center [1222, 74] width 15 height 20
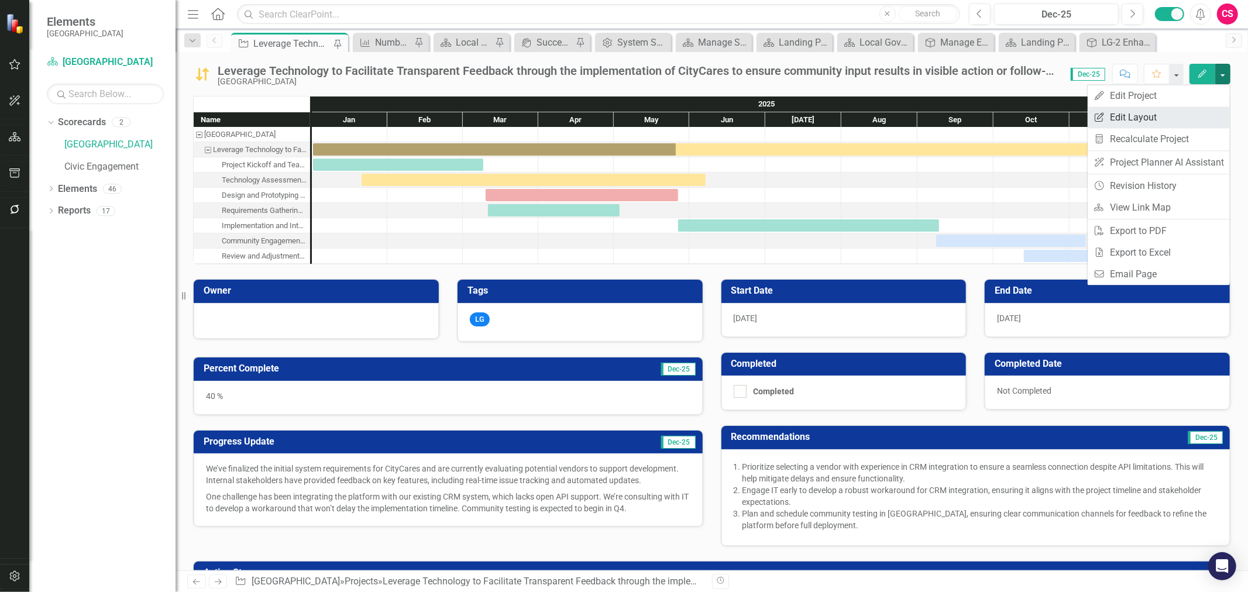
click at [1195, 124] on link "Edit Report Edit Layout" at bounding box center [1158, 117] width 142 height 22
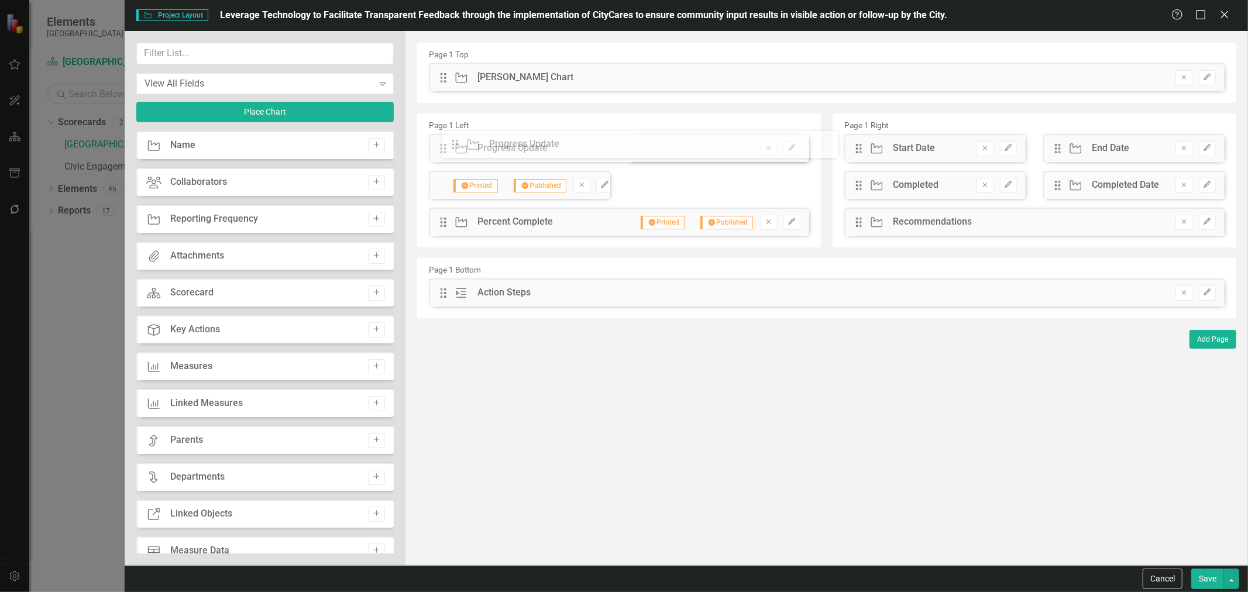
drag, startPoint x: 474, startPoint y: 178, endPoint x: 469, endPoint y: 149, distance: 29.7
click at [463, 144] on div "The fields (or pods) that are available for you to include on the detail page a…" at bounding box center [826, 298] width 842 height 534
drag, startPoint x: 860, startPoint y: 225, endPoint x: 865, endPoint y: 146, distance: 78.5
click at [865, 146] on div "The fields (or pods) that are available for you to include on the detail page a…" at bounding box center [826, 298] width 842 height 534
click at [1009, 188] on button "Edit" at bounding box center [1008, 185] width 17 height 15
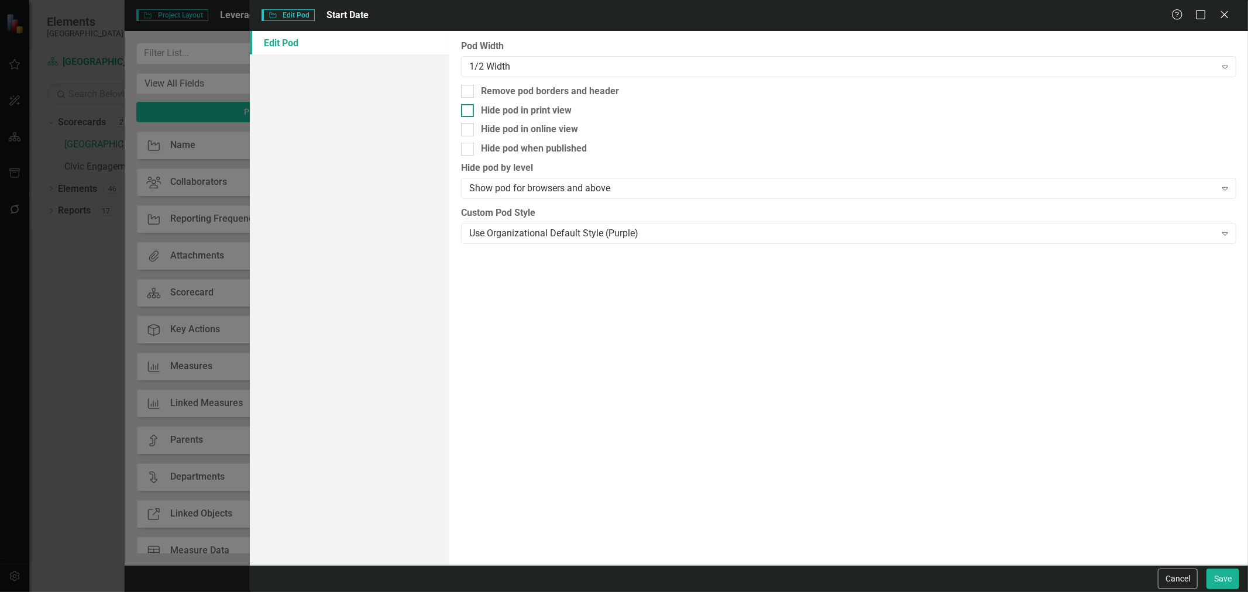
click at [535, 116] on div "Hide pod in print view" at bounding box center [526, 110] width 91 height 13
click at [469, 112] on input "Hide pod in print view" at bounding box center [465, 108] width 8 height 8
checkbox input "true"
click at [519, 147] on div "Hide pod when published" at bounding box center [534, 148] width 106 height 13
click at [469, 147] on input "Hide pod when published" at bounding box center [465, 147] width 8 height 8
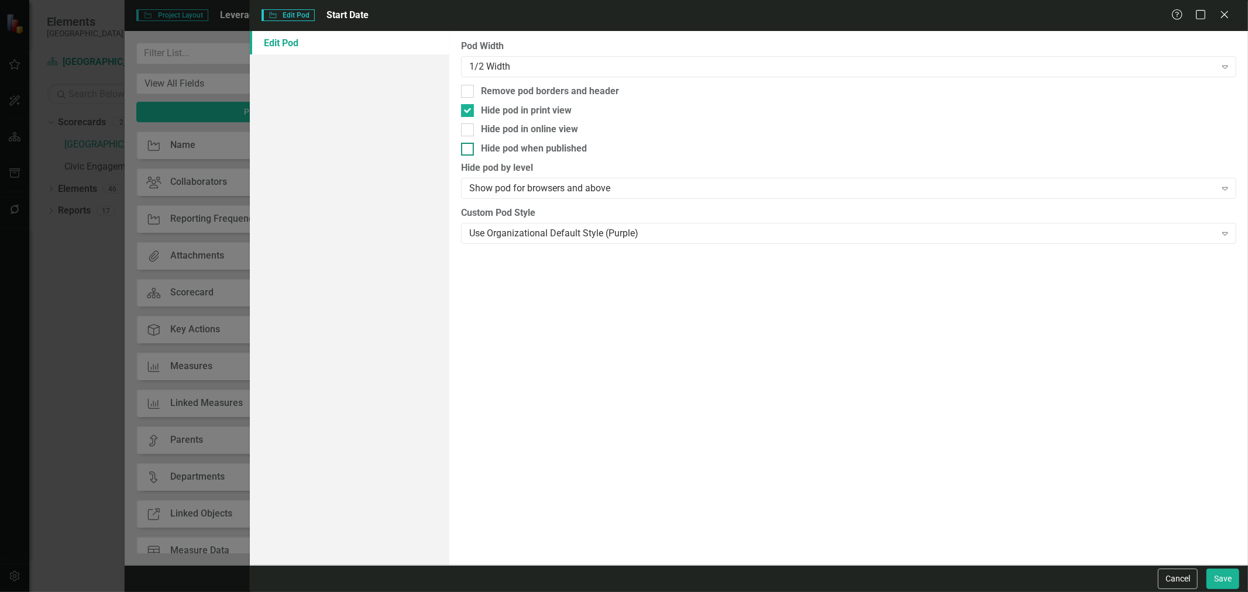
checkbox input "true"
click at [1224, 579] on button "Save" at bounding box center [1222, 579] width 33 height 20
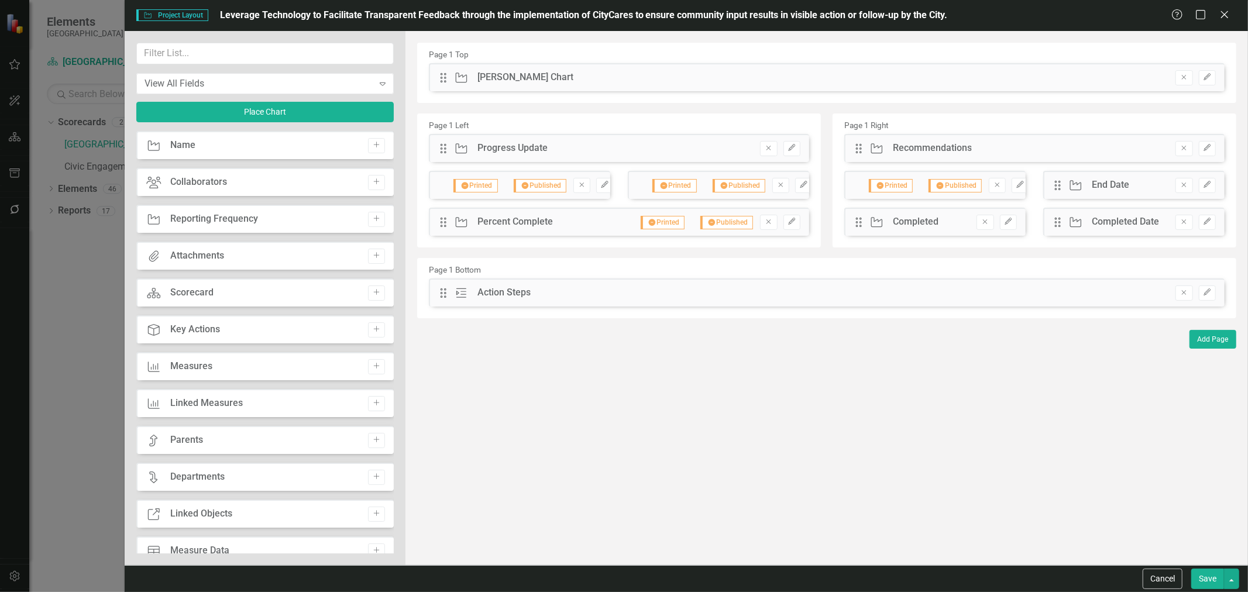
click at [1205, 573] on button "Save" at bounding box center [1207, 579] width 33 height 20
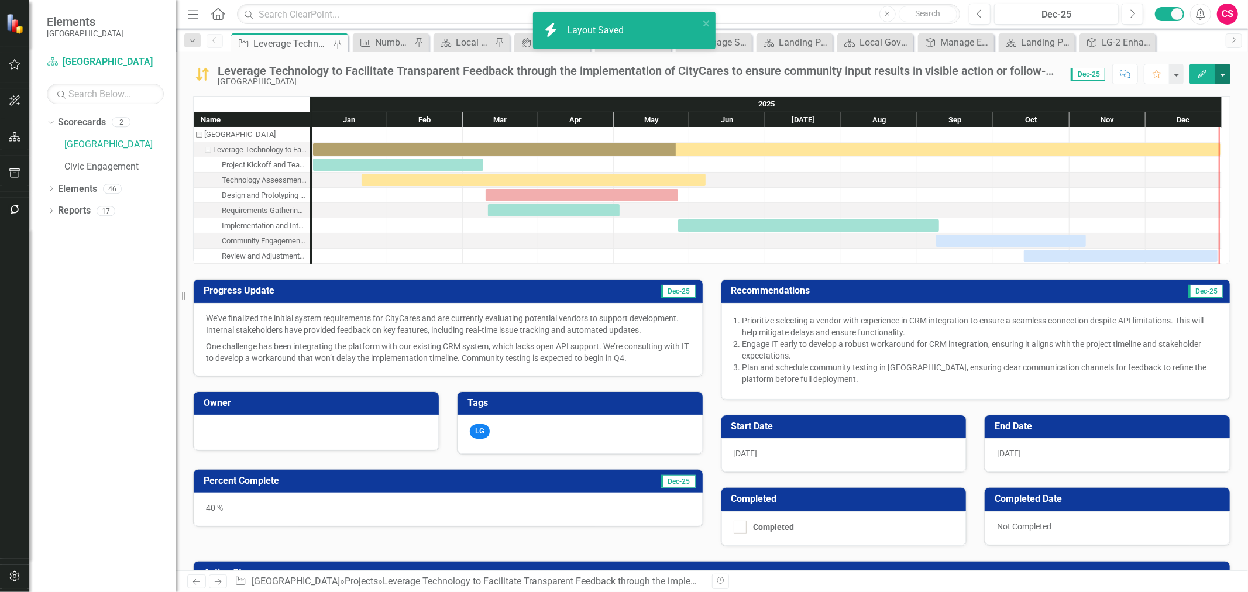
click at [1220, 81] on button "button" at bounding box center [1222, 74] width 15 height 20
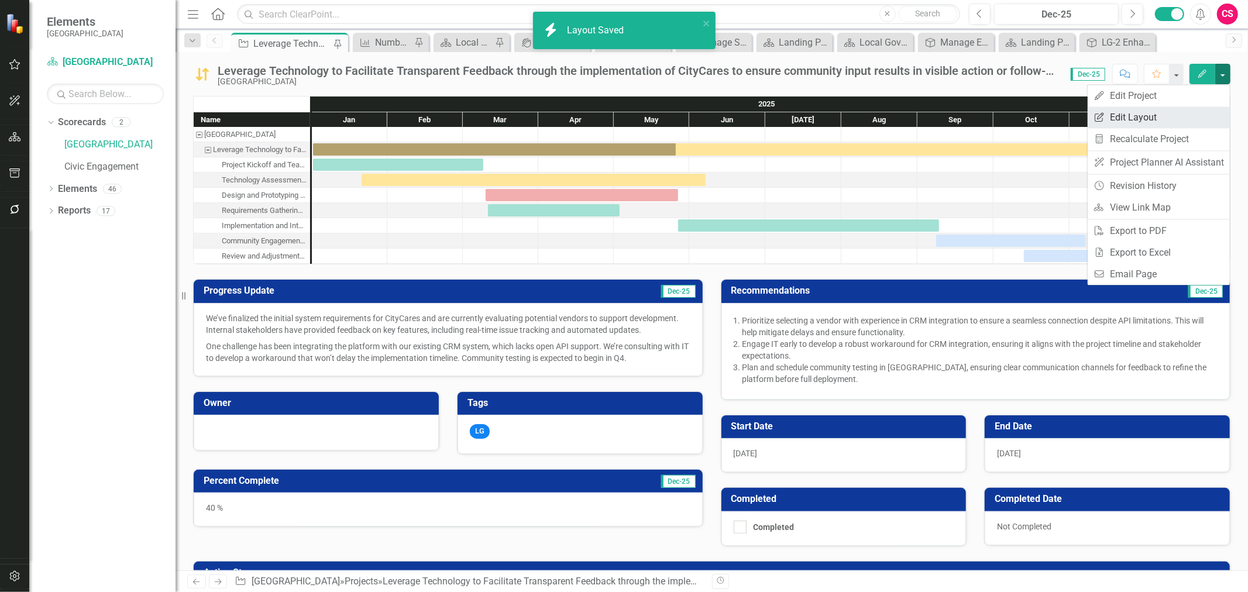
click at [1180, 119] on link "Edit Report Edit Layout" at bounding box center [1158, 117] width 142 height 22
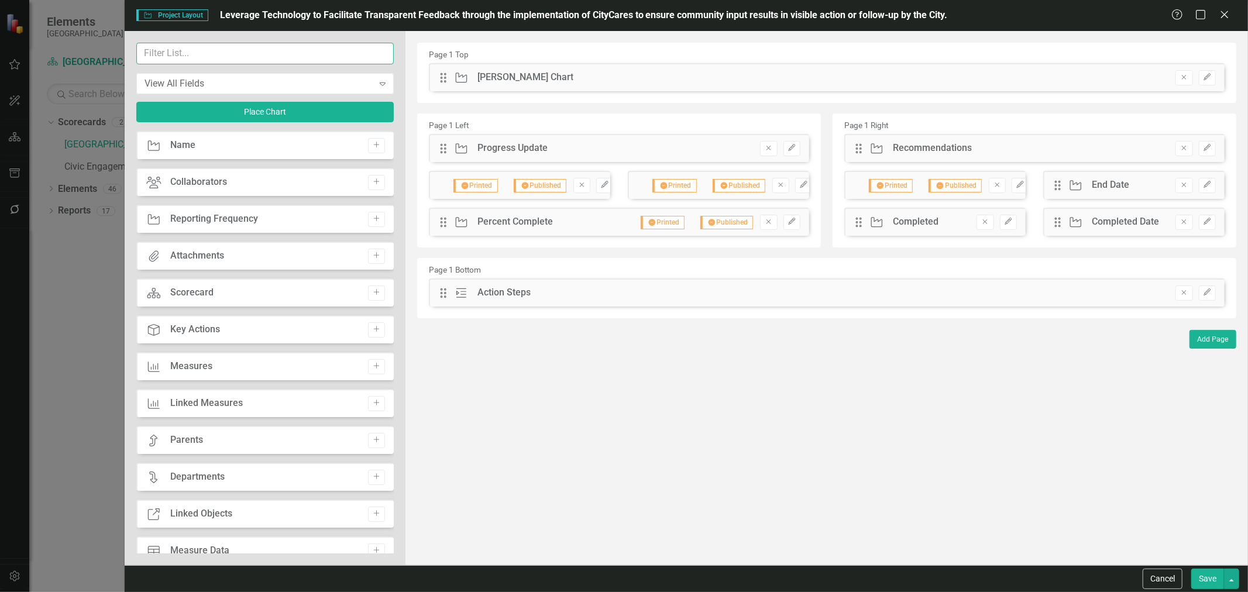
click at [158, 50] on input "text" at bounding box center [264, 54] width 257 height 22
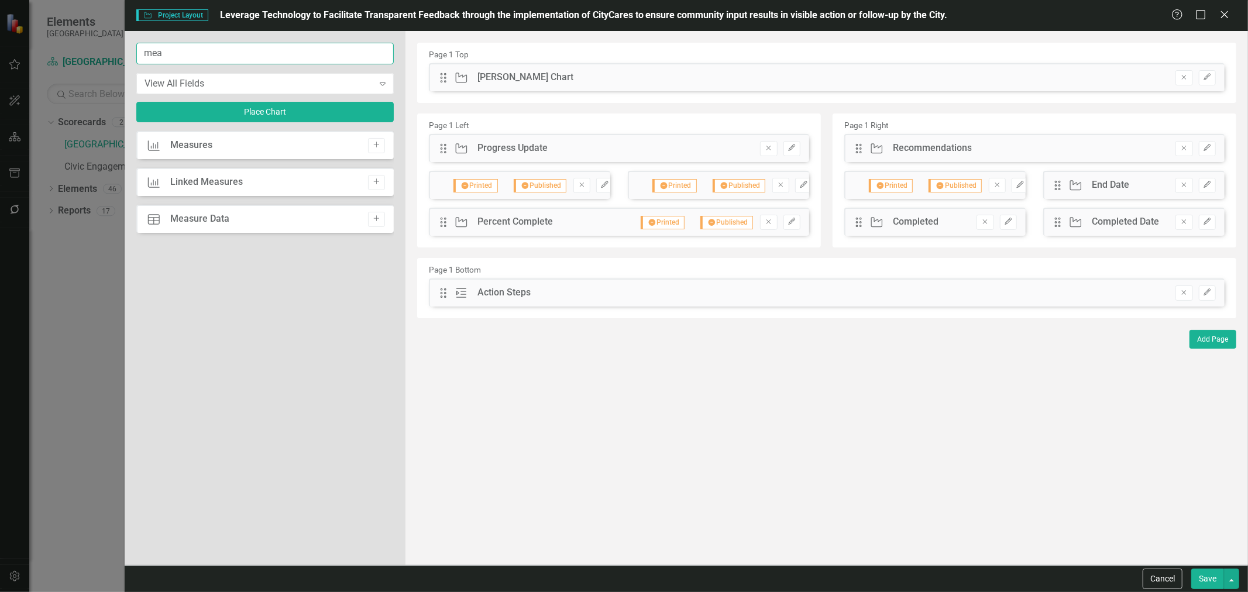
type input "mea"
click at [381, 139] on button "Add" at bounding box center [376, 145] width 17 height 15
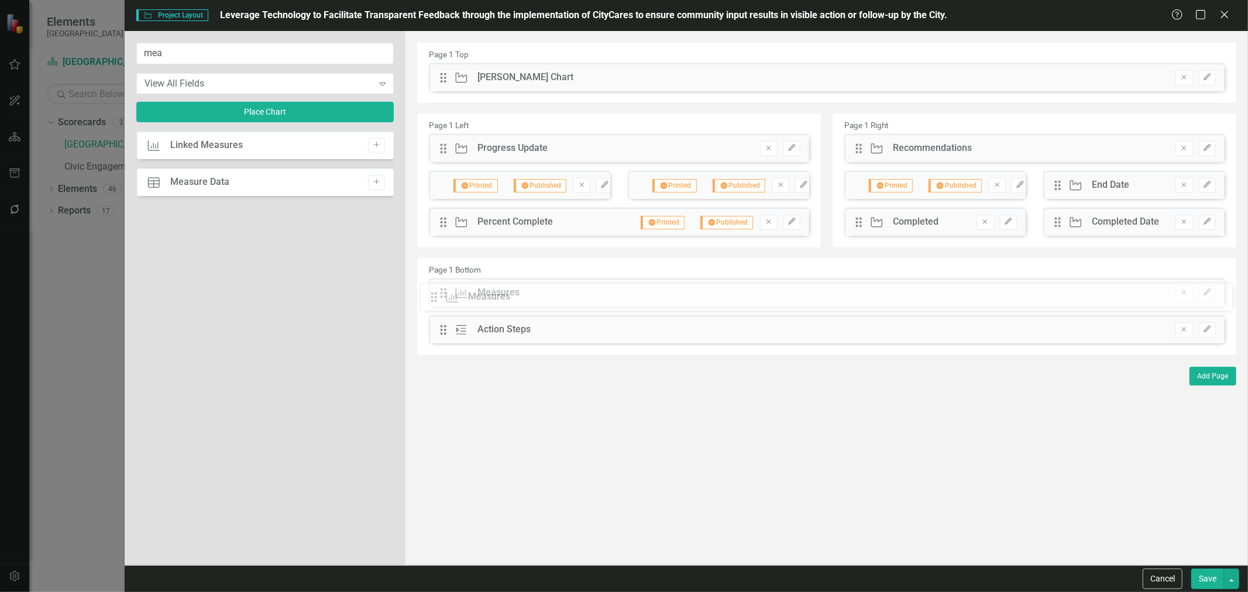
drag, startPoint x: 446, startPoint y: 76, endPoint x: 445, endPoint y: 295, distance: 219.4
drag, startPoint x: 1229, startPoint y: 581, endPoint x: 1223, endPoint y: 574, distance: 9.1
click at [1230, 581] on button "button" at bounding box center [1231, 579] width 15 height 20
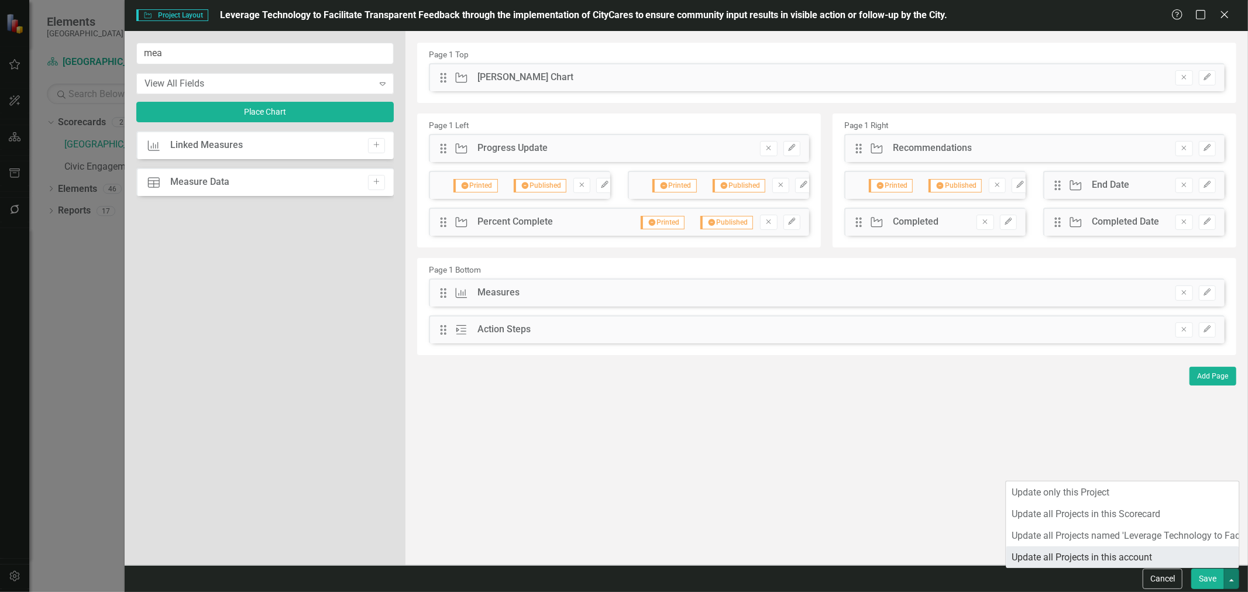
click at [1133, 550] on link "Update all Projects in this account" at bounding box center [1122, 557] width 233 height 22
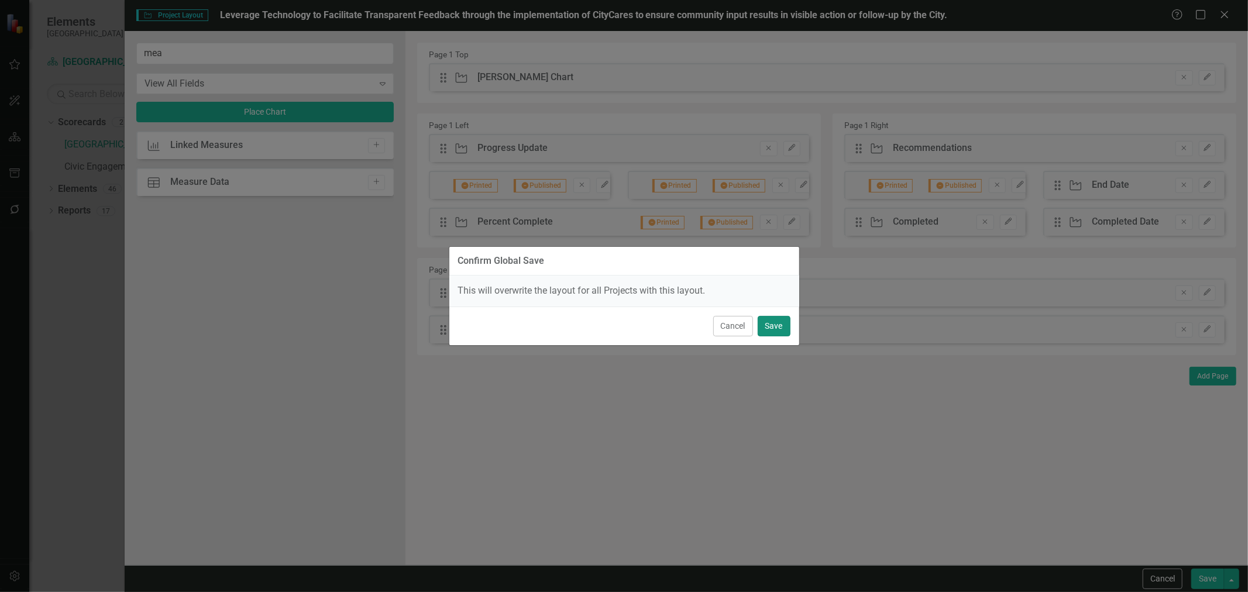
click at [778, 318] on button "Save" at bounding box center [774, 326] width 33 height 20
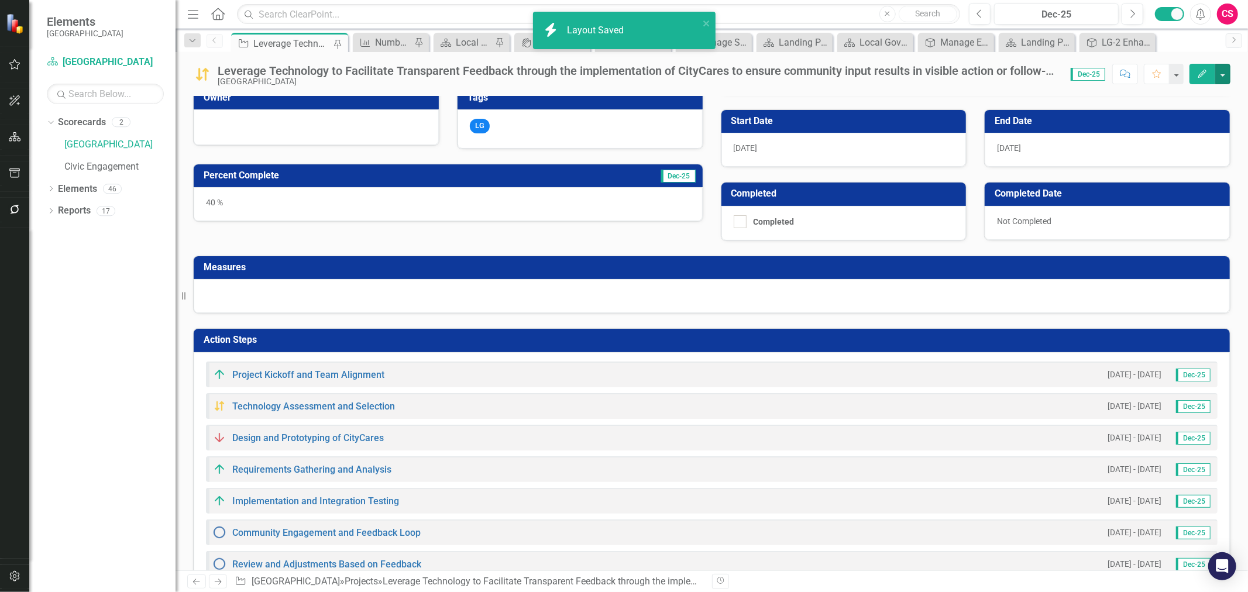
scroll to position [325, 0]
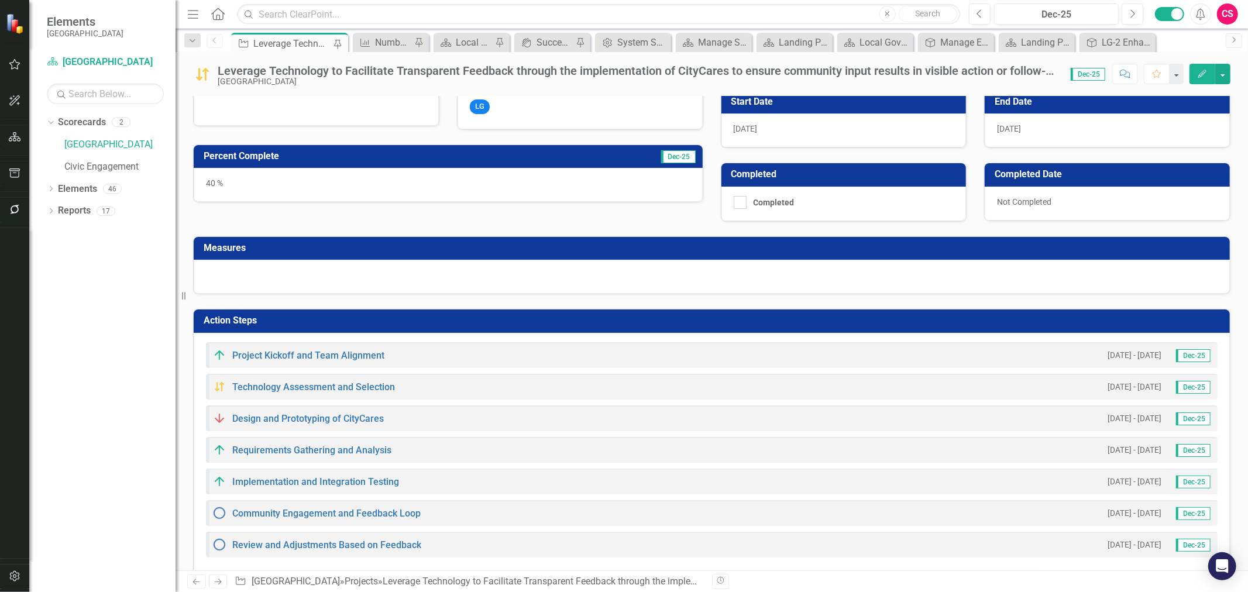
click at [907, 270] on div at bounding box center [712, 277] width 1036 height 34
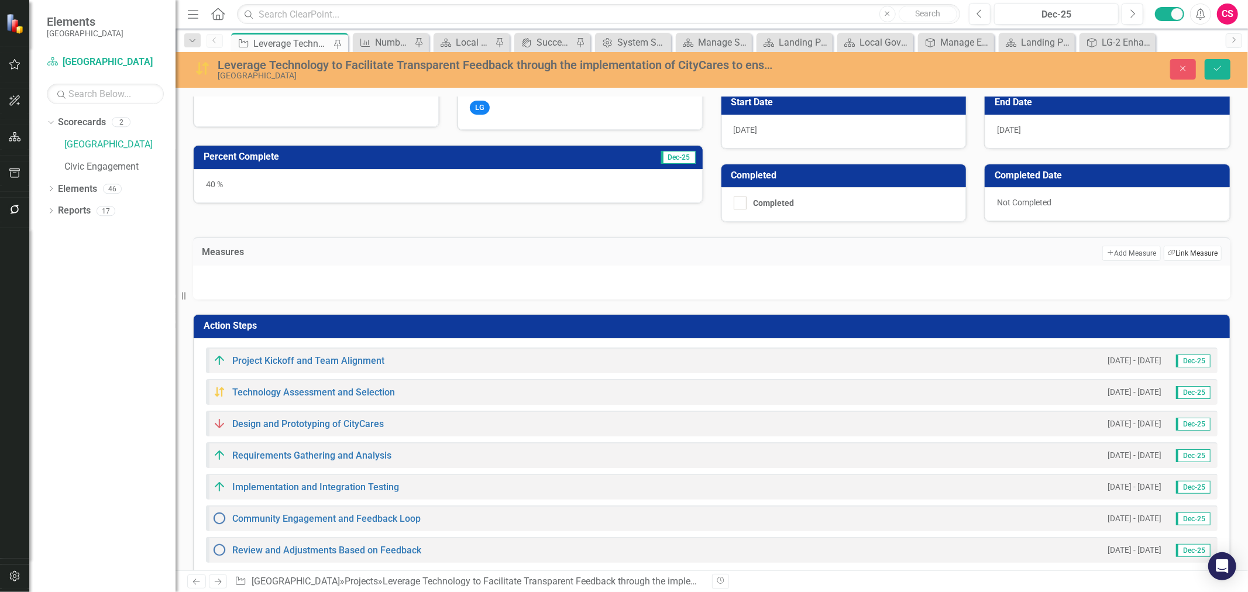
click at [1176, 254] on button "Link Tag Link Measure" at bounding box center [1193, 253] width 58 height 15
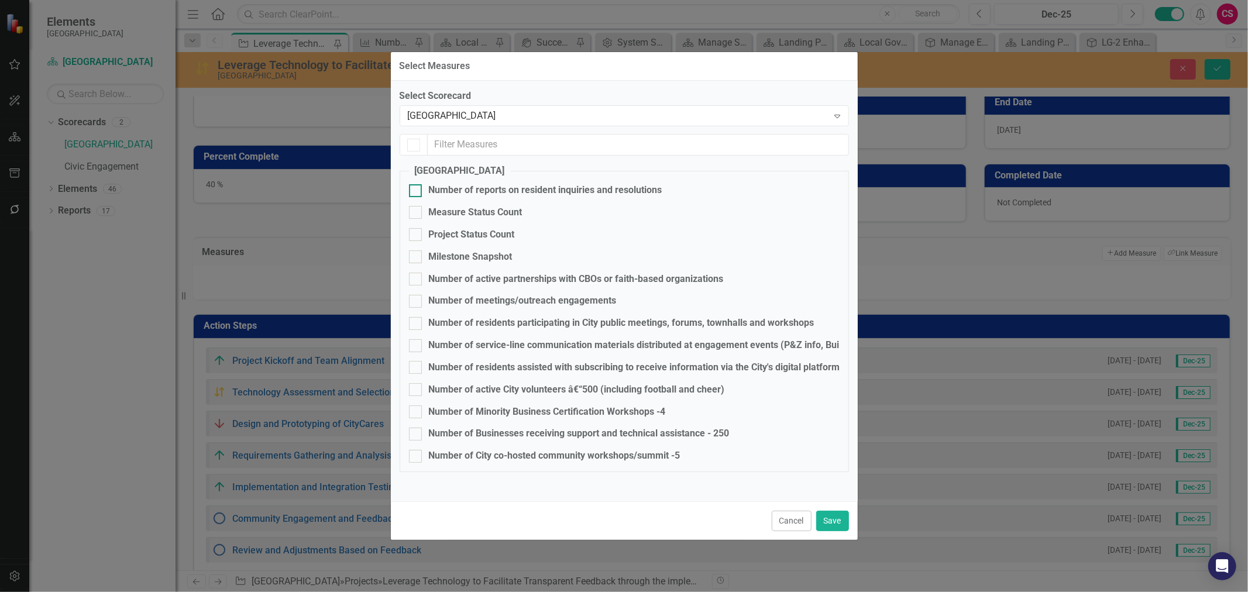
checkbox input "false"
click at [473, 184] on div "Number of reports on resident inquiries and resolutions" at bounding box center [545, 190] width 233 height 13
click at [417, 184] on input "Number of reports on resident inquiries and resolutions" at bounding box center [413, 188] width 8 height 8
checkbox input "true"
click at [471, 276] on div "Number of active partnerships with CBOs or faith-based organizations" at bounding box center [576, 279] width 295 height 13
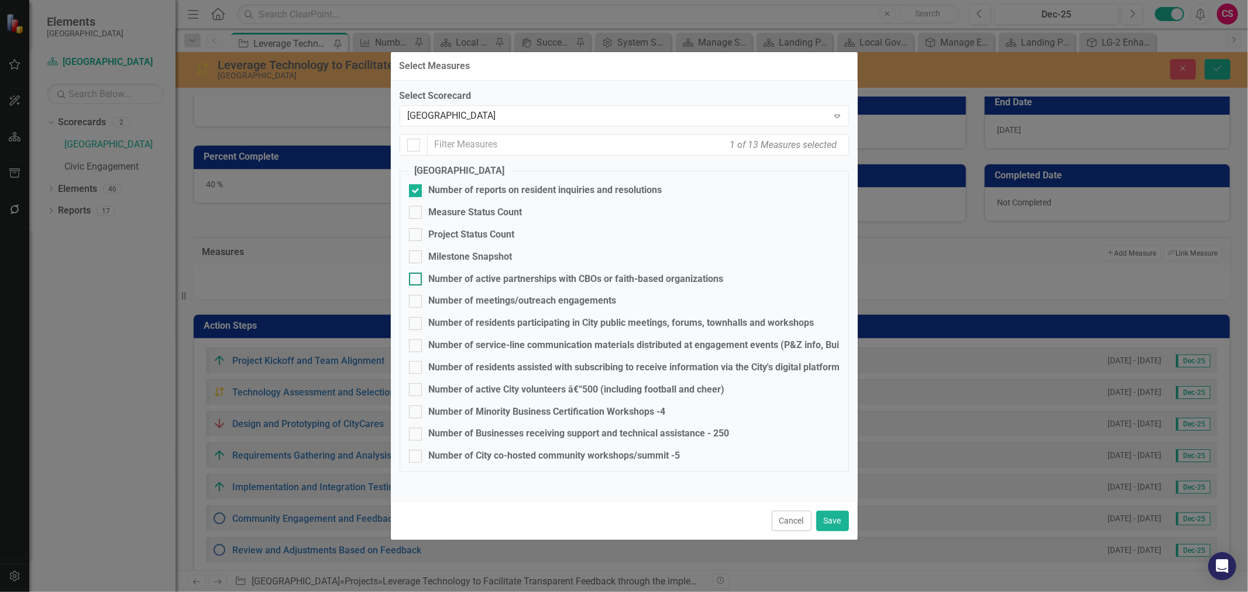
click at [417, 276] on input "Number of active partnerships with CBOs or faith-based organizations" at bounding box center [413, 277] width 8 height 8
checkbox input "true"
click at [469, 295] on div "Number of meetings/outreach engagements" at bounding box center [523, 300] width 188 height 13
click at [417, 295] on input "Number of meetings/outreach engagements" at bounding box center [413, 299] width 8 height 8
checkbox input "true"
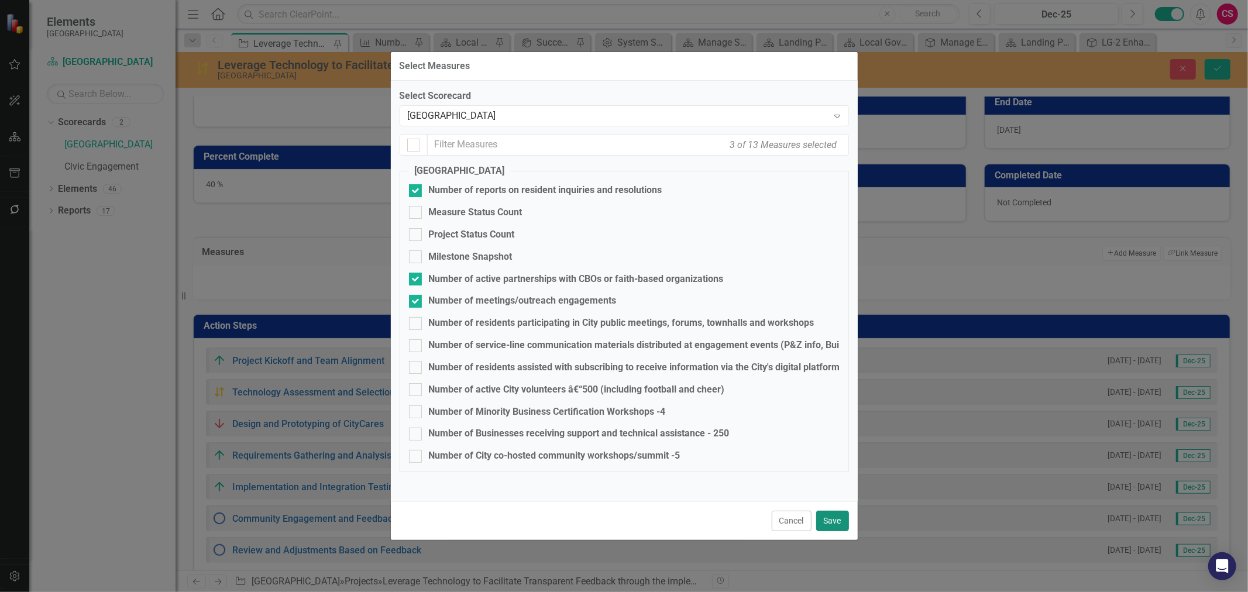
click at [835, 522] on button "Save" at bounding box center [832, 521] width 33 height 20
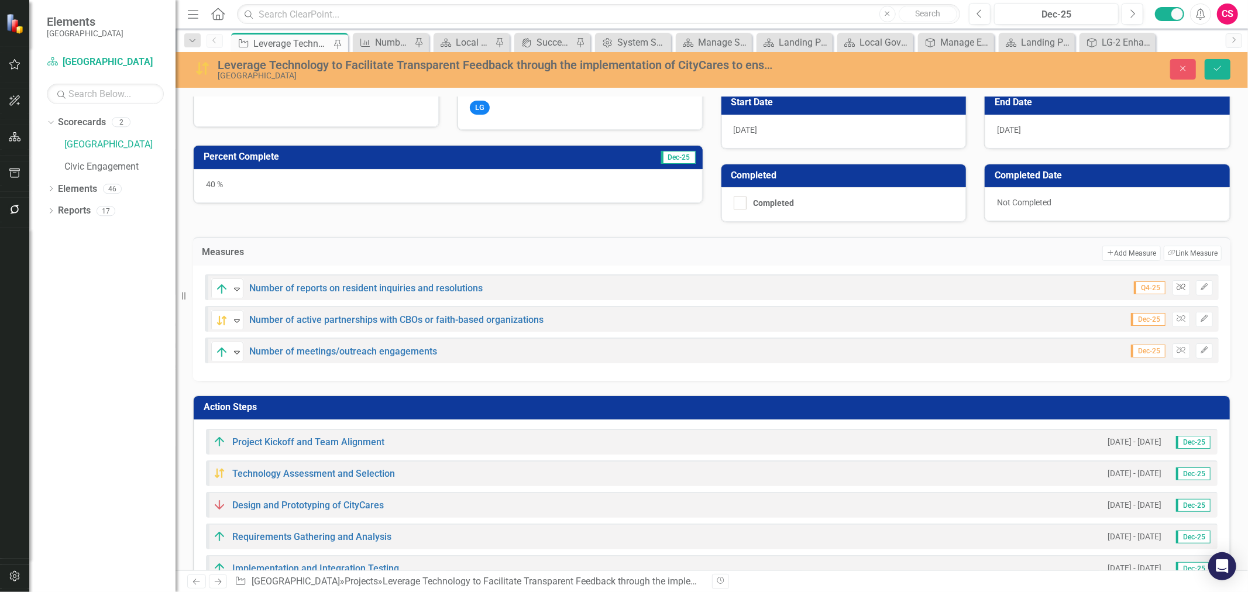
click at [1176, 284] on icon "Unlink" at bounding box center [1180, 287] width 9 height 7
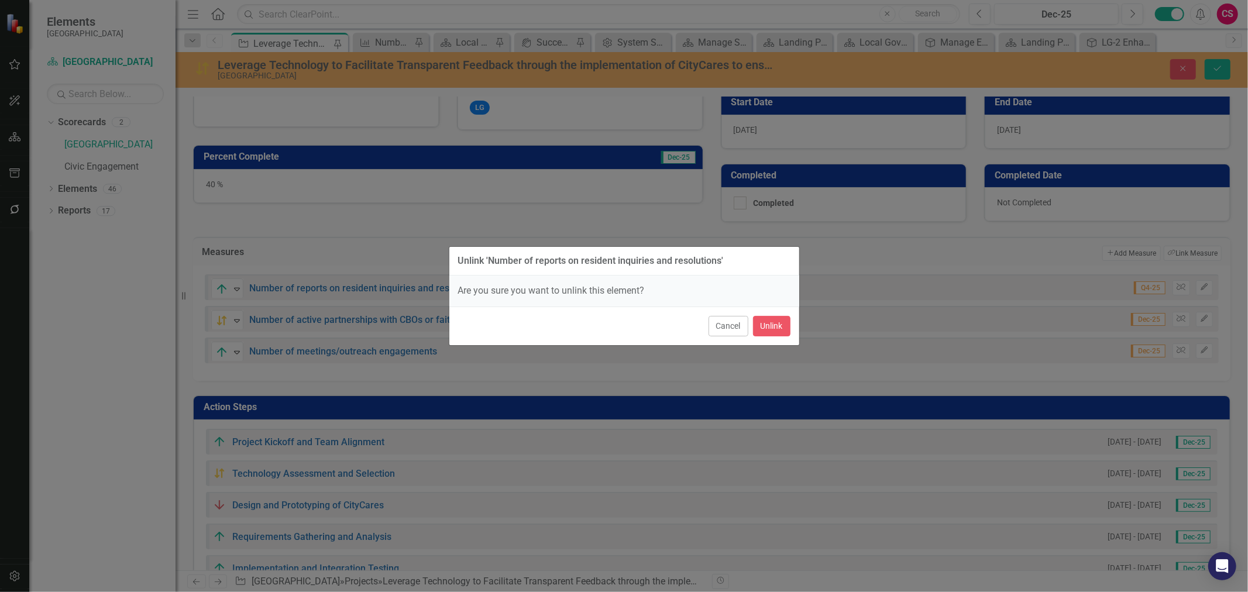
drag, startPoint x: 722, startPoint y: 316, endPoint x: 1040, endPoint y: 178, distance: 346.9
click at [722, 316] on button "Cancel" at bounding box center [728, 326] width 40 height 20
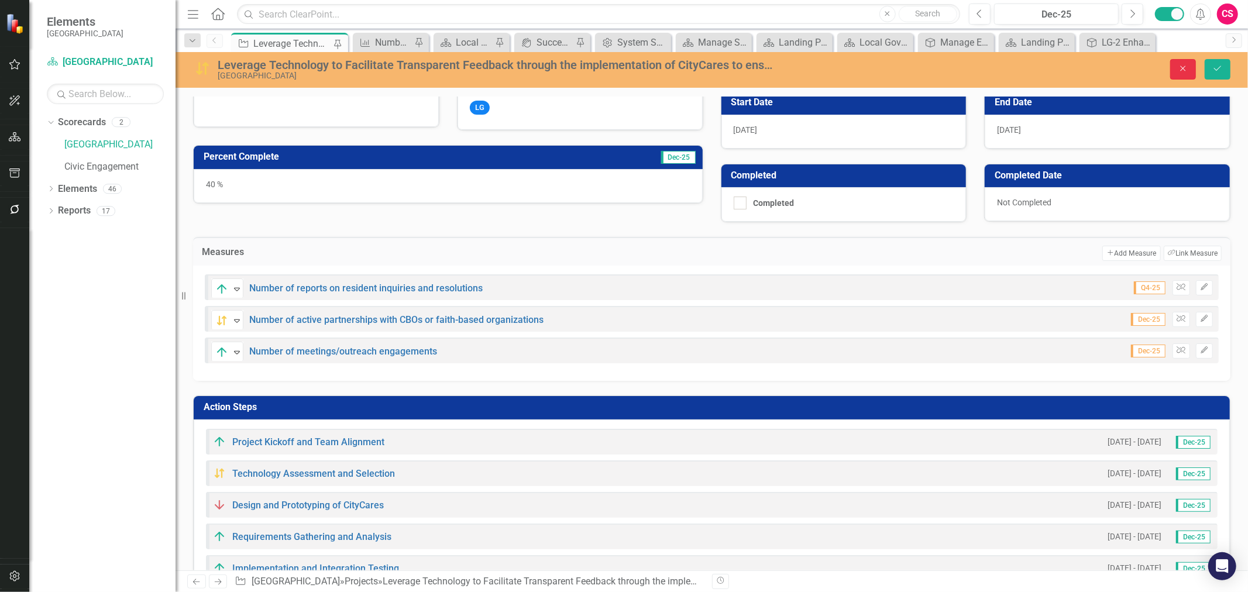
drag, startPoint x: 1183, startPoint y: 64, endPoint x: 993, endPoint y: 328, distance: 325.1
click at [1185, 66] on icon "Close" at bounding box center [1183, 68] width 11 height 8
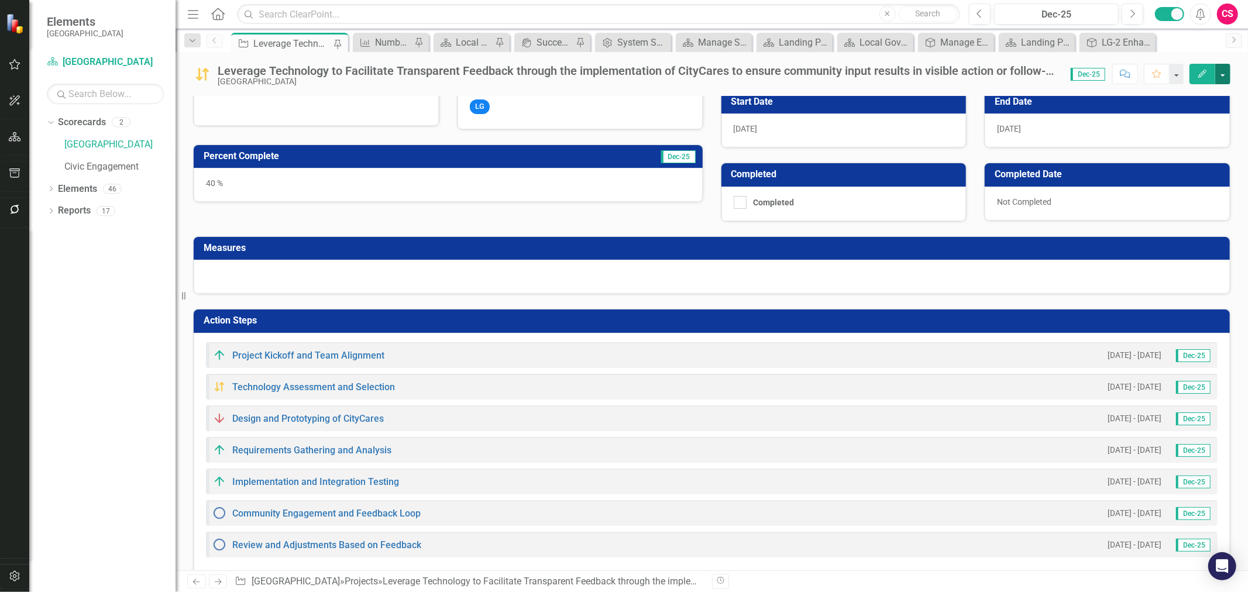
click at [1223, 70] on button "button" at bounding box center [1222, 74] width 15 height 20
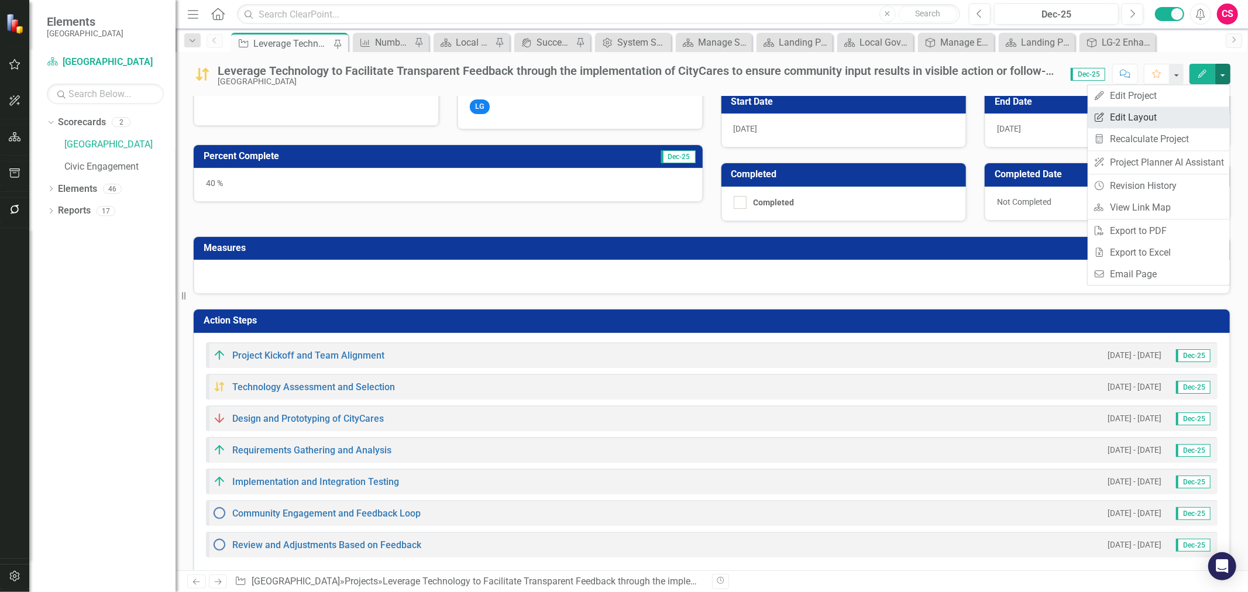
click at [1180, 122] on link "Edit Report Edit Layout" at bounding box center [1158, 117] width 142 height 22
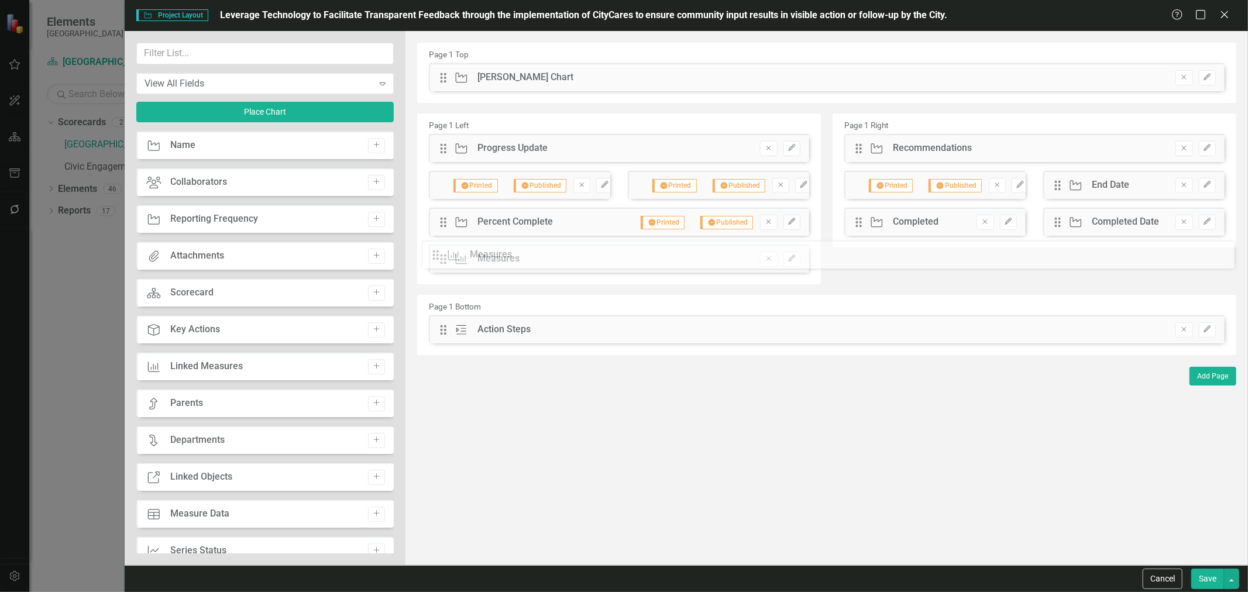
drag, startPoint x: 448, startPoint y: 266, endPoint x: 448, endPoint y: 253, distance: 12.9
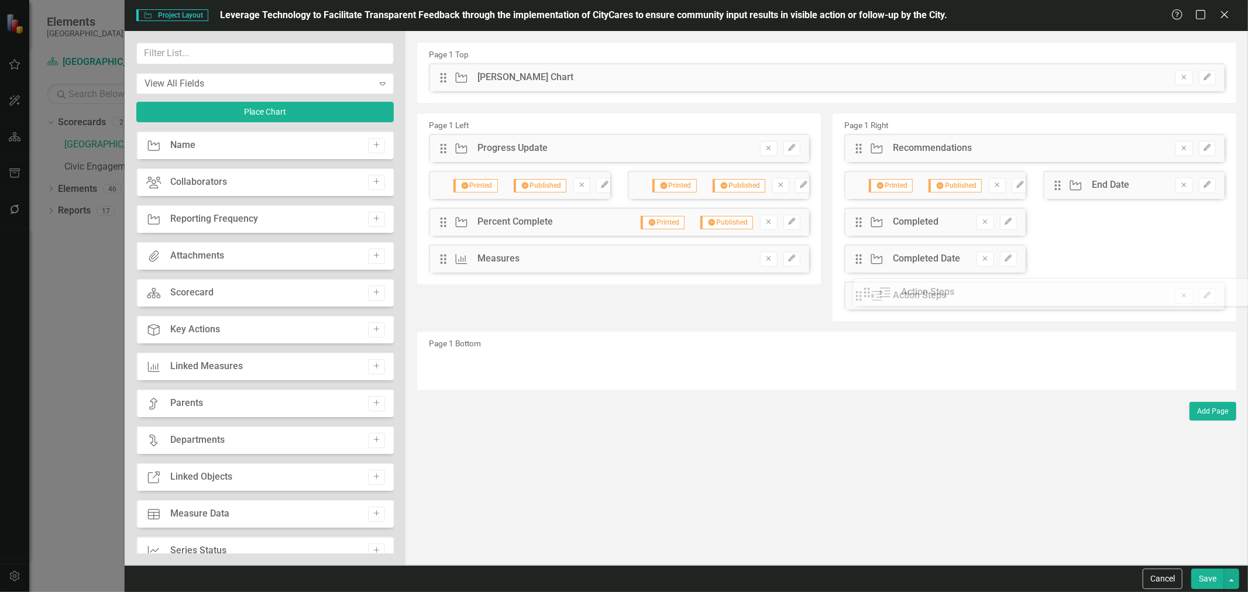
drag, startPoint x: 439, startPoint y: 331, endPoint x: 872, endPoint y: 294, distance: 433.9
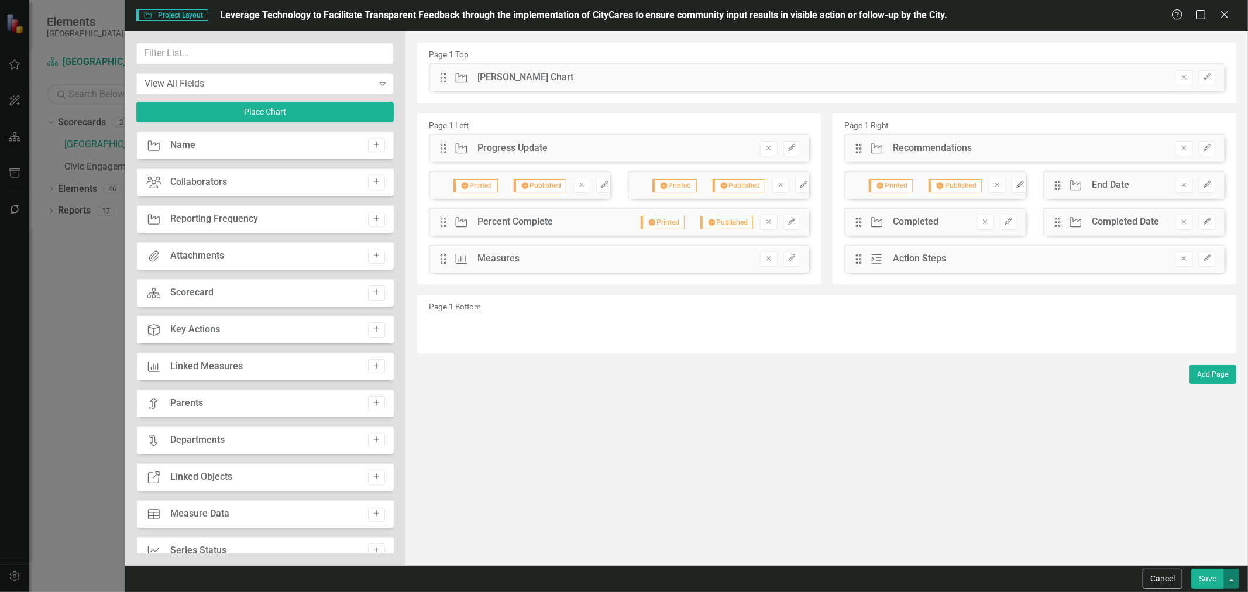
click at [1227, 576] on button "button" at bounding box center [1231, 579] width 15 height 20
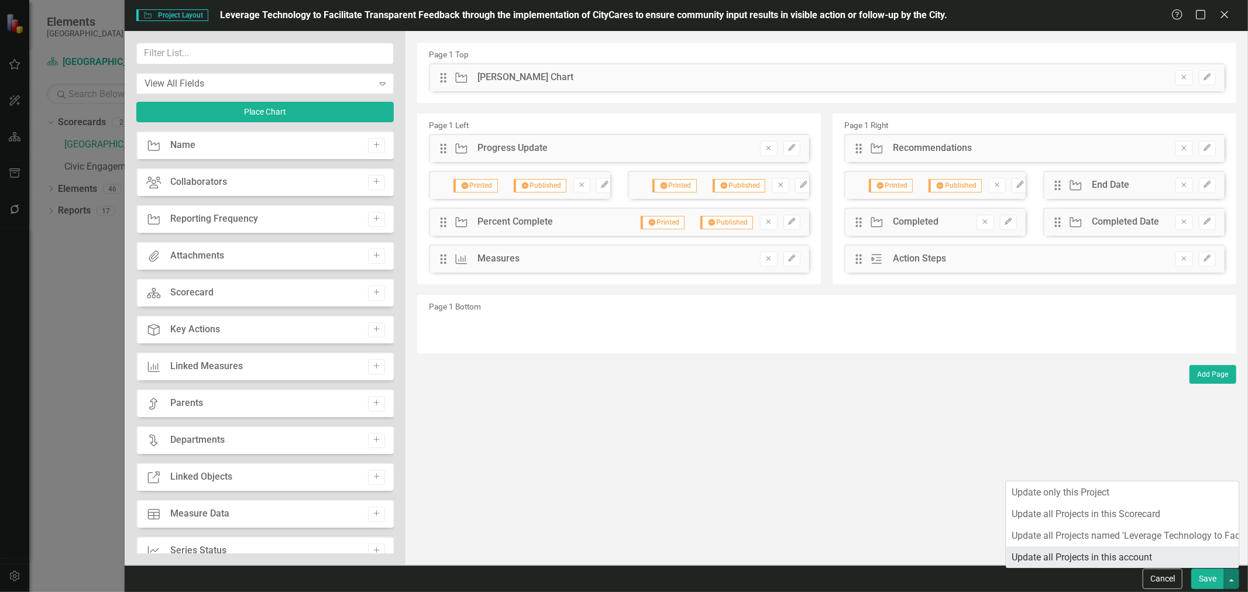
click at [1186, 553] on link "Update all Projects in this account" at bounding box center [1122, 557] width 233 height 22
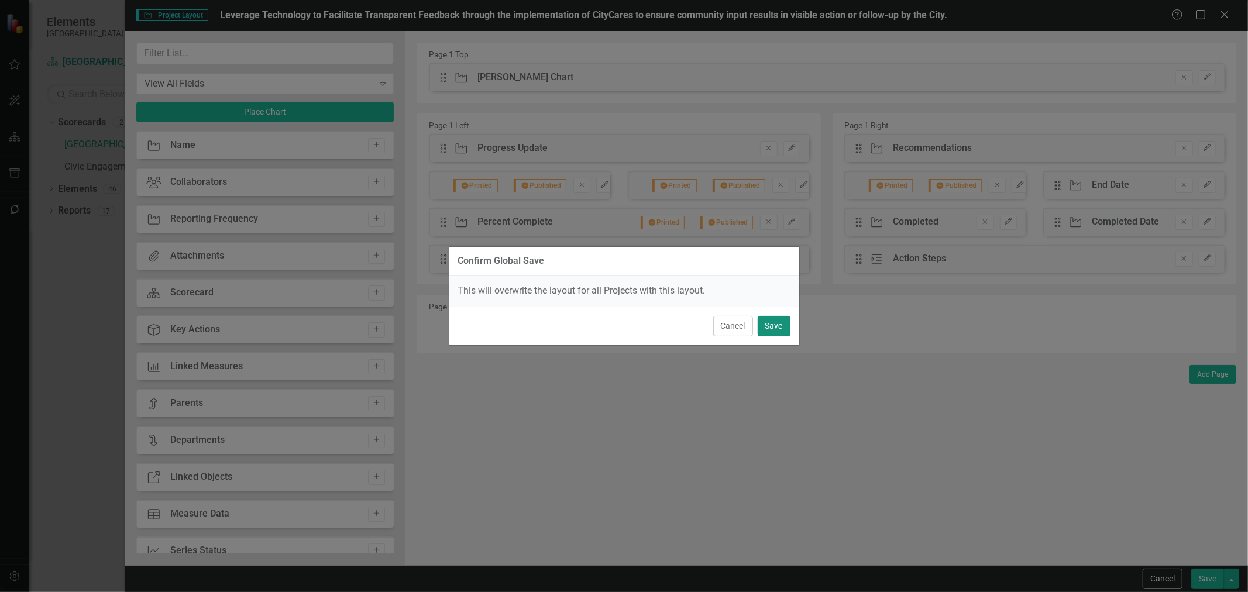
click at [778, 326] on button "Save" at bounding box center [774, 326] width 33 height 20
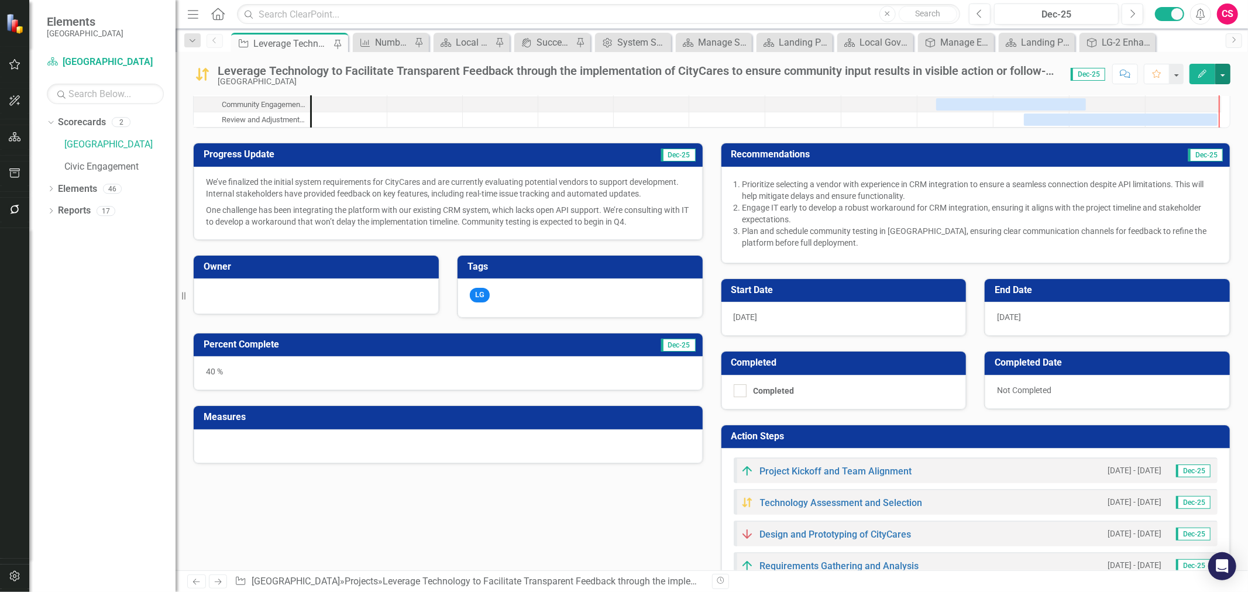
scroll to position [0, 0]
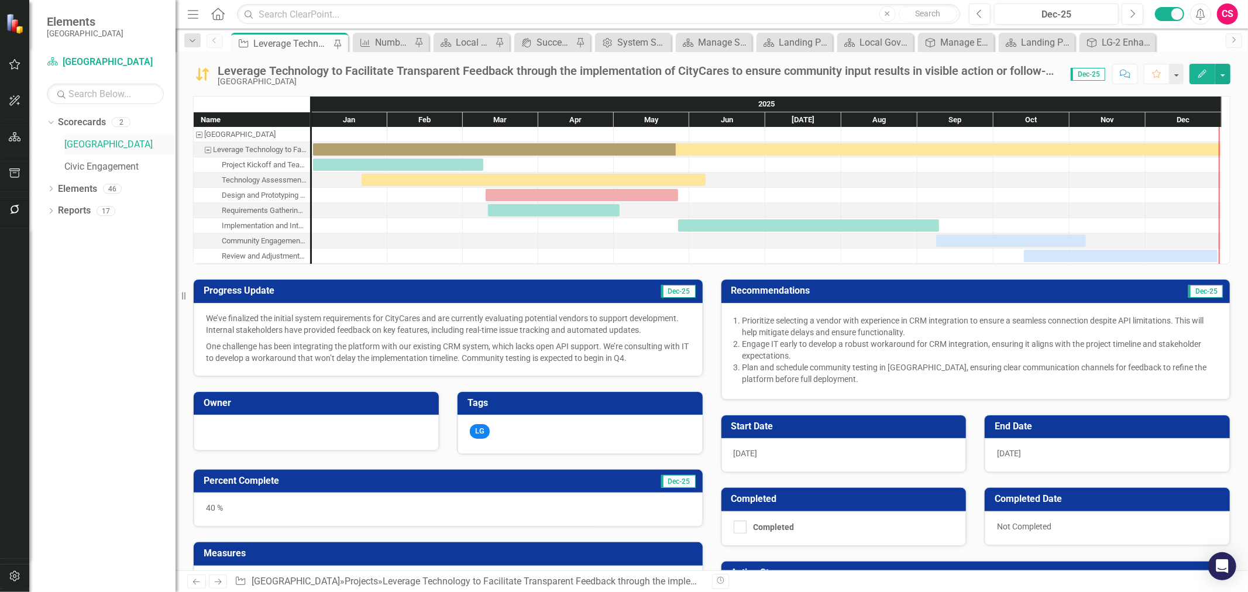
click at [115, 147] on link "[GEOGRAPHIC_DATA]" at bounding box center [119, 144] width 111 height 13
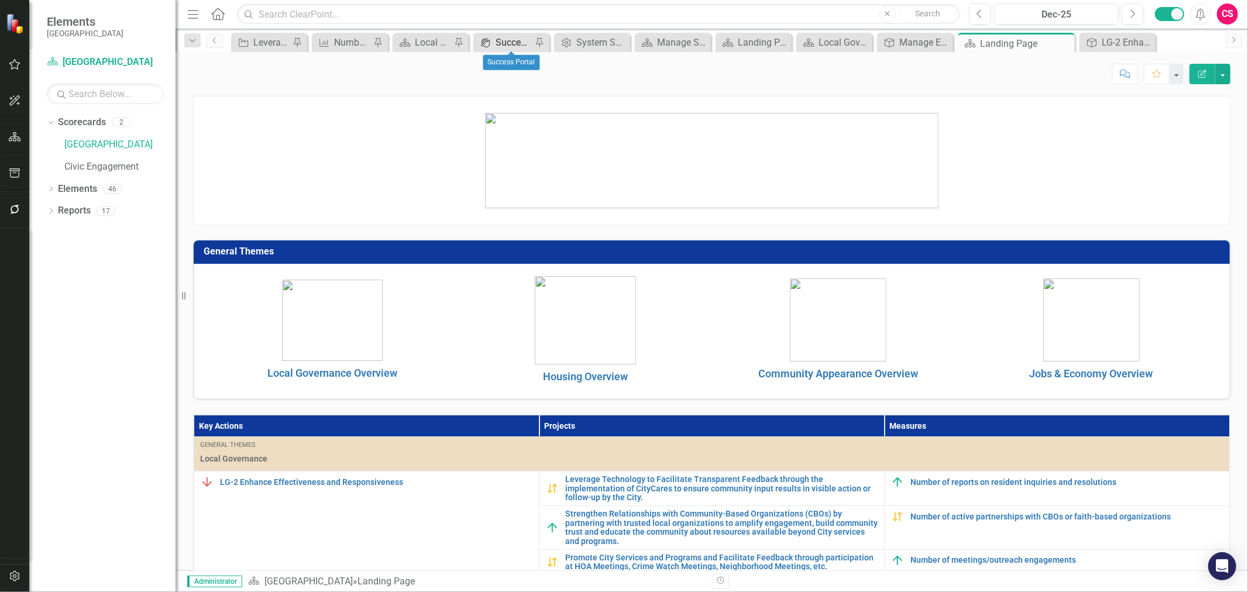
click at [517, 41] on div "Success Portal" at bounding box center [513, 42] width 36 height 15
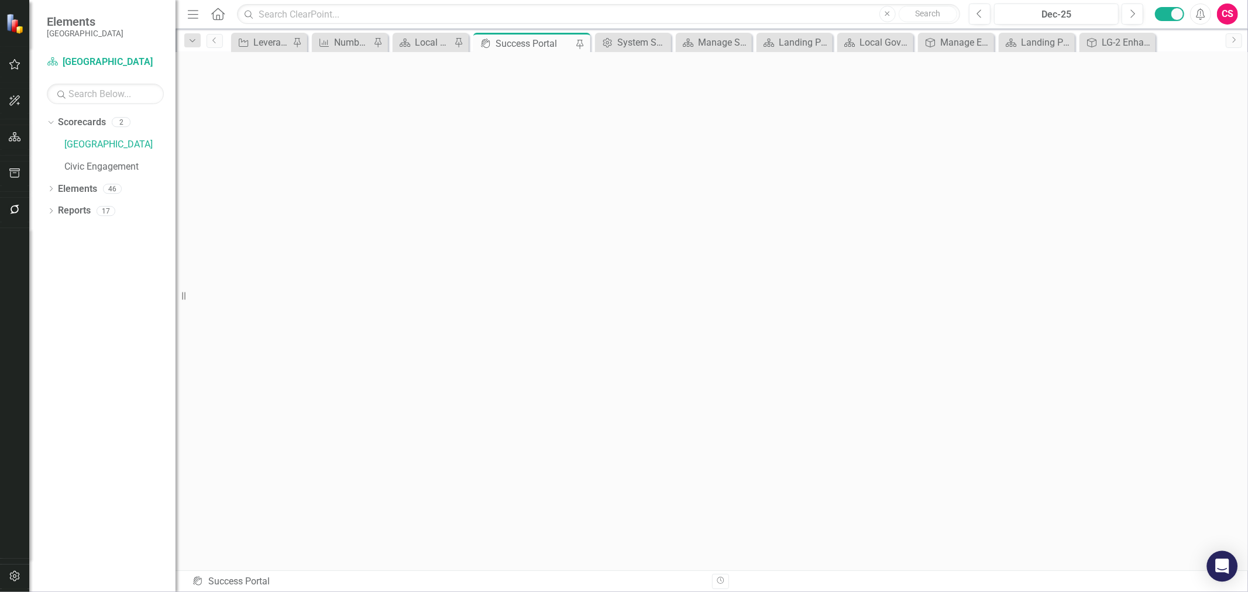
click at [1231, 570] on div "Open Intercom Messenger" at bounding box center [1222, 566] width 31 height 31
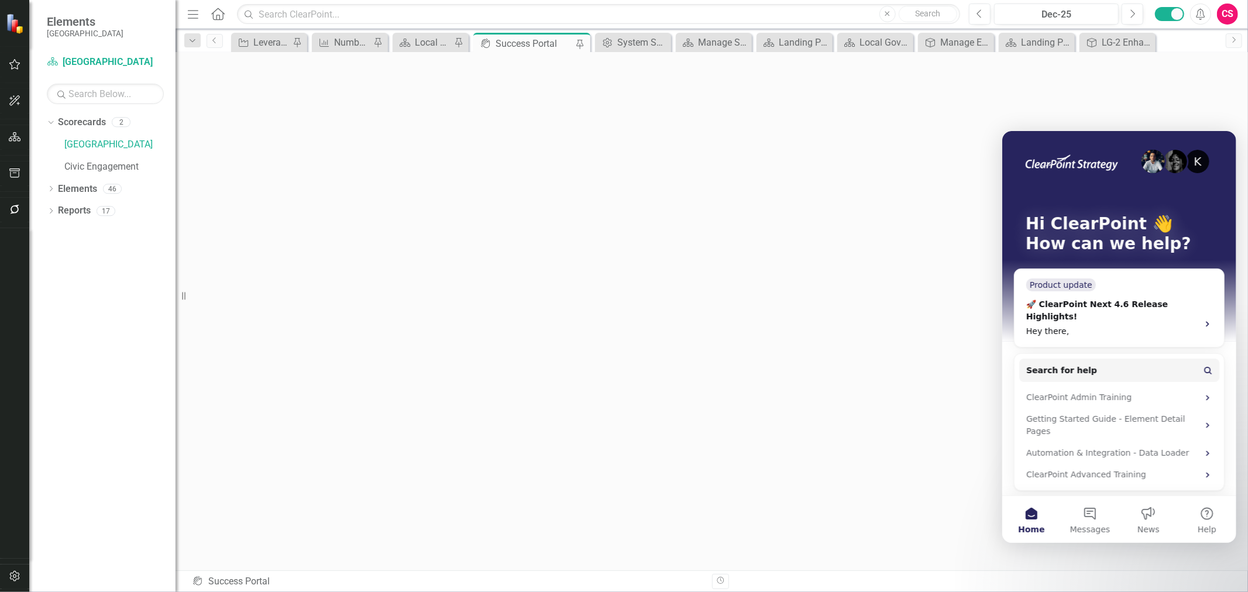
click at [1099, 528] on span "Messages" at bounding box center [1089, 529] width 40 height 8
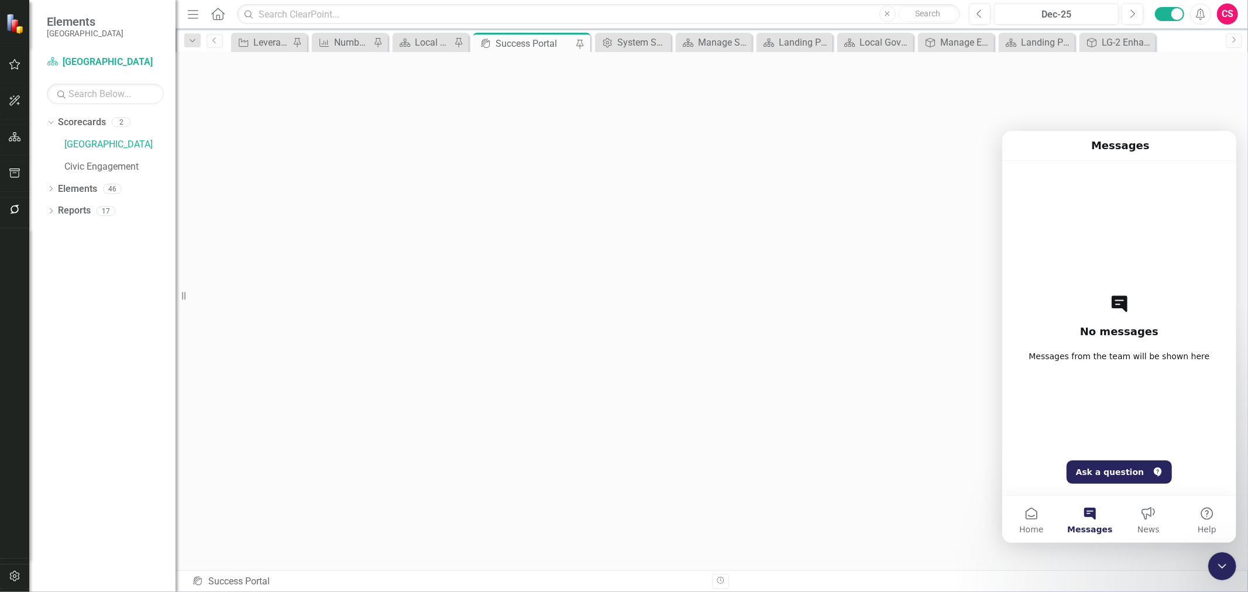
click at [1222, 560] on icon "Close Intercom Messenger" at bounding box center [1221, 566] width 14 height 14
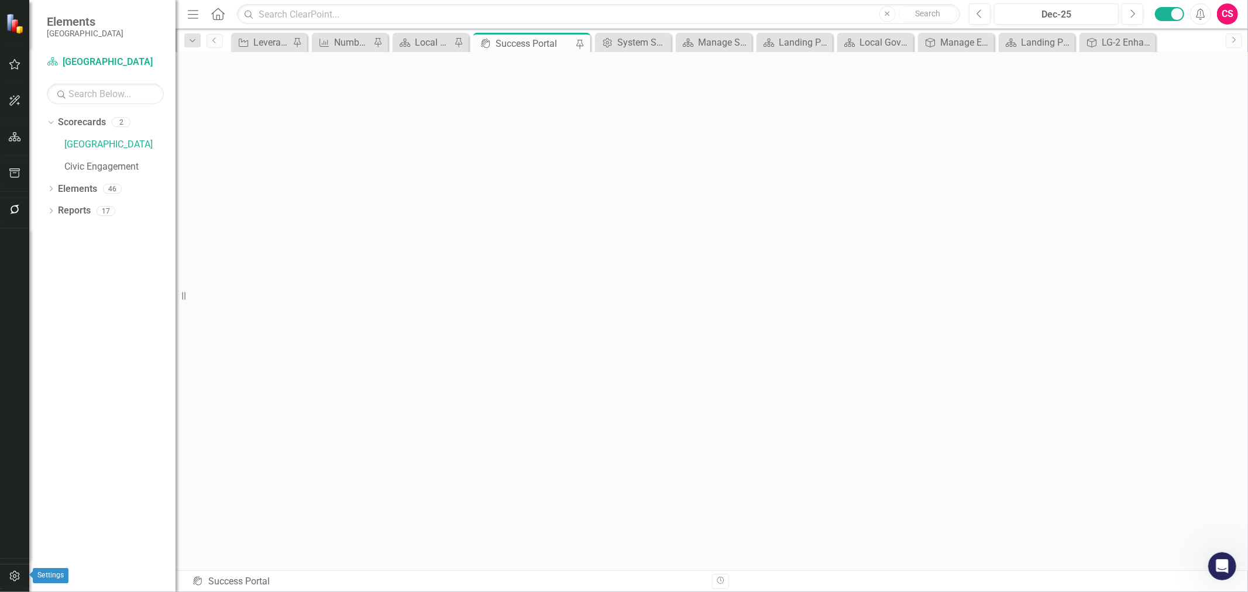
click at [20, 578] on button "button" at bounding box center [15, 577] width 26 height 25
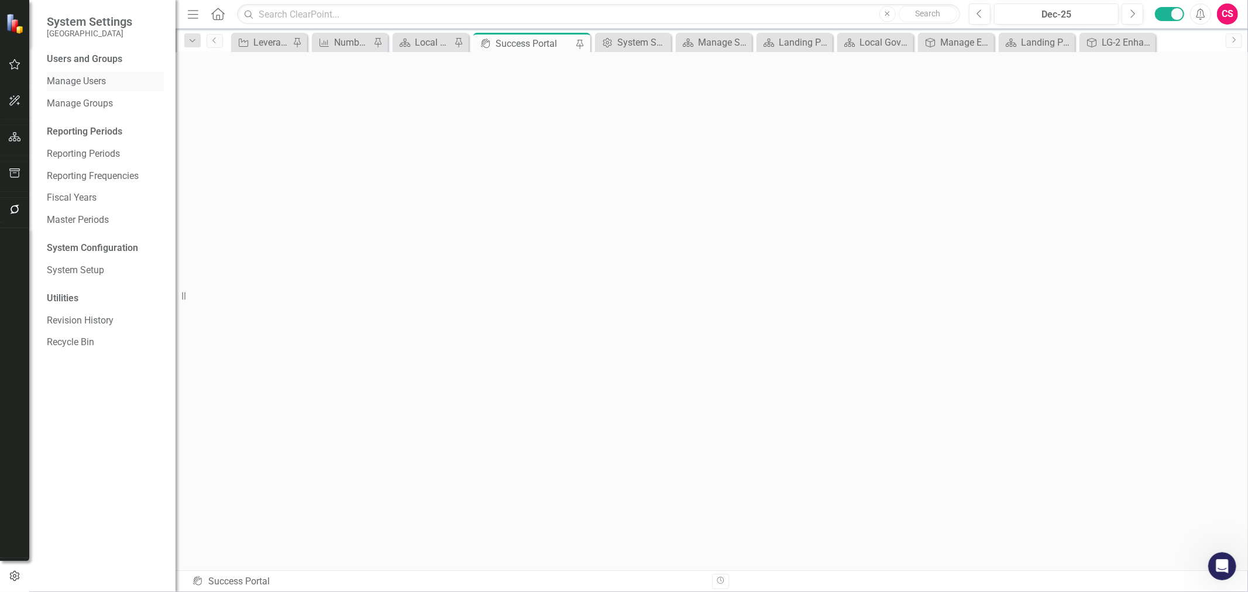
click at [85, 81] on link "Manage Users" at bounding box center [105, 81] width 117 height 13
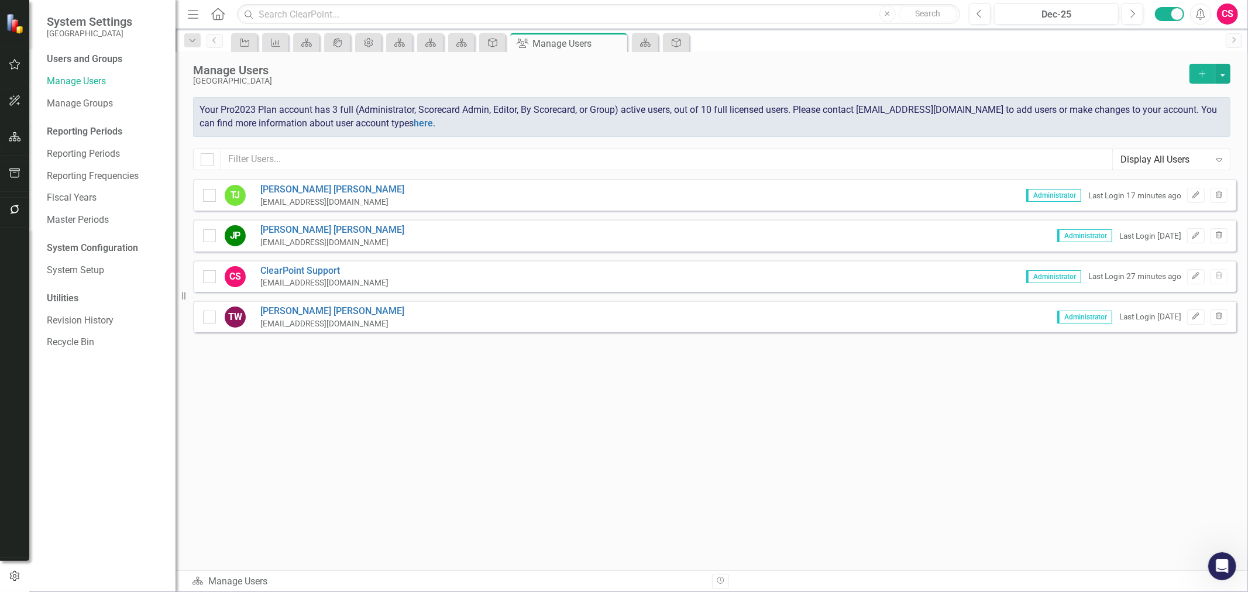
click at [641, 574] on div "Scorecard Manage Users Revision History" at bounding box center [711, 581] width 1072 height 22
click at [755, 483] on div "Sorry, no results found. [PERSON_NAME] Joseph [EMAIL_ADDRESS][DOMAIN_NAME] Admi…" at bounding box center [711, 369] width 1072 height 380
click at [721, 117] on div "Your Pro2023 Plan account has 3 full (Administrator, Scorecard Admin, Editor, B…" at bounding box center [711, 117] width 1037 height 40
click at [724, 118] on div "Your Pro2023 Plan account has 3 full (Administrator, Scorecard Admin, Editor, B…" at bounding box center [711, 117] width 1037 height 40
click at [724, 113] on span "Your Pro2023 Plan account has 3 full (Administrator, Scorecard Admin, Editor, B…" at bounding box center [707, 116] width 1017 height 25
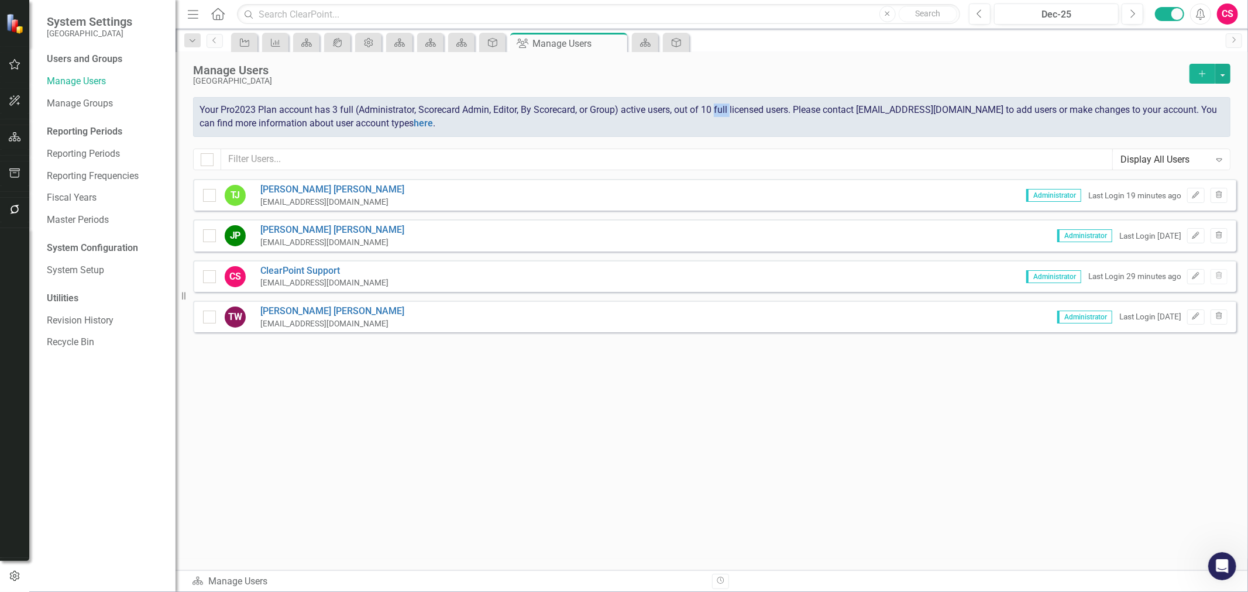
click at [724, 113] on span "Your Pro2023 Plan account has 3 full (Administrator, Scorecard Admin, Editor, B…" at bounding box center [707, 116] width 1017 height 25
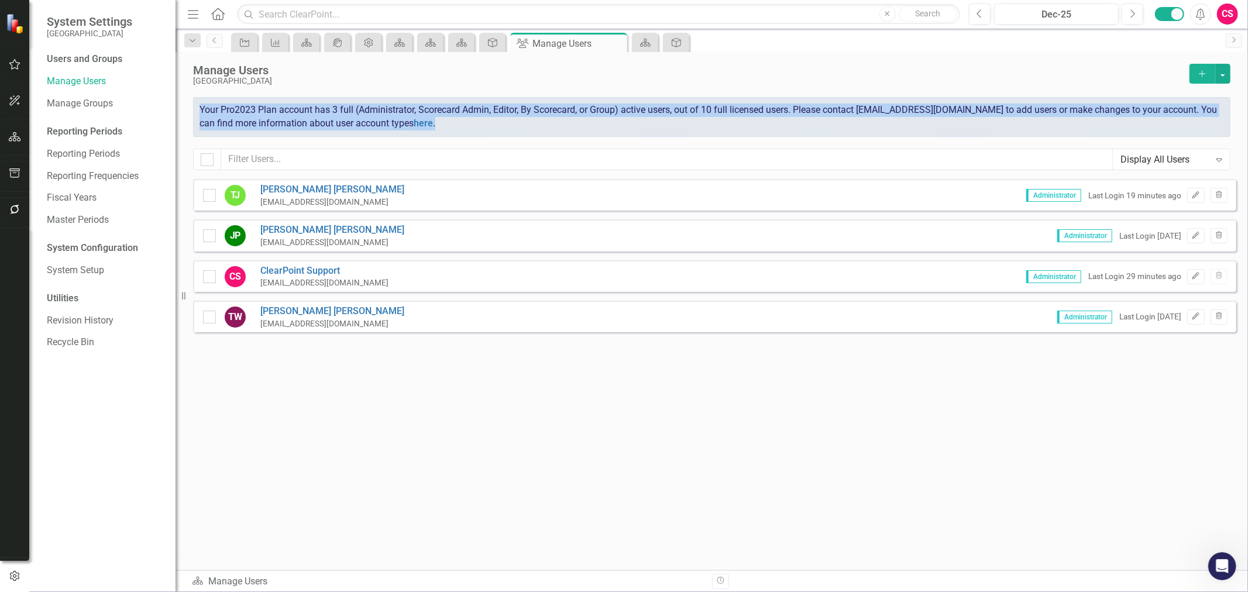
click at [724, 115] on span "Your Pro2023 Plan account has 3 full (Administrator, Scorecard Admin, Editor, B…" at bounding box center [707, 116] width 1017 height 25
click at [712, 131] on div "Your Pro2023 Plan account has 3 full (Administrator, Scorecard Admin, Editor, B…" at bounding box center [711, 117] width 1037 height 40
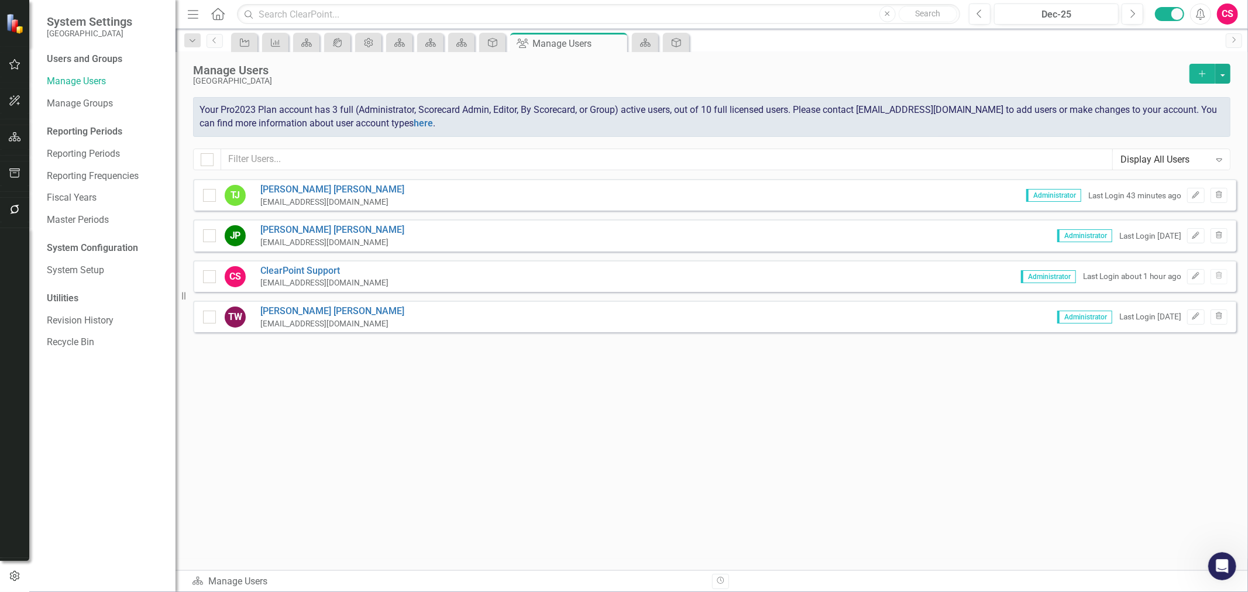
click at [228, 13] on div "Menu Home Search Close Search" at bounding box center [570, 14] width 773 height 22
click at [215, 12] on icon "Home" at bounding box center [217, 14] width 15 height 12
